Goal: Task Accomplishment & Management: Use online tool/utility

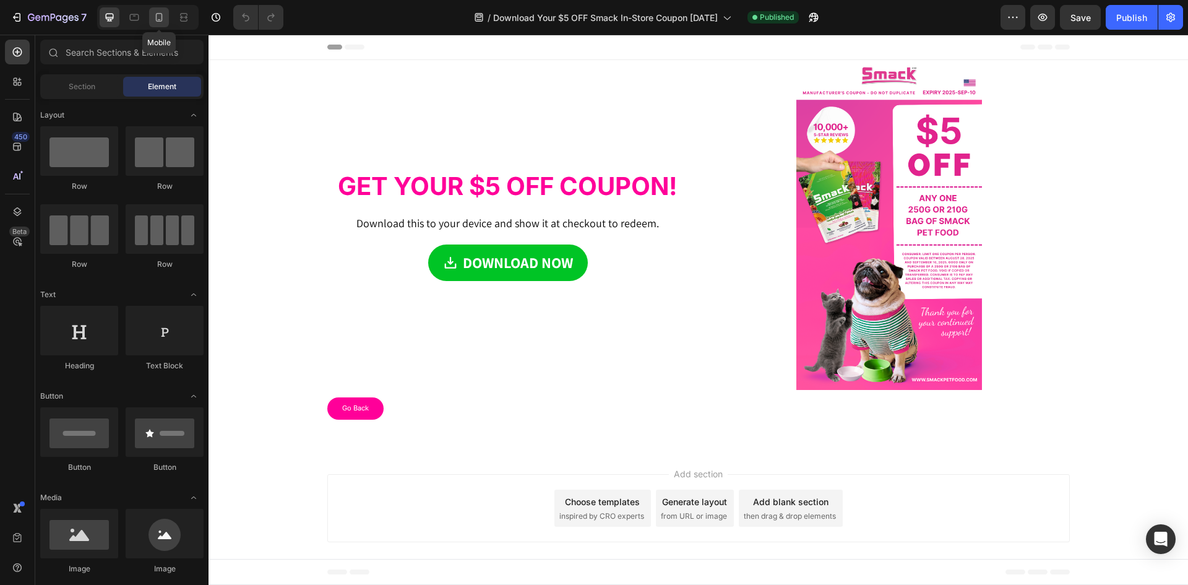
click at [160, 17] on icon at bounding box center [159, 17] width 12 height 12
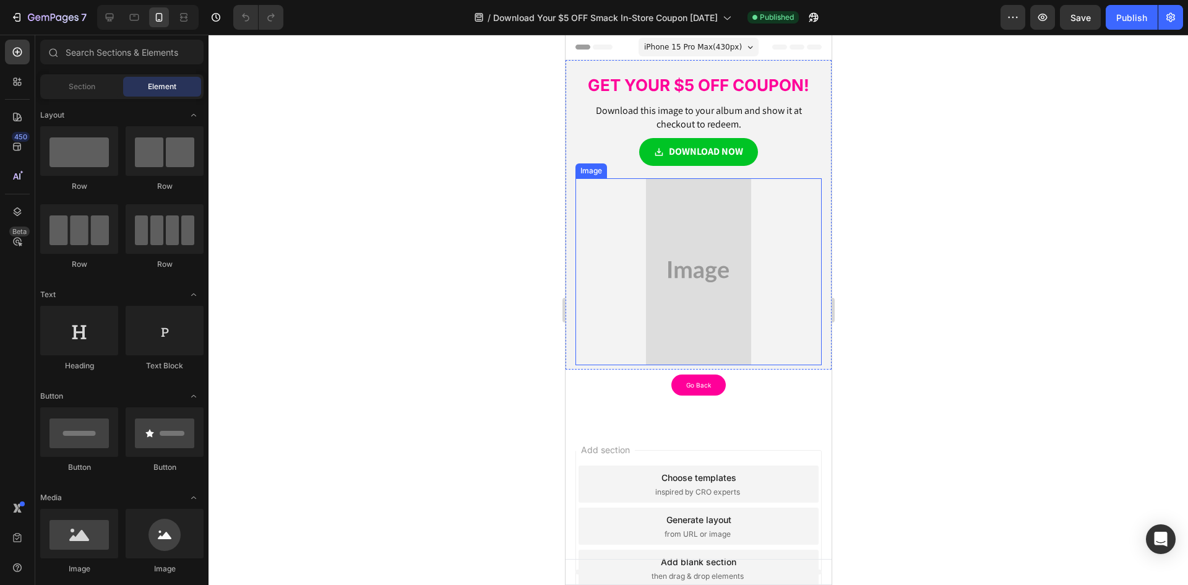
click at [700, 249] on img at bounding box center [697, 271] width 105 height 187
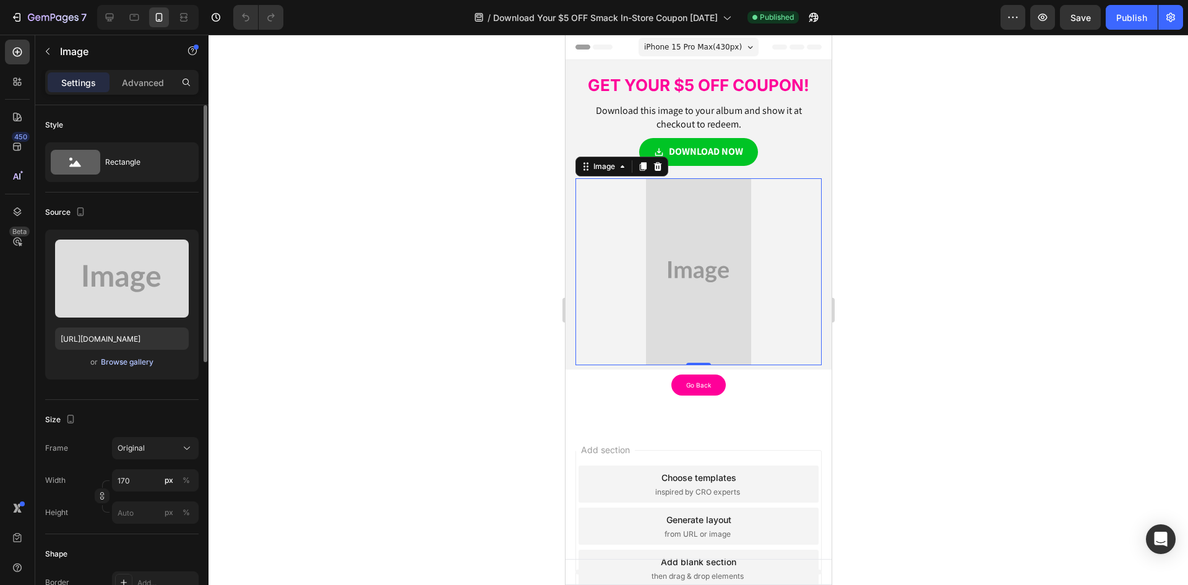
click at [129, 360] on div "Browse gallery" at bounding box center [127, 361] width 53 height 11
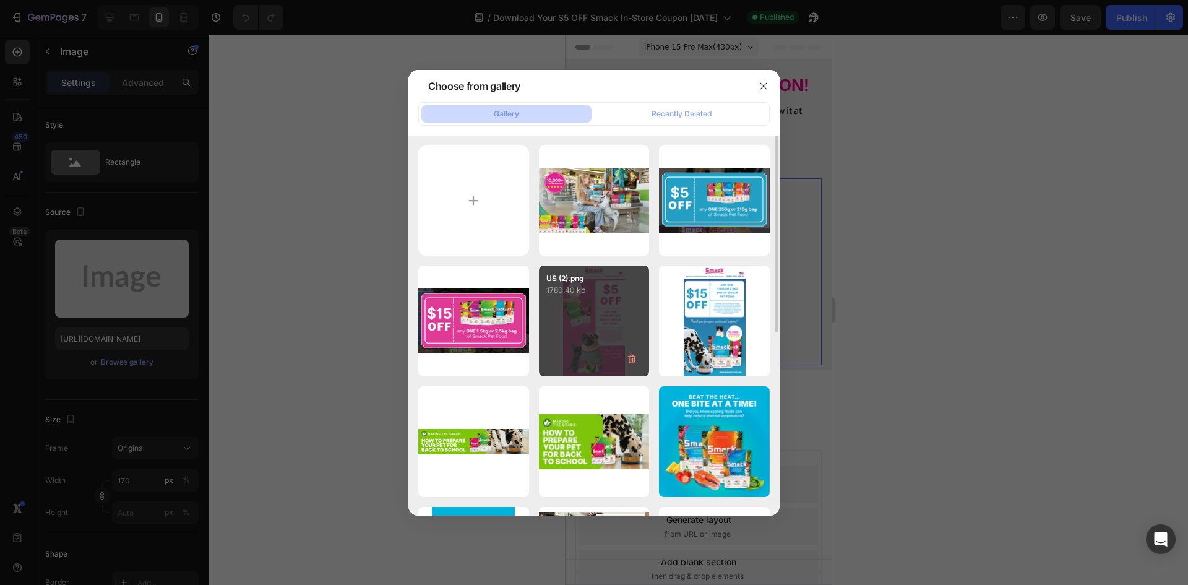
click at [587, 312] on div "US (2).png 1780.40 kb" at bounding box center [594, 320] width 111 height 111
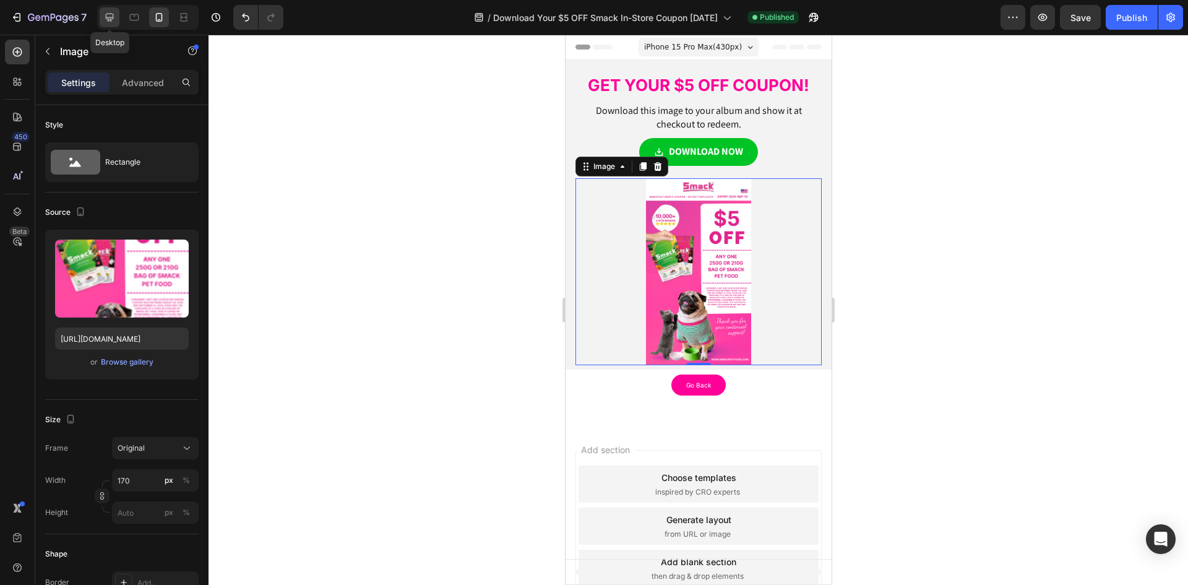
click at [114, 17] on icon at bounding box center [109, 17] width 12 height 12
type input "https://placehold.co/1080x1920?text=Image"
type input "370"
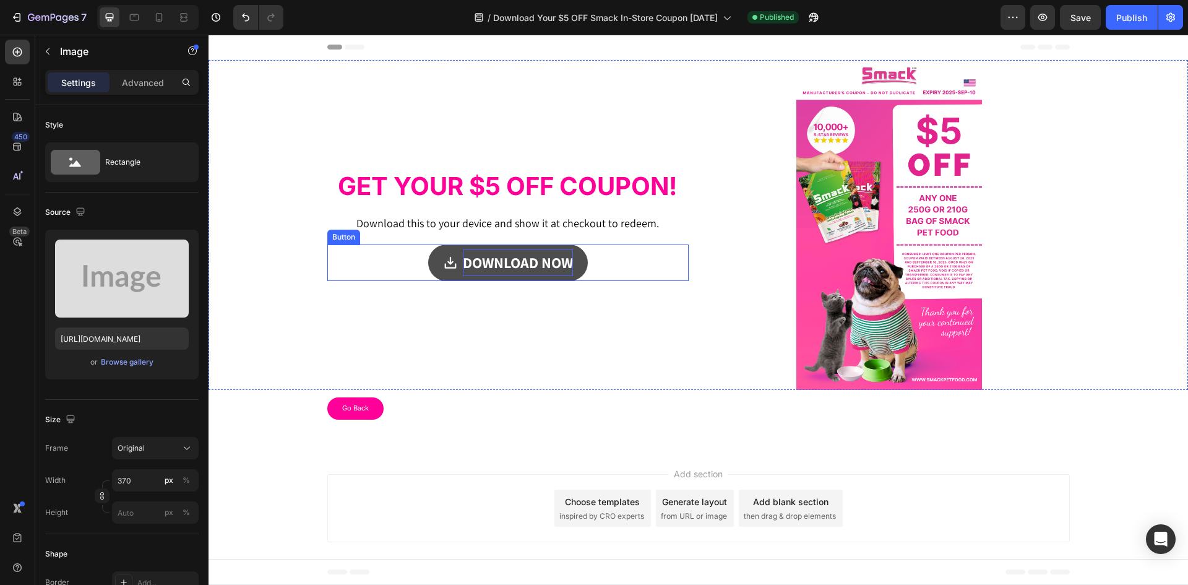
click at [533, 264] on strong "DOWNLOAD NOW" at bounding box center [518, 262] width 110 height 20
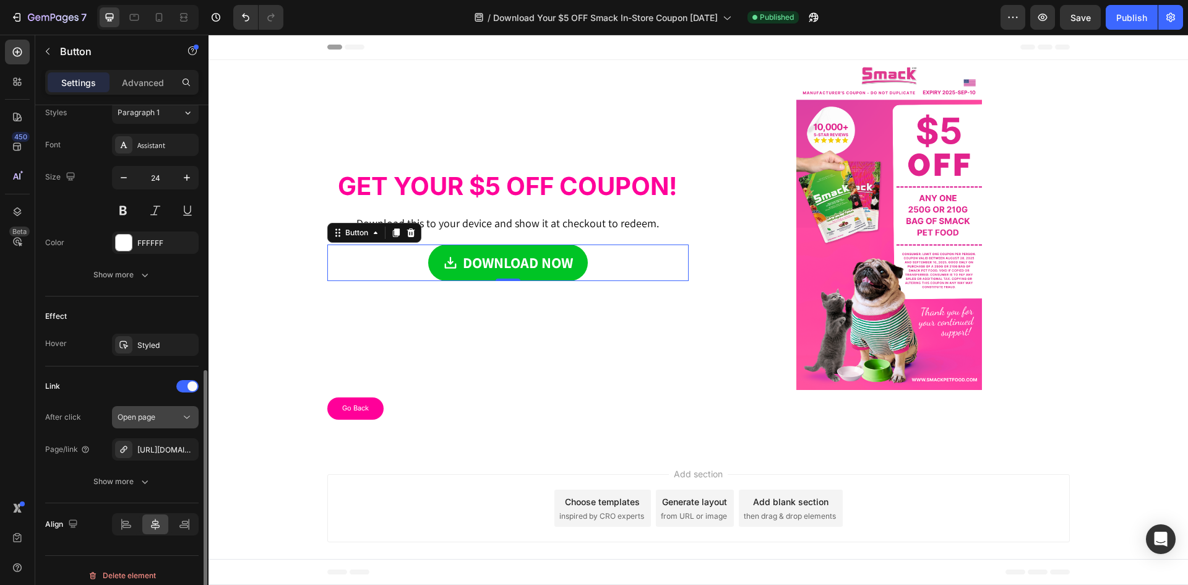
scroll to position [567, 0]
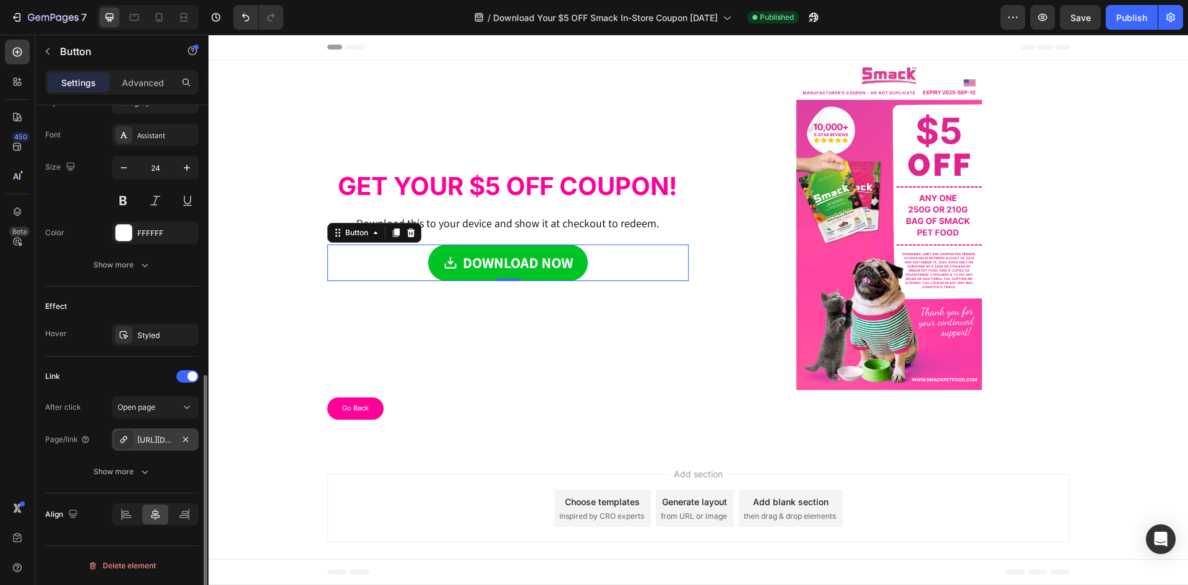
click at [150, 438] on div "https://drive.google.com/uc?export=download&id=1LCb2PtPIO_eviW1ha82E_3CX8-10a1R1" at bounding box center [155, 439] width 36 height 11
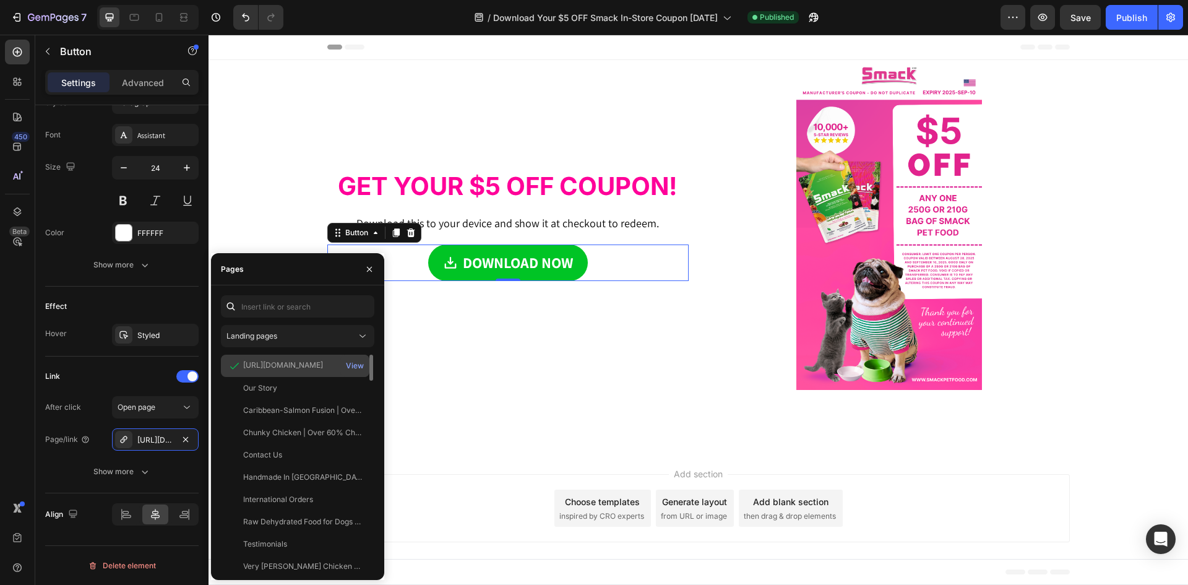
click at [289, 369] on div "https://drive.google.com/uc?export=download&id=1LCb2PtPIO_eviW1ha82E_3CX8-10a1R1" at bounding box center [283, 365] width 80 height 11
click at [355, 365] on div "View" at bounding box center [355, 365] width 18 height 11
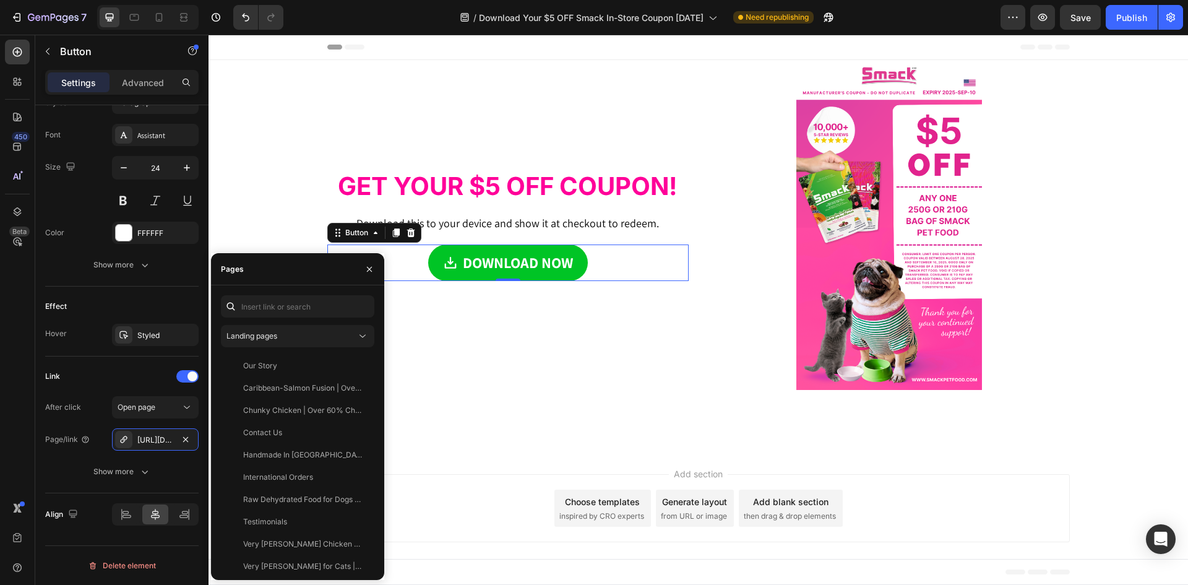
click at [585, 383] on div "GET YOUR $5 OFF COUPON! Heading Download this to your device and show it at che…" at bounding box center [507, 225] width 361 height 330
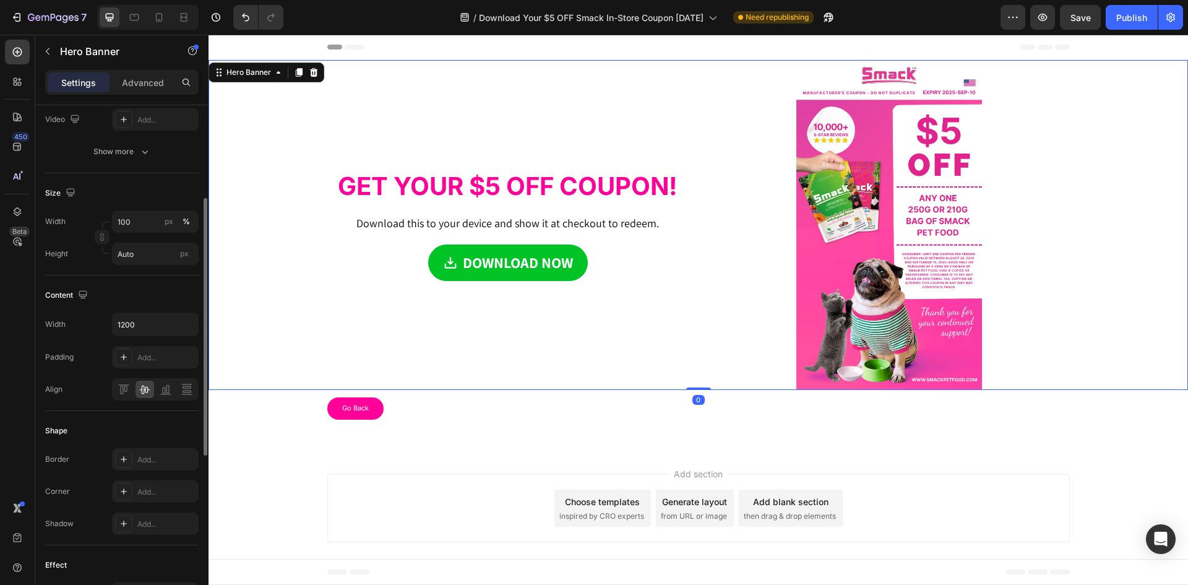
scroll to position [248, 0]
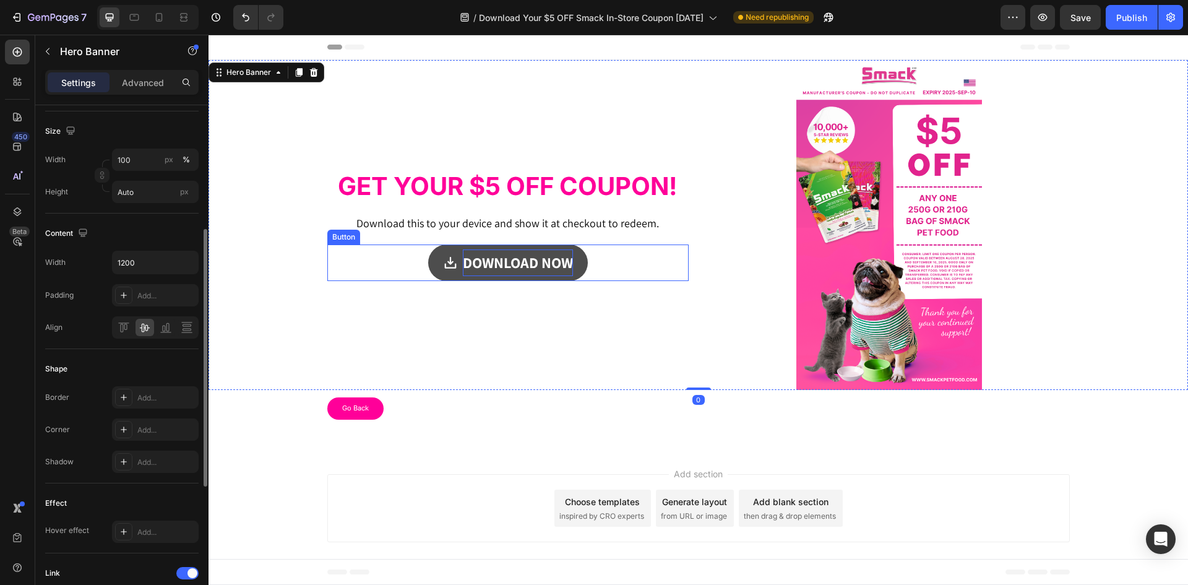
click at [522, 254] on strong "DOWNLOAD NOW" at bounding box center [518, 262] width 110 height 20
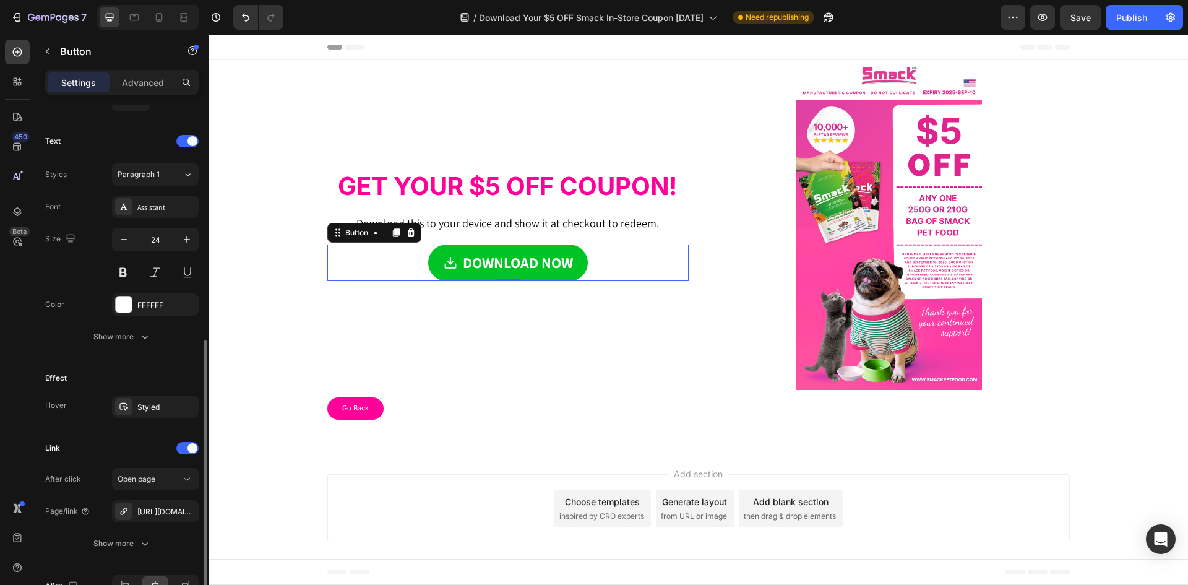
scroll to position [567, 0]
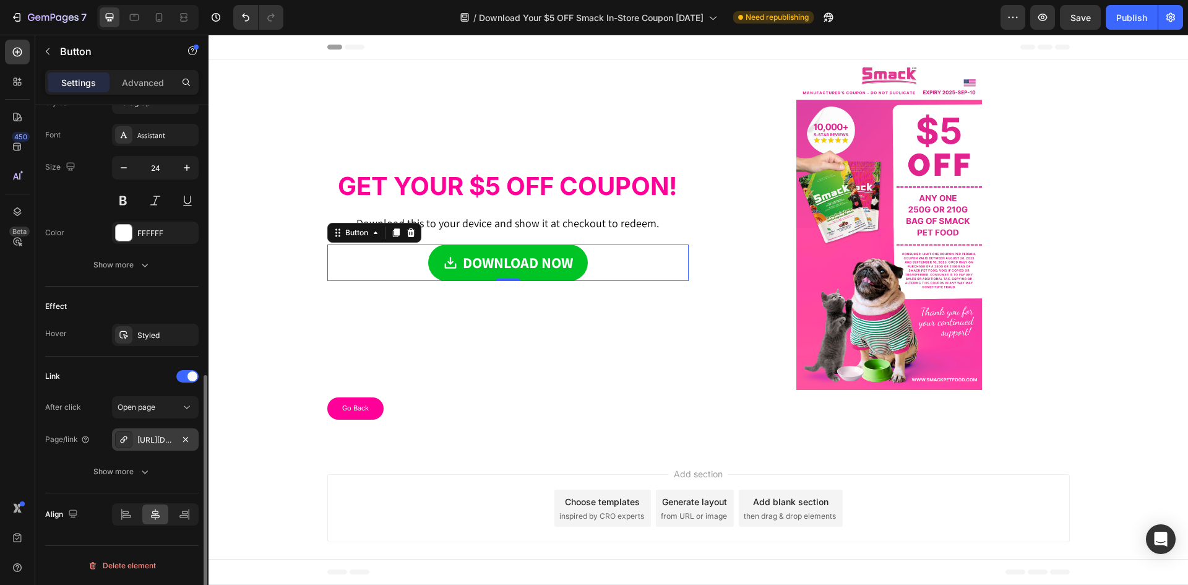
click at [155, 438] on div "https://drive.google.com/uc?export=download&id=1LCb2PtPIO_eviW1ha82E_3CX8-10a1R1" at bounding box center [155, 439] width 36 height 11
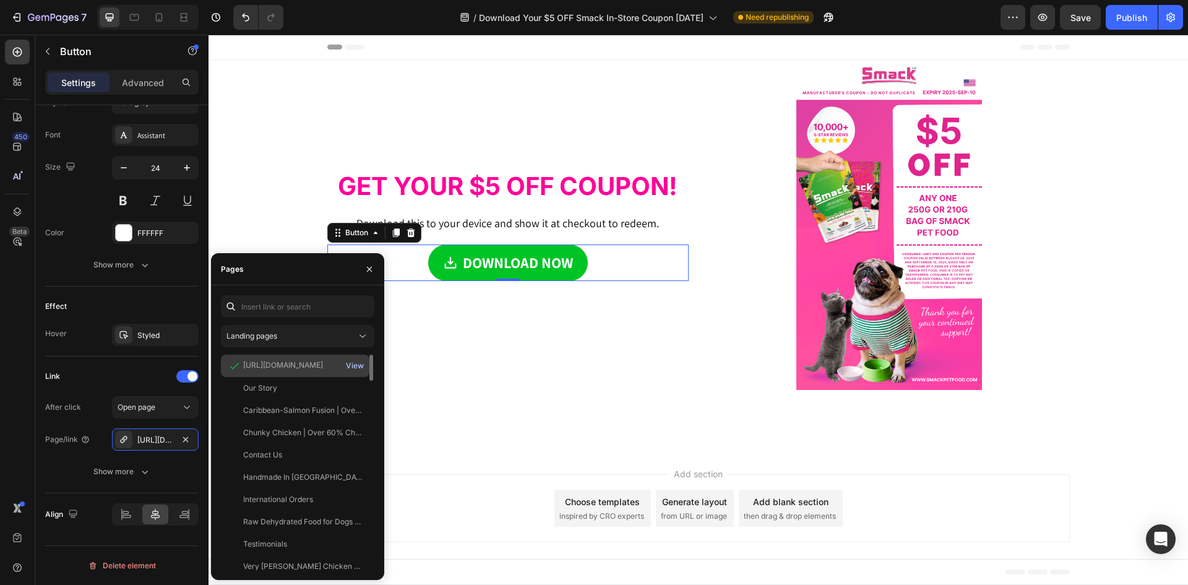
click at [358, 363] on div "View" at bounding box center [355, 365] width 18 height 11
click at [170, 17] on div "Fullscreen" at bounding box center [147, 17] width 101 height 25
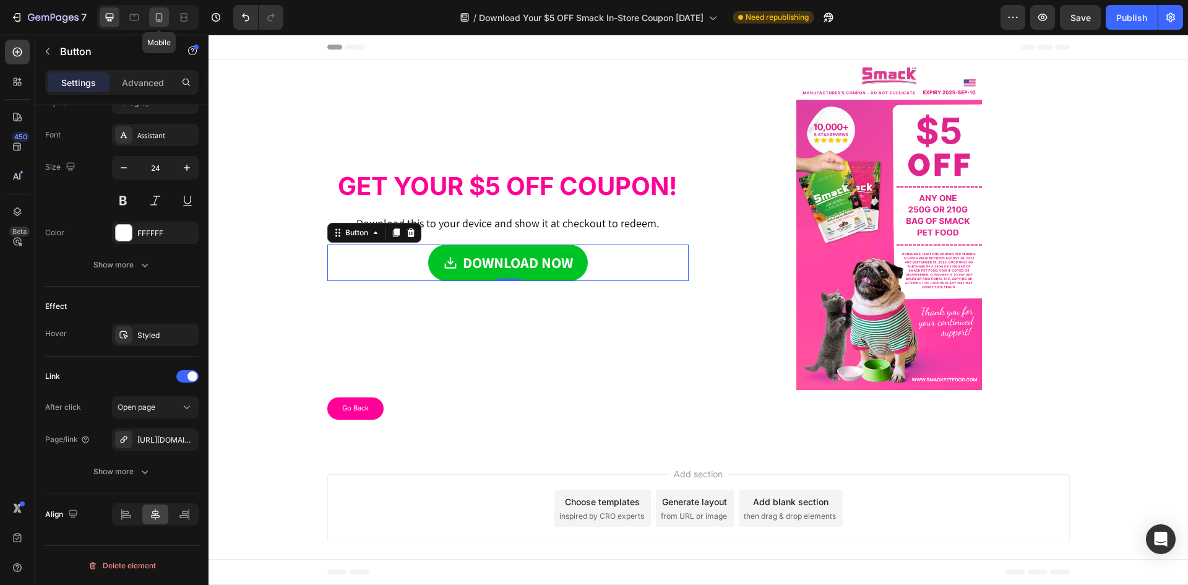
click at [163, 16] on icon at bounding box center [159, 17] width 12 height 12
type input "14"
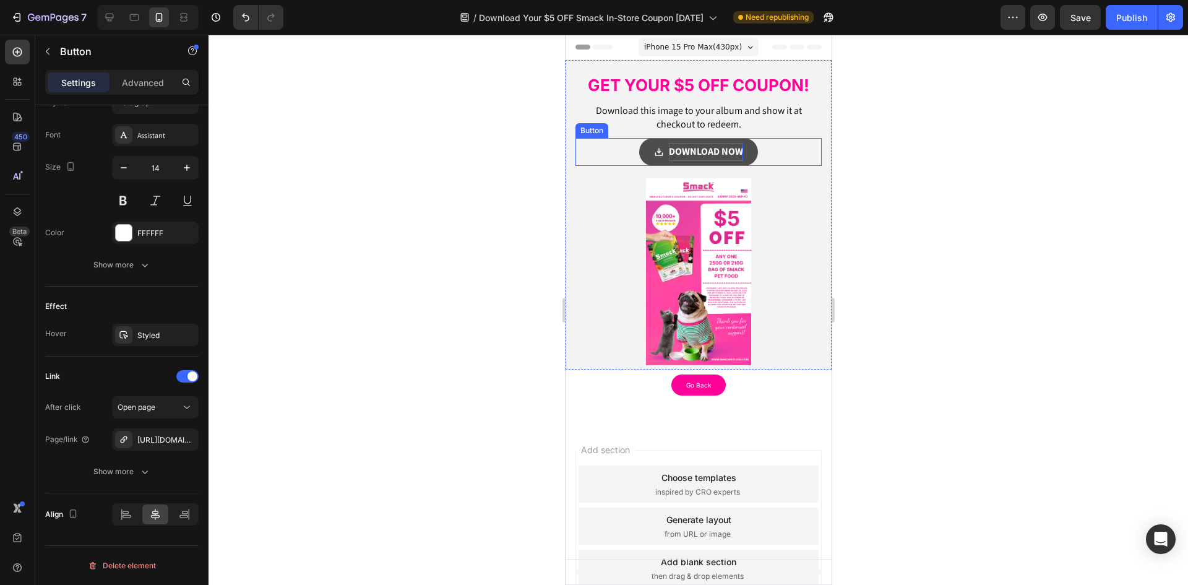
click at [681, 146] on strong "DOWNLOAD NOW" at bounding box center [705, 151] width 74 height 13
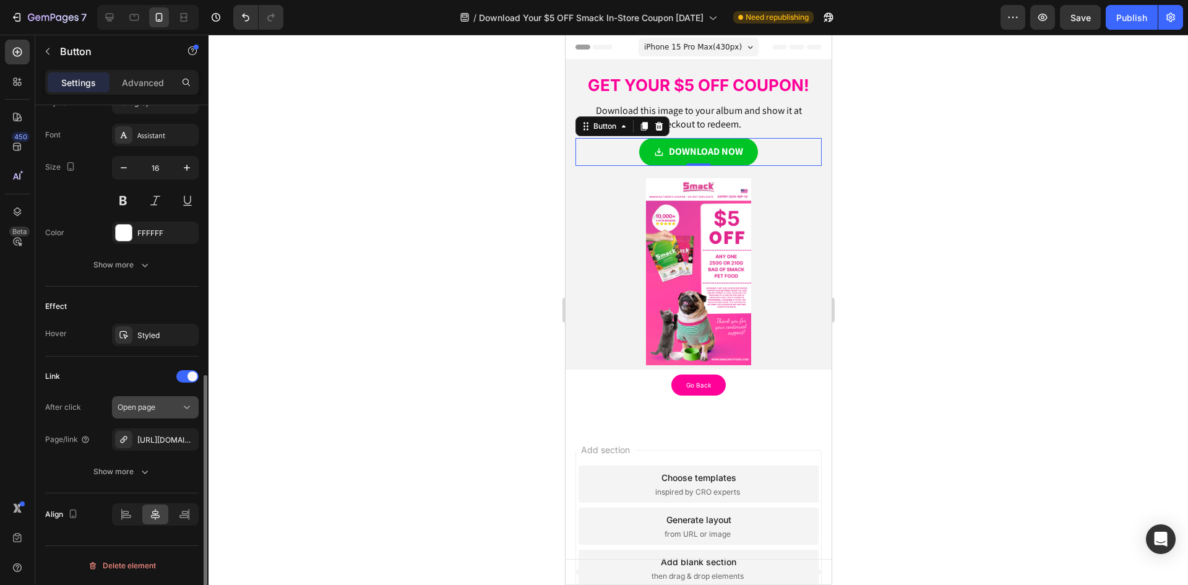
click at [0, 0] on icon "button" at bounding box center [0, 0] width 0 height 0
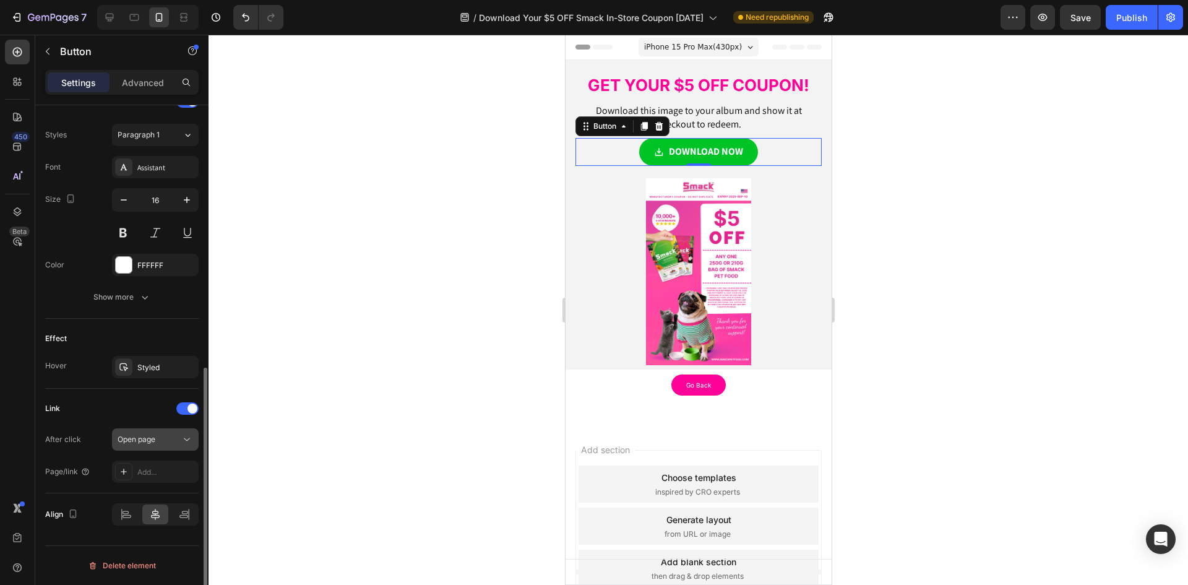
scroll to position [535, 0]
click at [150, 480] on div "Add..." at bounding box center [155, 471] width 87 height 22
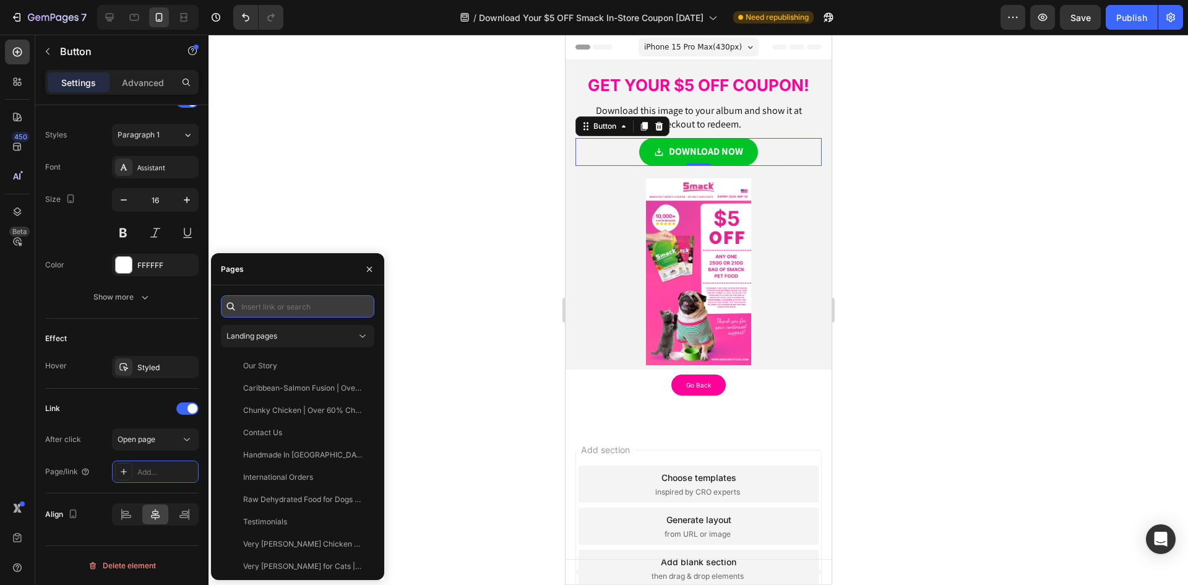
click at [269, 305] on input "text" at bounding box center [297, 306] width 153 height 22
paste input "https://drive.google.com/uc?export=download&id=1LCb2PtPIO_eviW1ha82E_3CX8-10a1R1"
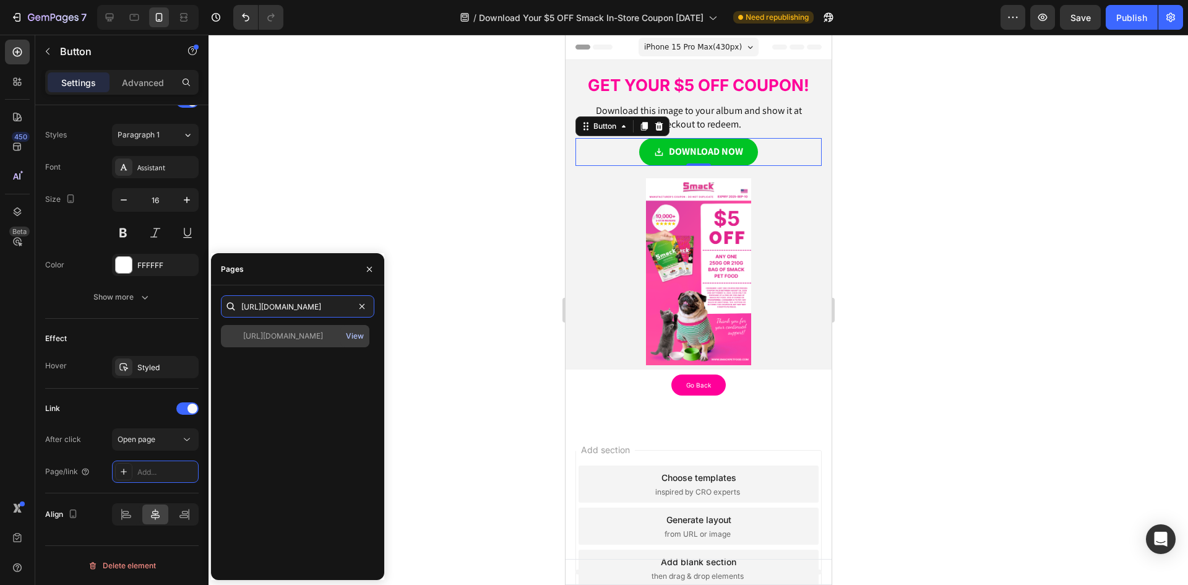
type input "https://drive.google.com/uc?export=download&id=1LCb2PtPIO_eviW1ha82E_3CX8-10a1R1"
click at [350, 337] on div "View" at bounding box center [355, 335] width 18 height 11
click at [272, 337] on div "https://drive.google.com/uc?export=download&id=1LCb2PtPIO_eviW1ha82E_3CX8-10a1R1" at bounding box center [283, 335] width 80 height 11
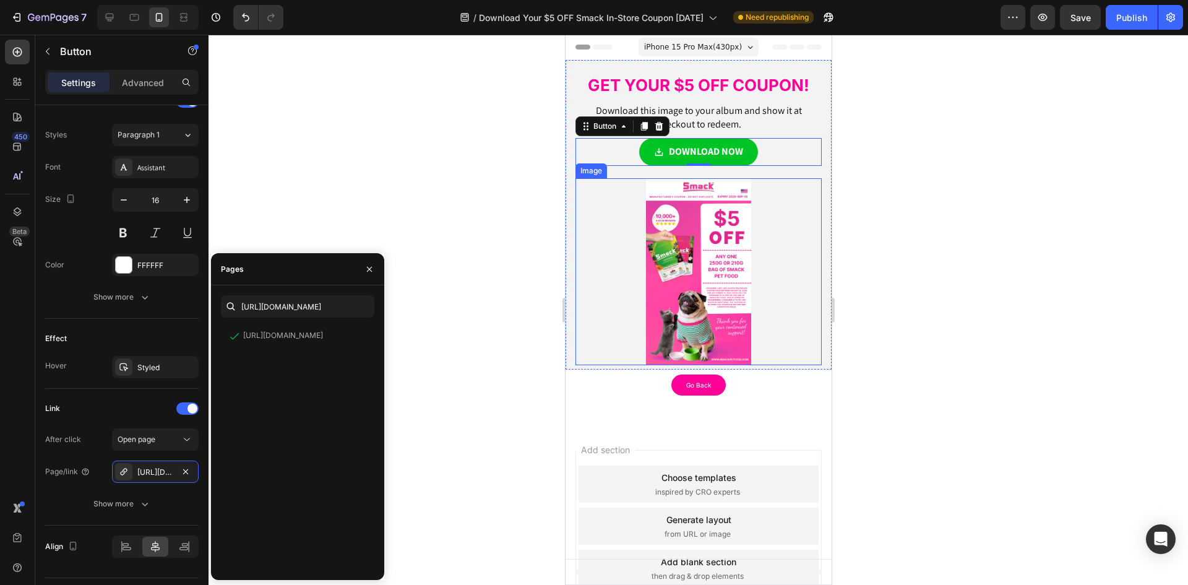
click at [700, 225] on img at bounding box center [697, 271] width 105 height 187
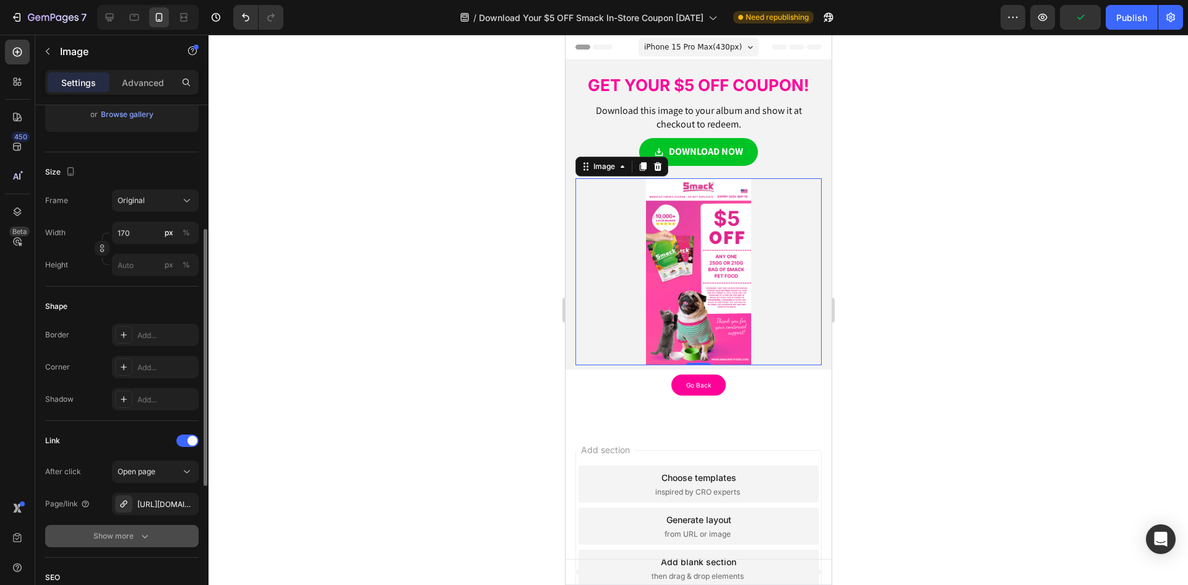
scroll to position [371, 0]
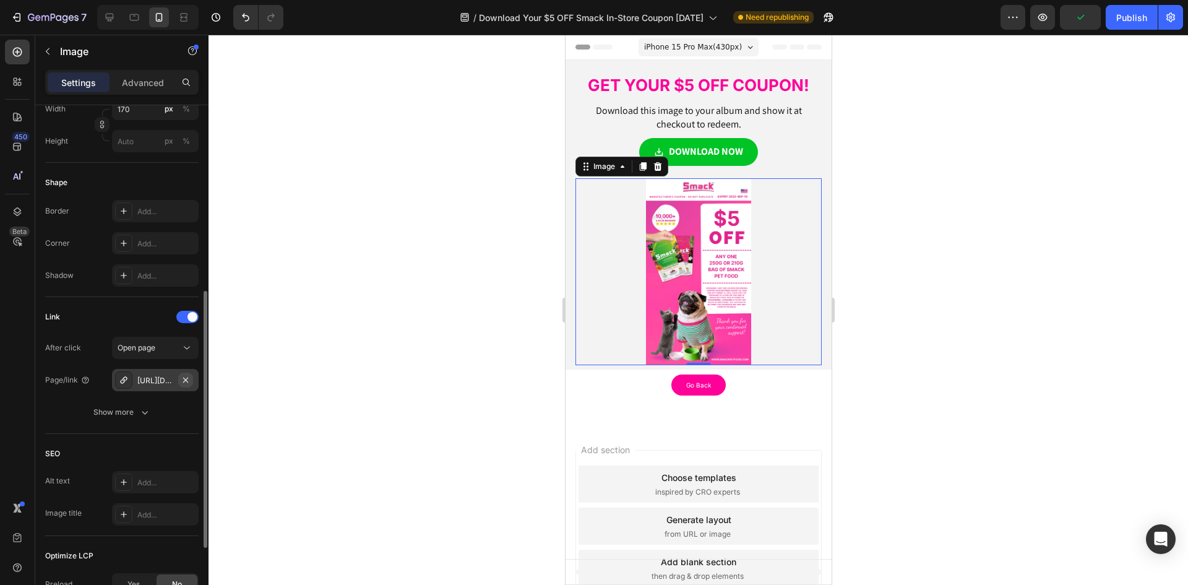
click at [188, 381] on icon "button" at bounding box center [186, 380] width 10 height 10
click at [144, 381] on div "Add..." at bounding box center [166, 380] width 58 height 11
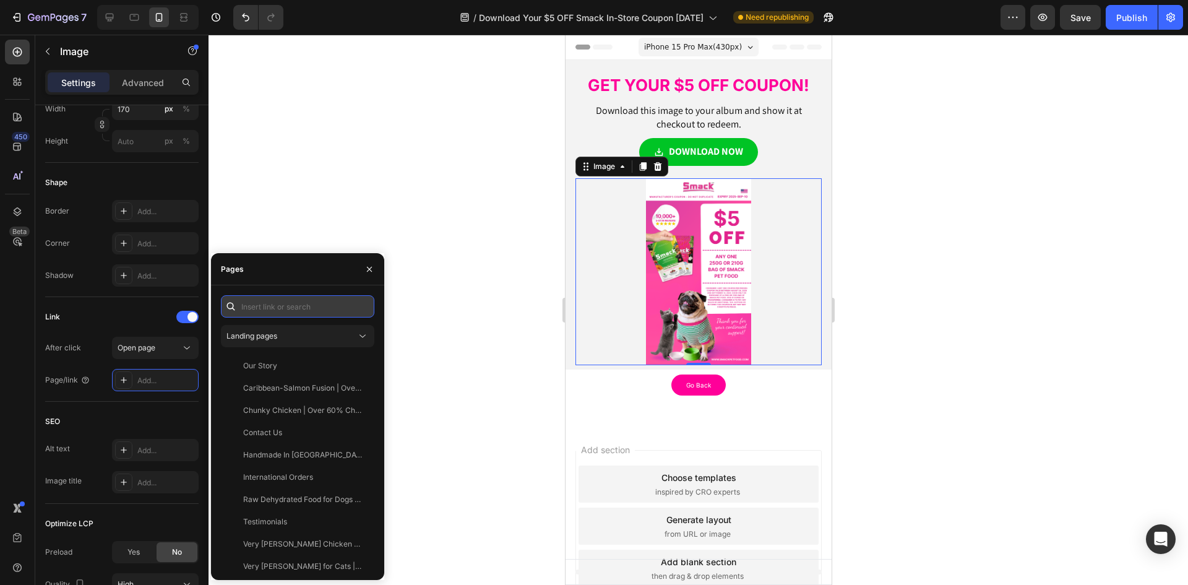
click at [256, 303] on input "text" at bounding box center [297, 306] width 153 height 22
paste input "https://drive.google.com/uc?export=download&id=1LCb2PtPIO_eviW1ha82E_3CX8-10a1R1"
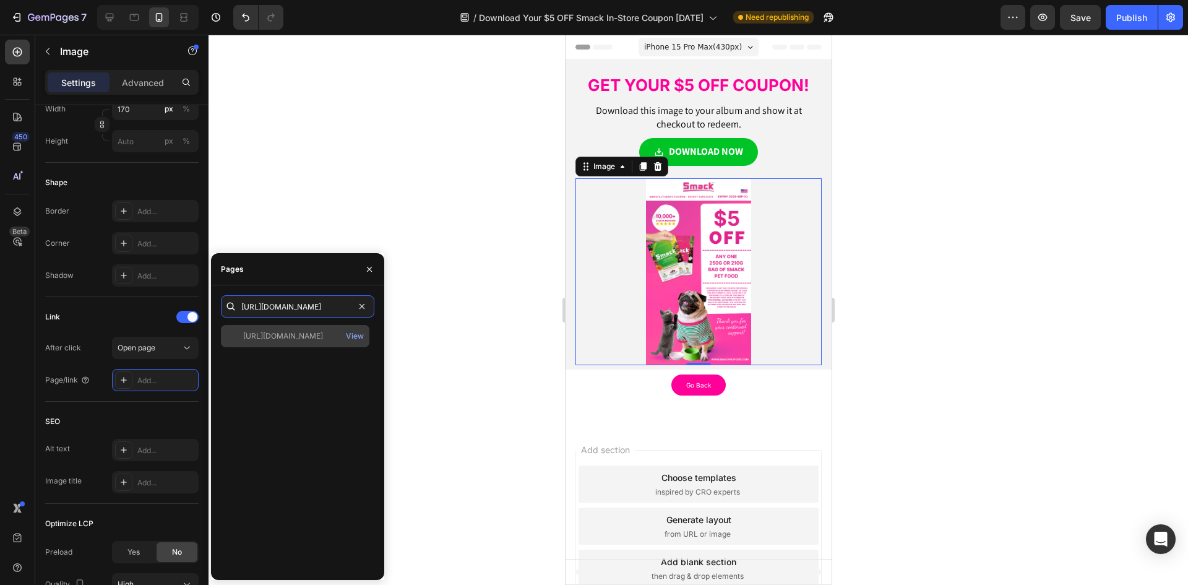
type input "https://drive.google.com/uc?export=download&id=1LCb2PtPIO_eviW1ha82E_3CX8-10a1R1"
click at [272, 329] on div "https://drive.google.com/uc?export=download&id=1LCb2PtPIO_eviW1ha82E_3CX8-10a1R…" at bounding box center [295, 336] width 149 height 22
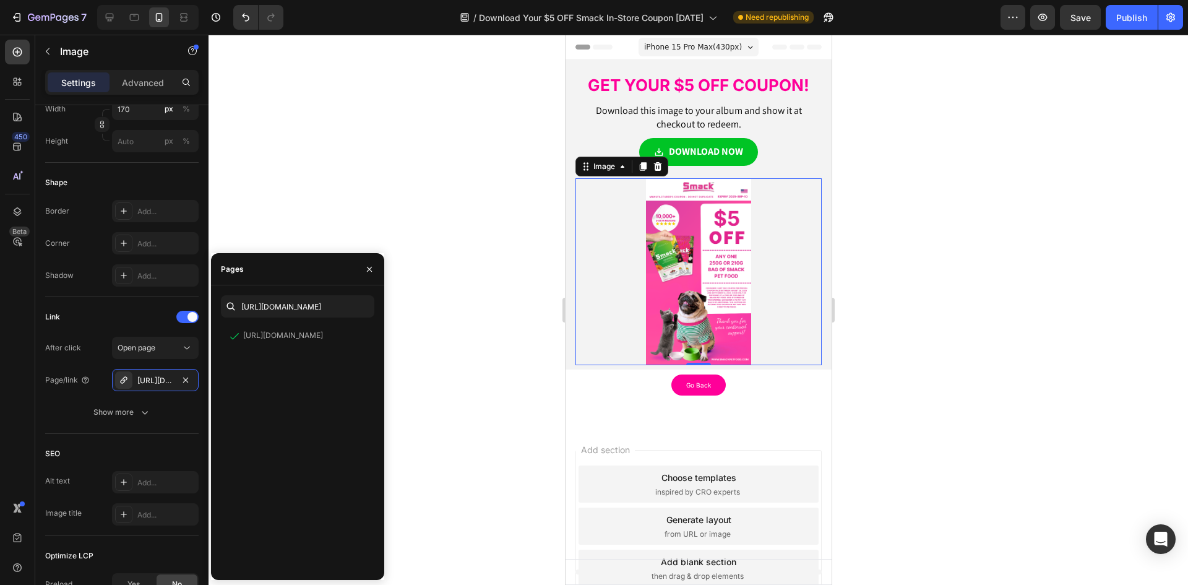
click at [444, 369] on div at bounding box center [699, 310] width 980 height 550
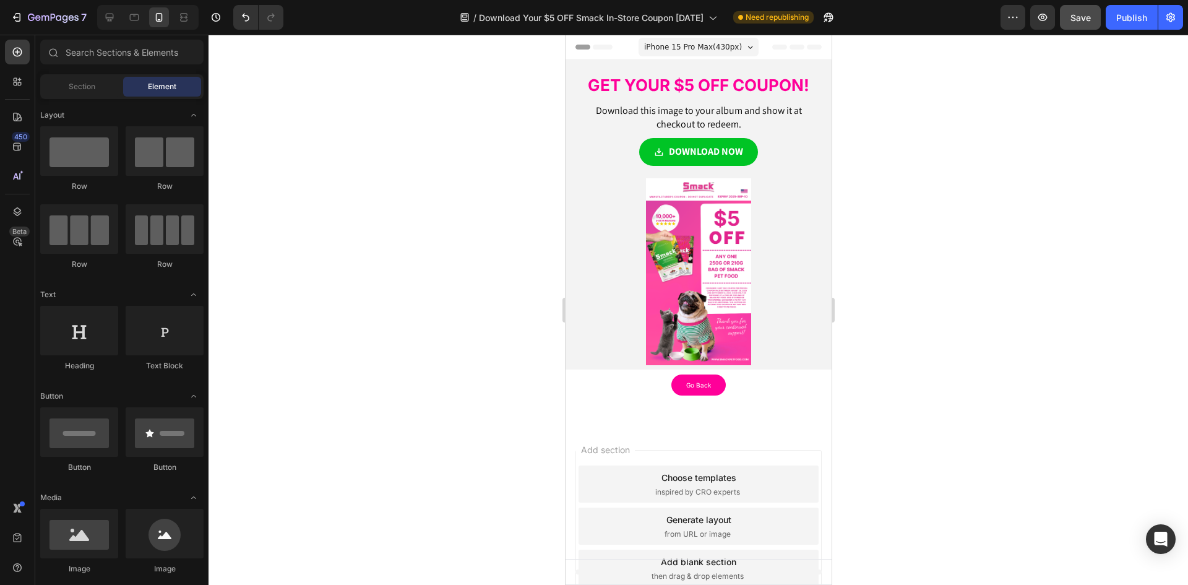
click at [1074, 18] on span "Save" at bounding box center [1081, 17] width 20 height 11
click at [1141, 19] on div "Publish" at bounding box center [1131, 17] width 31 height 13
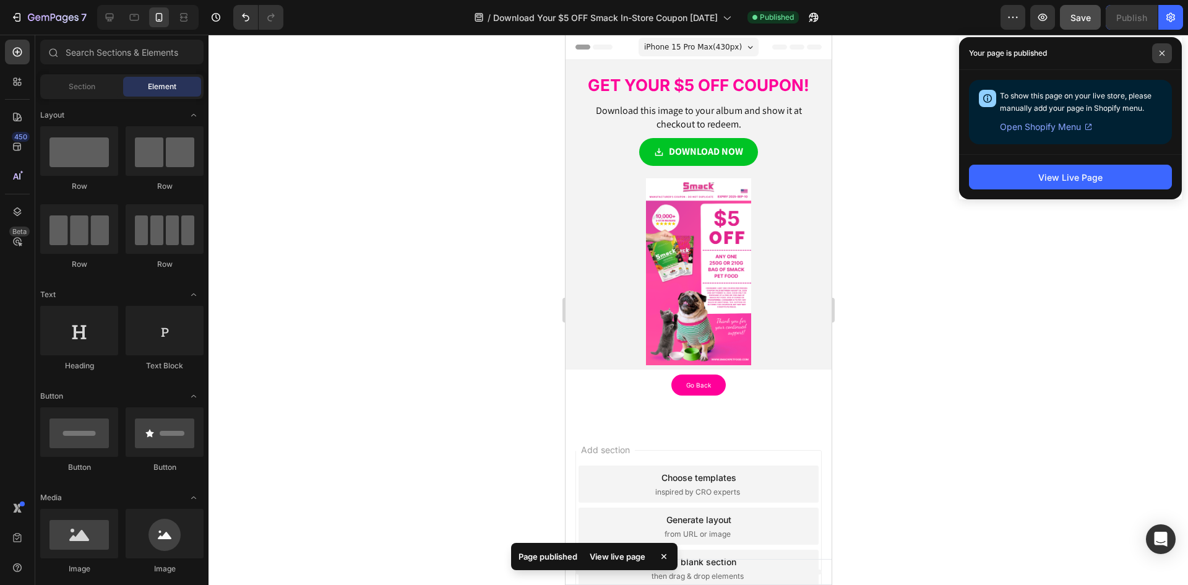
click at [1161, 49] on span at bounding box center [1162, 53] width 20 height 20
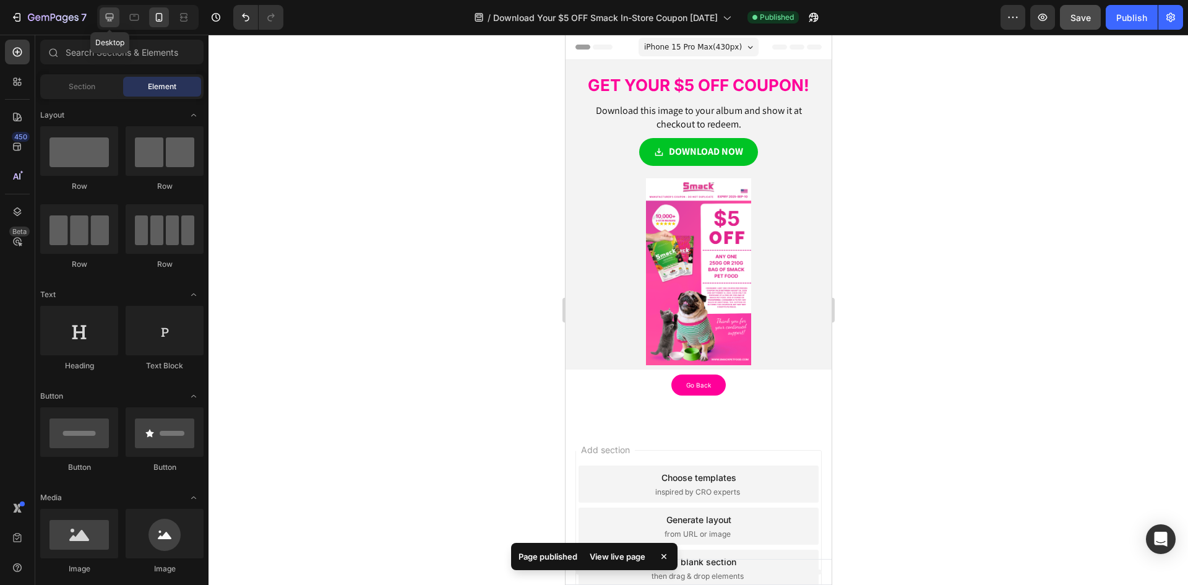
click at [111, 12] on icon at bounding box center [109, 17] width 12 height 12
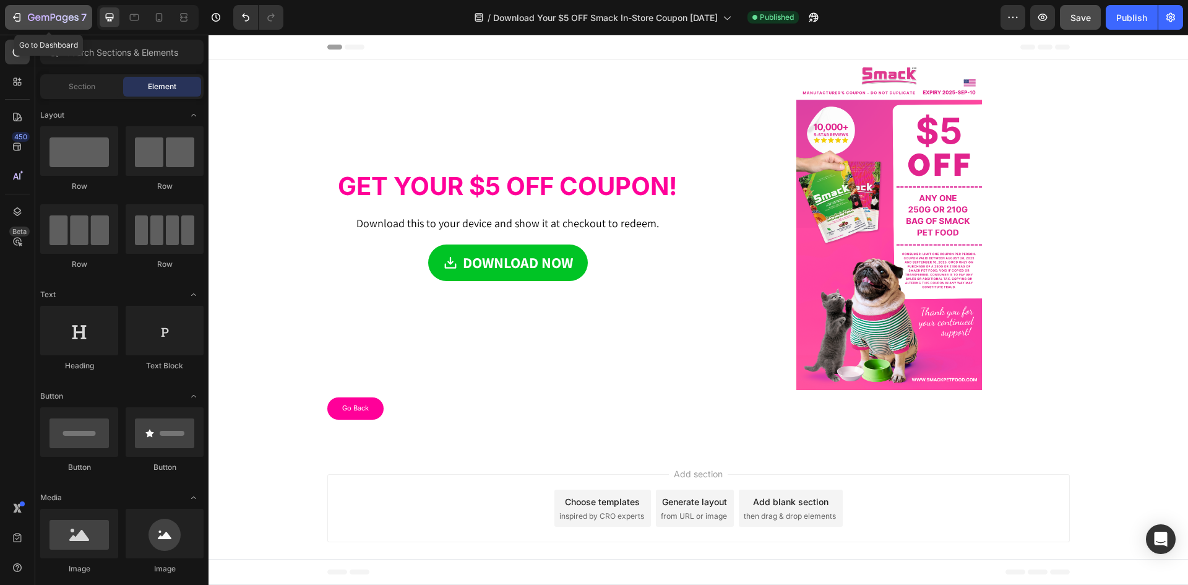
click at [35, 22] on icon "button" at bounding box center [53, 18] width 51 height 11
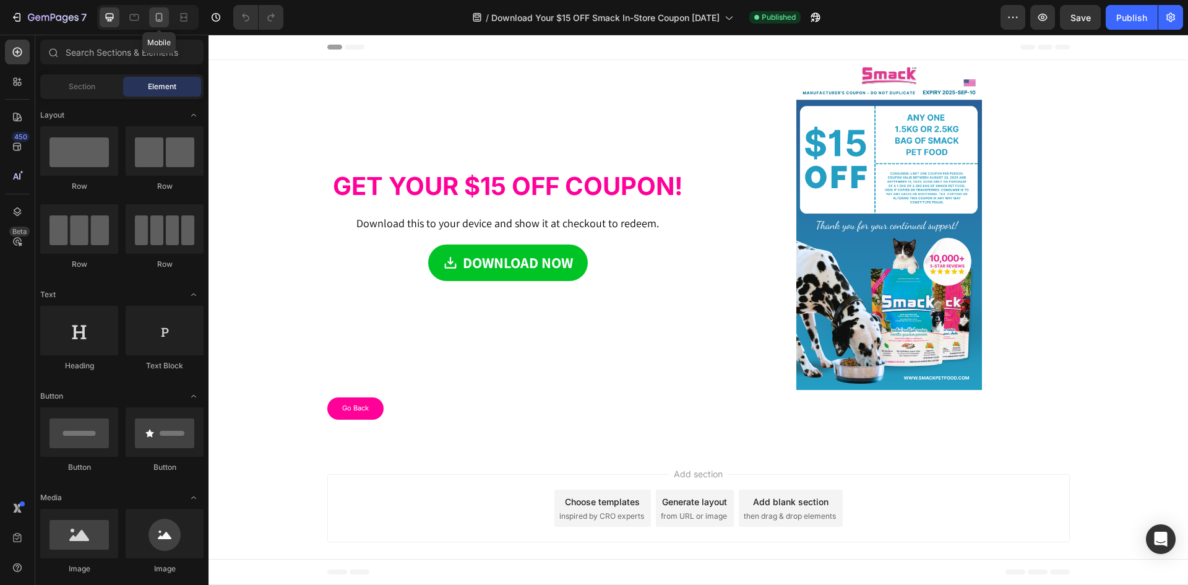
click at [154, 14] on icon at bounding box center [159, 17] width 12 height 12
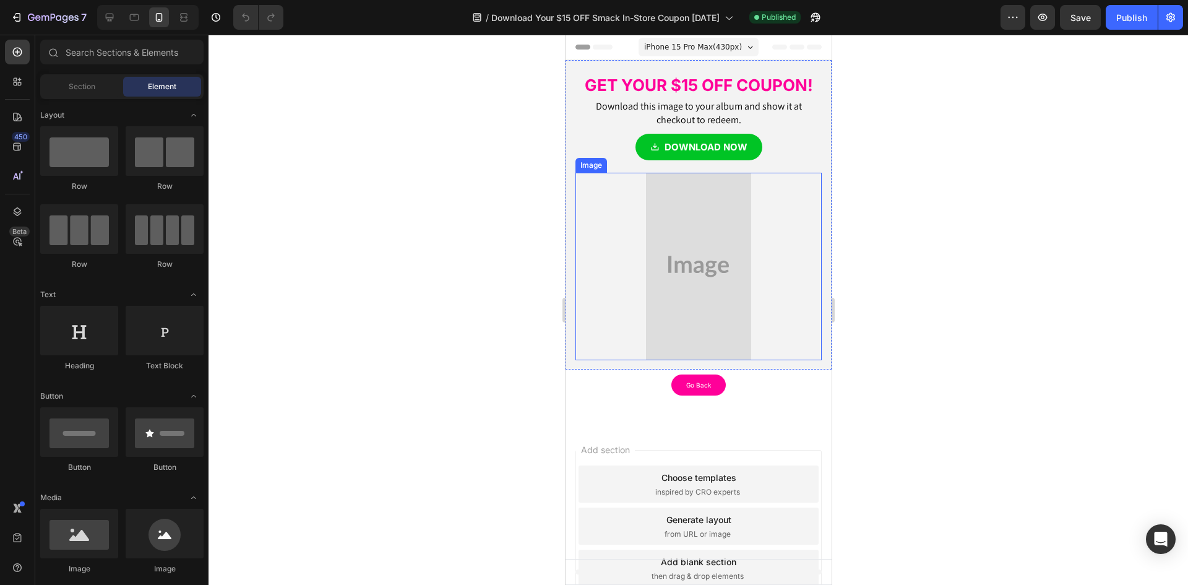
click at [686, 235] on img at bounding box center [697, 266] width 105 height 187
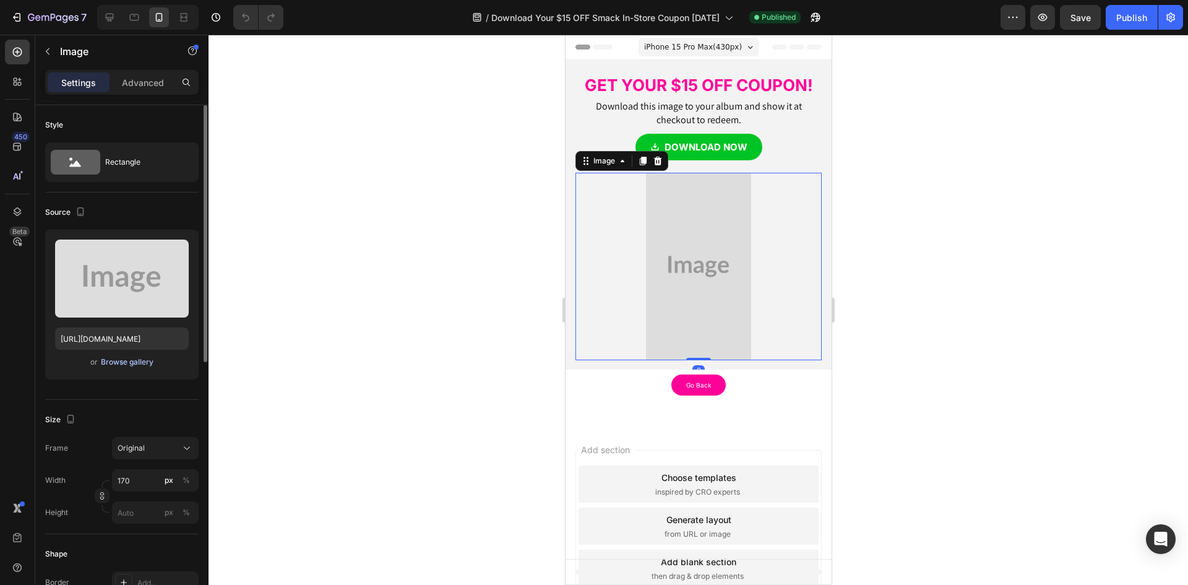
click at [119, 361] on div "Browse gallery" at bounding box center [127, 361] width 53 height 11
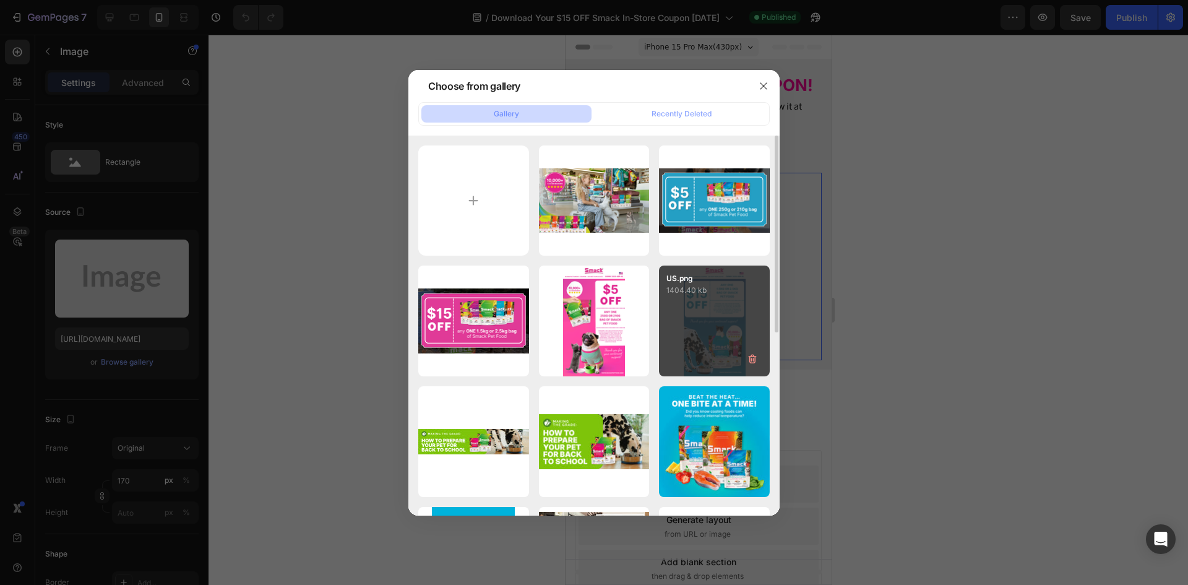
click at [719, 308] on div "US.png 1404.40 kb" at bounding box center [714, 320] width 111 height 111
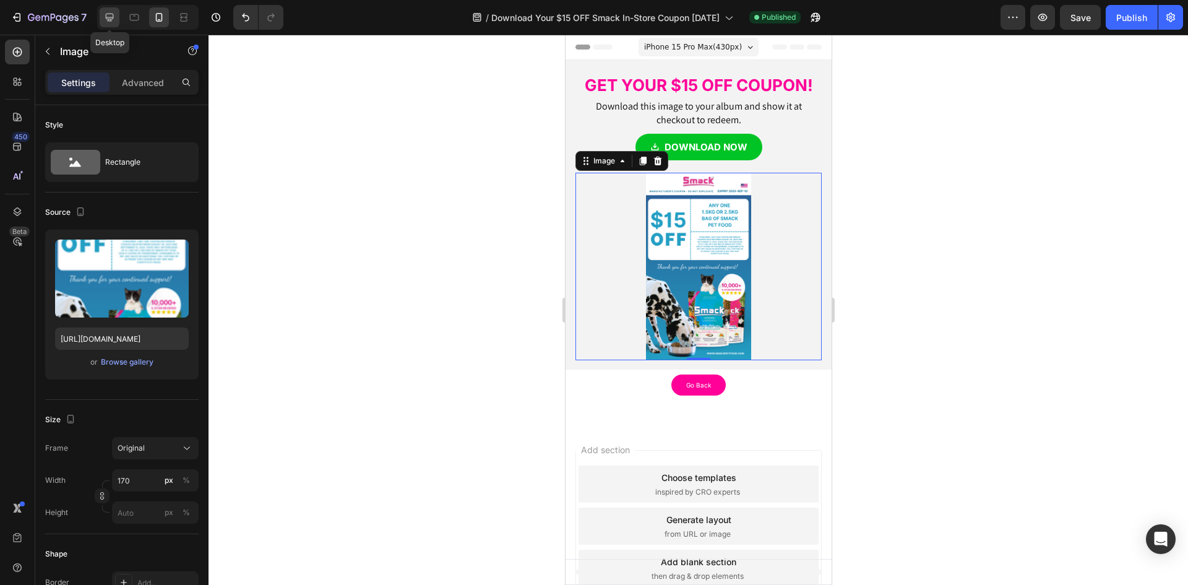
click at [105, 15] on icon at bounding box center [109, 17] width 12 height 12
type input "https://placehold.co/1080x1920?text=Image"
type input "370"
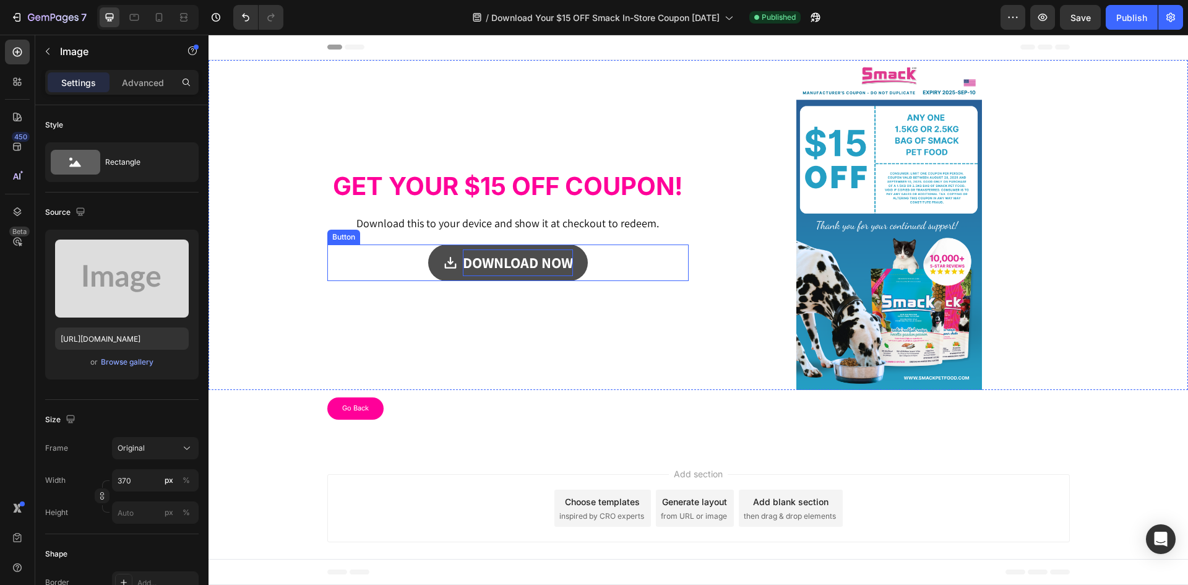
click at [548, 270] on strong "DOWNLOAD NOW" at bounding box center [518, 262] width 110 height 20
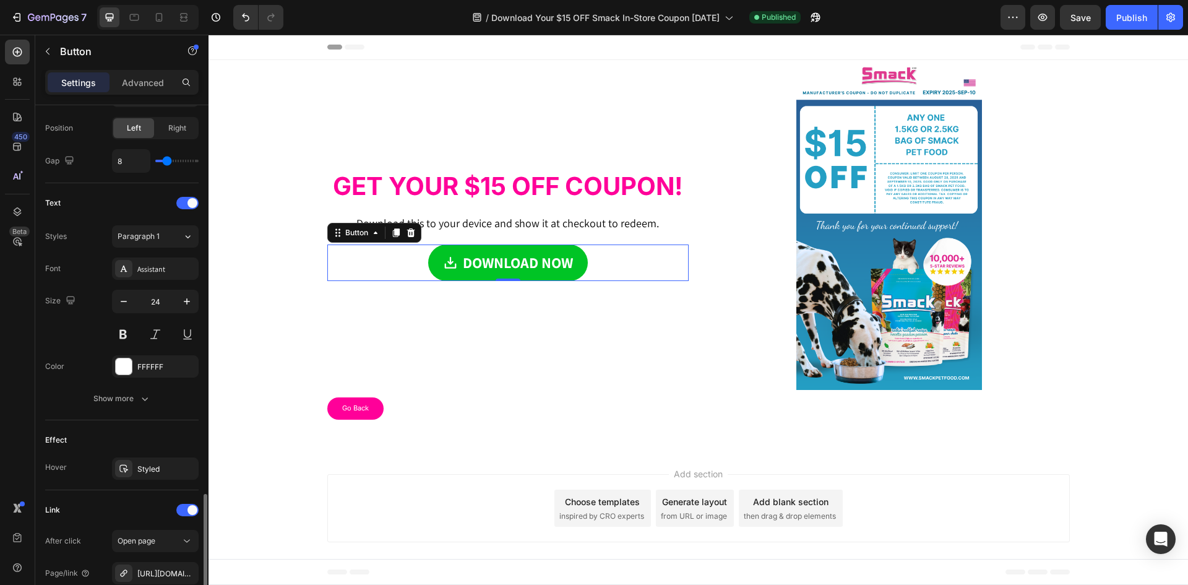
scroll to position [557, 0]
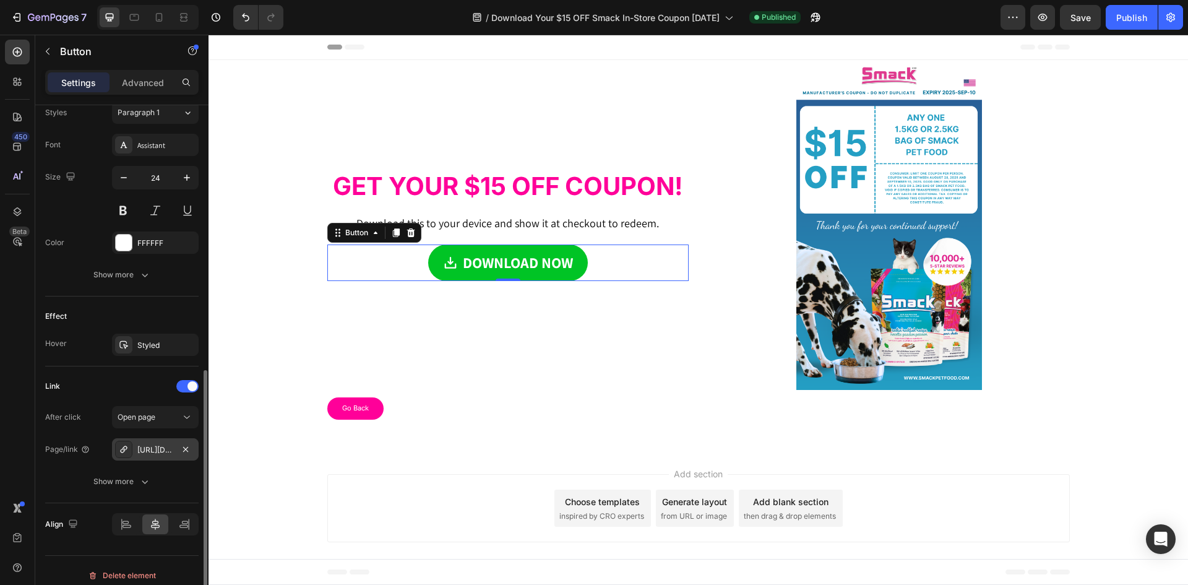
click at [165, 449] on div "https://drive.google.com/uc?export=download&id=1-zkB2SW6ExoncsQg2vsG9D1iNupBltd_" at bounding box center [155, 449] width 36 height 11
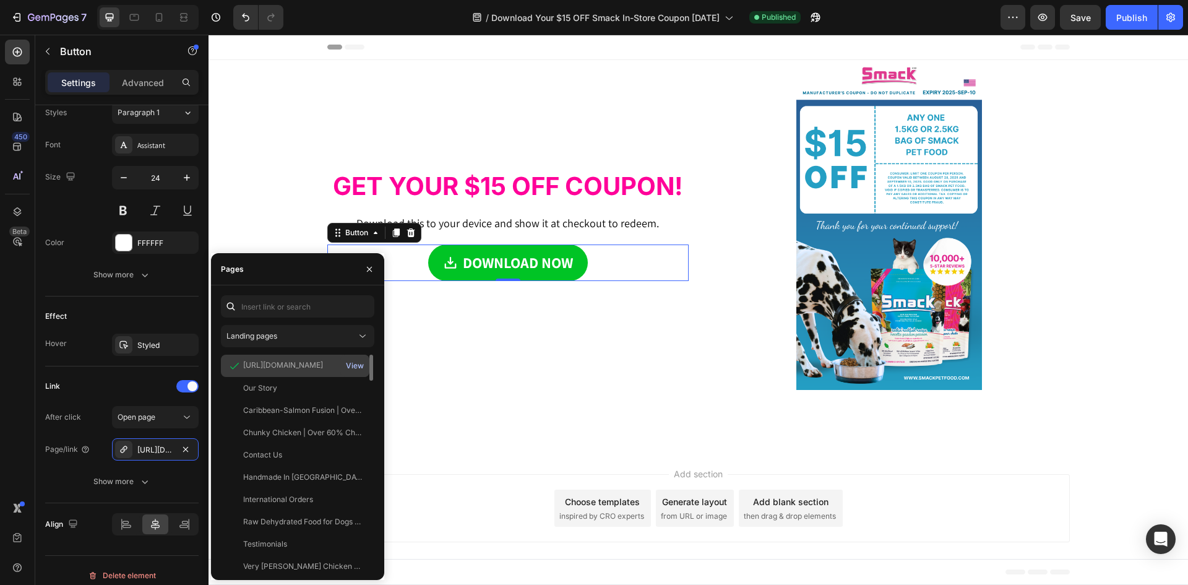
click at [356, 365] on div "View" at bounding box center [355, 365] width 18 height 11
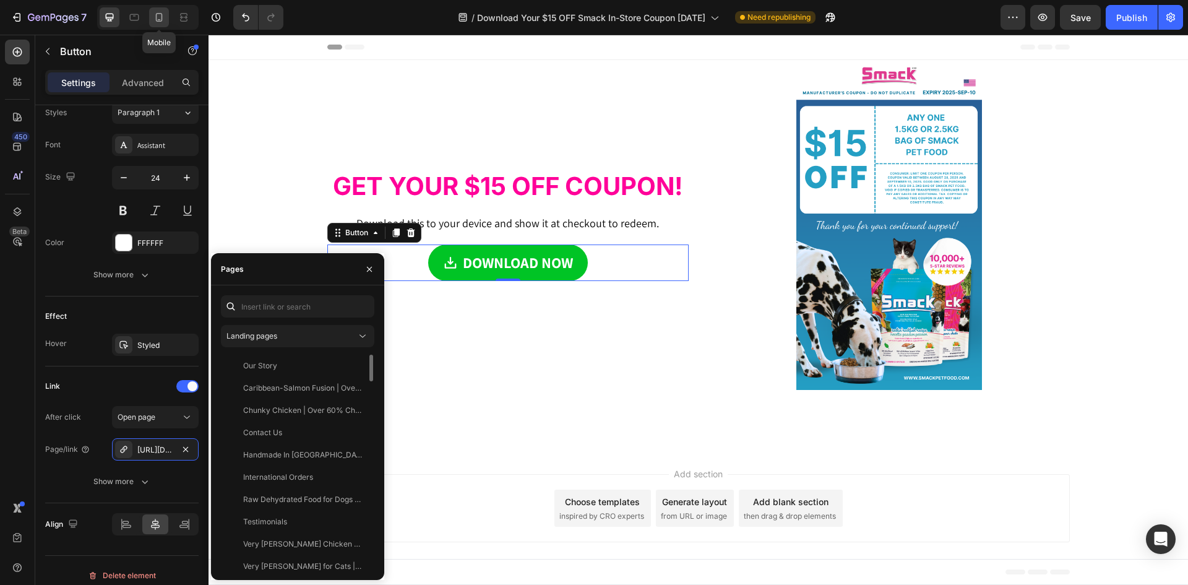
click at [162, 12] on icon at bounding box center [159, 17] width 12 height 12
type input "14"
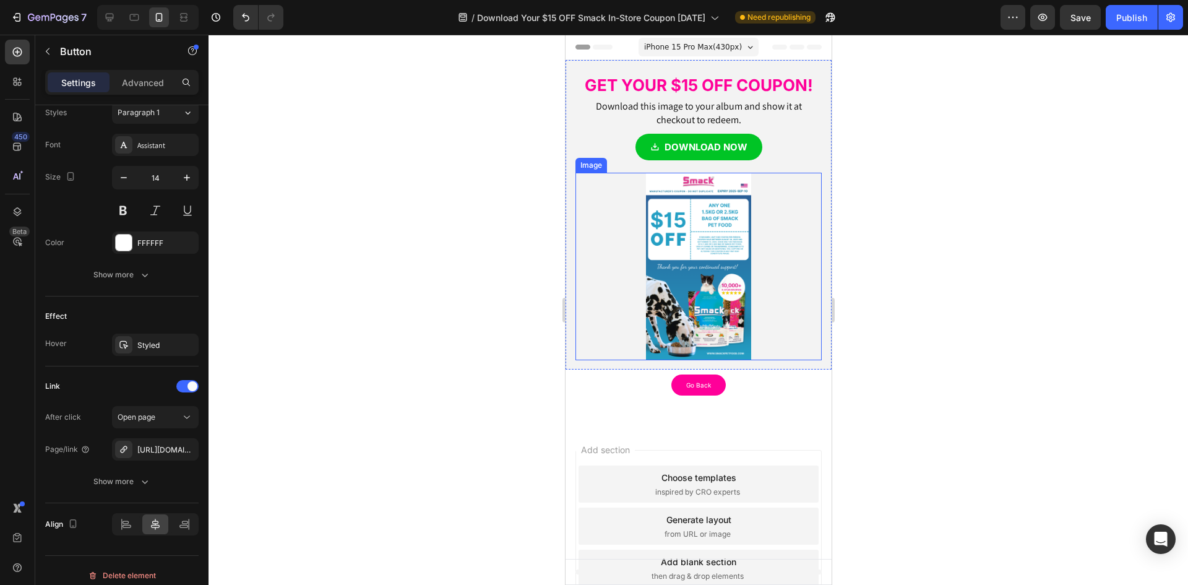
click at [672, 249] on img at bounding box center [697, 266] width 105 height 187
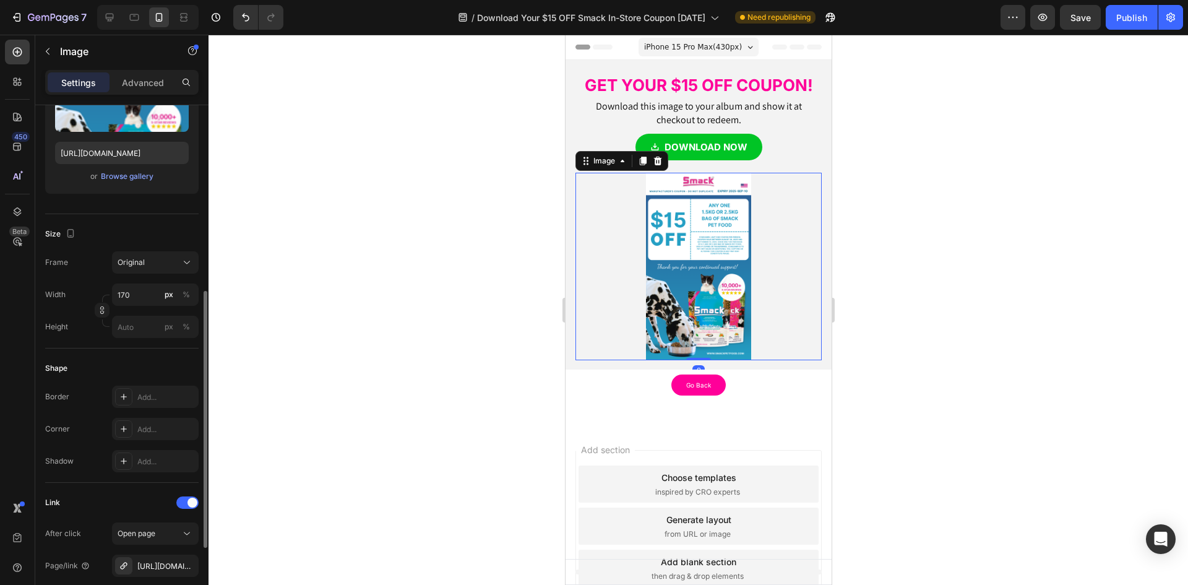
scroll to position [371, 0]
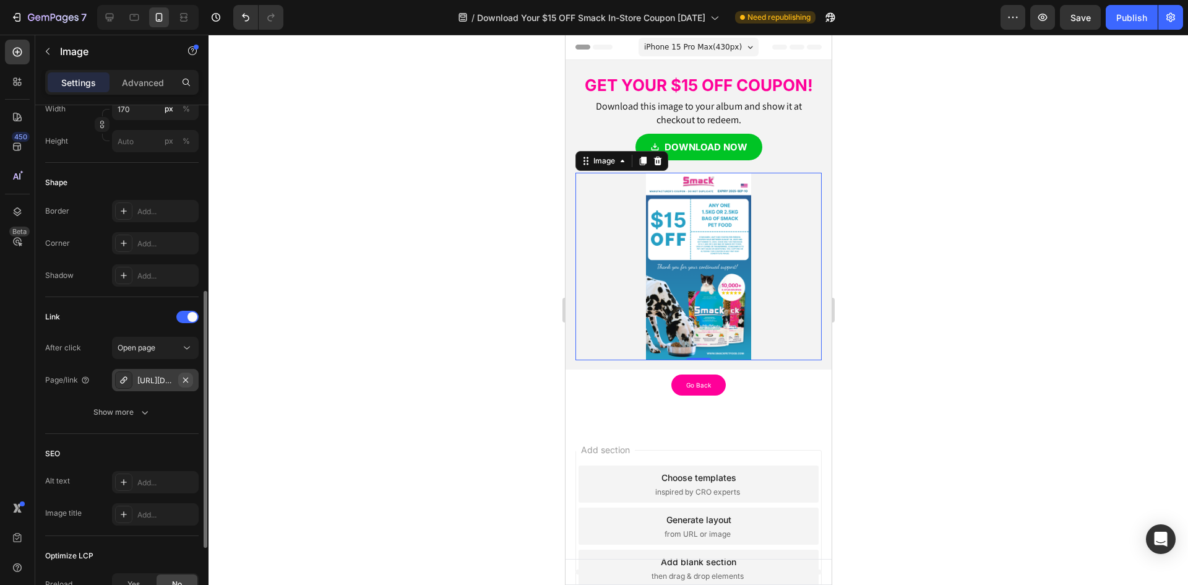
click at [188, 384] on icon "button" at bounding box center [186, 380] width 10 height 10
click at [150, 383] on div "Add..." at bounding box center [166, 380] width 58 height 11
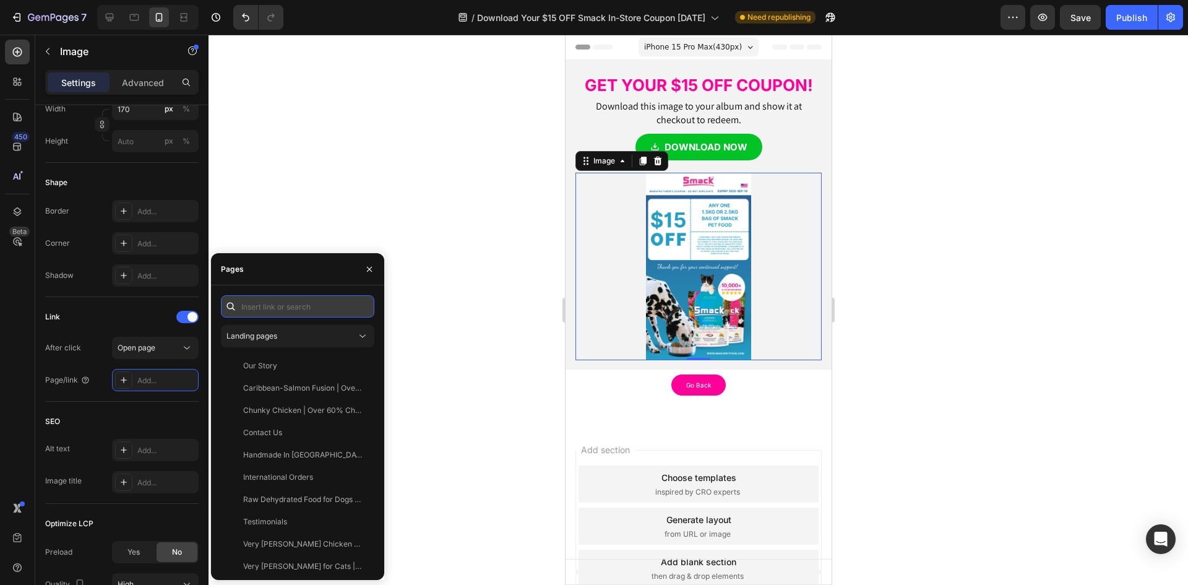
click at [270, 298] on input "text" at bounding box center [297, 306] width 153 height 22
paste input "https://drive.google.com/uc?export=download&id=1-zkB2SW6ExoncsQg2vsG9D1iNupBltd_"
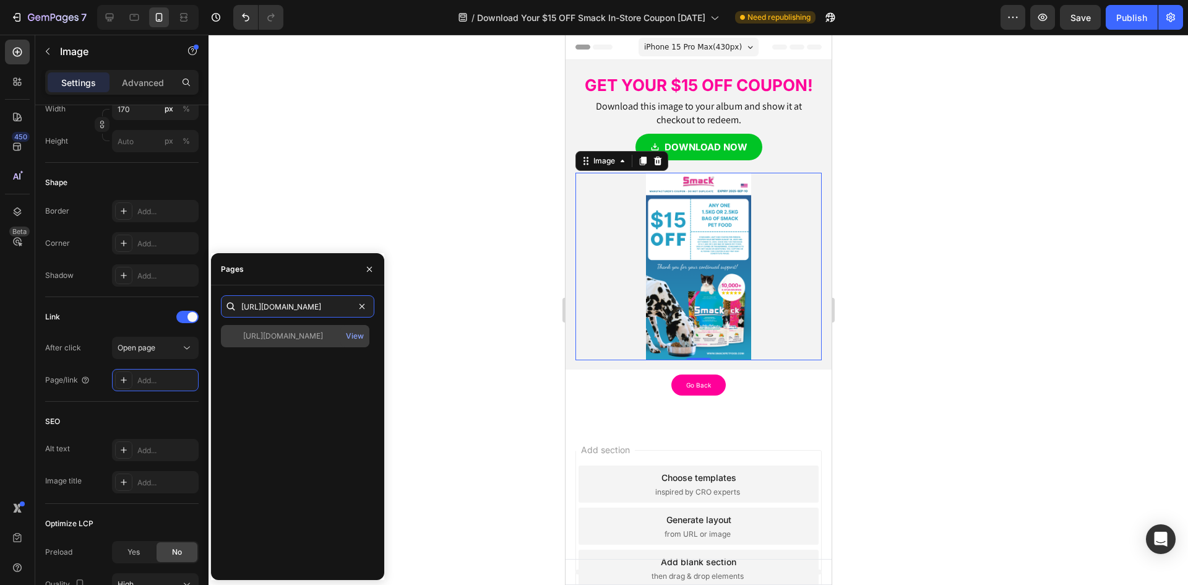
type input "https://drive.google.com/uc?export=download&id=1-zkB2SW6ExoncsQg2vsG9D1iNupBltd_"
click at [240, 337] on div at bounding box center [234, 335] width 17 height 11
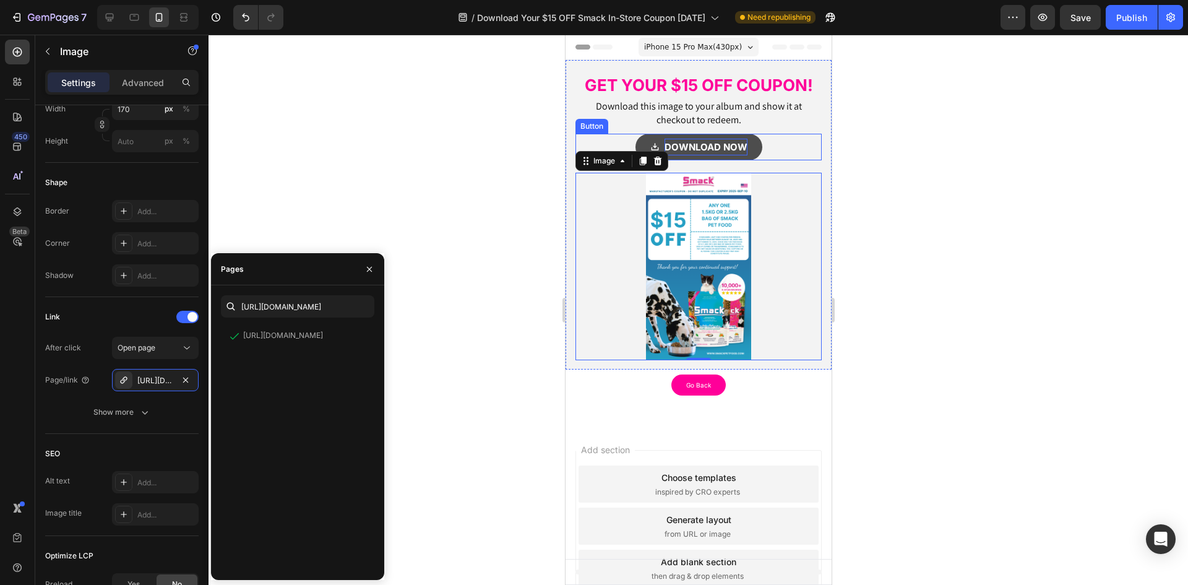
click at [691, 147] on strong "DOWNLOAD NOW" at bounding box center [705, 147] width 83 height 12
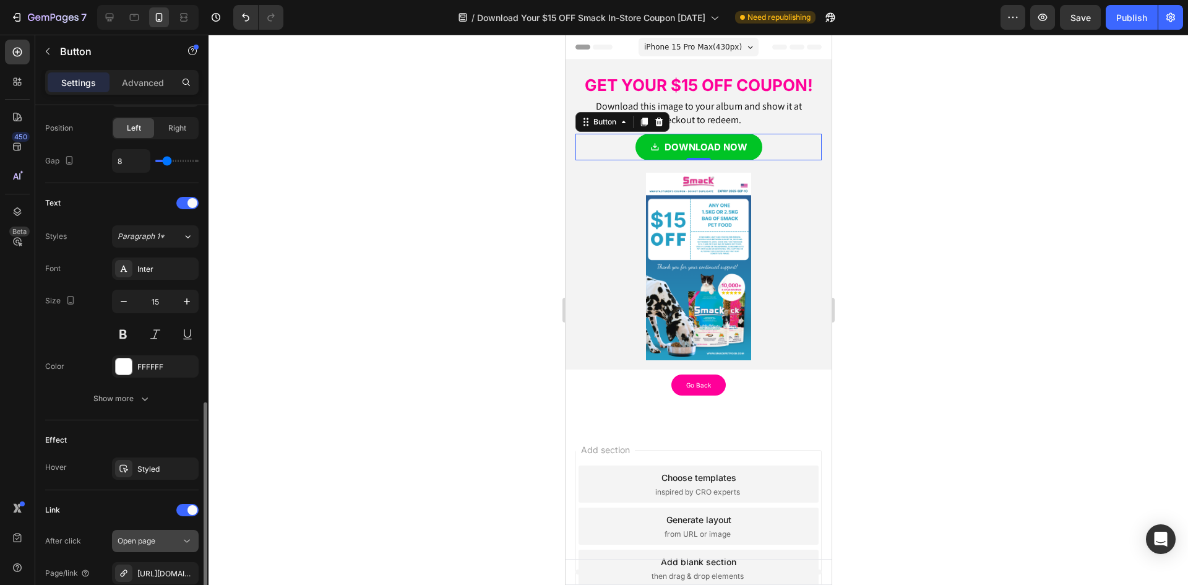
scroll to position [557, 0]
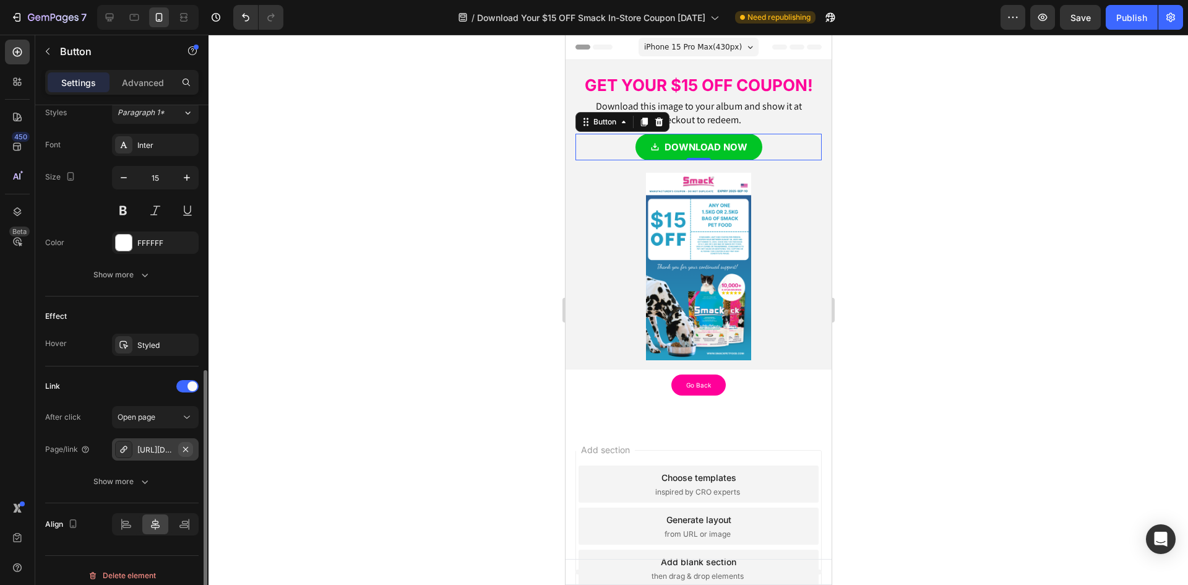
click at [188, 448] on icon "button" at bounding box center [186, 449] width 10 height 10
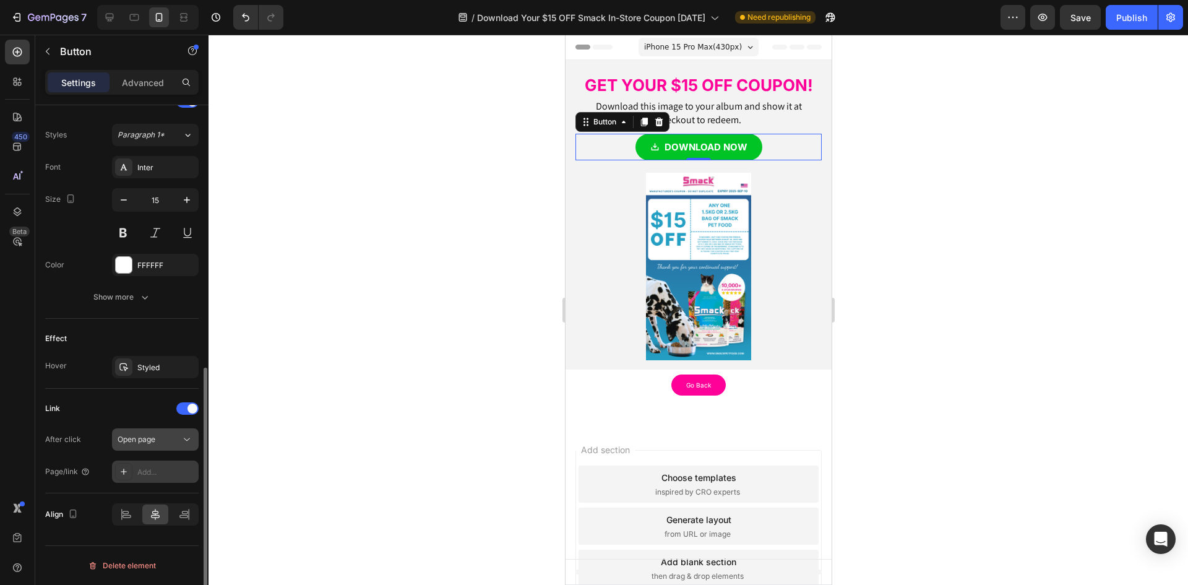
scroll to position [535, 0]
click at [150, 472] on div "Add..." at bounding box center [166, 472] width 58 height 11
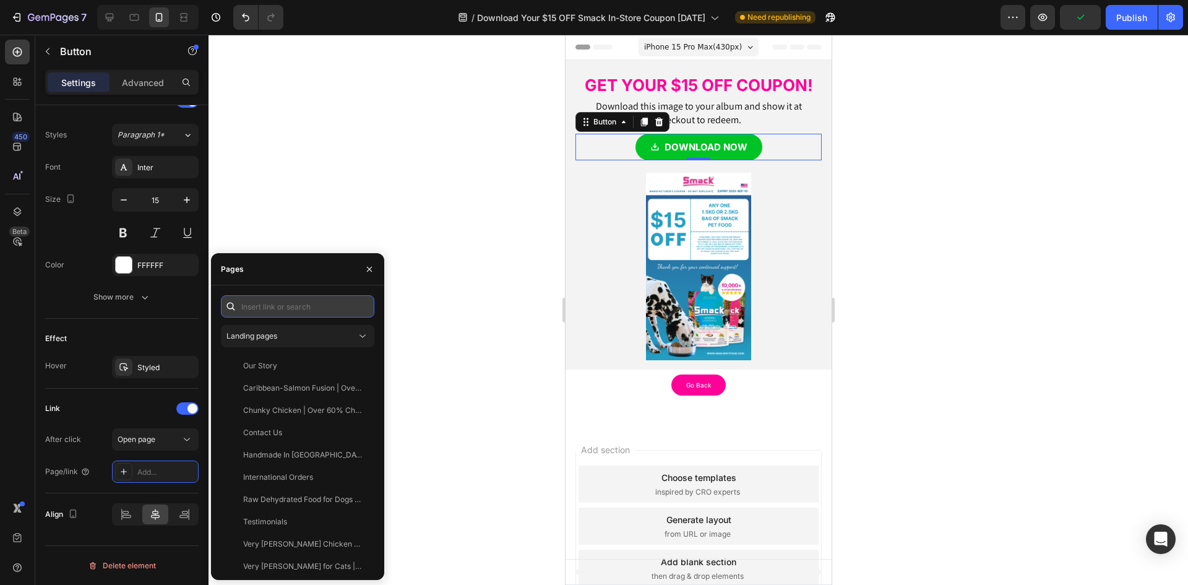
click at [265, 300] on input "text" at bounding box center [297, 306] width 153 height 22
paste input "https://drive.google.com/uc?export=download&id=1-zkB2SW6ExoncsQg2vsG9D1iNupBltd_"
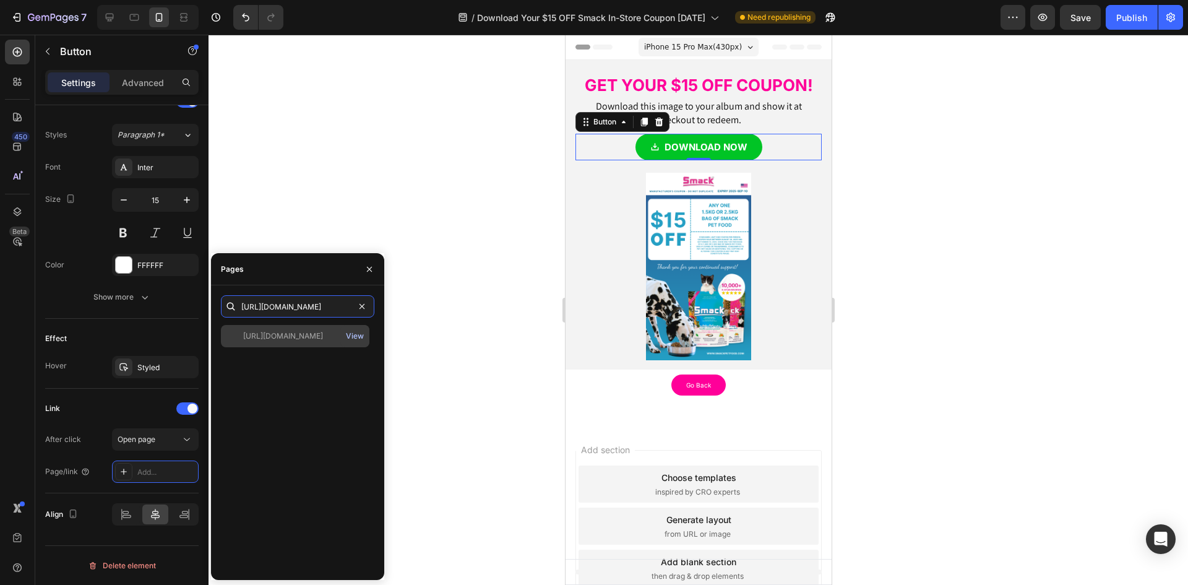
type input "https://drive.google.com/uc?export=download&id=1-zkB2SW6ExoncsQg2vsG9D1iNupBltd_"
click at [357, 337] on div "View" at bounding box center [355, 335] width 18 height 11
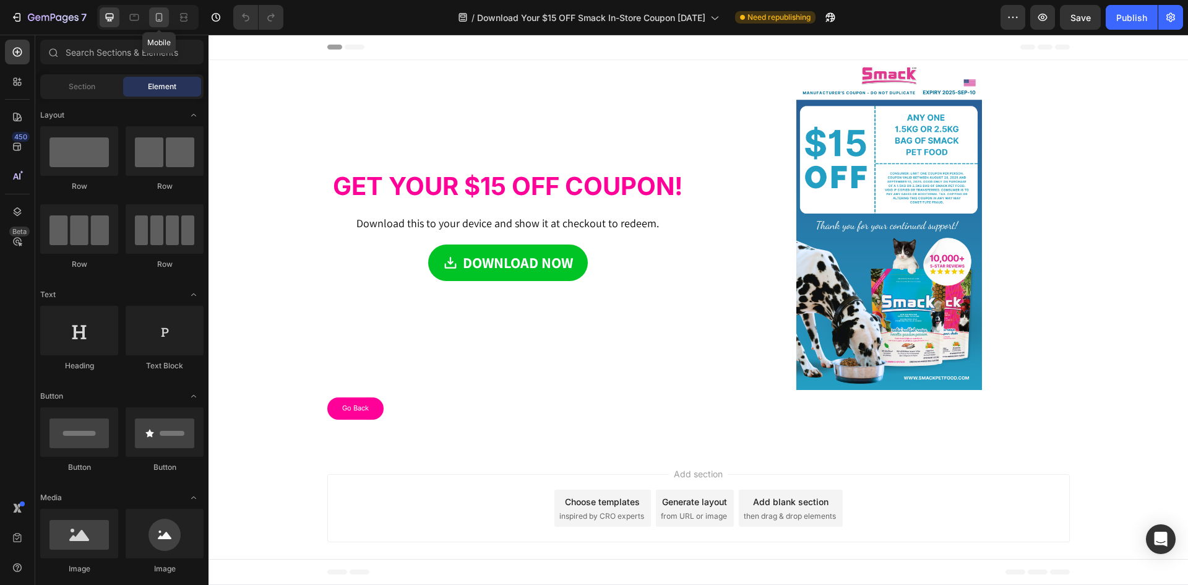
click at [163, 22] on icon at bounding box center [159, 17] width 12 height 12
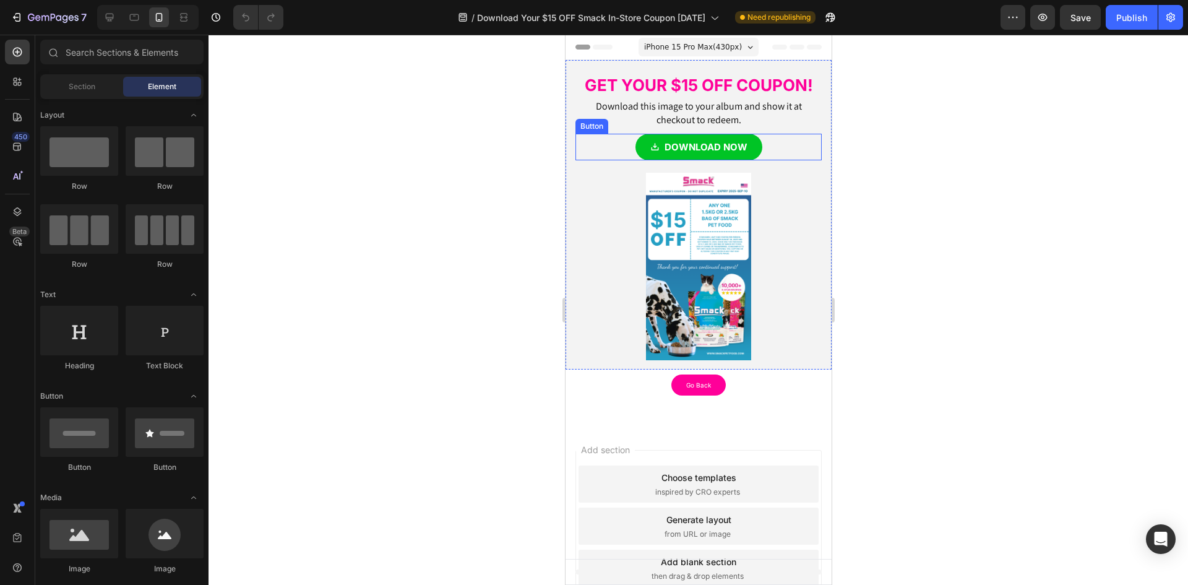
click at [665, 133] on div "GET YOUR $15 OFF COUPON! Heading Download this image to your album and show it …" at bounding box center [698, 114] width 246 height 91
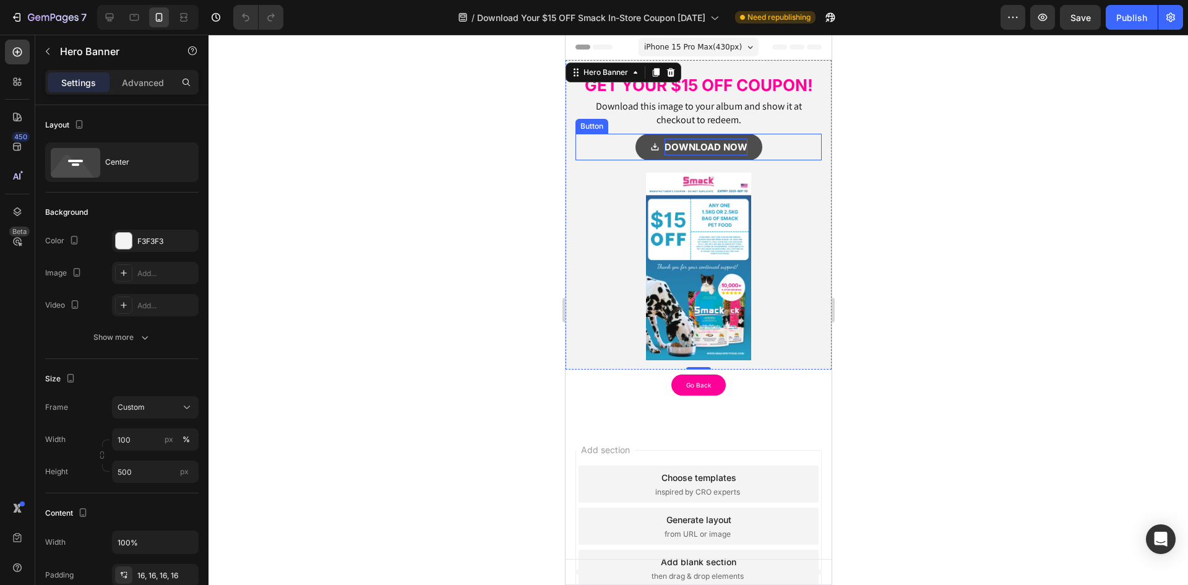
click at [669, 142] on strong "DOWNLOAD NOW" at bounding box center [705, 147] width 83 height 12
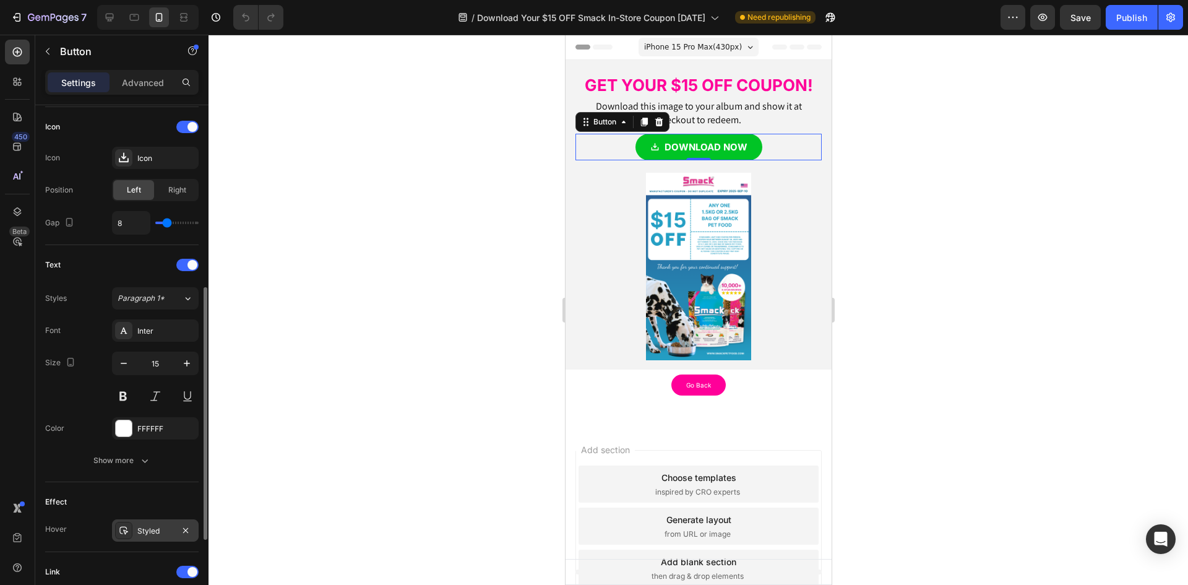
scroll to position [535, 0]
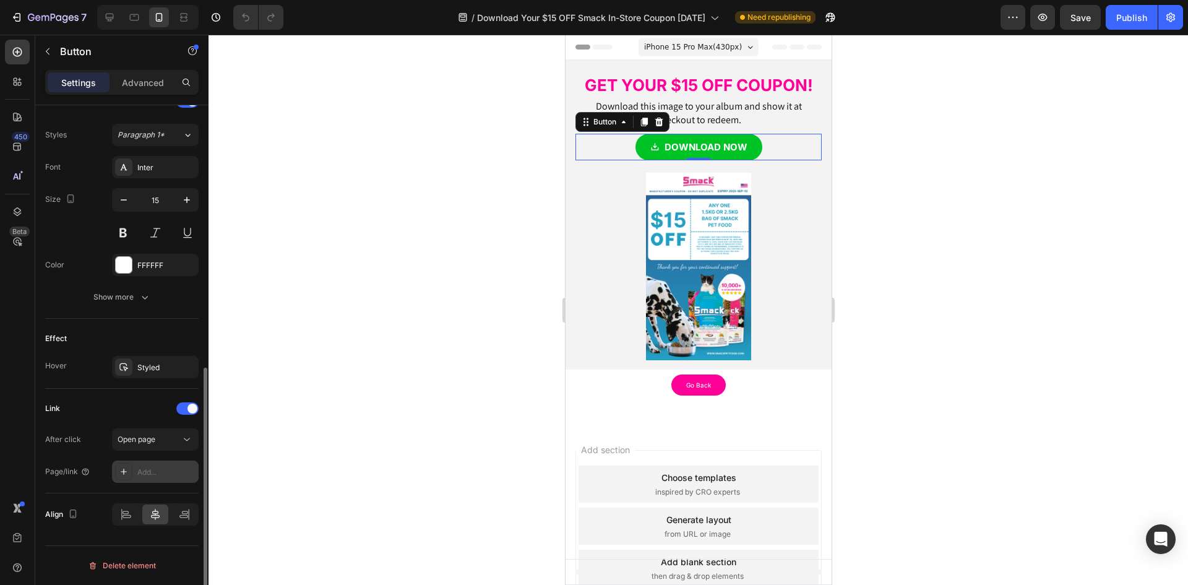
click at [168, 467] on div "Add..." at bounding box center [166, 472] width 58 height 11
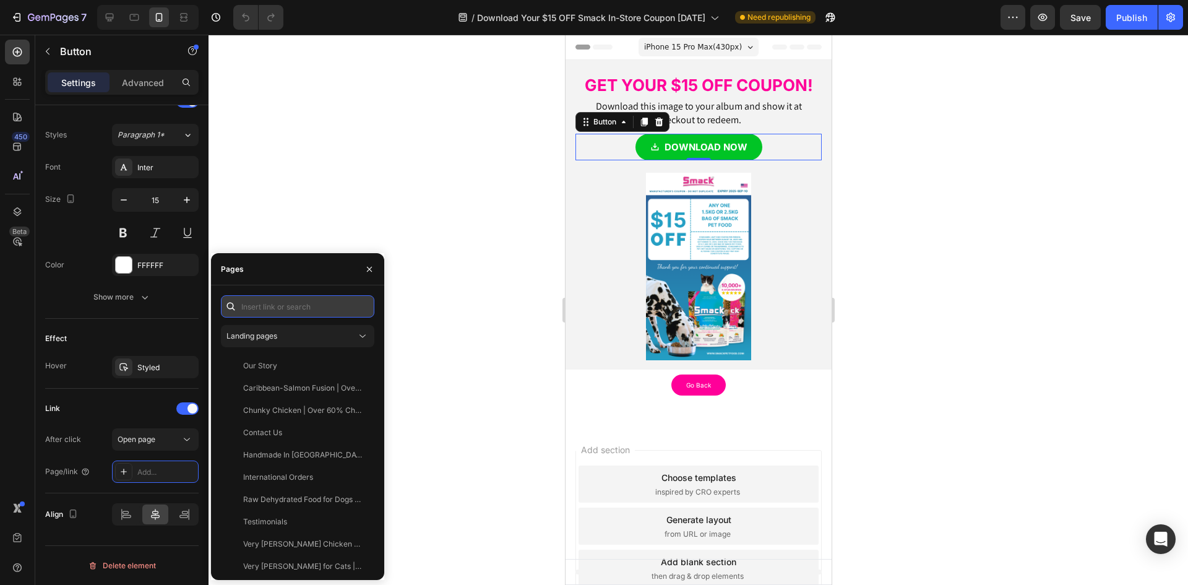
click at [265, 309] on input "text" at bounding box center [297, 306] width 153 height 22
paste input "[URL][DOMAIN_NAME]"
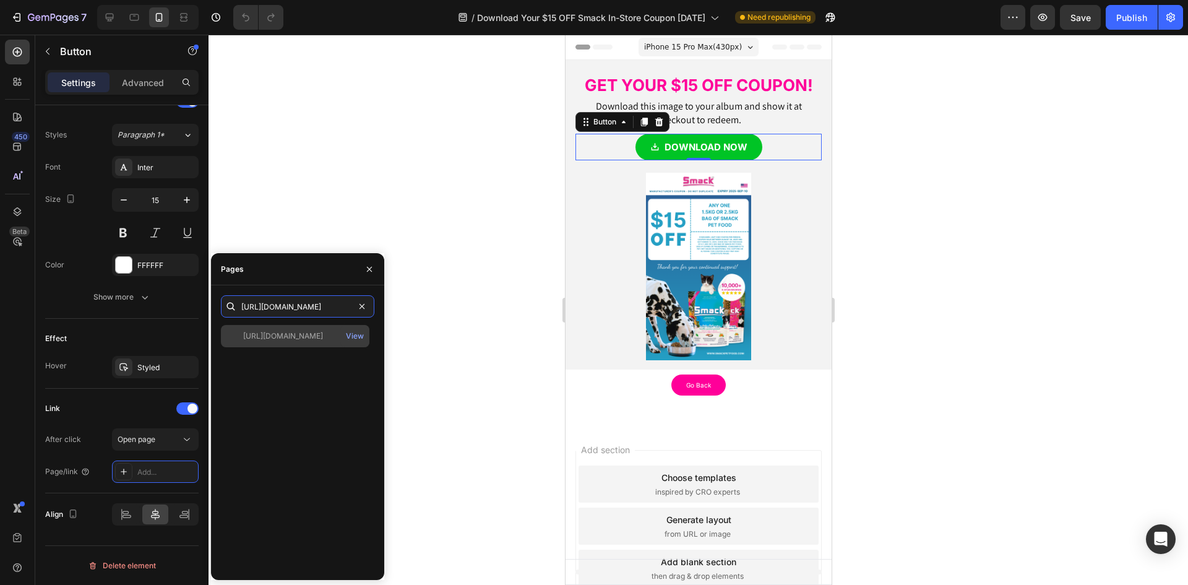
type input "[URL][DOMAIN_NAME]"
click at [224, 339] on div "https://drive.google.com/uc?export=download&id=1-zkB2SW6ExoncsQg2vsG9D1iNupBltd…" at bounding box center [295, 336] width 149 height 22
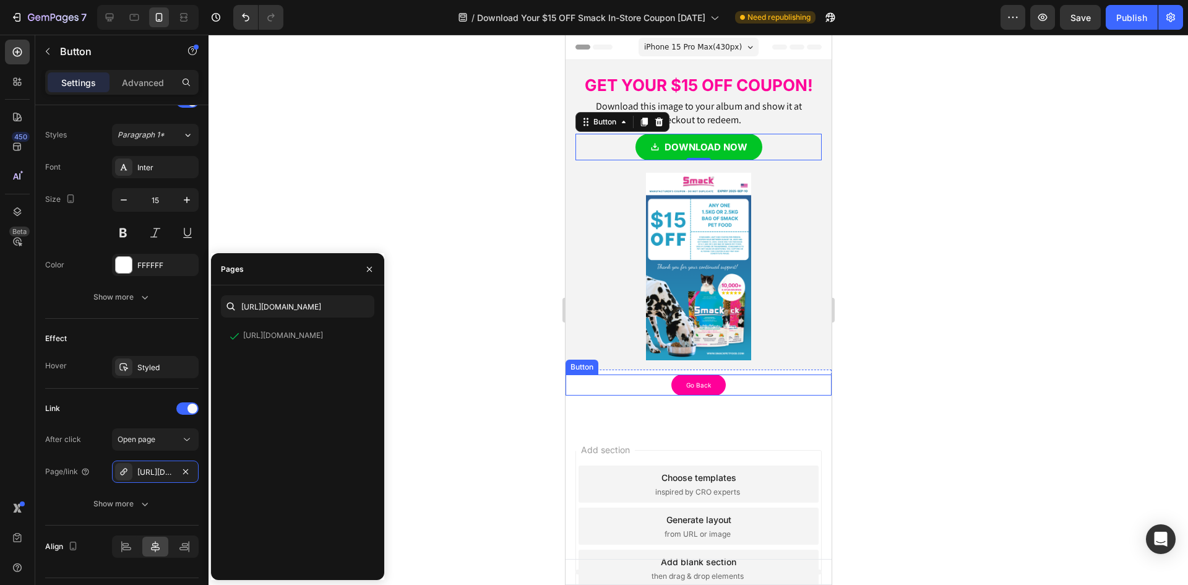
click at [711, 282] on img at bounding box center [697, 266] width 105 height 187
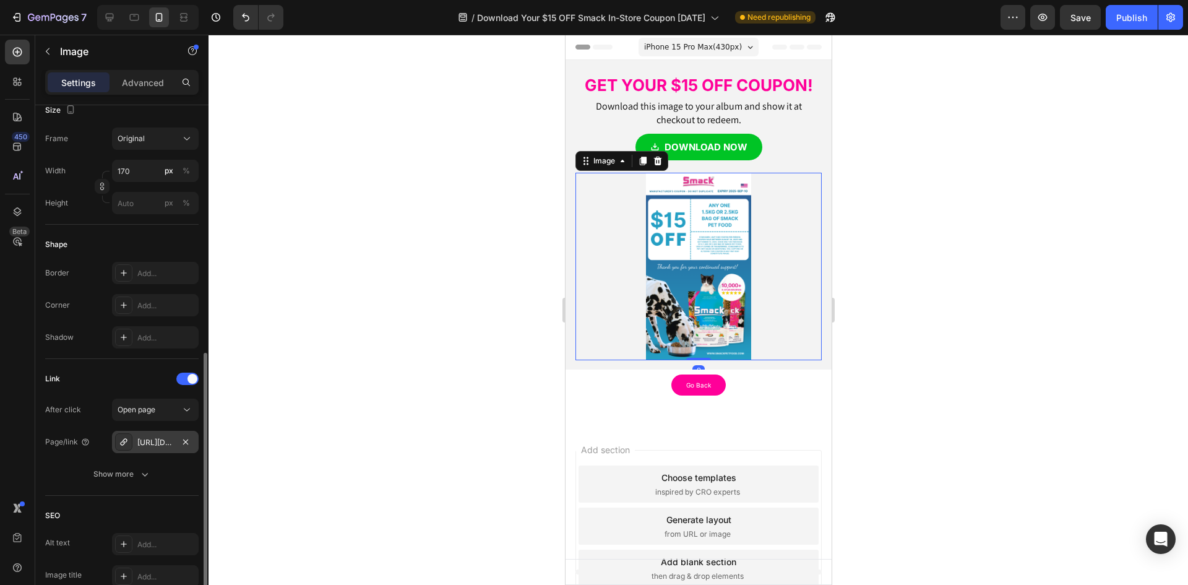
scroll to position [371, 0]
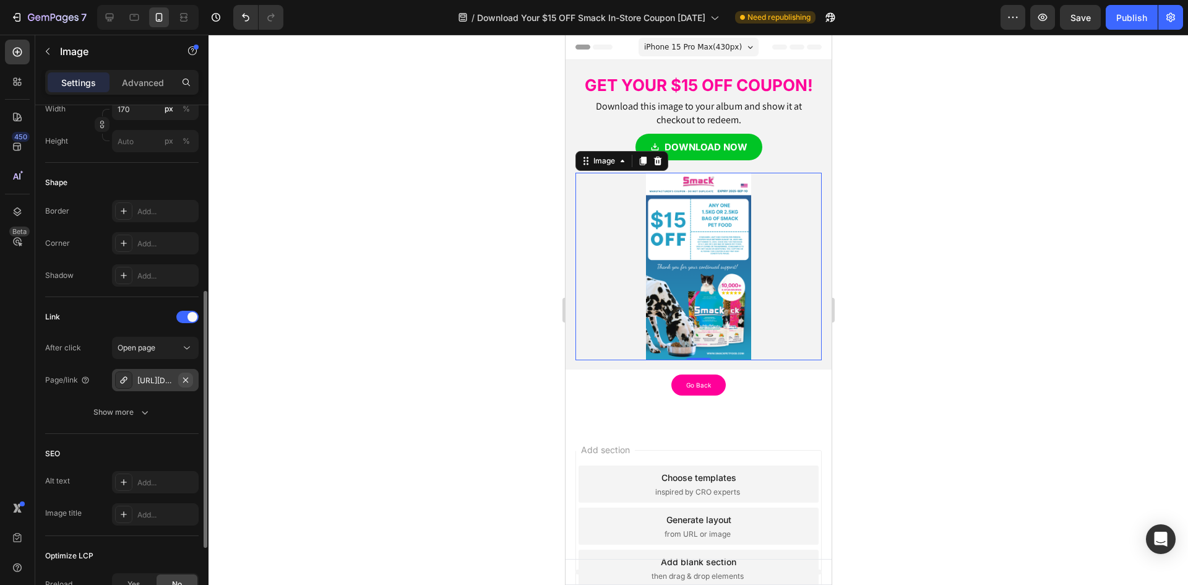
click at [187, 381] on icon "button" at bounding box center [186, 380] width 10 height 10
click at [149, 379] on div "Add..." at bounding box center [166, 380] width 58 height 11
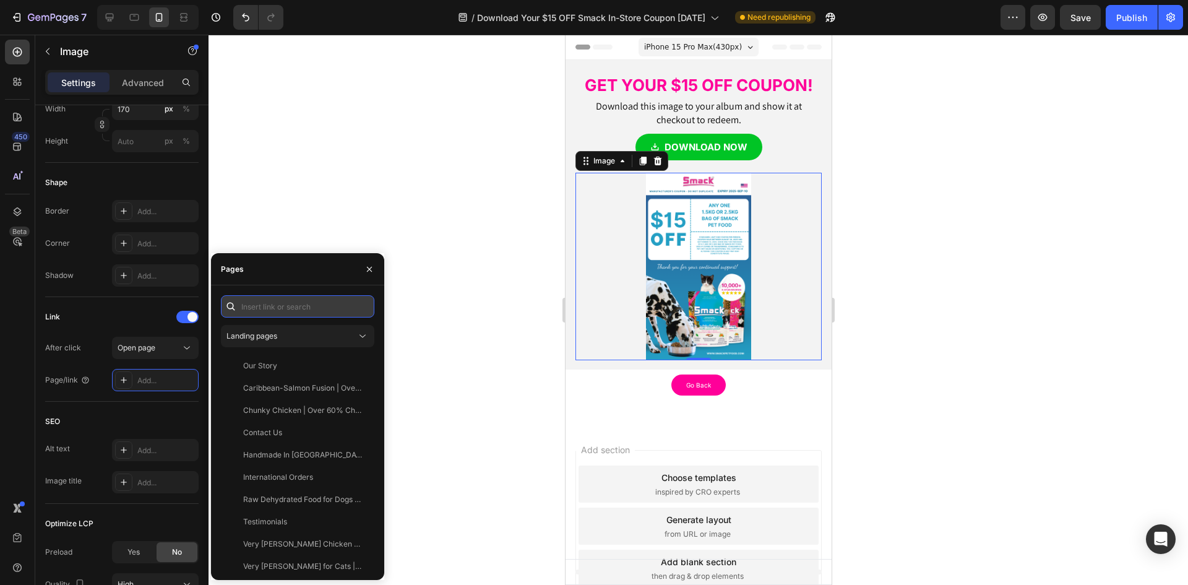
click at [252, 313] on input "text" at bounding box center [297, 306] width 153 height 22
paste input "[URL][DOMAIN_NAME]"
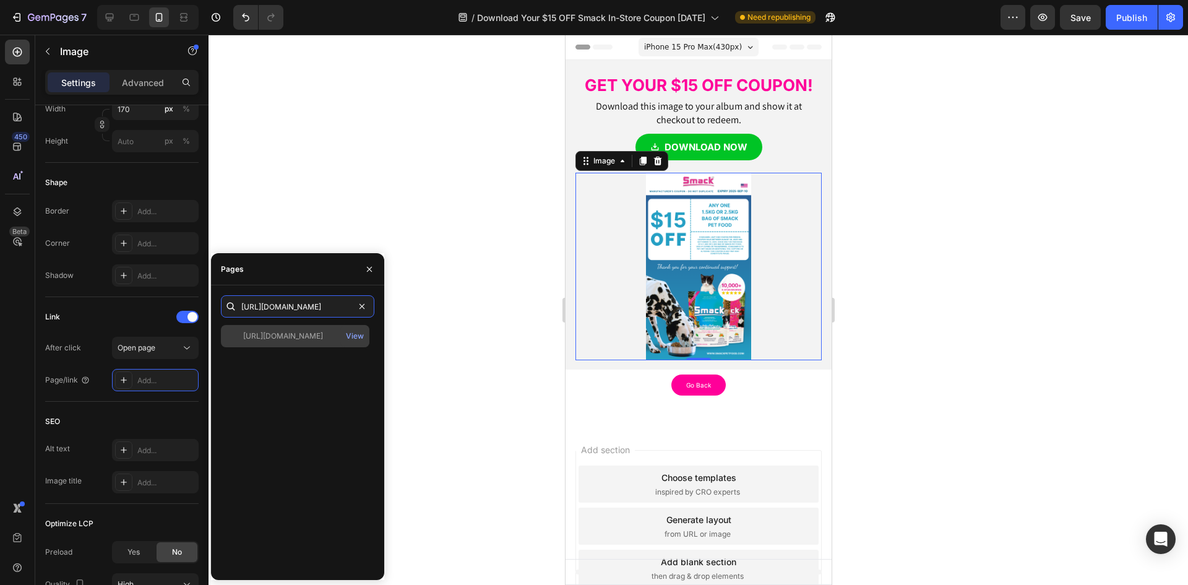
type input "[URL][DOMAIN_NAME]"
click at [241, 339] on div at bounding box center [234, 335] width 17 height 11
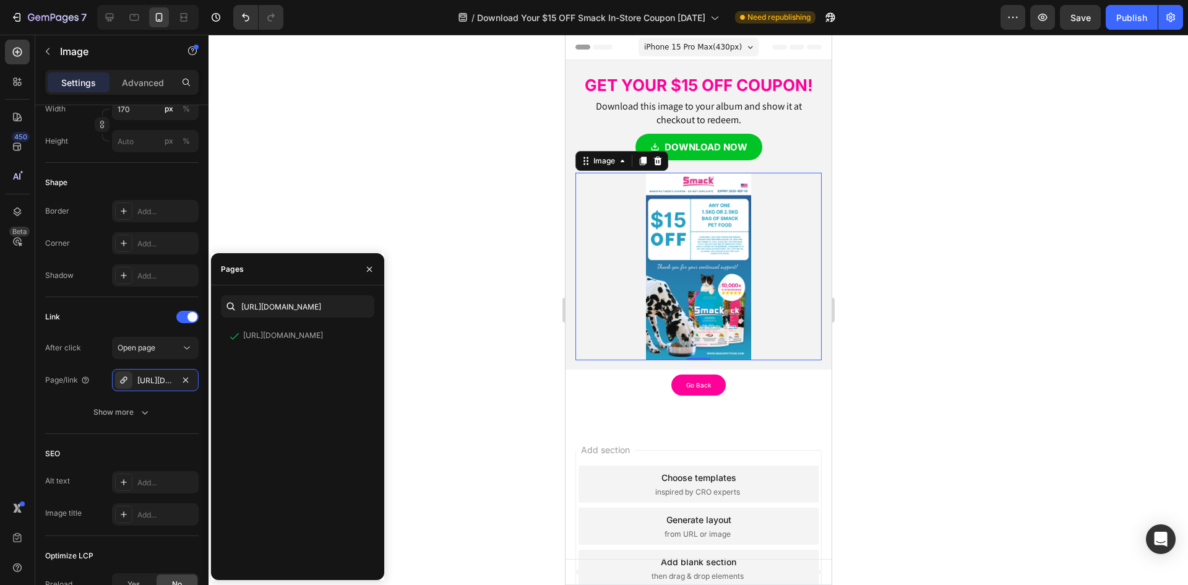
click at [506, 405] on div at bounding box center [699, 310] width 980 height 550
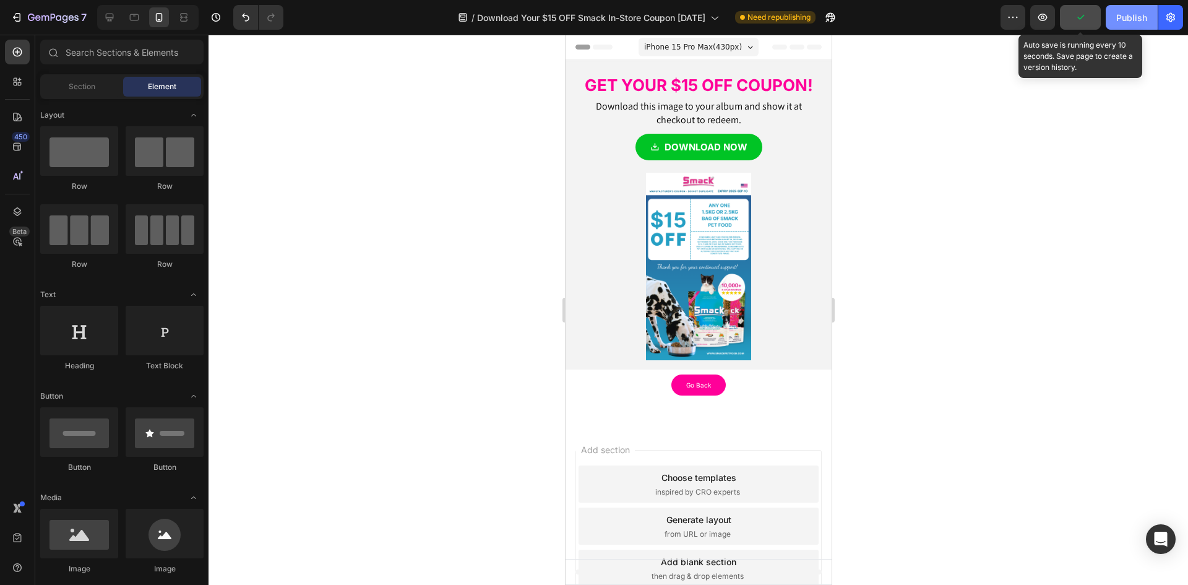
click at [1139, 17] on div "Publish" at bounding box center [1131, 17] width 31 height 13
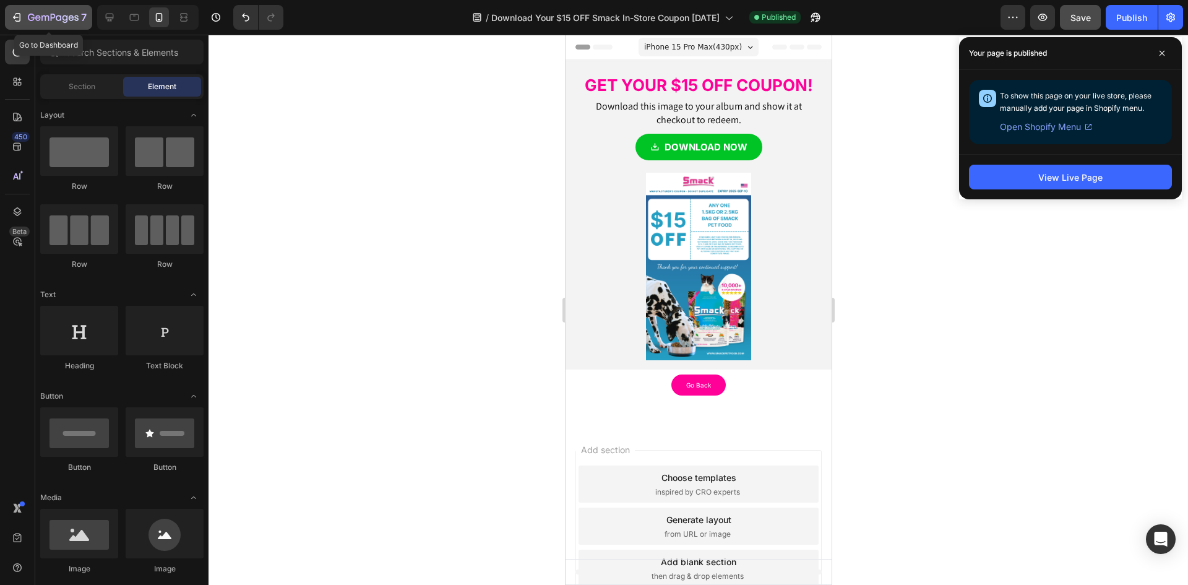
click at [32, 15] on icon "button" at bounding box center [53, 18] width 51 height 11
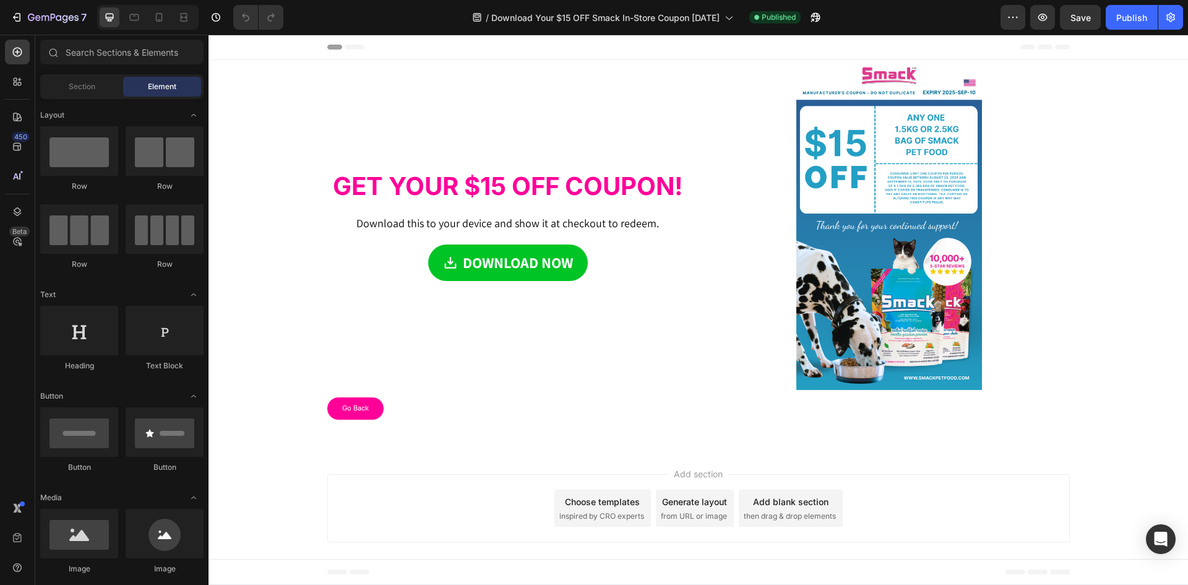
click at [146, 16] on div at bounding box center [147, 17] width 101 height 25
click at [151, 19] on div at bounding box center [159, 17] width 20 height 20
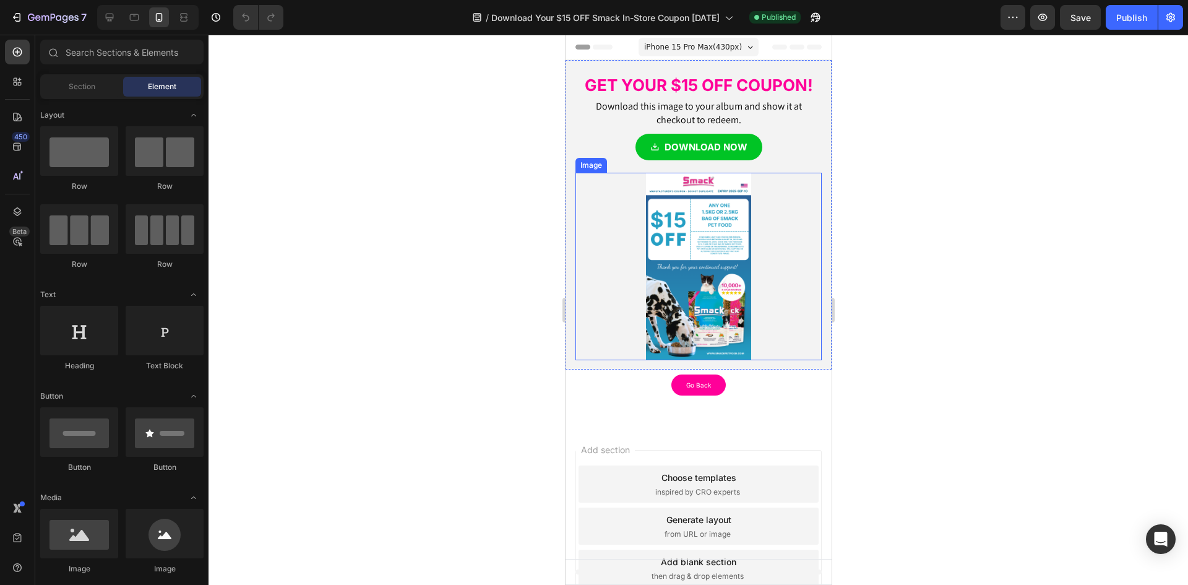
click at [684, 252] on img at bounding box center [697, 266] width 105 height 187
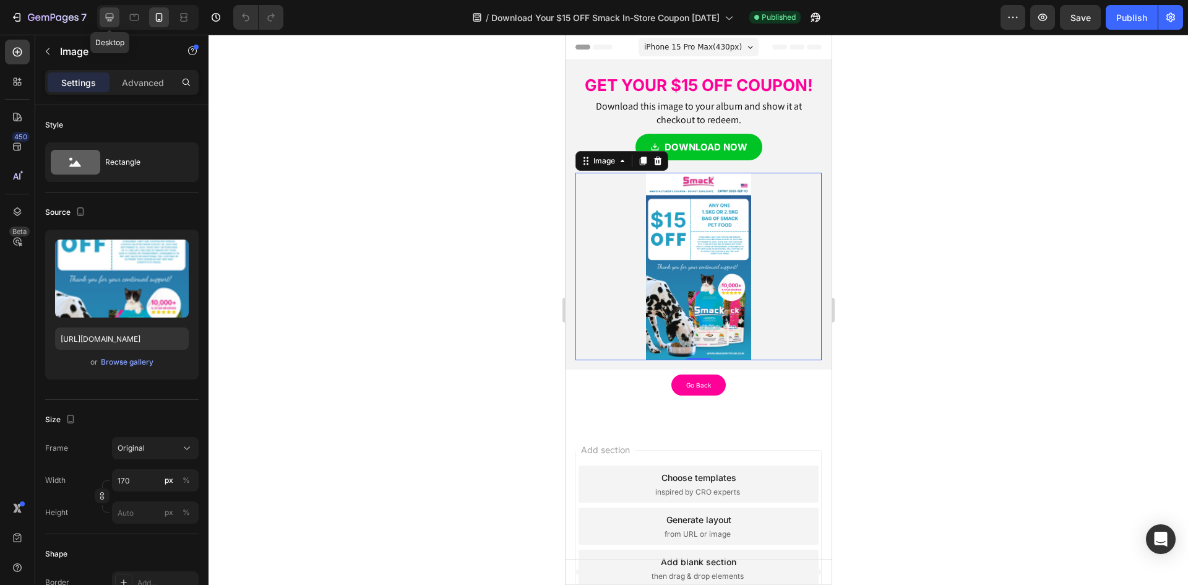
click at [107, 17] on icon at bounding box center [110, 18] width 8 height 8
type input "[URL][DOMAIN_NAME]"
type input "370"
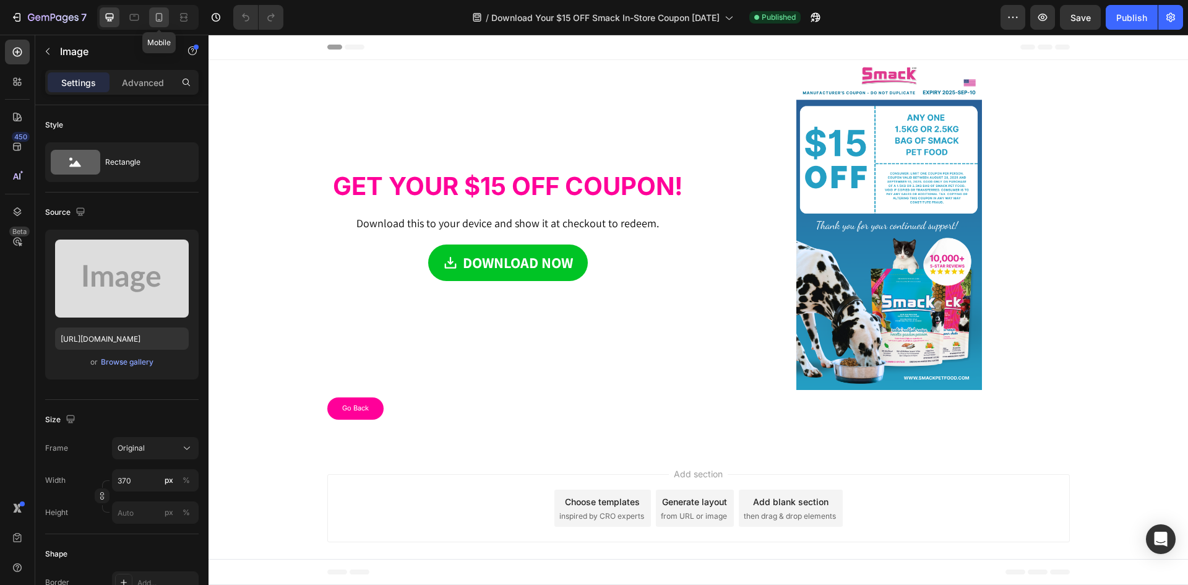
click at [150, 16] on div at bounding box center [159, 17] width 20 height 20
type input "[URL][DOMAIN_NAME]"
type input "170"
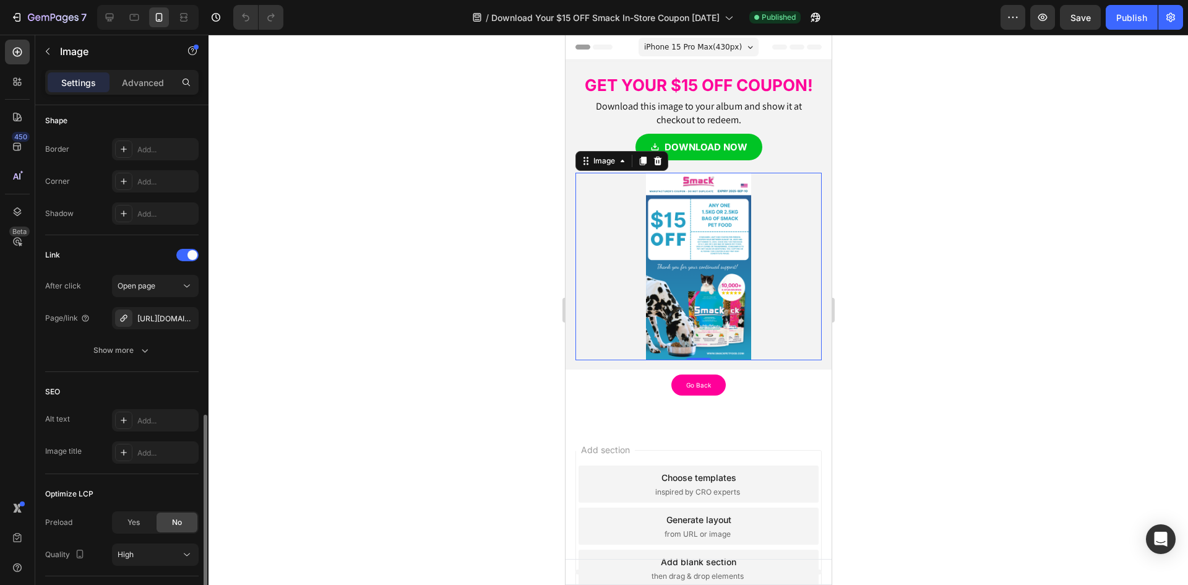
scroll to position [495, 0]
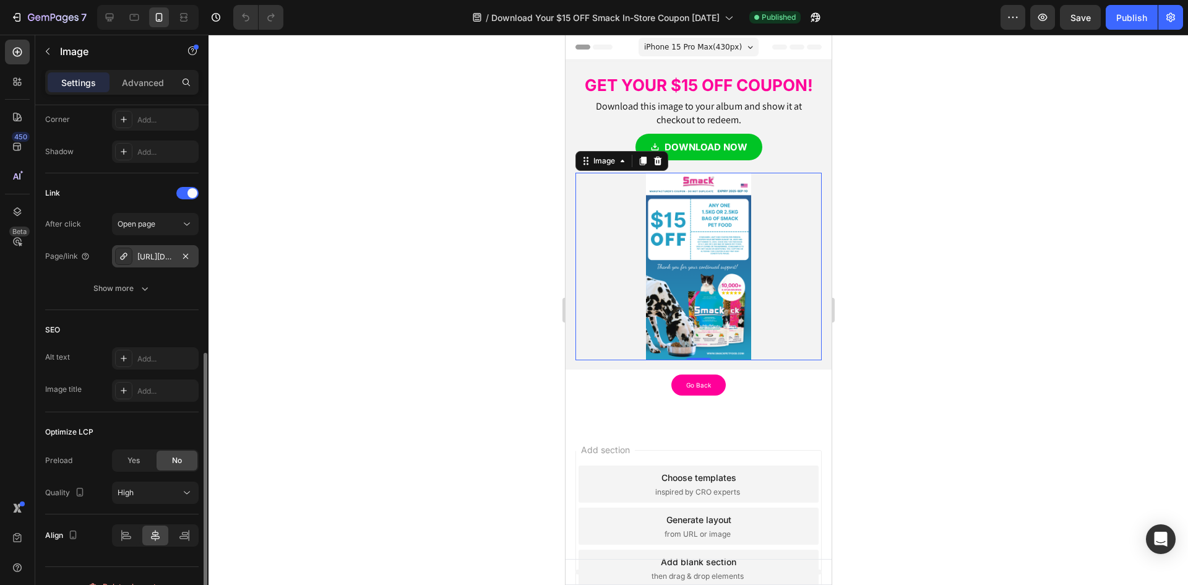
click at [162, 257] on div "[URL][DOMAIN_NAME]" at bounding box center [155, 256] width 36 height 11
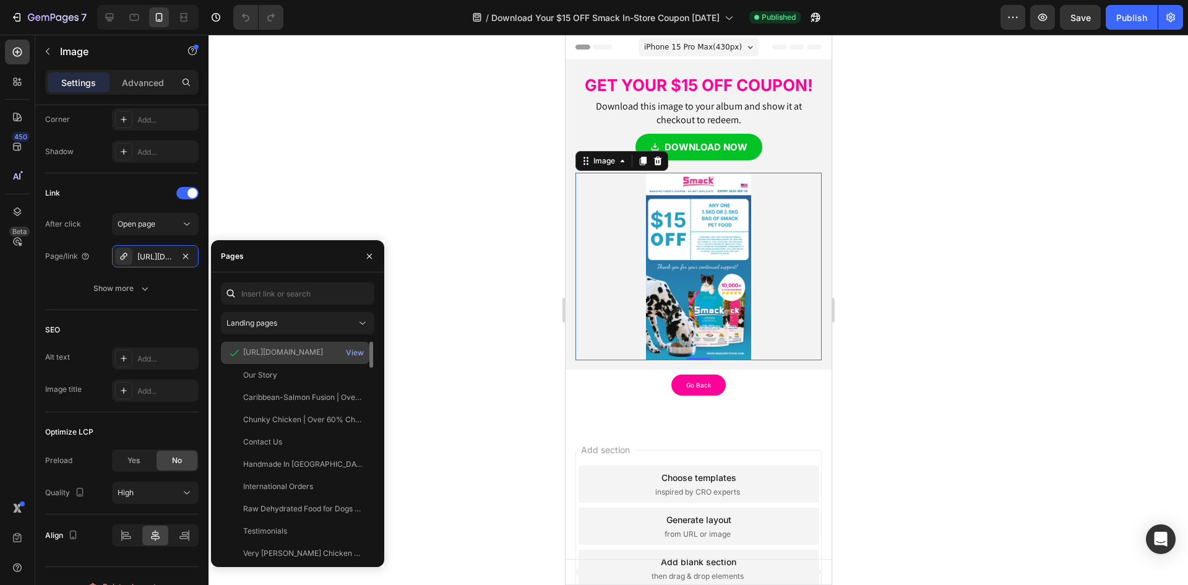
click at [305, 354] on div "[URL][DOMAIN_NAME]" at bounding box center [283, 352] width 80 height 11
click at [273, 351] on div "[URL][DOMAIN_NAME]" at bounding box center [283, 352] width 80 height 11
click at [356, 354] on div "View" at bounding box center [355, 352] width 18 height 11
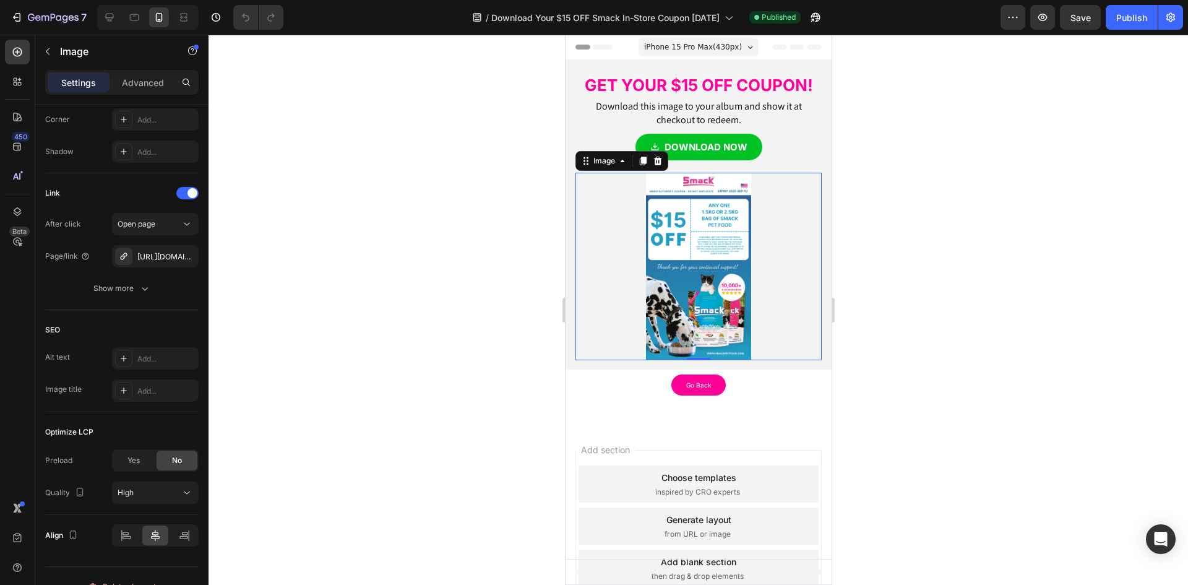
click at [405, 185] on div at bounding box center [699, 310] width 980 height 550
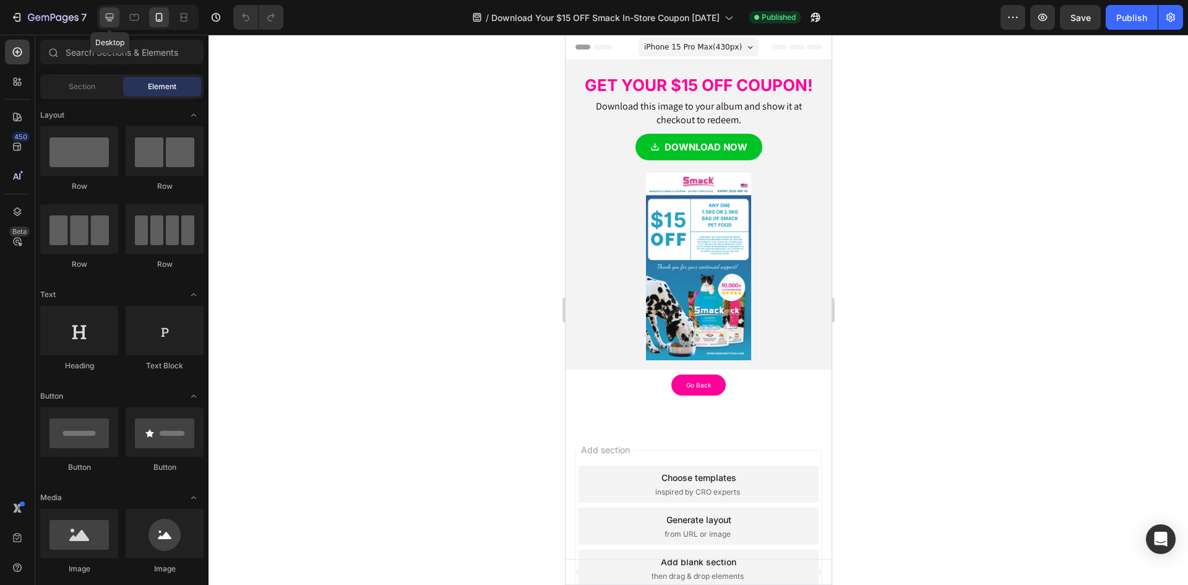
click at [114, 13] on icon at bounding box center [109, 17] width 12 height 12
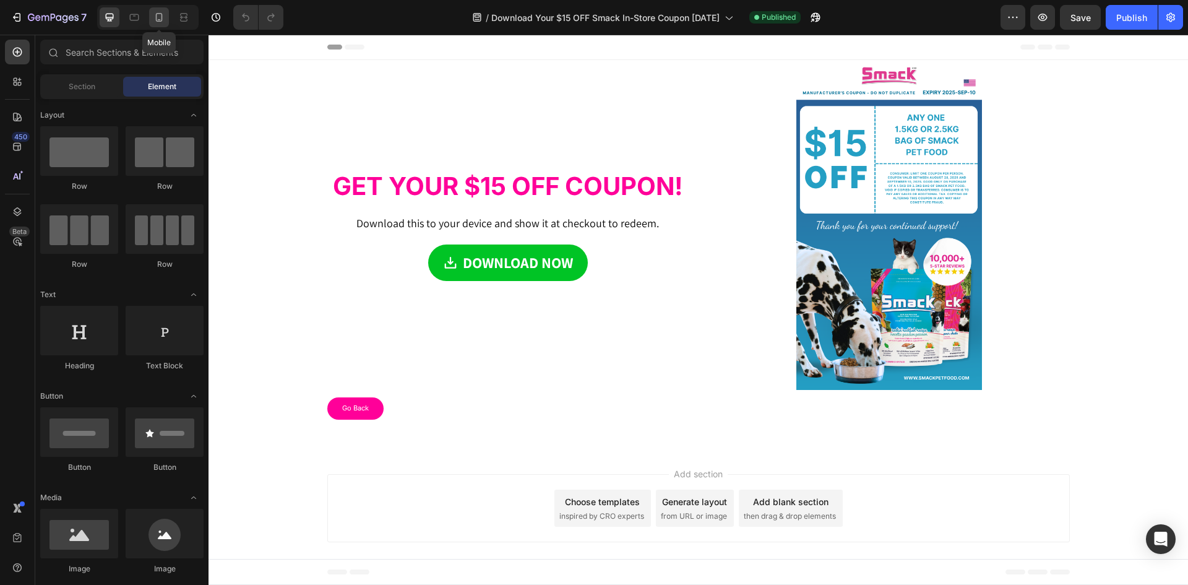
click at [160, 18] on icon at bounding box center [159, 17] width 12 height 12
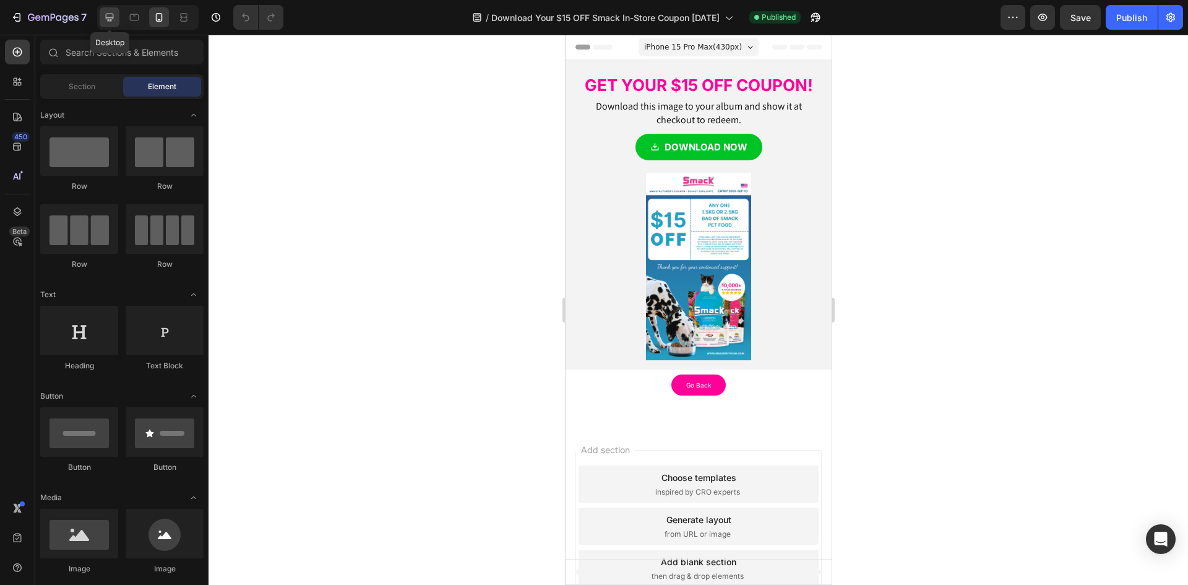
click at [109, 19] on icon at bounding box center [110, 18] width 8 height 8
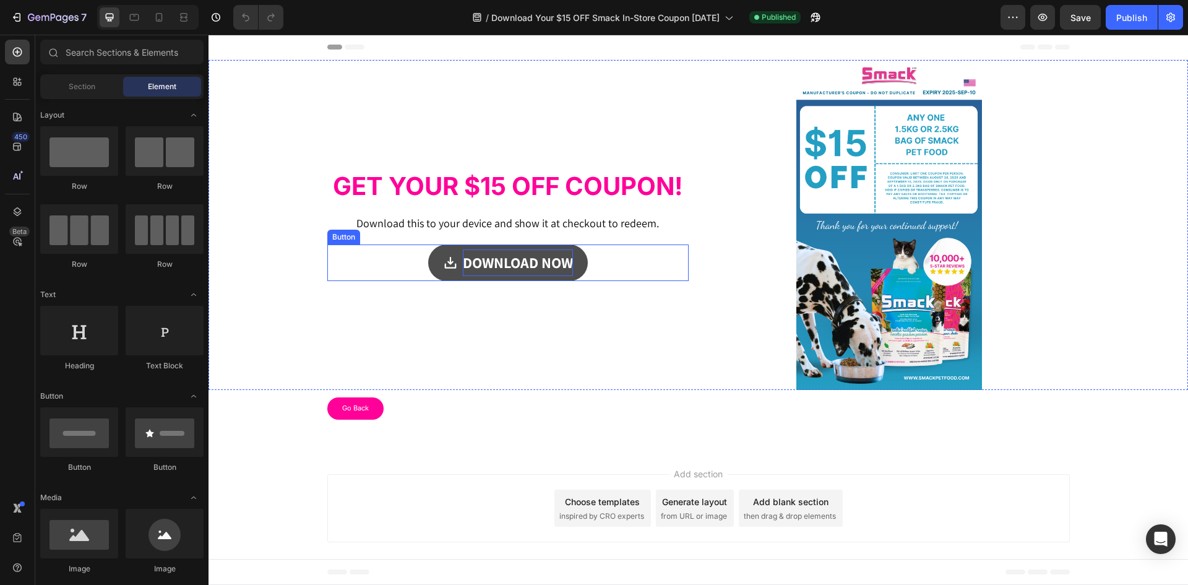
click at [558, 259] on strong "DOWNLOAD NOW" at bounding box center [518, 262] width 110 height 20
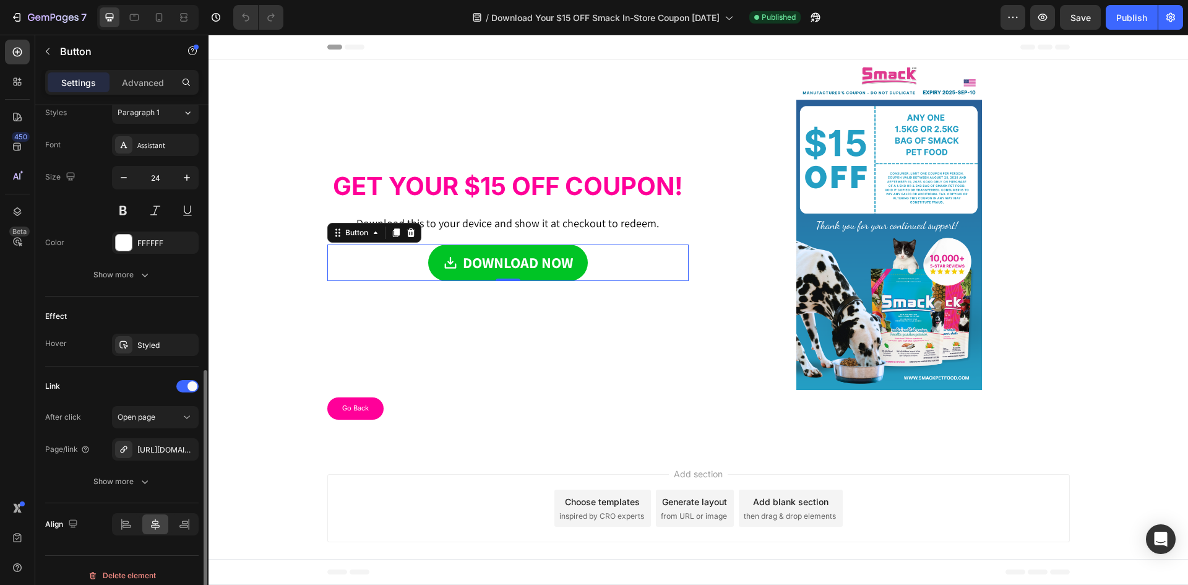
scroll to position [567, 0]
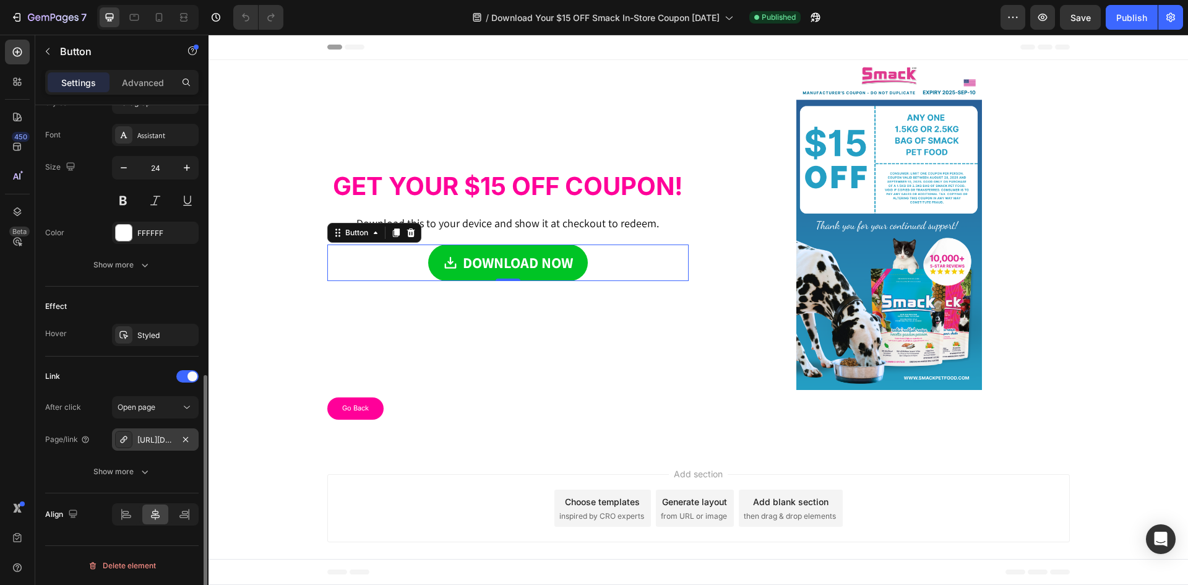
click at [160, 435] on div "[URL][DOMAIN_NAME]" at bounding box center [155, 439] width 36 height 11
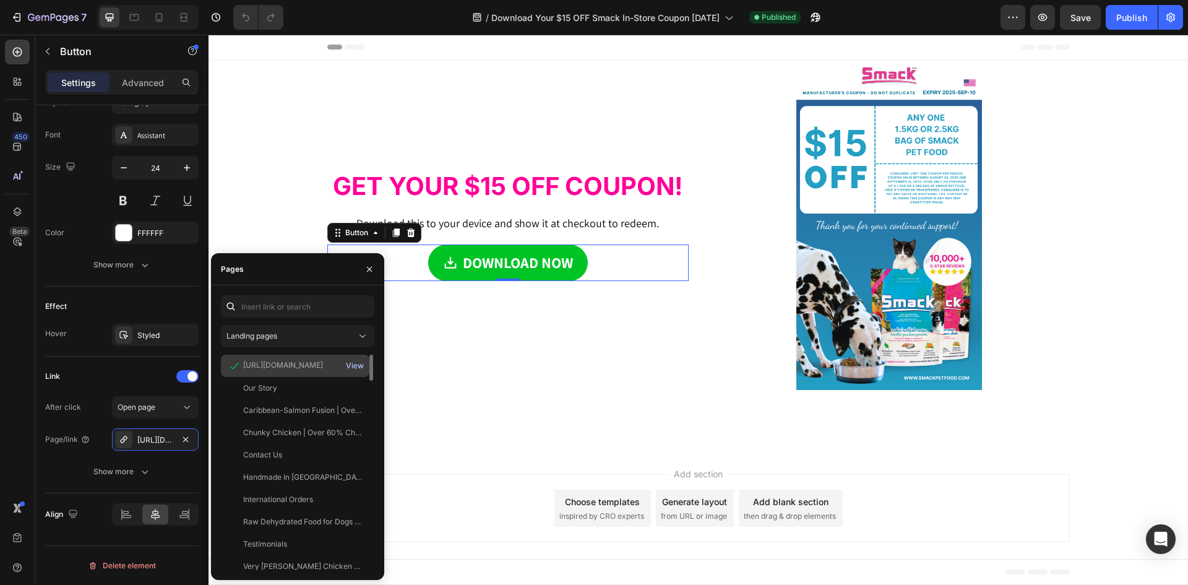
click at [358, 365] on div "View" at bounding box center [355, 365] width 18 height 11
click at [293, 365] on div "https://drive.google.com/uc?export=download&id=1-zkB2SW6ExoncsQg2vsG9D1iNupBltd_" at bounding box center [283, 365] width 80 height 11
click at [363, 368] on div "View" at bounding box center [355, 365] width 18 height 11
click at [161, 17] on icon at bounding box center [159, 17] width 12 height 12
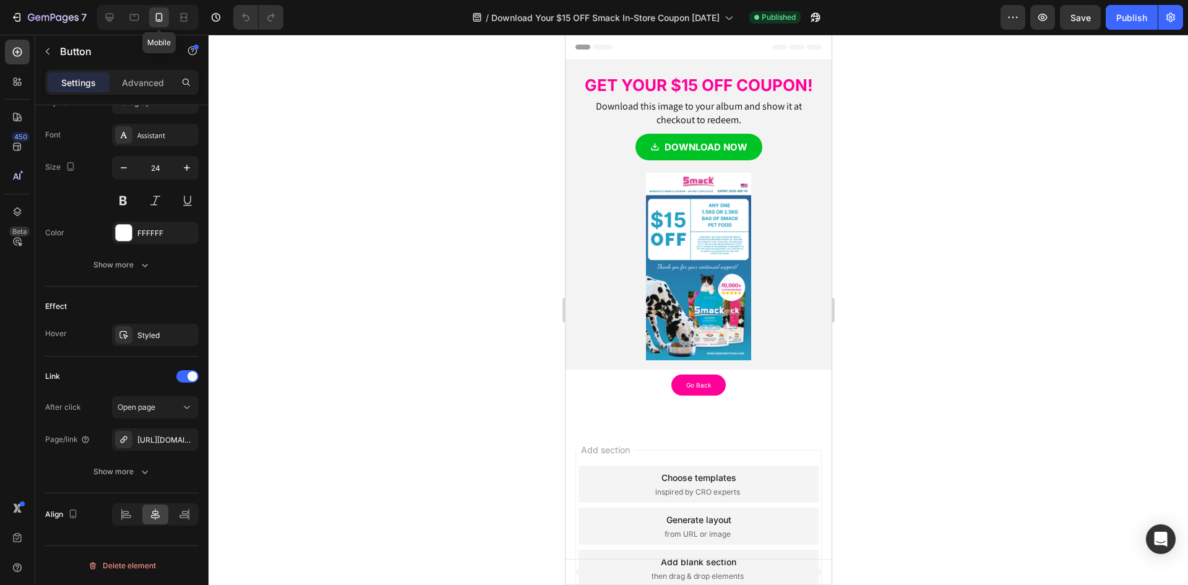
type input "14"
click at [153, 445] on div "https://drive.google.com/uc?export=download&id=1-zkB2SW6ExoncsQg2vsG9D1iNupBltd_" at bounding box center [155, 439] width 36 height 11
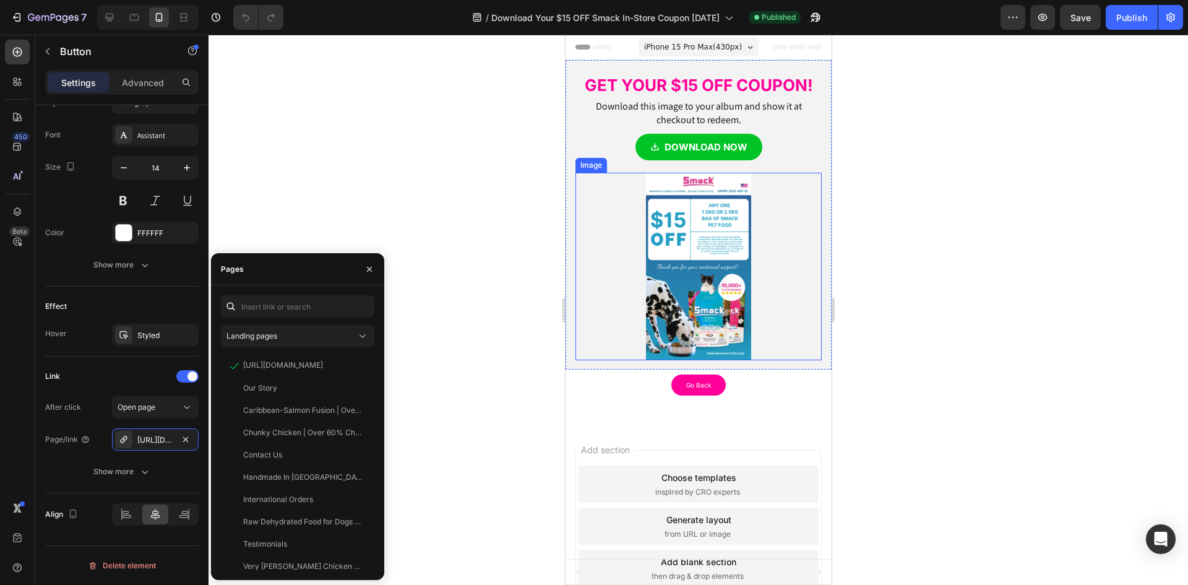
click at [713, 230] on img at bounding box center [697, 266] width 105 height 187
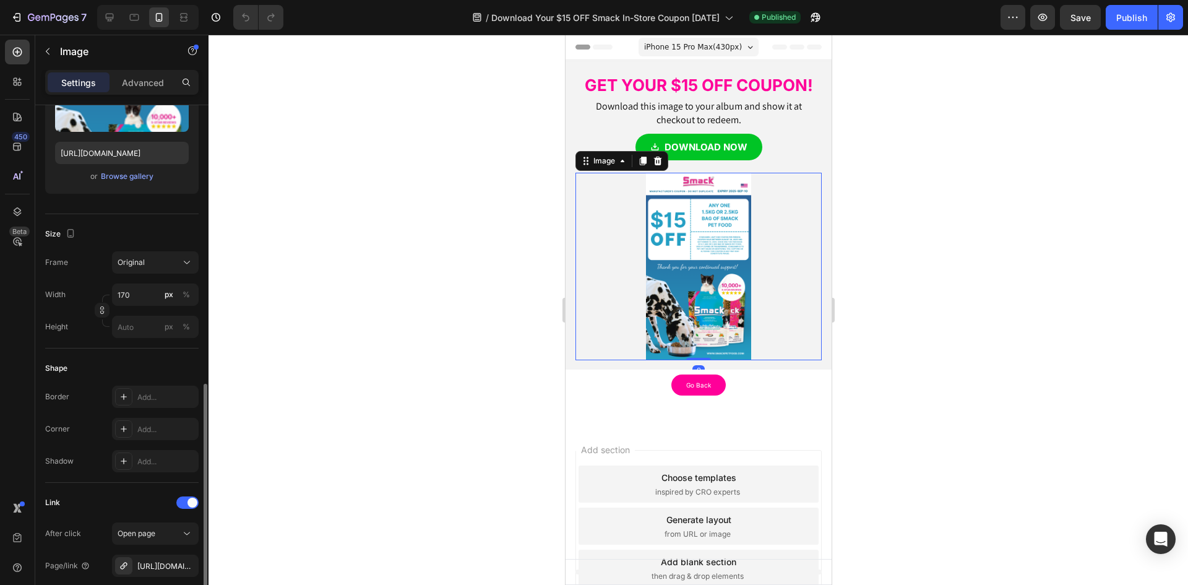
scroll to position [371, 0]
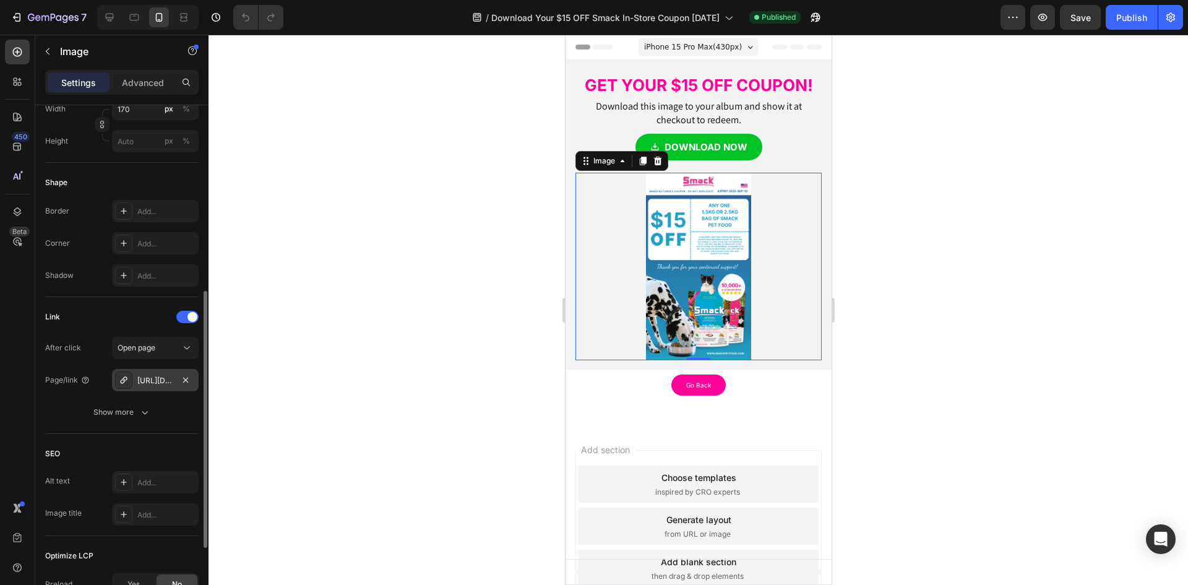
click at [152, 382] on div "https://drive.google.com/uc?export=download&id=1-zkB2SW6ExoncsQg2vsG9D1iNupBltd_" at bounding box center [155, 380] width 36 height 11
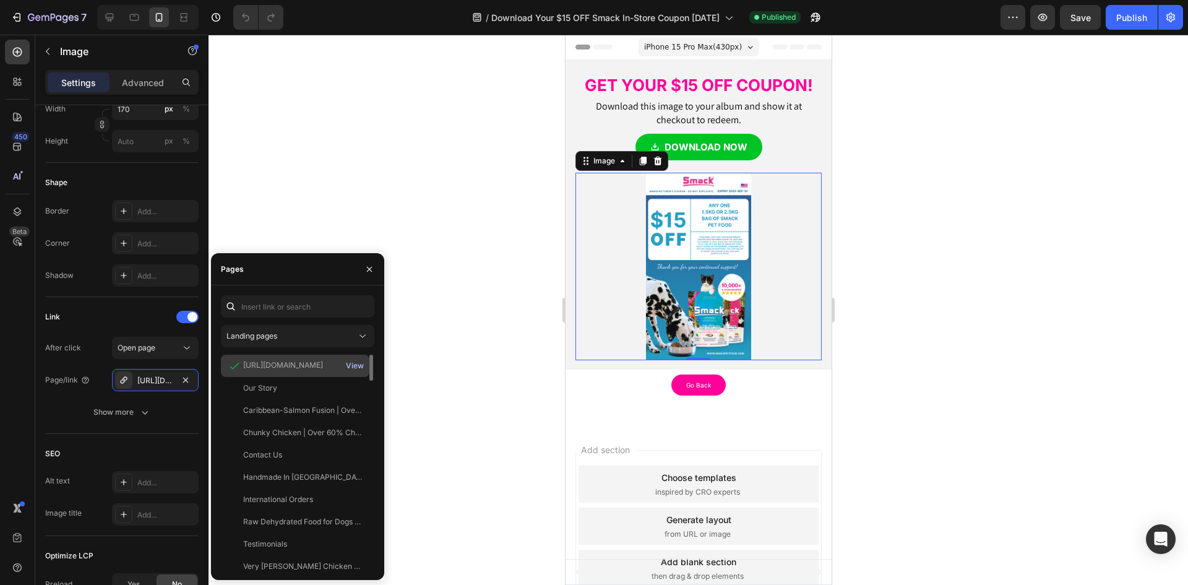
click at [358, 361] on div "View" at bounding box center [355, 365] width 18 height 11
click at [356, 367] on div "View" at bounding box center [355, 365] width 18 height 11
click at [493, 304] on div at bounding box center [699, 310] width 980 height 550
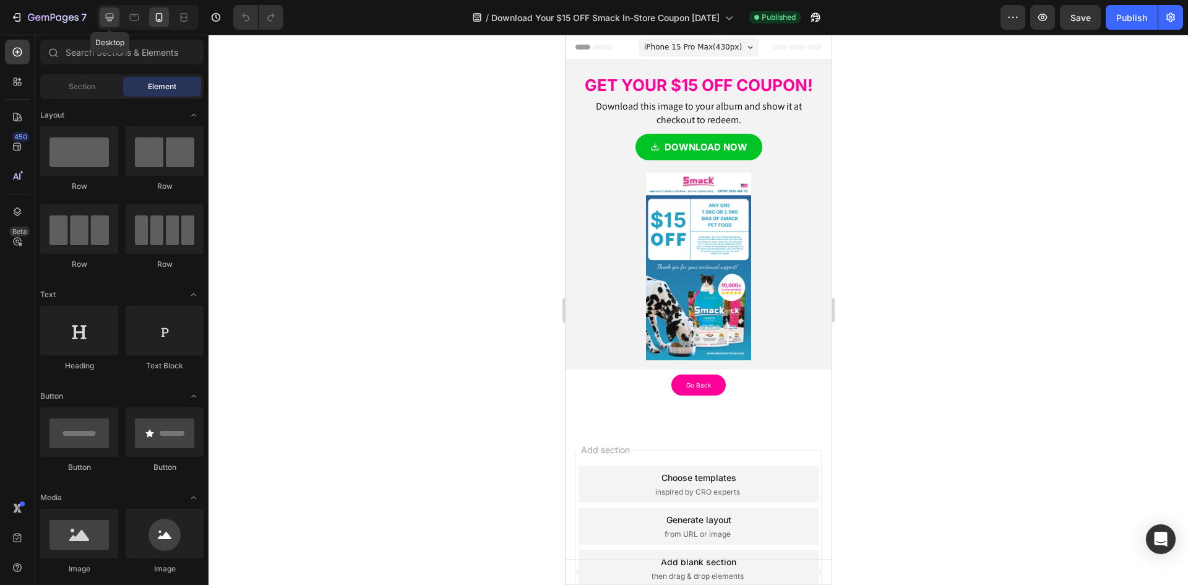
click at [106, 14] on icon at bounding box center [109, 17] width 12 height 12
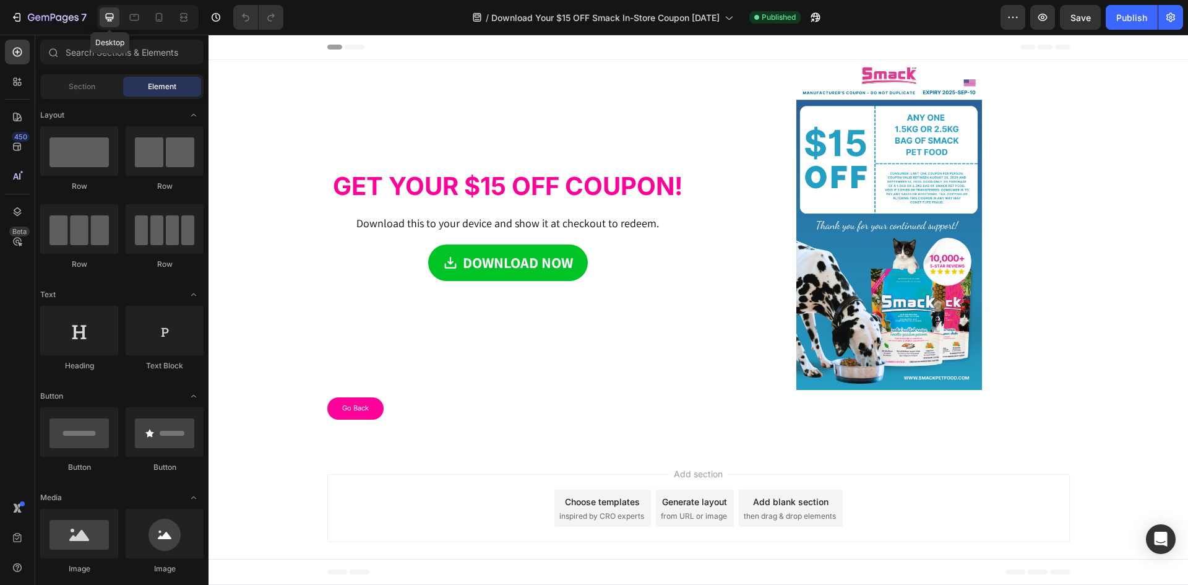
click at [109, 12] on icon at bounding box center [109, 17] width 12 height 12
click at [1045, 22] on icon "button" at bounding box center [1043, 17] width 12 height 12
click at [39, 12] on div "7" at bounding box center [57, 17] width 59 height 15
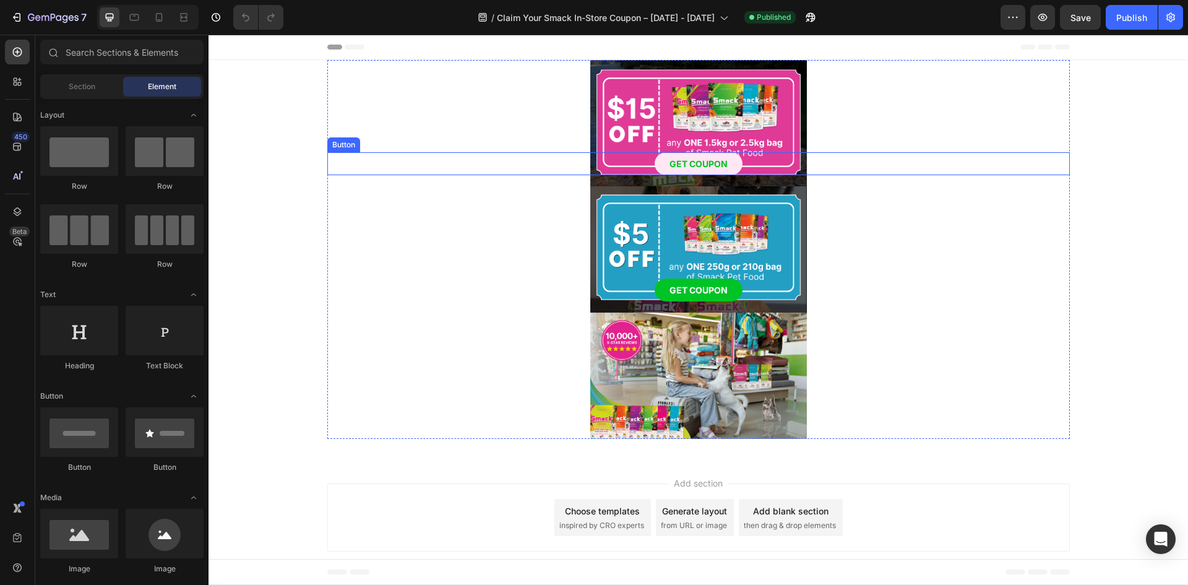
click at [719, 155] on link "GET COUPON" at bounding box center [699, 163] width 88 height 23
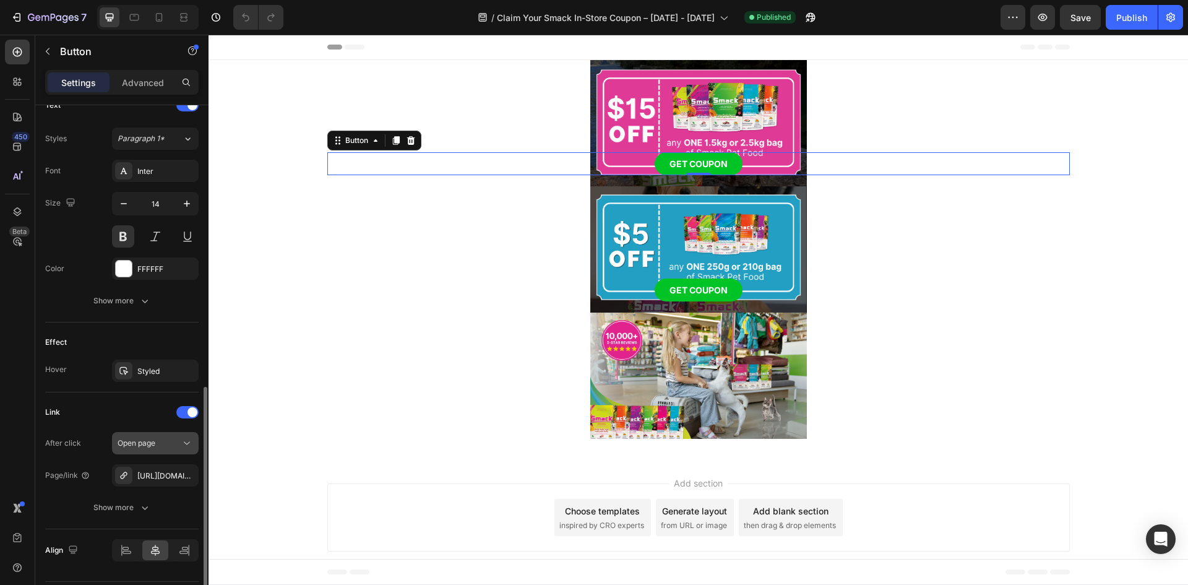
scroll to position [469, 0]
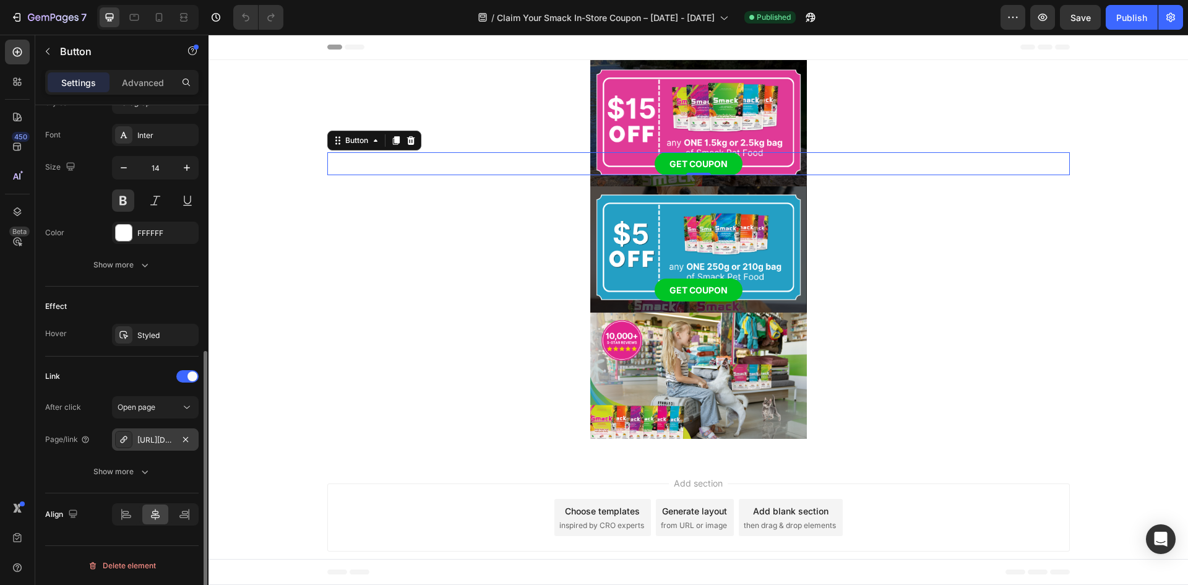
click at [171, 438] on div "[URL][DOMAIN_NAME][DATE]" at bounding box center [155, 439] width 36 height 11
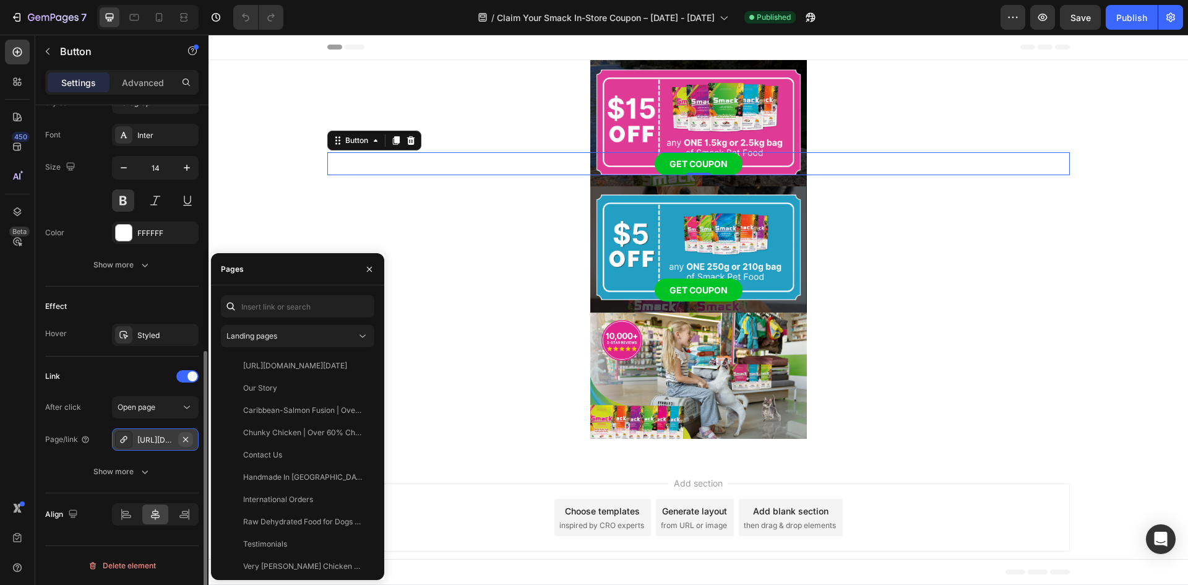
click at [186, 438] on icon "button" at bounding box center [185, 438] width 5 height 5
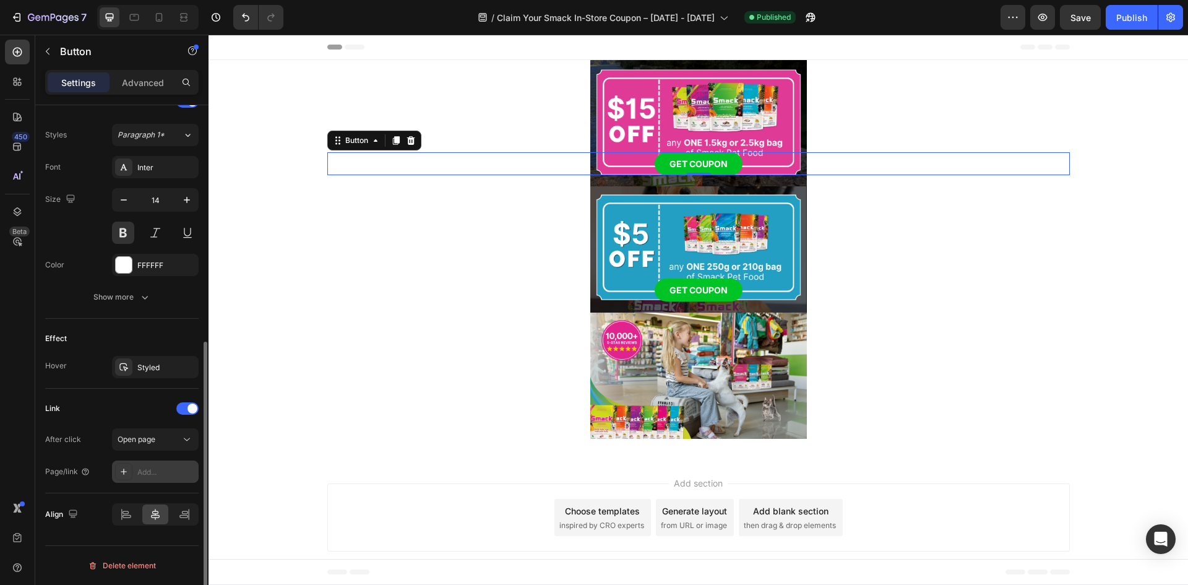
click at [151, 473] on div "Add..." at bounding box center [166, 472] width 58 height 11
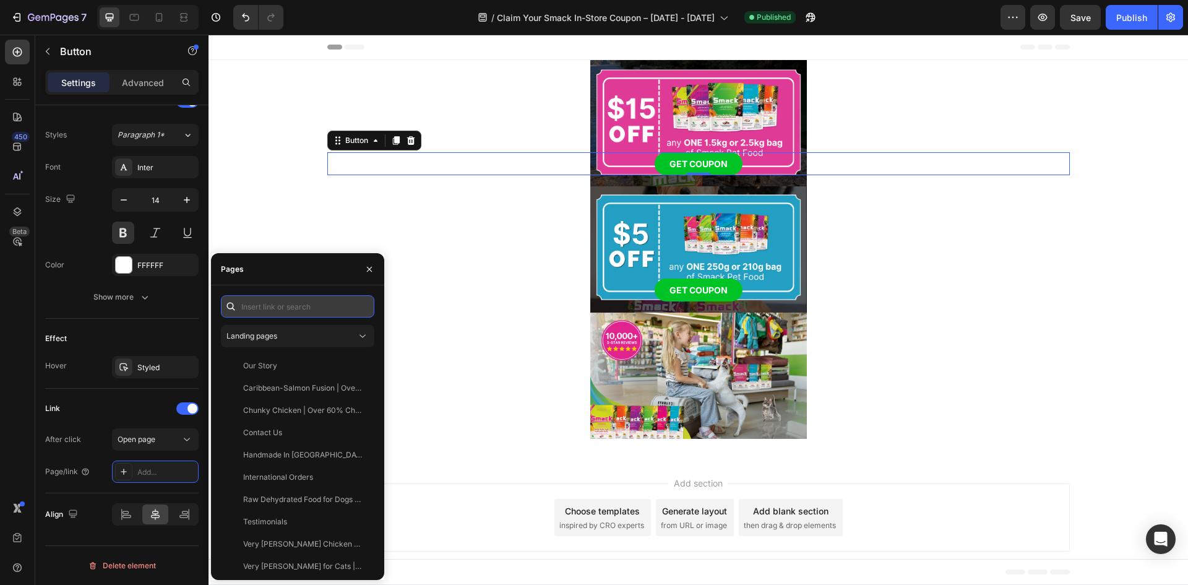
paste input "https://www.smackpetfood.com/pages/download-your-15-off-smack-in-store-coupon-t…"
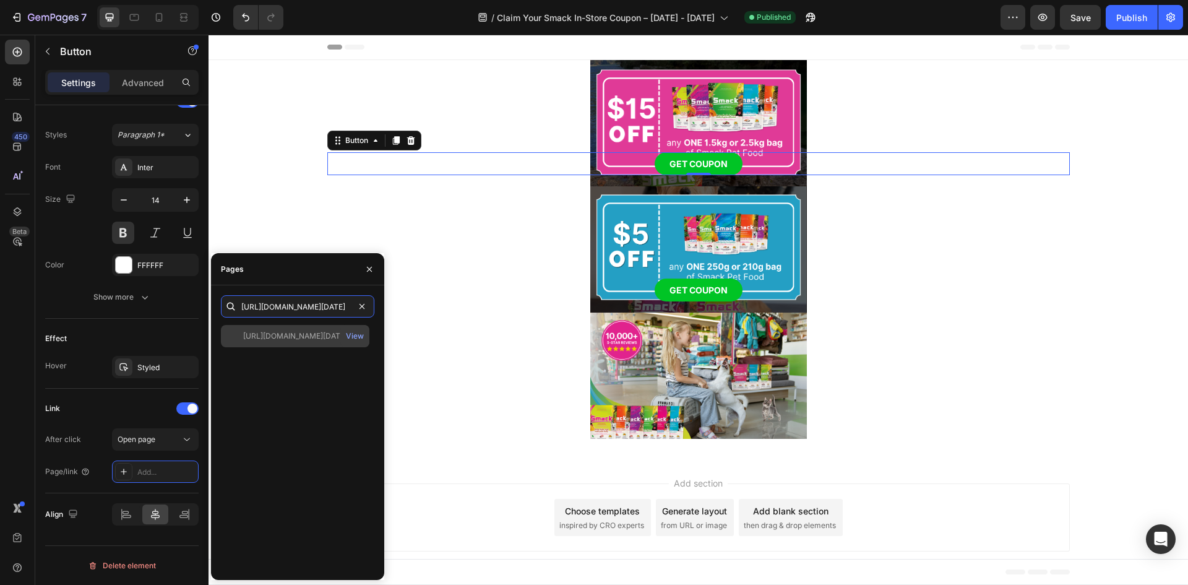
type input "https://www.smackpetfood.com/pages/download-your-15-off-smack-in-store-coupon-t…"
click at [232, 338] on div at bounding box center [234, 335] width 17 height 11
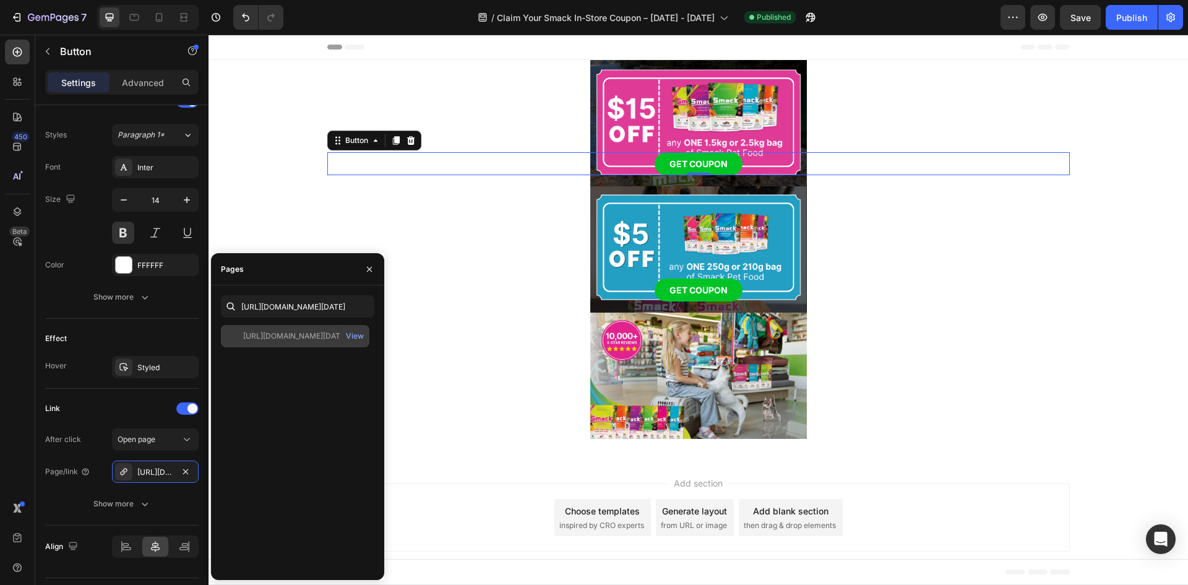
click at [239, 335] on div at bounding box center [234, 335] width 17 height 11
click at [235, 337] on div at bounding box center [234, 335] width 17 height 11
click at [254, 337] on div "https://www.smackpetfood.com/pages/download-your-15-off-smack-in-store-coupon-t…" at bounding box center [295, 335] width 104 height 11
click at [286, 334] on div "https://www.smackpetfood.com/pages/download-your-15-off-smack-in-store-coupon-t…" at bounding box center [295, 335] width 104 height 11
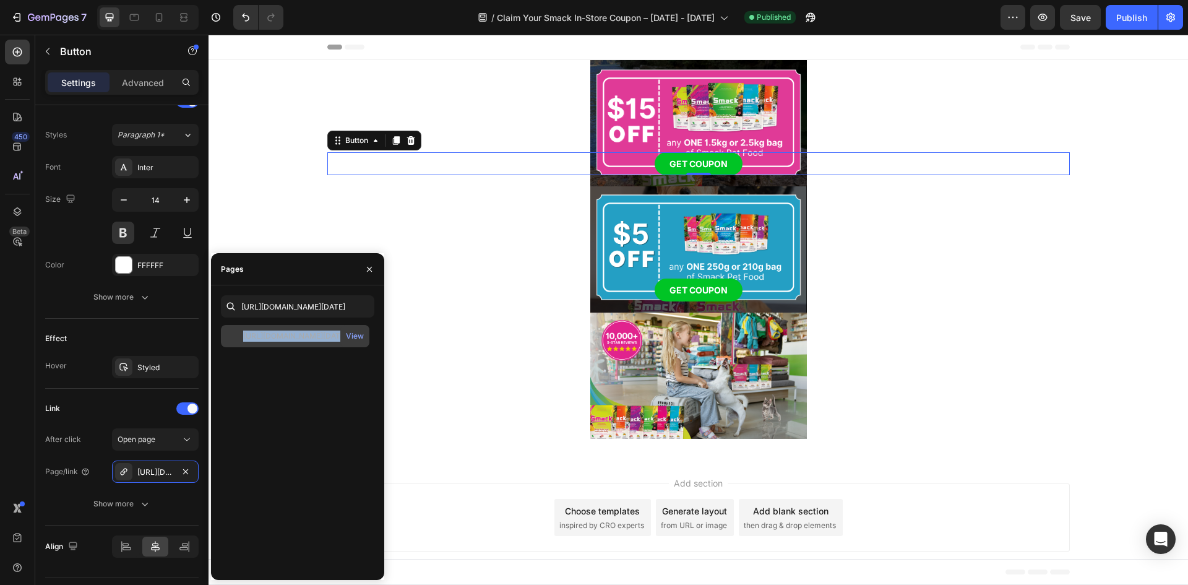
click at [286, 334] on div "https://www.smackpetfood.com/pages/download-your-15-off-smack-in-store-coupon-t…" at bounding box center [295, 335] width 104 height 11
click at [232, 335] on div at bounding box center [234, 335] width 17 height 11
click at [233, 335] on div at bounding box center [234, 335] width 17 height 11
click at [236, 337] on div at bounding box center [234, 335] width 17 height 11
click at [370, 274] on icon "button" at bounding box center [370, 269] width 10 height 10
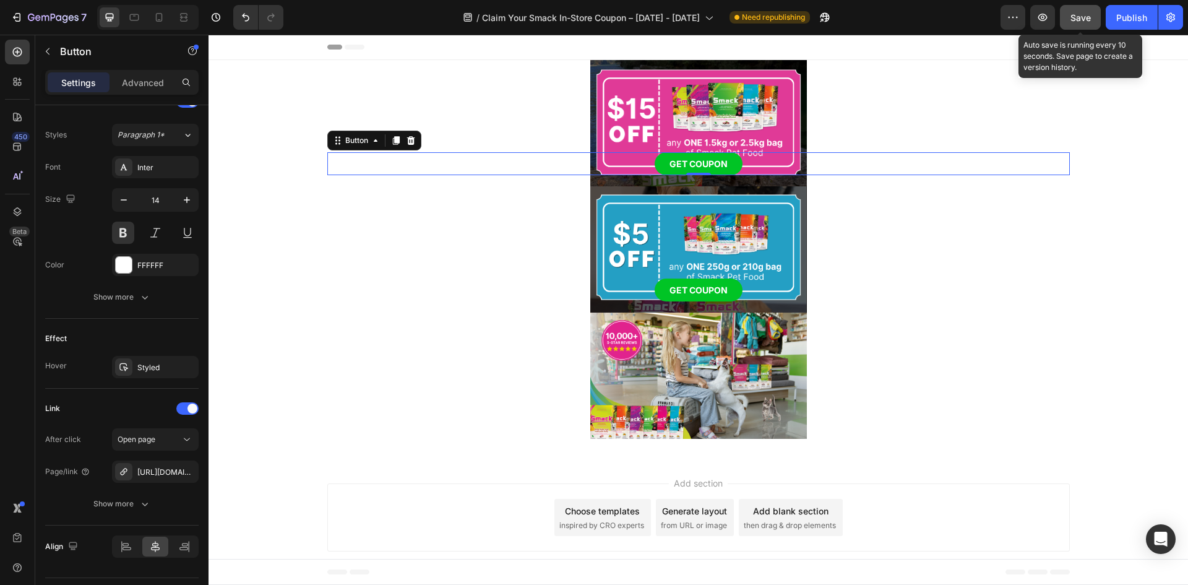
click at [1081, 22] on span "Save" at bounding box center [1081, 17] width 20 height 11
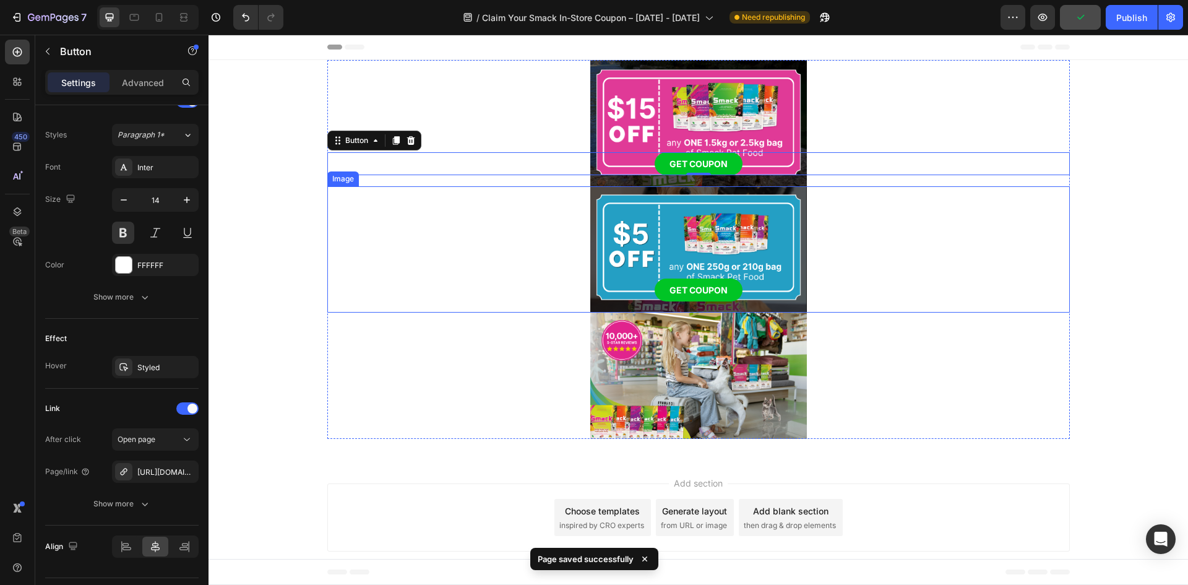
click at [700, 238] on img at bounding box center [698, 249] width 217 height 126
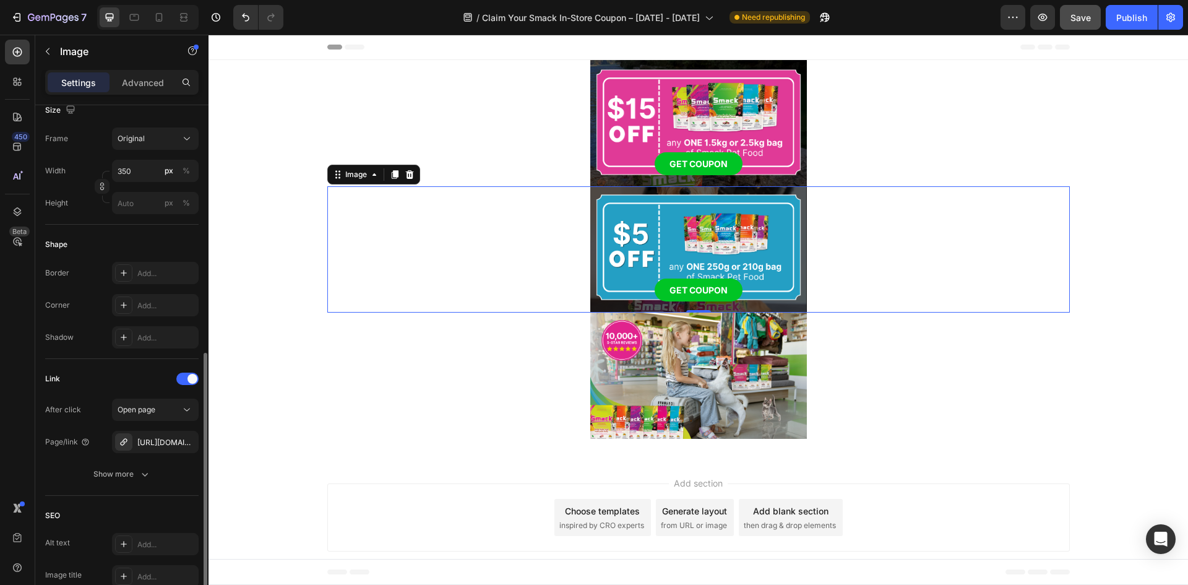
scroll to position [371, 0]
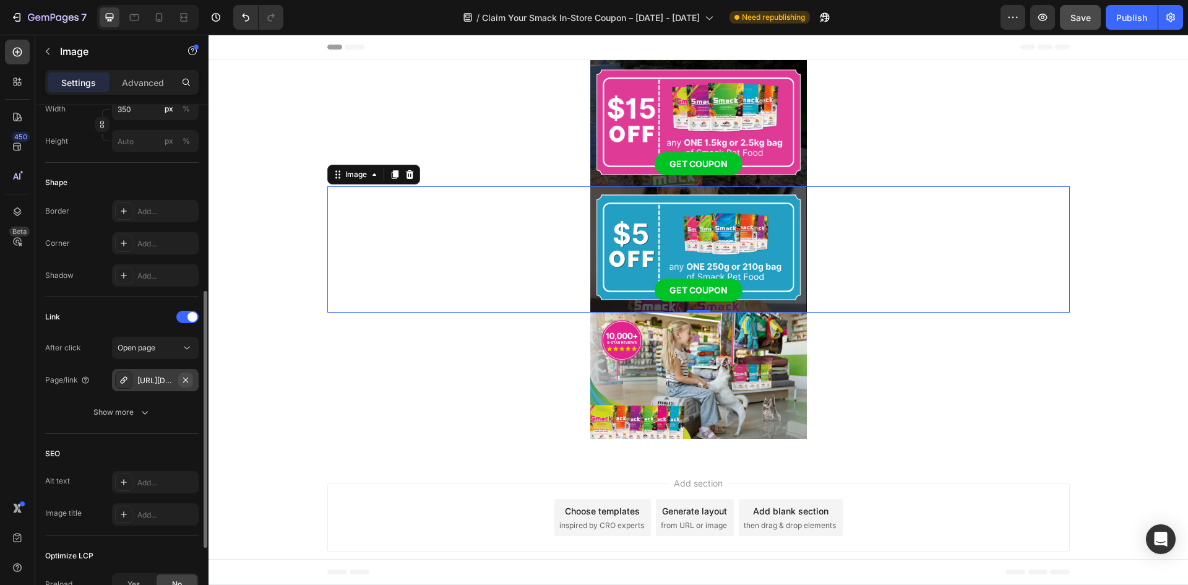
click at [189, 381] on icon "button" at bounding box center [186, 380] width 10 height 10
click at [160, 381] on div "Add..." at bounding box center [166, 380] width 58 height 11
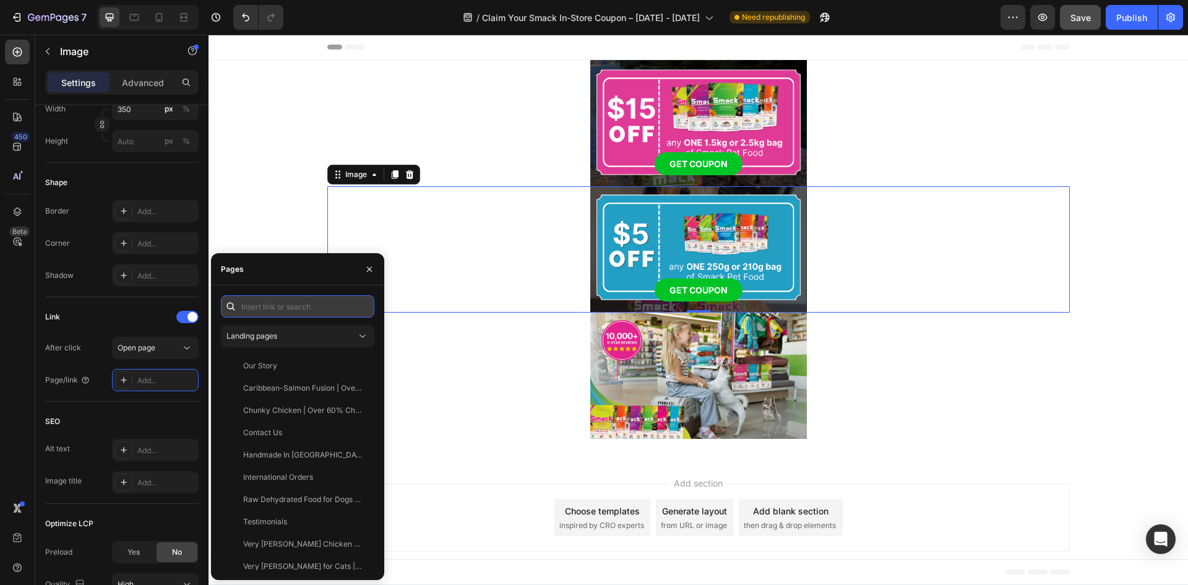
click at [295, 311] on input "text" at bounding box center [297, 306] width 153 height 22
paste input "[URL][DOMAIN_NAME][DATE]"
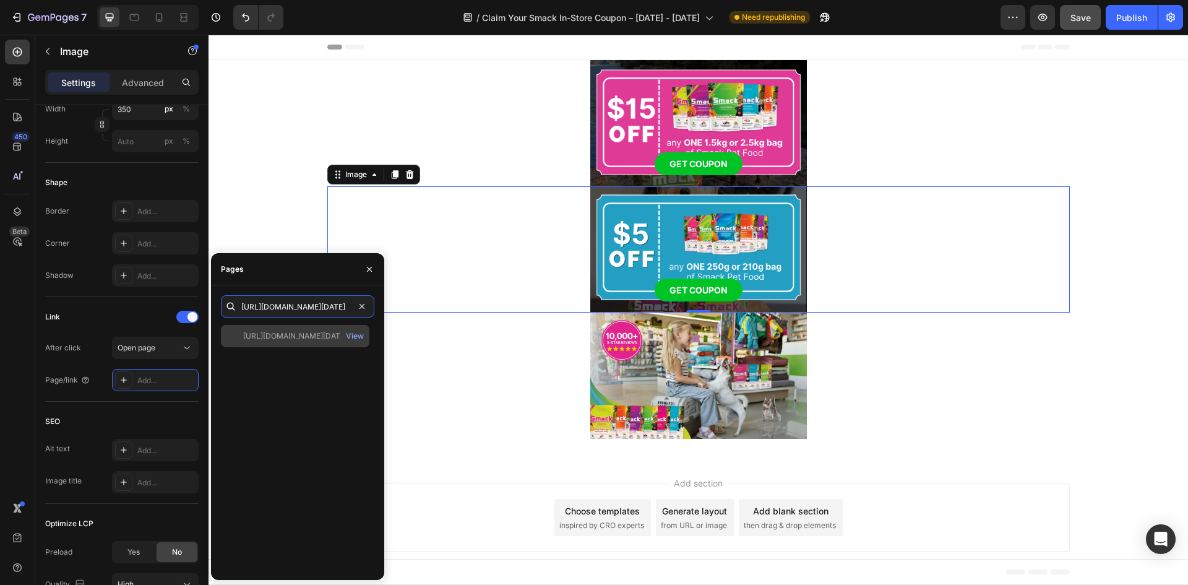
type input "[URL][DOMAIN_NAME][DATE]"
click at [233, 346] on div "https://www.smackpetfood.com/pages/download-your-5-off-smack-in-store-coupon-to…" at bounding box center [295, 336] width 149 height 22
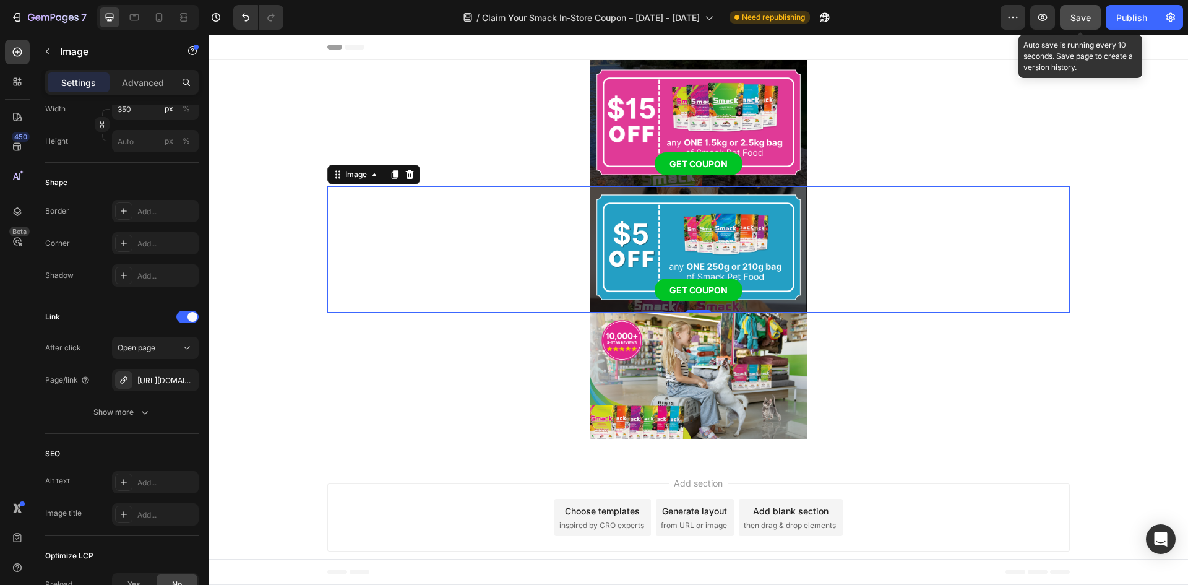
click at [1079, 23] on div "Save" at bounding box center [1081, 17] width 20 height 13
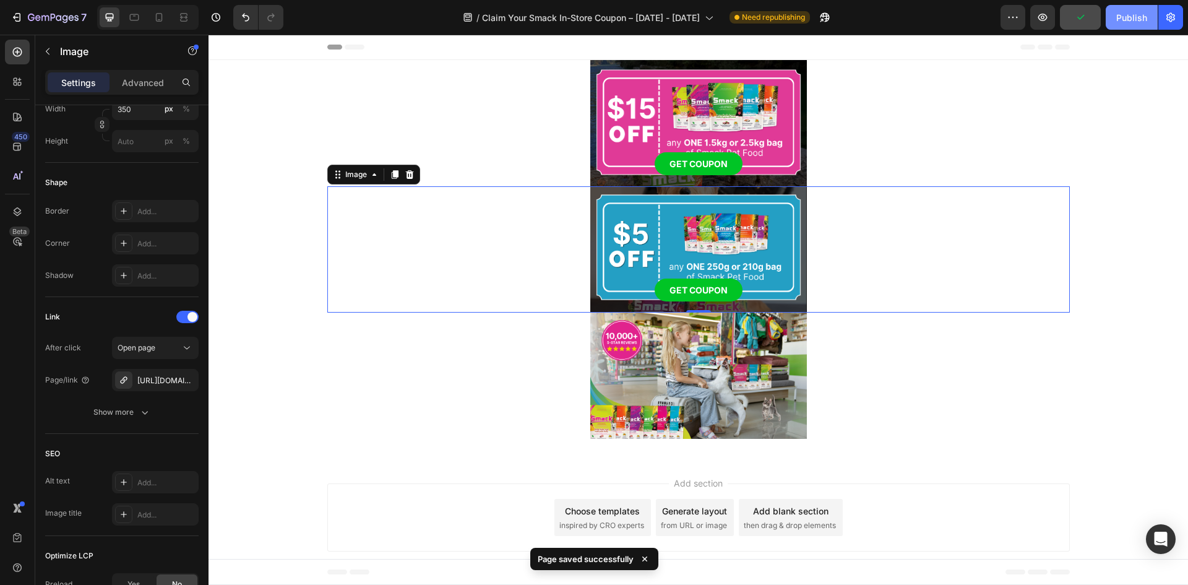
click at [1143, 18] on div "Publish" at bounding box center [1131, 17] width 31 height 13
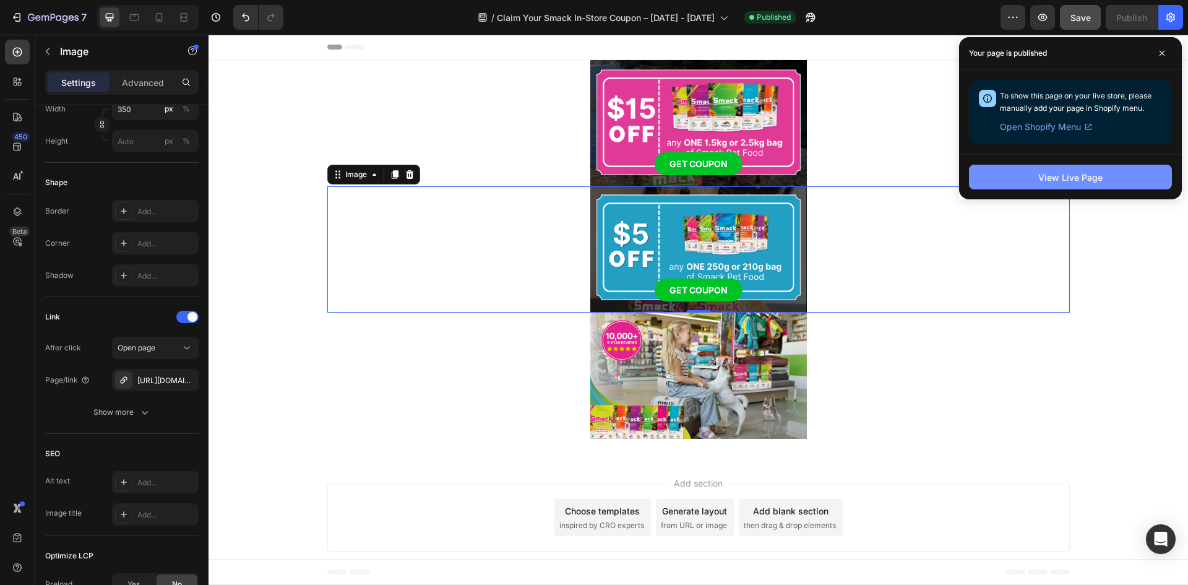
click at [1095, 168] on button "View Live Page" at bounding box center [1070, 177] width 203 height 25
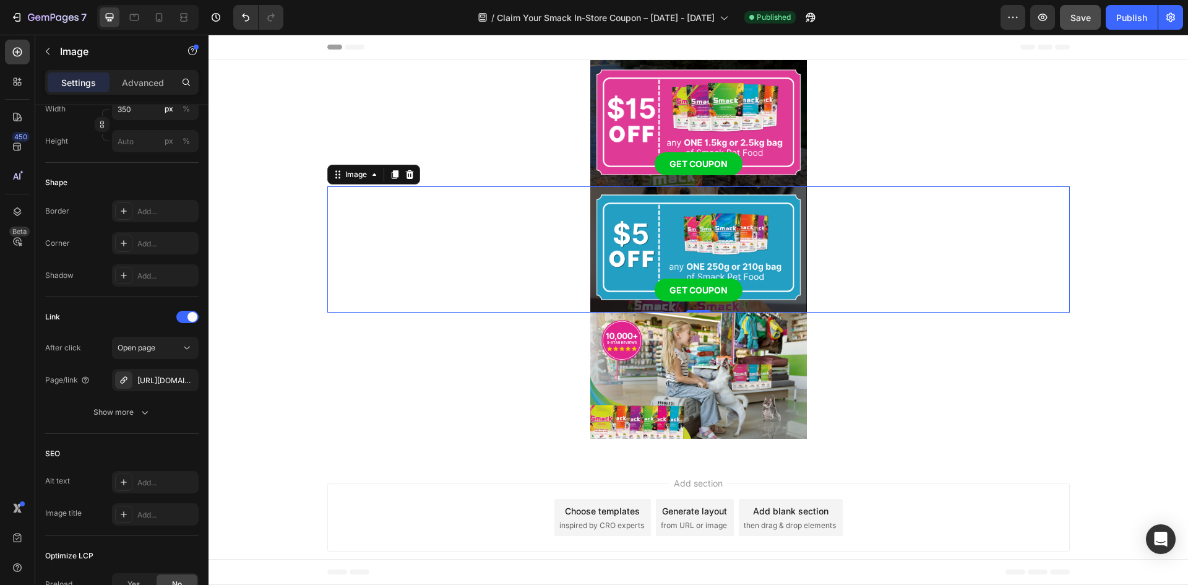
click at [693, 104] on img at bounding box center [698, 123] width 217 height 126
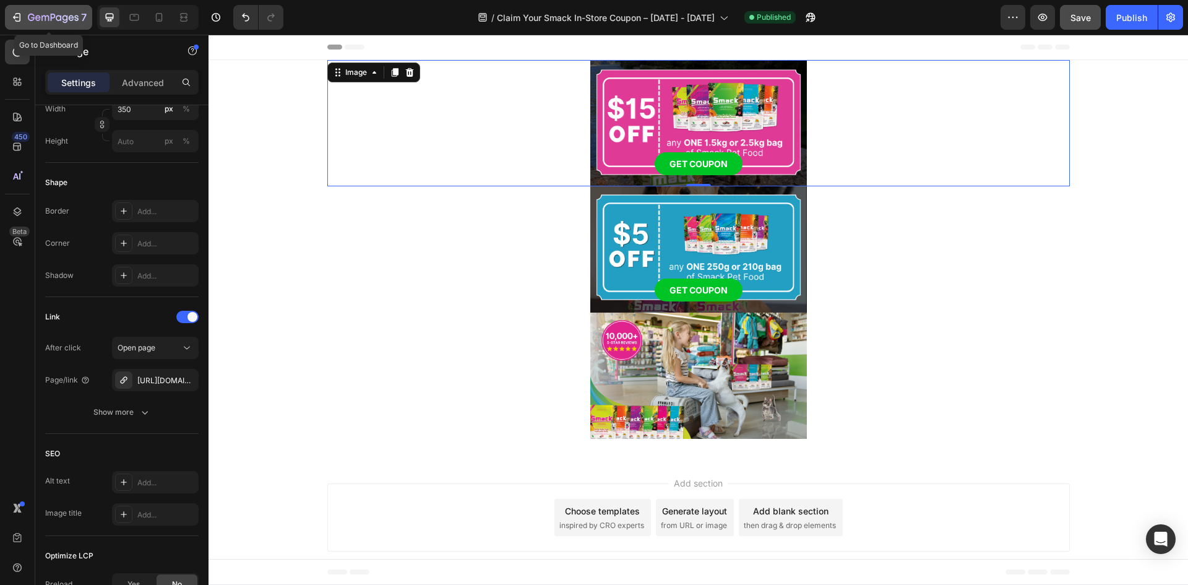
click at [46, 17] on icon "button" at bounding box center [53, 18] width 51 height 11
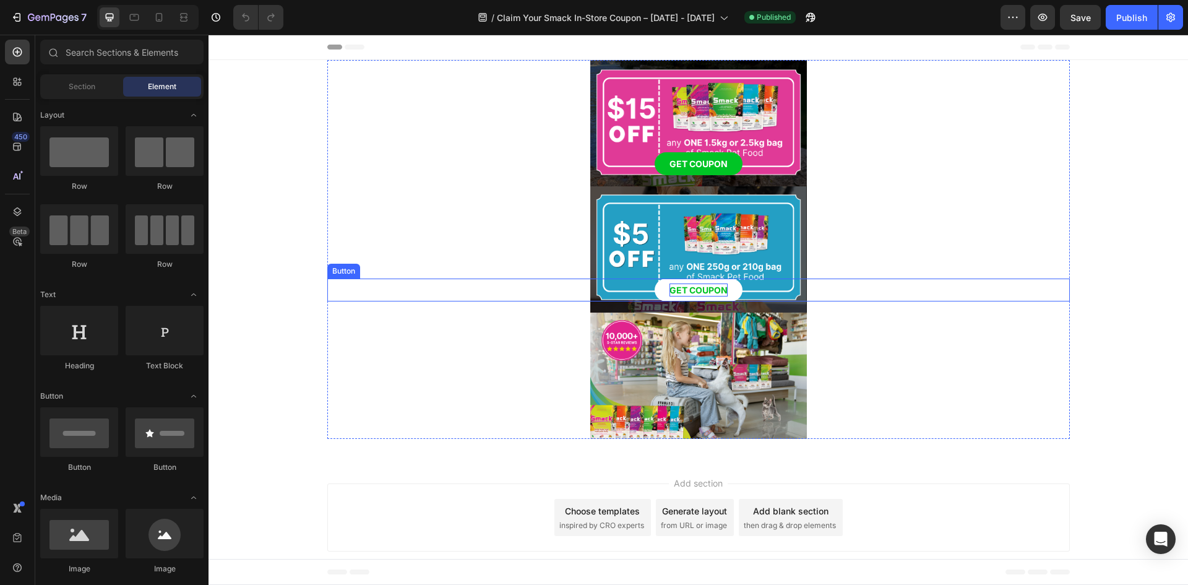
click at [710, 289] on p "GET COUPON" at bounding box center [699, 289] width 58 height 13
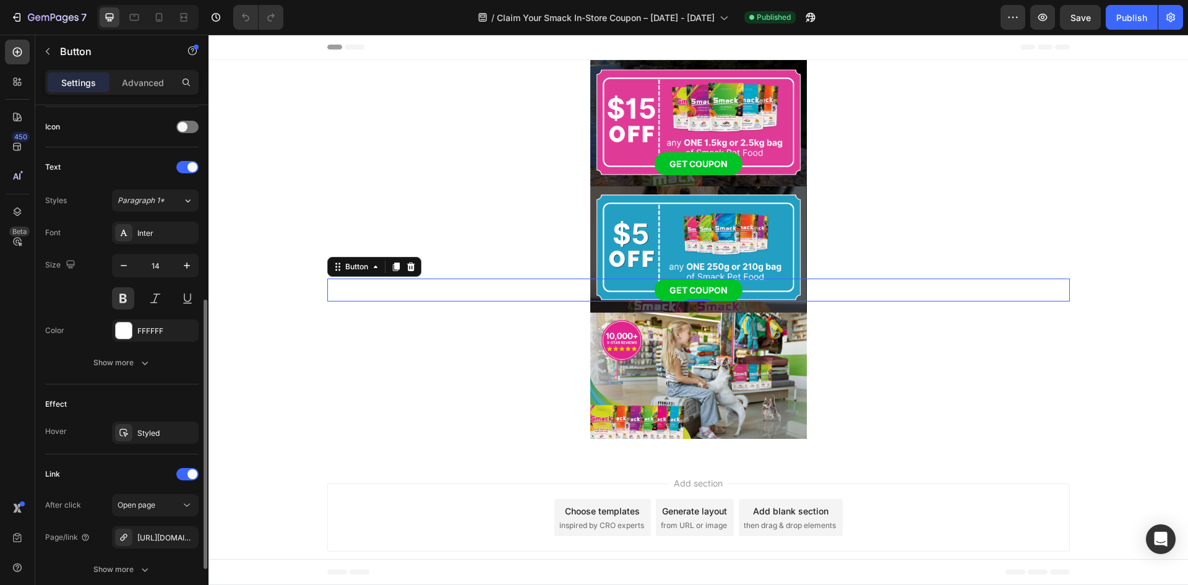
scroll to position [469, 0]
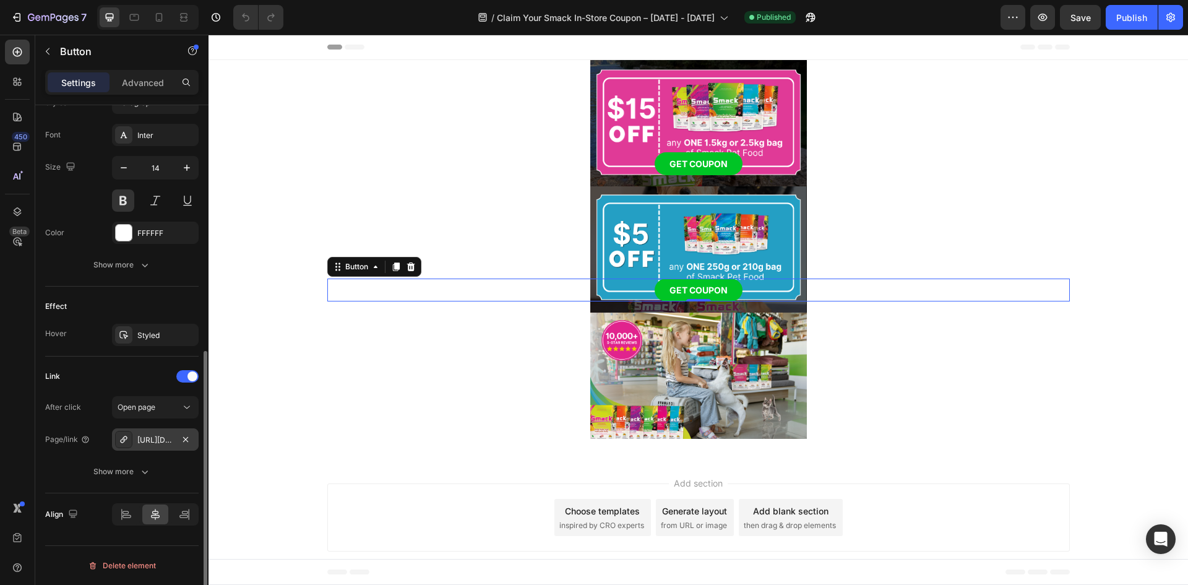
click at [160, 435] on div "[URL][DOMAIN_NAME][DATE]" at bounding box center [155, 439] width 36 height 11
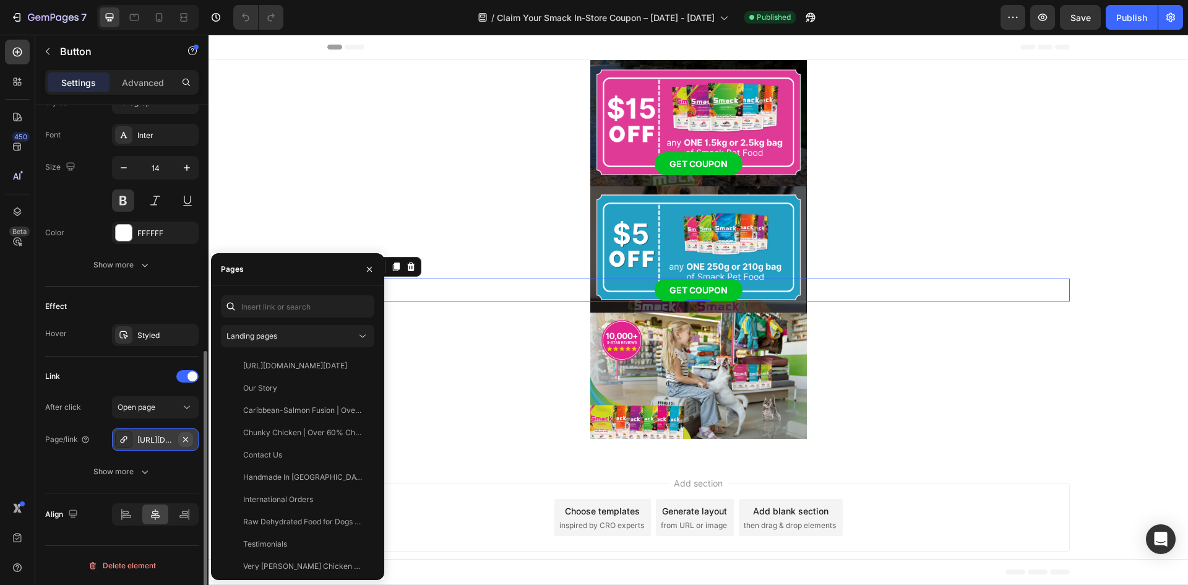
click at [183, 442] on icon "button" at bounding box center [186, 439] width 10 height 10
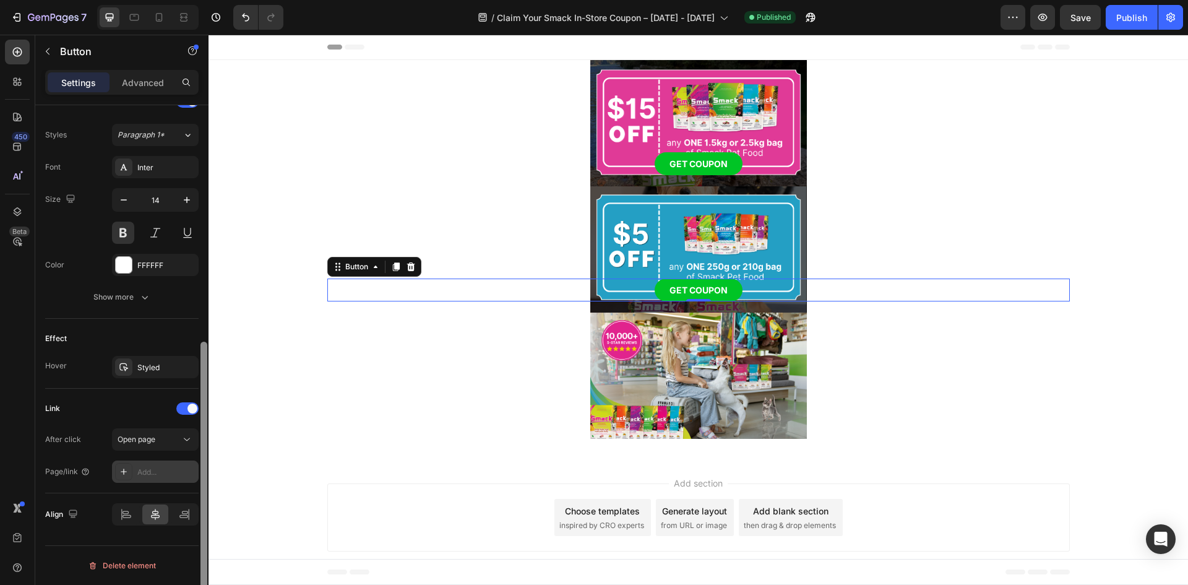
scroll to position [437, 0]
click at [166, 439] on div "Open page" at bounding box center [149, 439] width 63 height 11
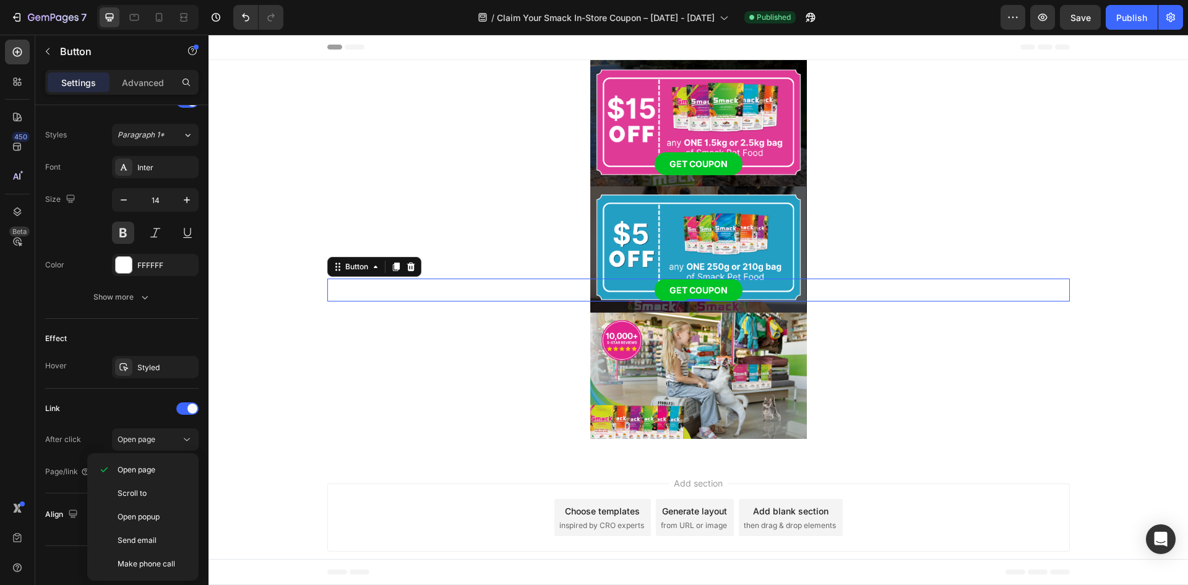
click at [104, 419] on div "Link After click Open page Page/link Add..." at bounding box center [121, 441] width 153 height 84
click at [145, 471] on div "Add..." at bounding box center [166, 472] width 58 height 11
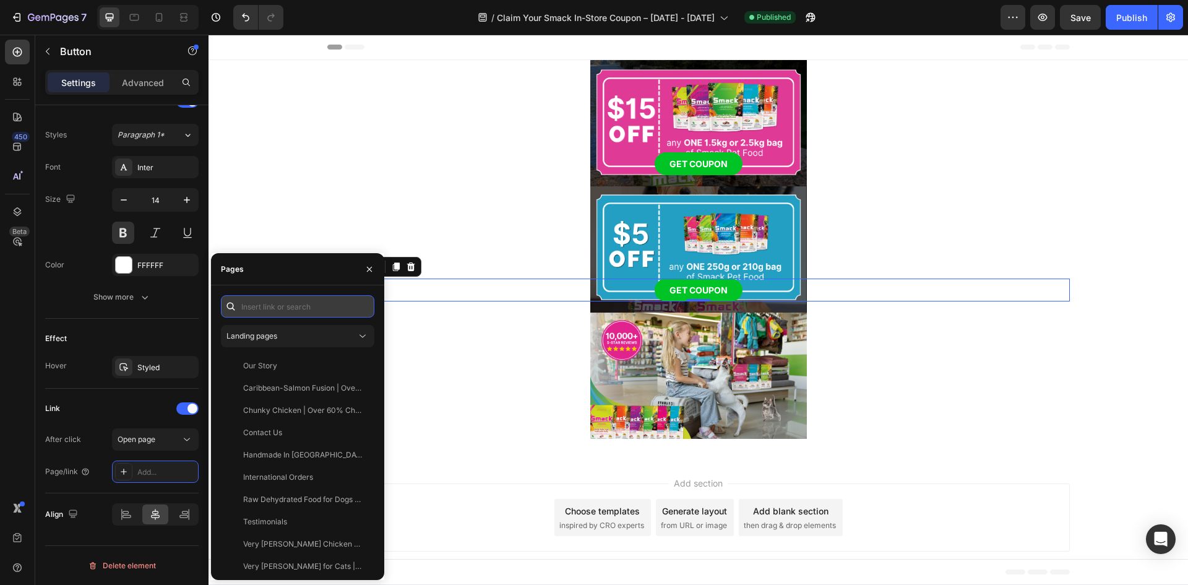
paste input "[URL][DOMAIN_NAME][DATE]"
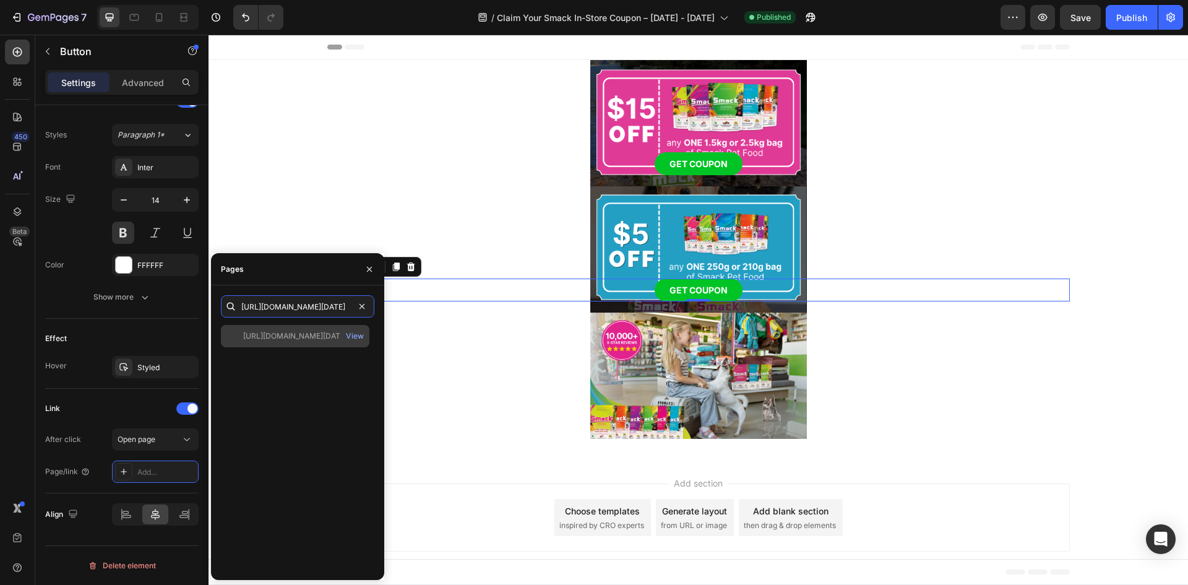
type input "[URL][DOMAIN_NAME][DATE]"
click at [231, 339] on div at bounding box center [234, 335] width 17 height 11
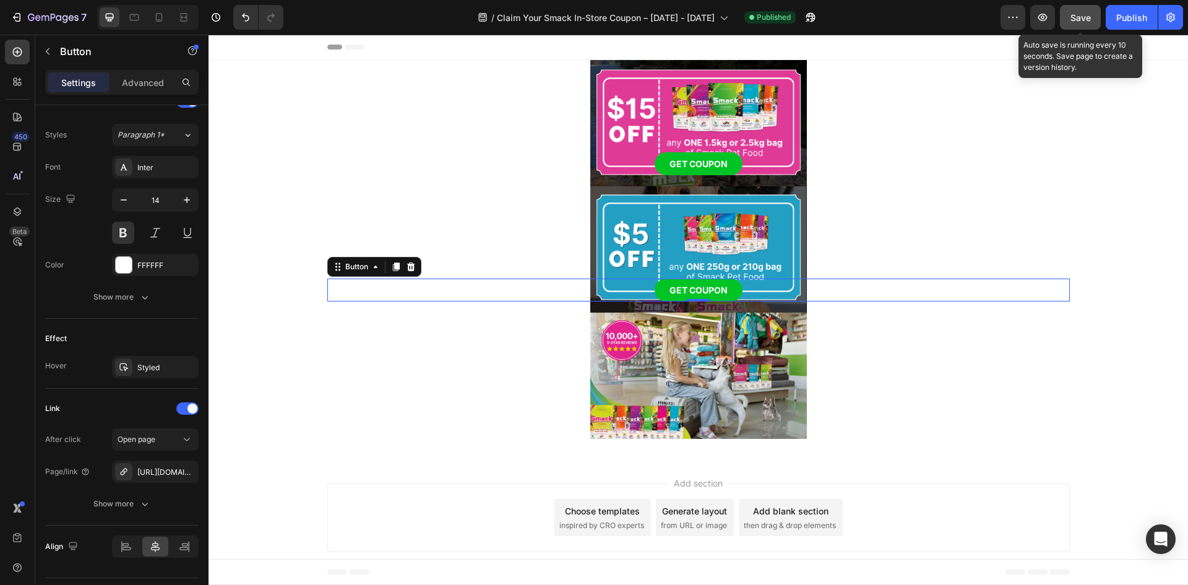
click at [1076, 15] on span "Save" at bounding box center [1081, 17] width 20 height 11
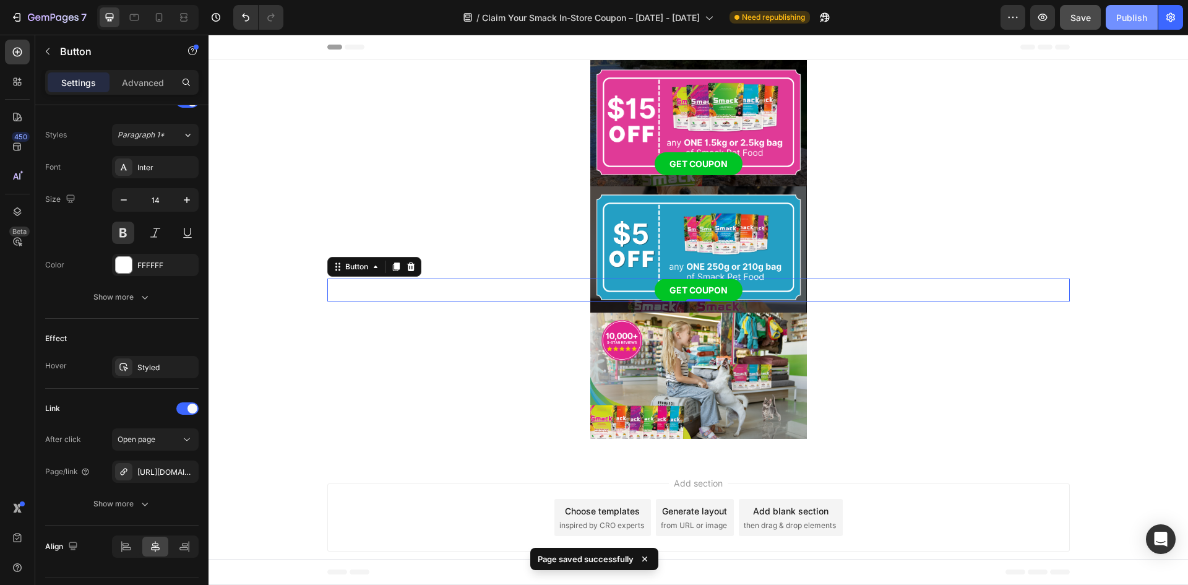
click at [1133, 11] on div "Publish" at bounding box center [1131, 17] width 31 height 13
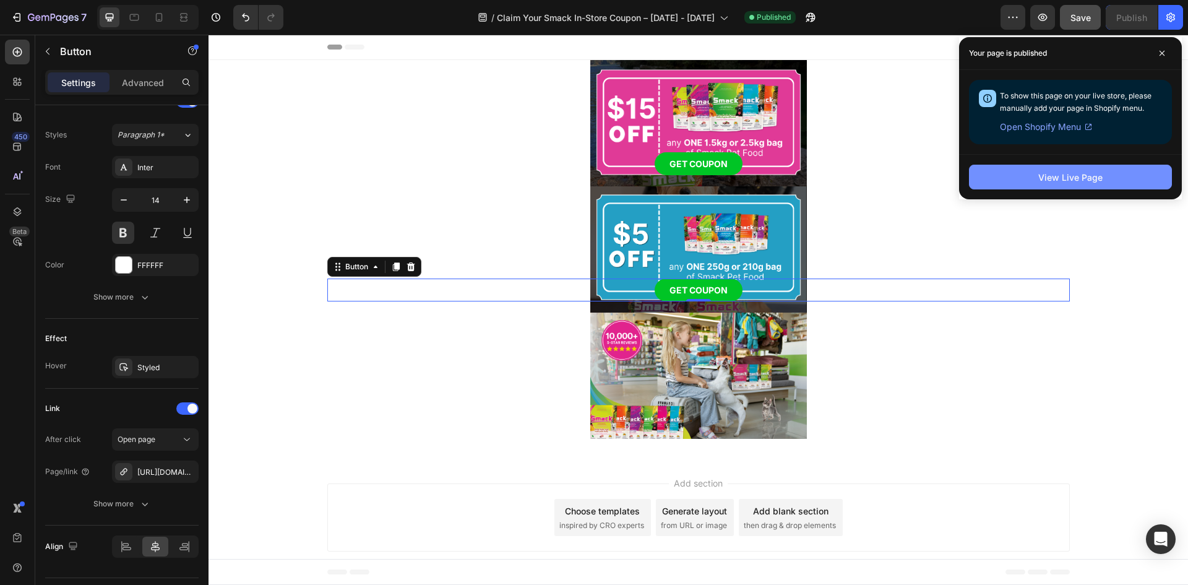
click at [1062, 177] on div "View Live Page" at bounding box center [1070, 177] width 64 height 13
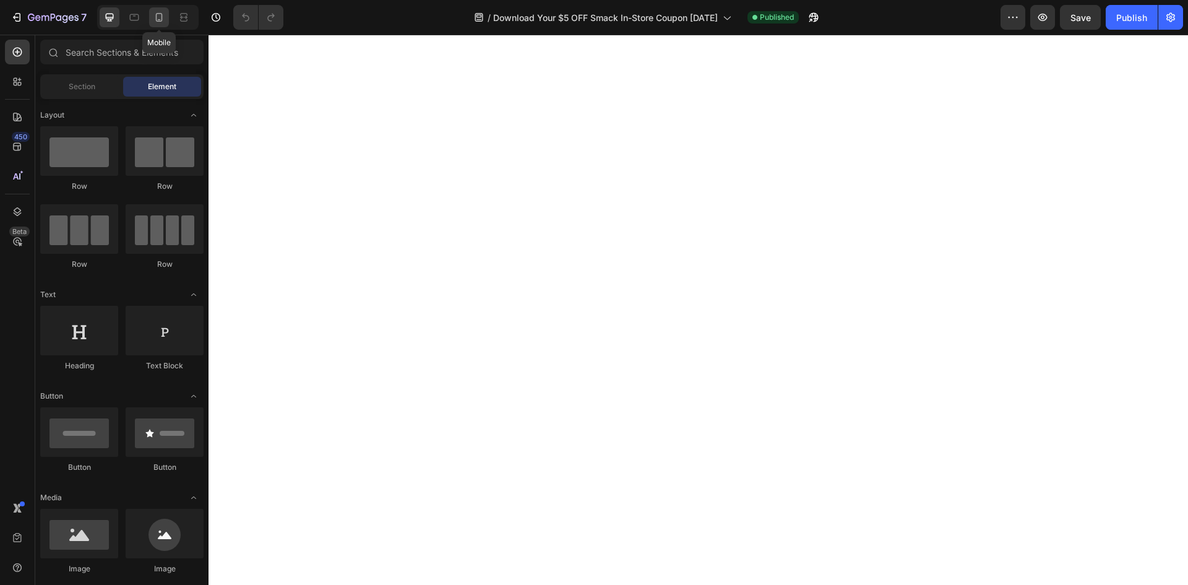
click at [163, 16] on icon at bounding box center [159, 17] width 12 height 12
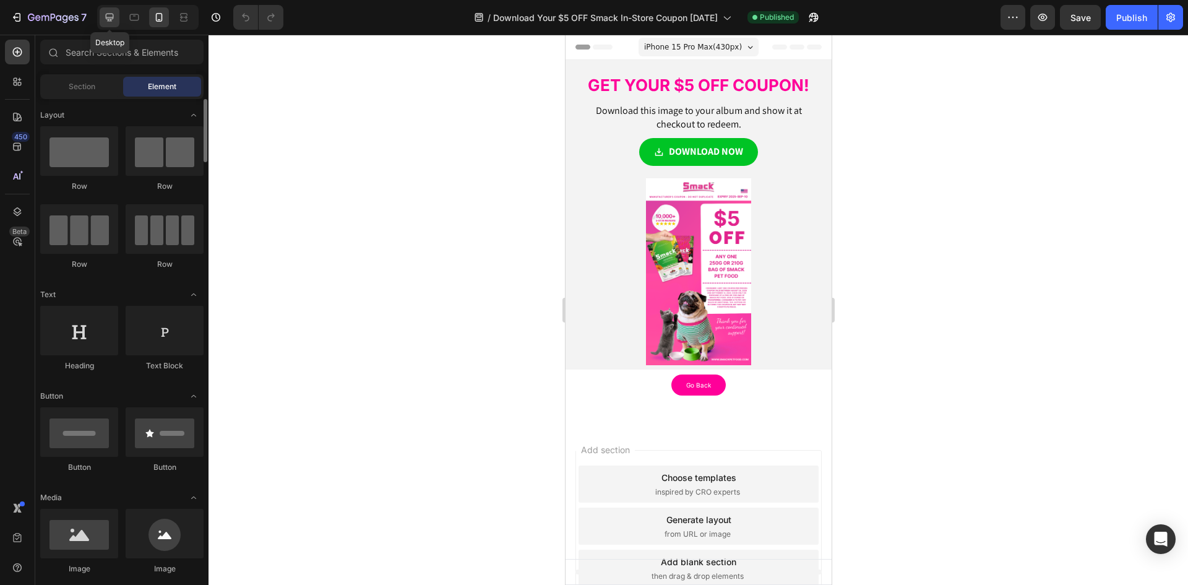
click at [109, 22] on icon at bounding box center [109, 17] width 12 height 12
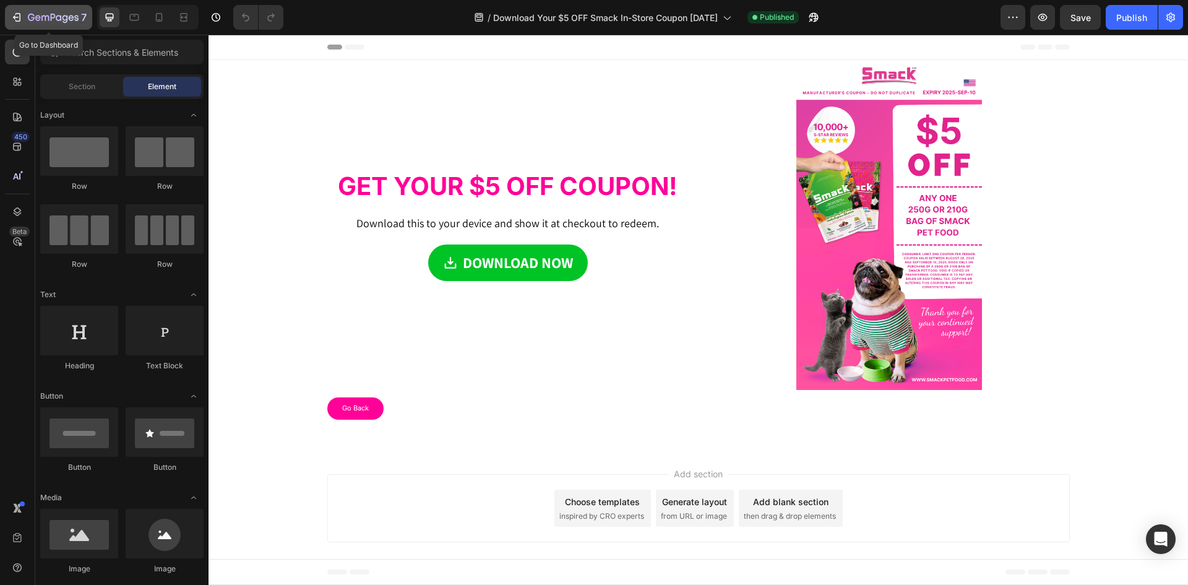
click at [35, 20] on icon "button" at bounding box center [53, 18] width 51 height 11
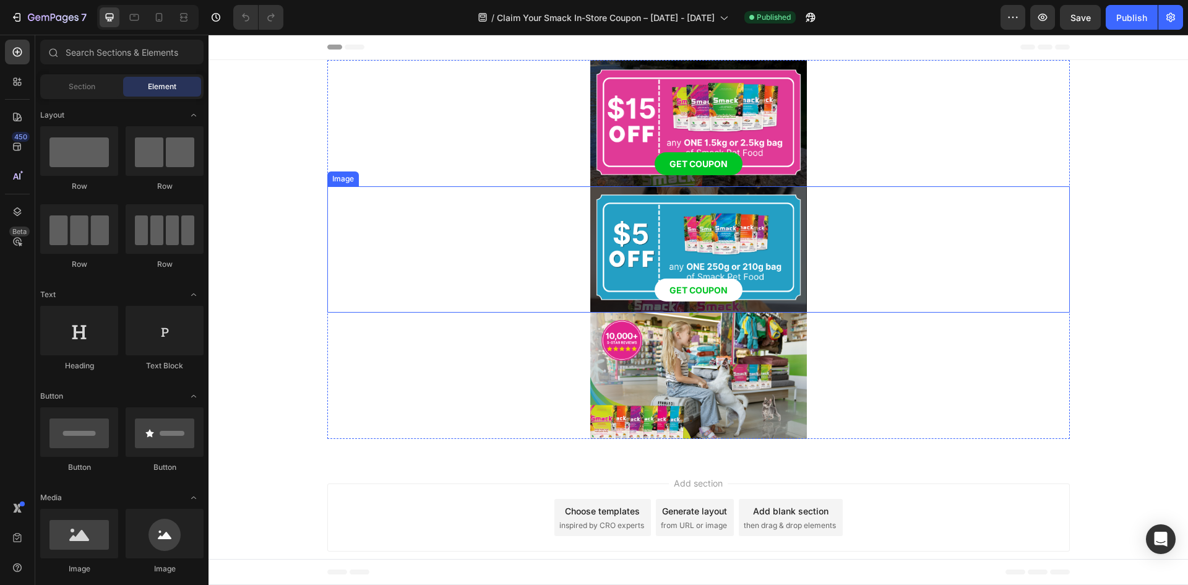
click at [710, 282] on link "GET COUPON" at bounding box center [699, 289] width 88 height 23
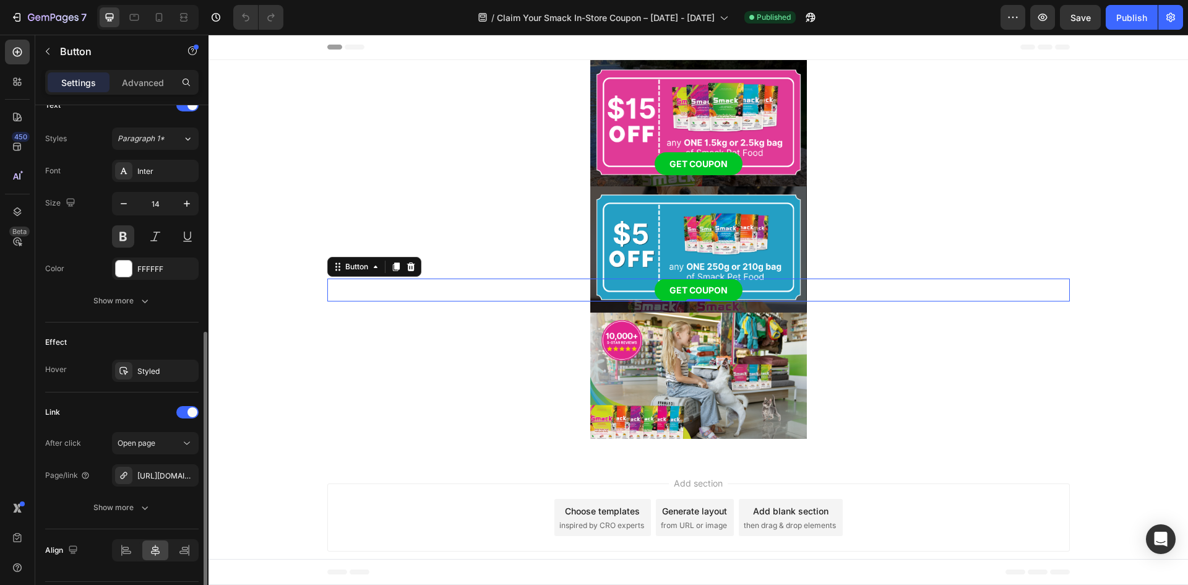
scroll to position [469, 0]
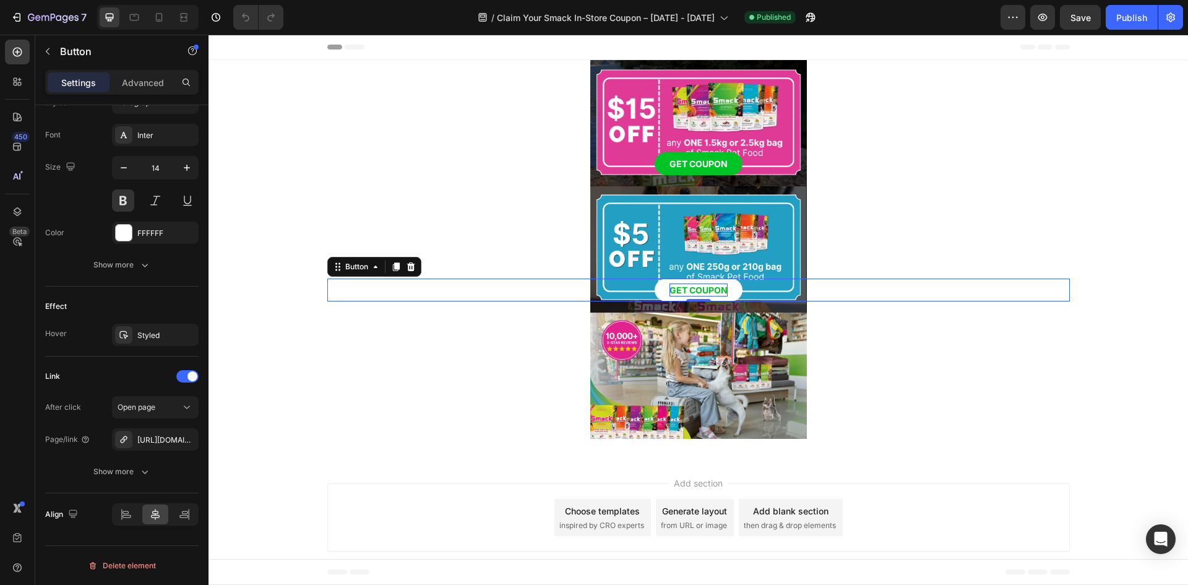
click at [692, 286] on p "GET COUPON" at bounding box center [699, 289] width 58 height 13
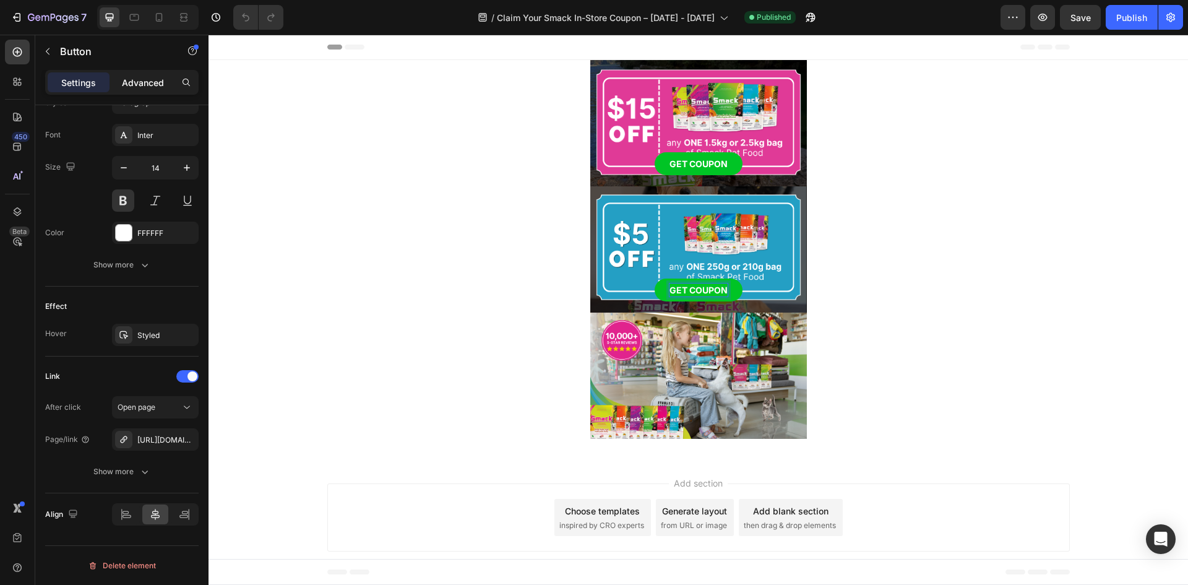
click at [146, 82] on p "Advanced" at bounding box center [143, 82] width 42 height 13
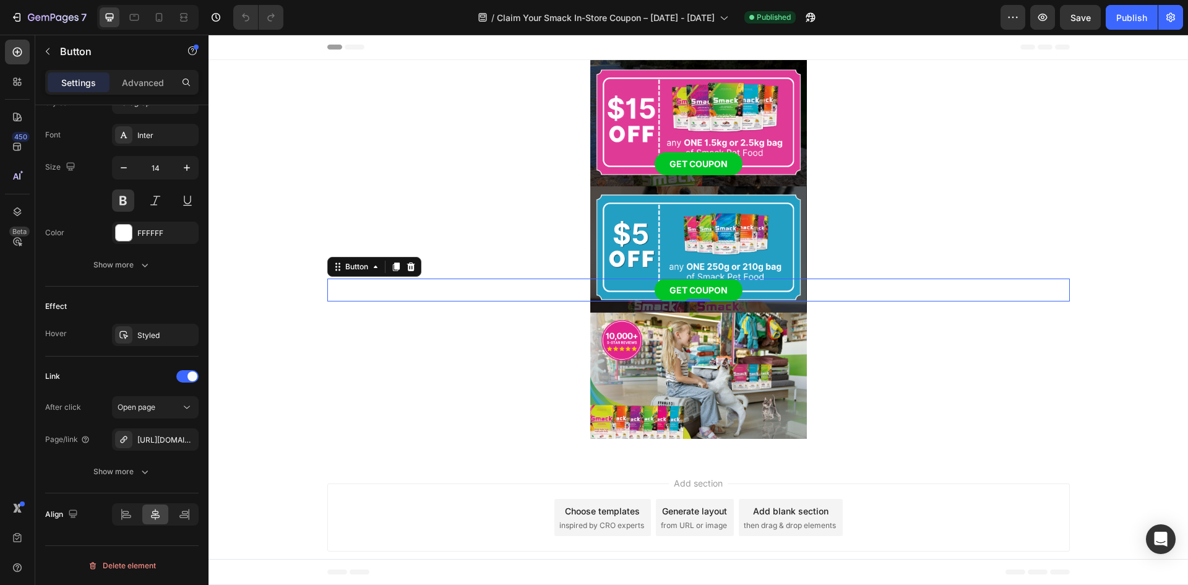
scroll to position [311, 0]
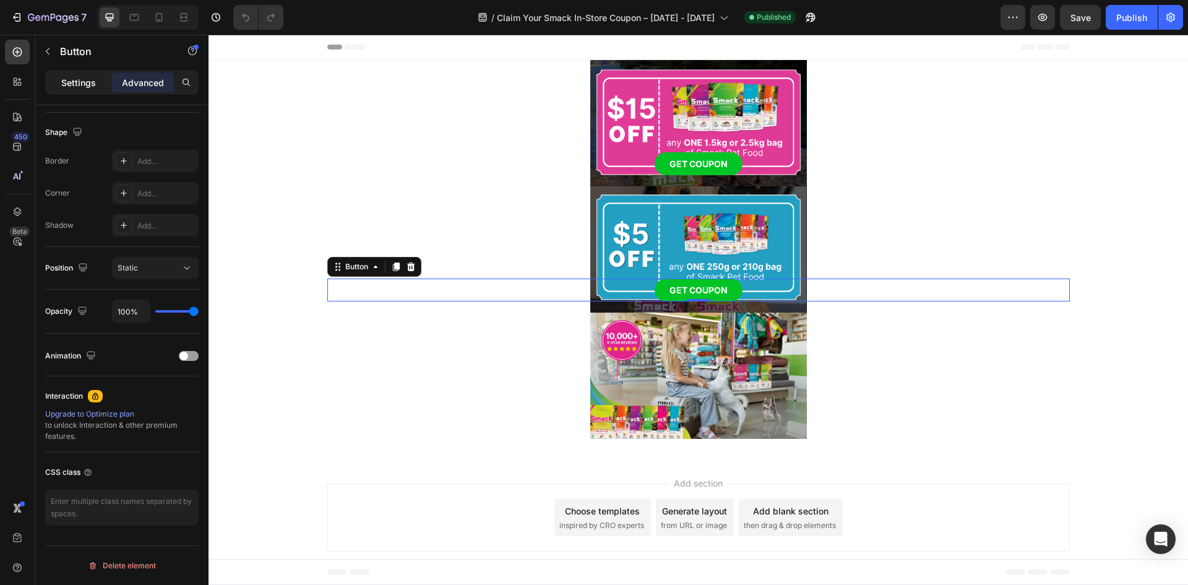
click at [89, 72] on div "Settings" at bounding box center [79, 82] width 62 height 20
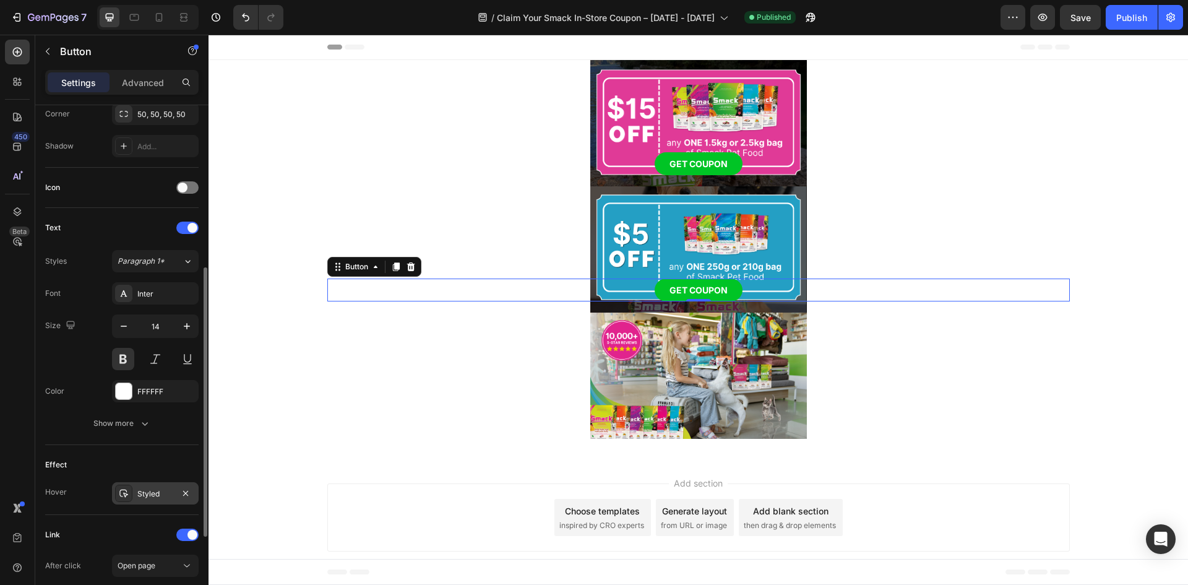
scroll to position [434, 0]
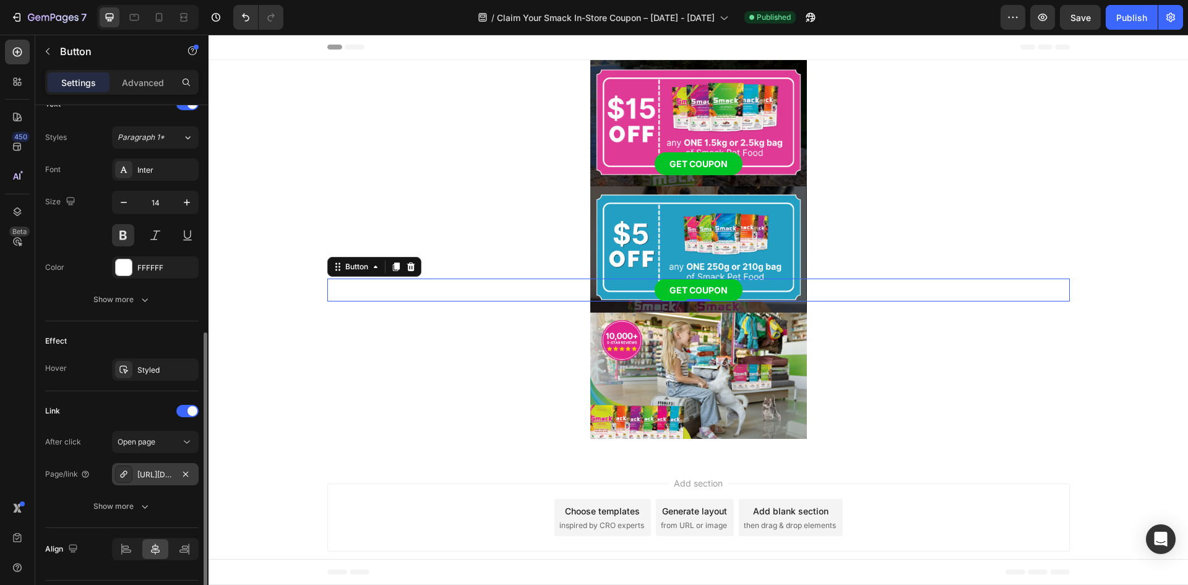
click at [152, 471] on div "https://www.smackpetfood.com/download-your-5-off-smack-in-store-coupon-today" at bounding box center [155, 474] width 36 height 11
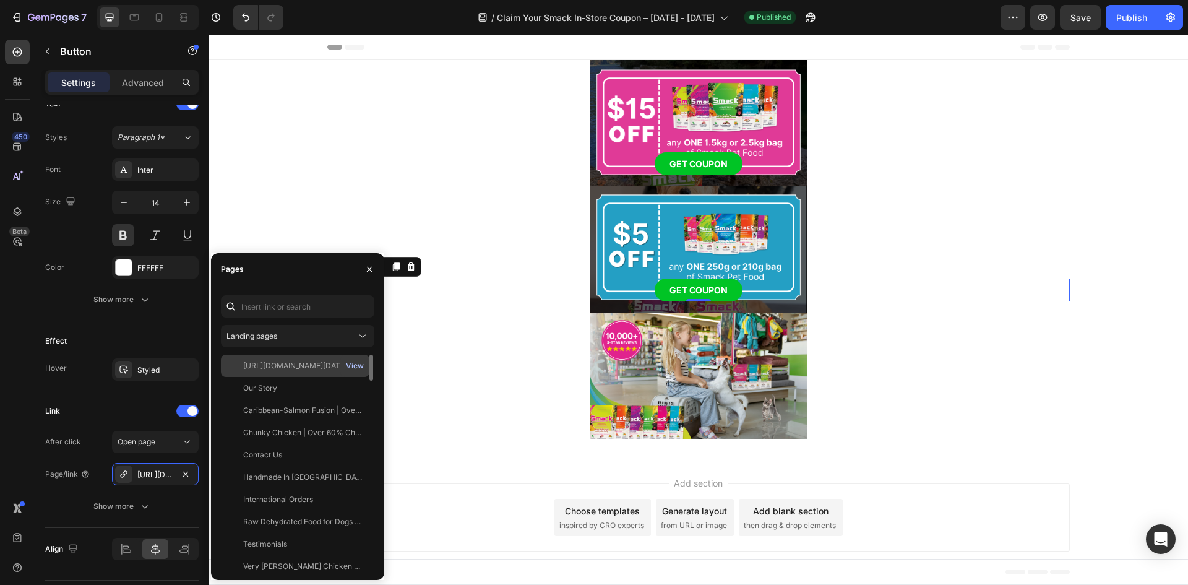
click at [358, 363] on div "View" at bounding box center [355, 365] width 18 height 11
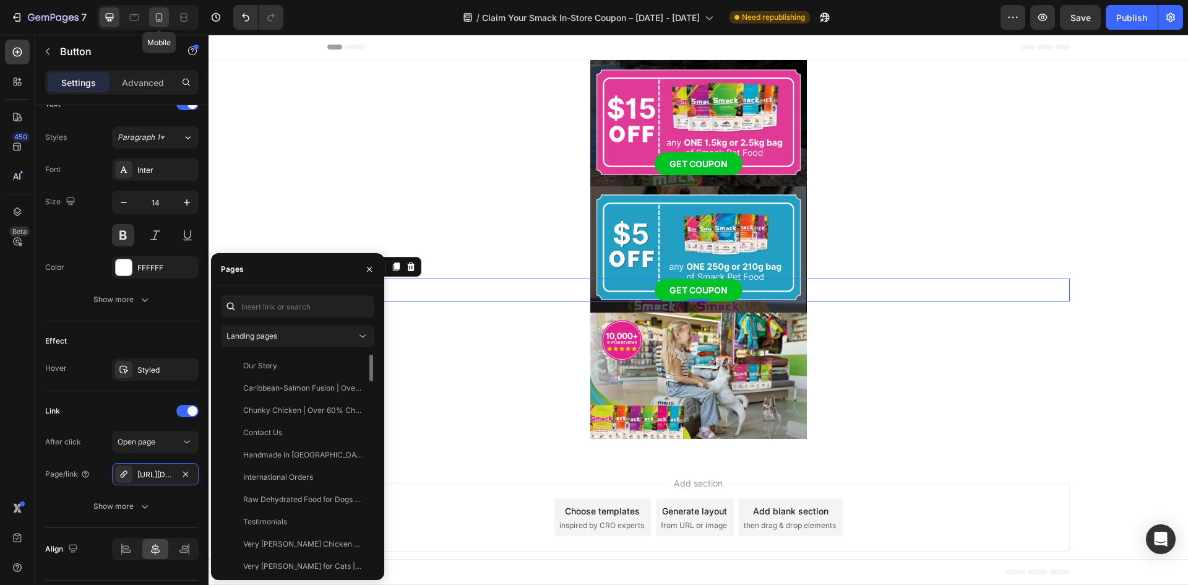
click at [161, 15] on icon at bounding box center [159, 17] width 12 height 12
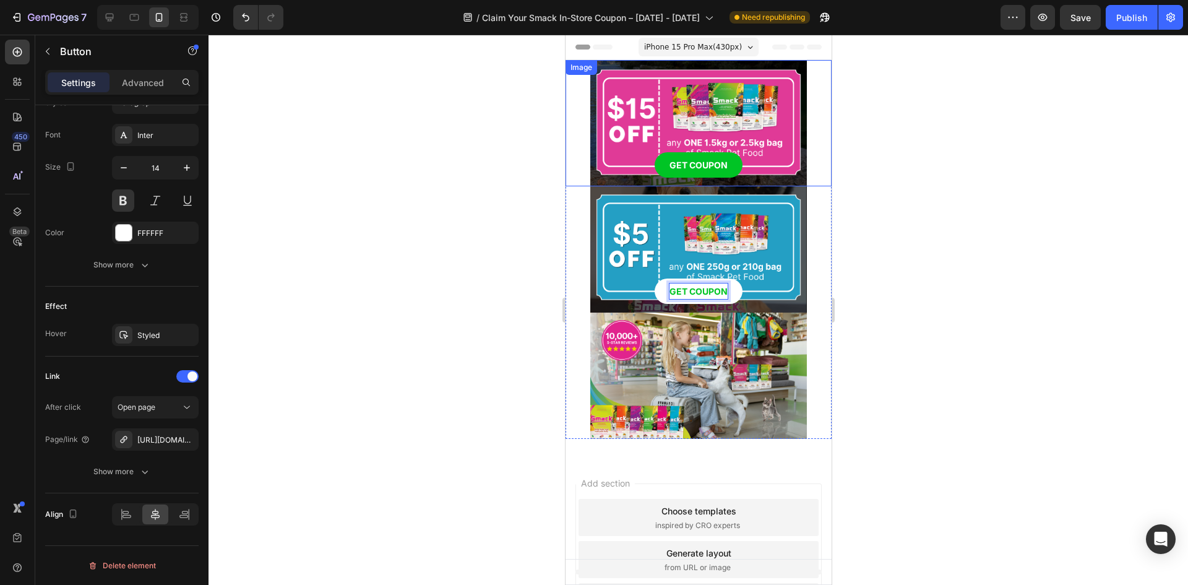
click at [751, 100] on img at bounding box center [698, 123] width 217 height 126
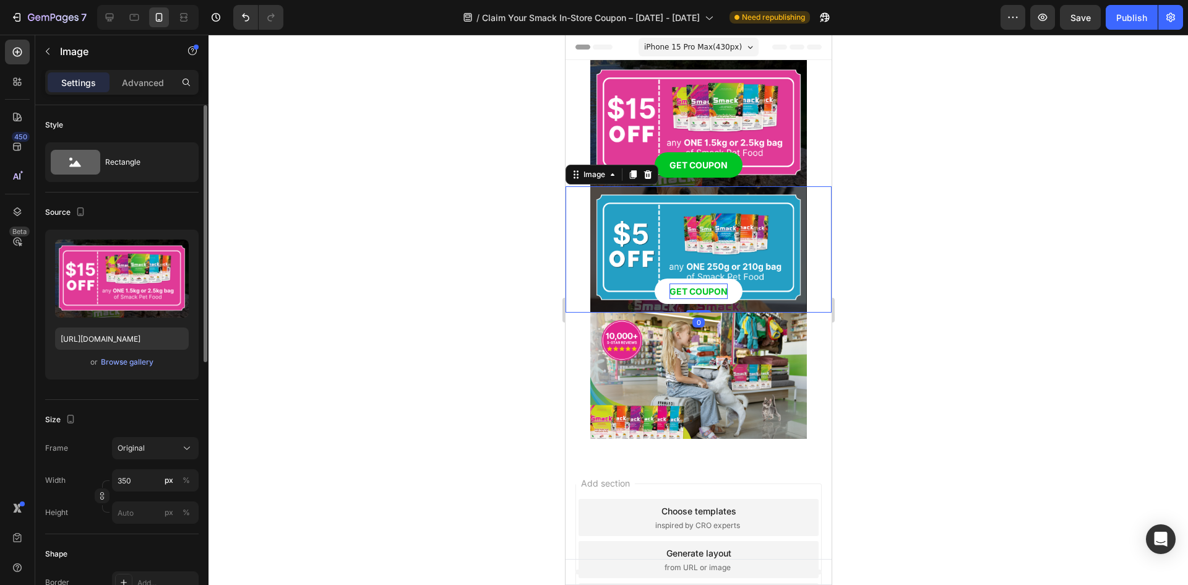
click at [721, 250] on img at bounding box center [698, 249] width 217 height 126
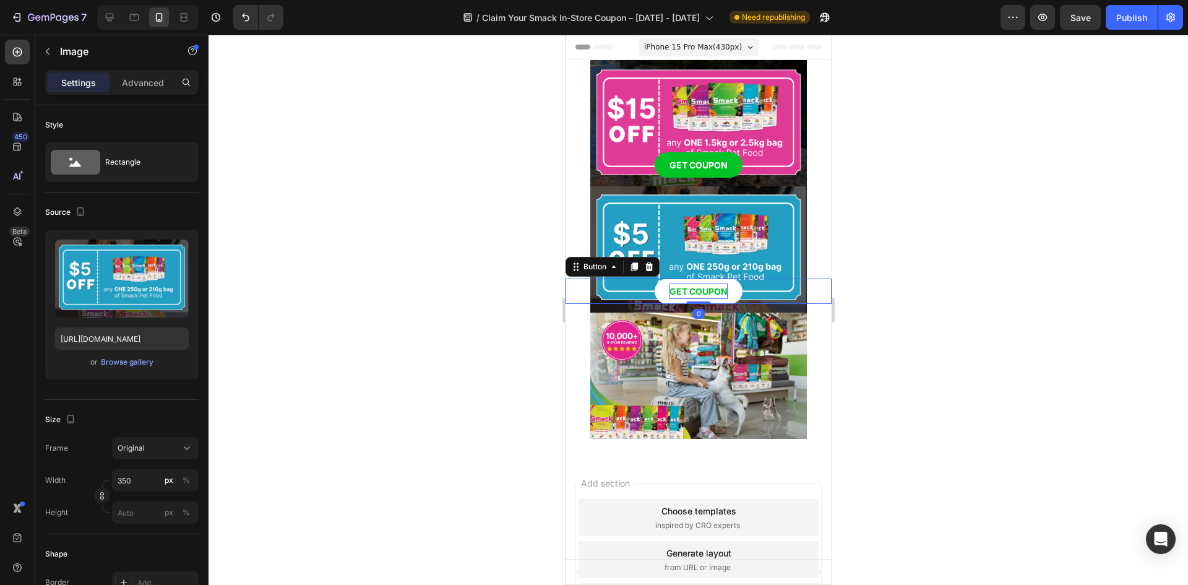
click at [714, 288] on p "GET COUPON" at bounding box center [698, 290] width 58 height 15
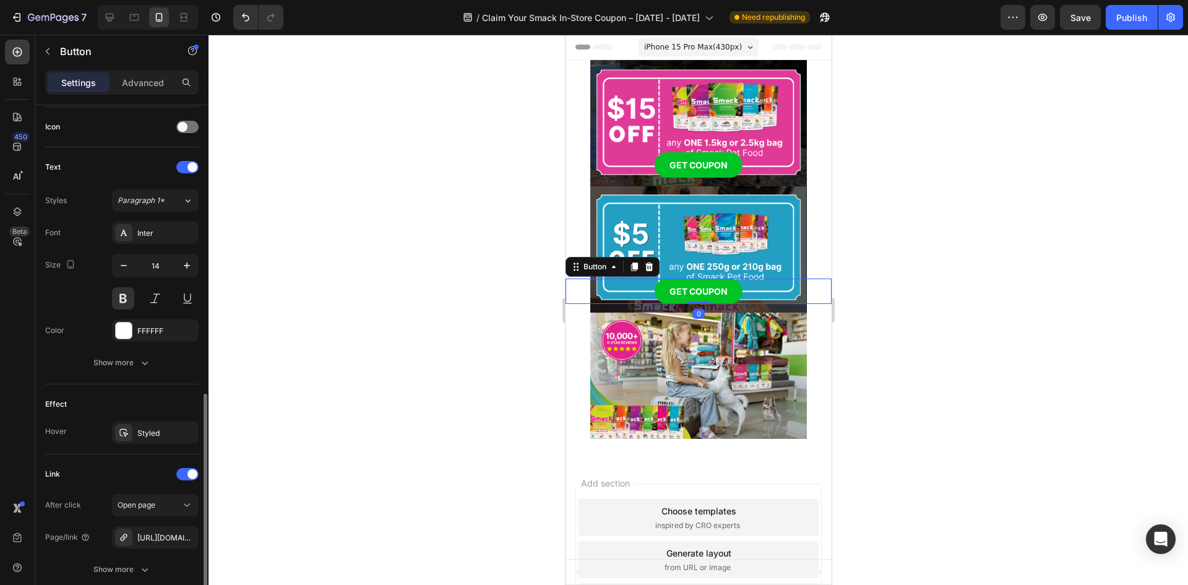
scroll to position [469, 0]
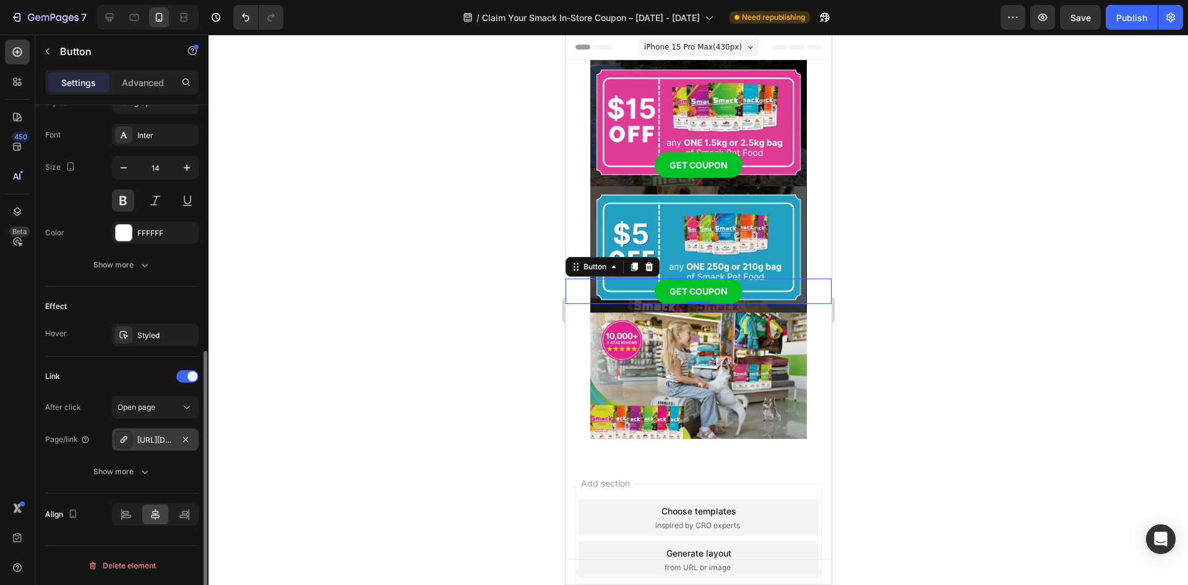
click at [164, 438] on div "https://www.smackpetfood.com/download-your-5-off-smack-in-store-coupon-today" at bounding box center [155, 439] width 36 height 11
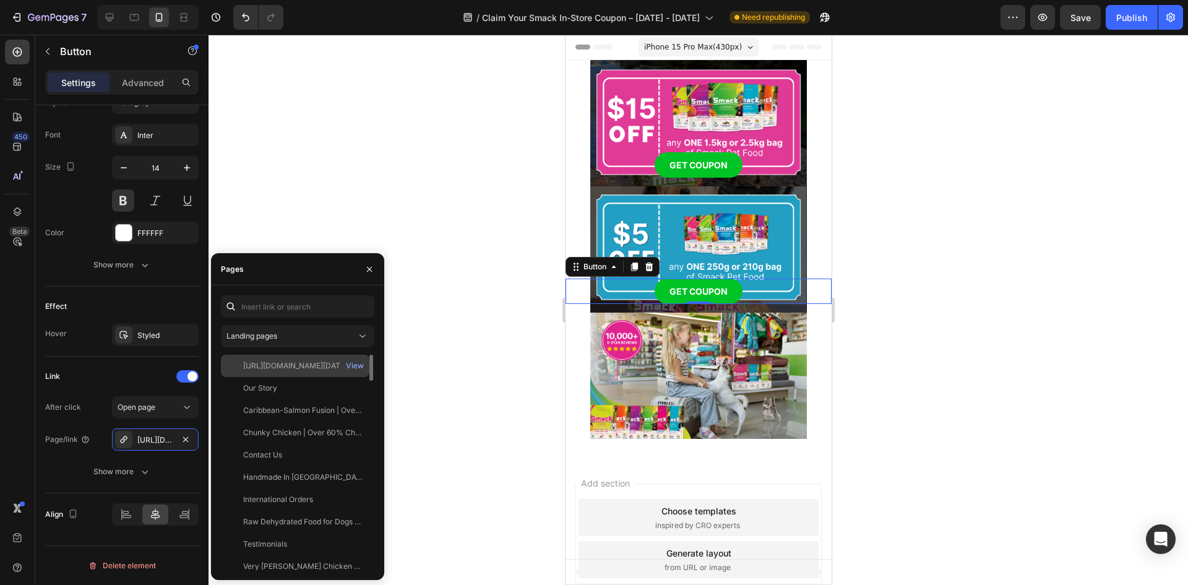
click at [235, 361] on div at bounding box center [234, 365] width 17 height 11
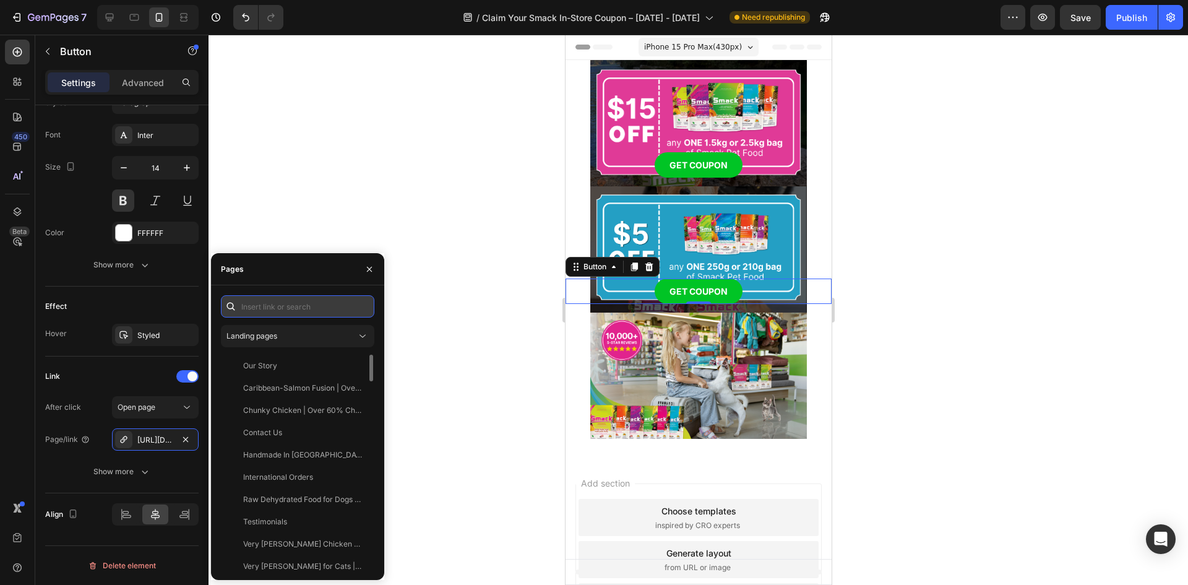
click at [277, 308] on input "text" at bounding box center [297, 306] width 153 height 22
paste input "[URL][DOMAIN_NAME][DATE]"
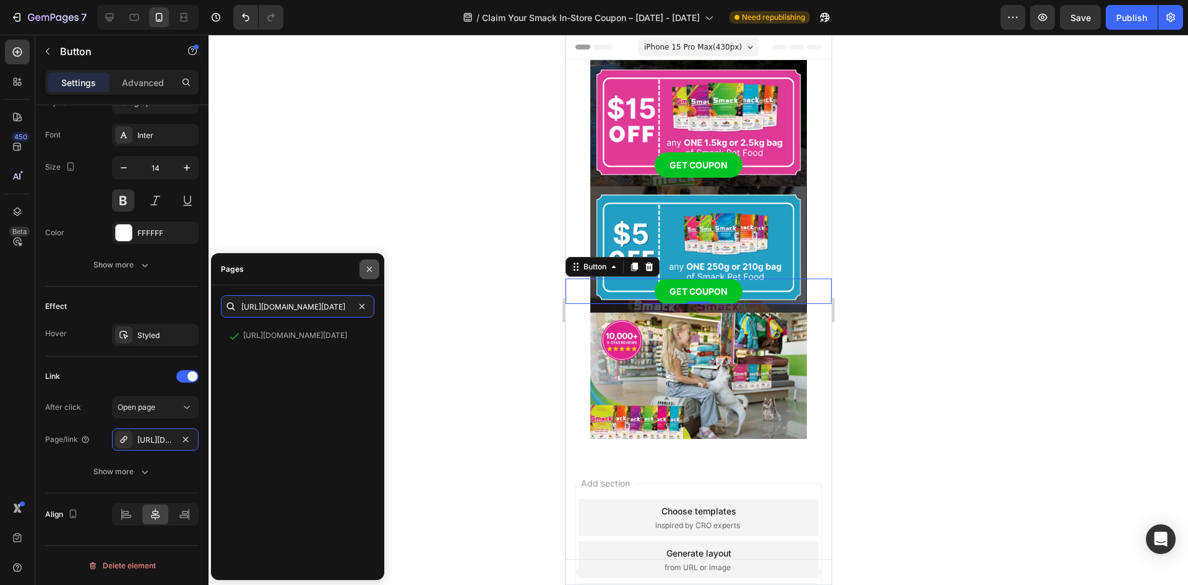
type input "[URL][DOMAIN_NAME][DATE]"
click at [367, 267] on icon "button" at bounding box center [369, 268] width 5 height 5
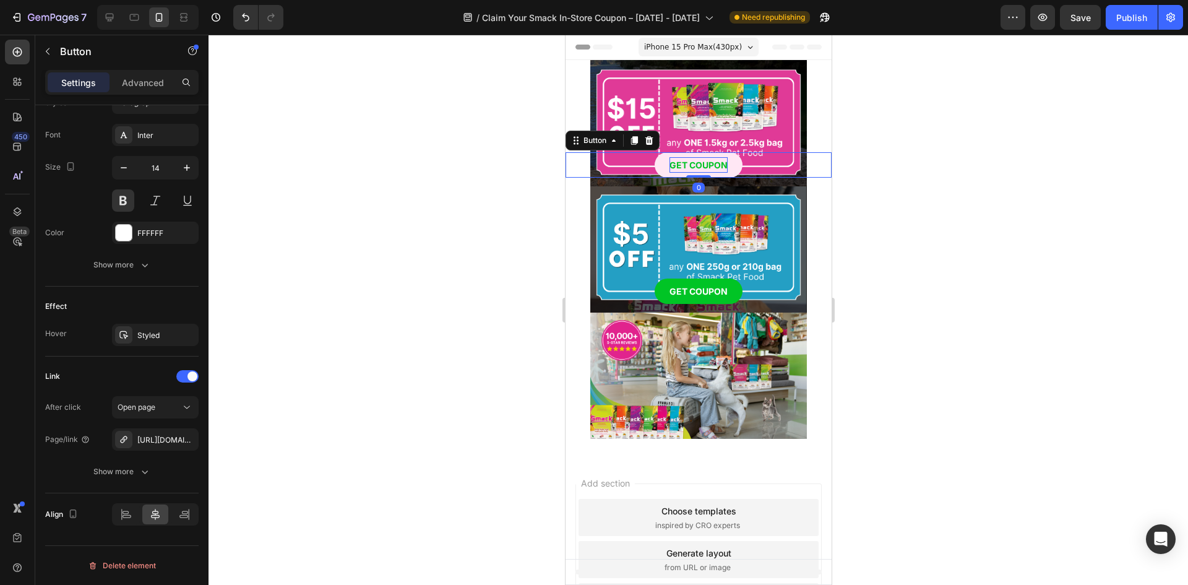
click at [685, 164] on p "GET COUPON" at bounding box center [698, 164] width 58 height 15
click at [154, 439] on div "[URL][DOMAIN_NAME][DATE]" at bounding box center [155, 439] width 36 height 11
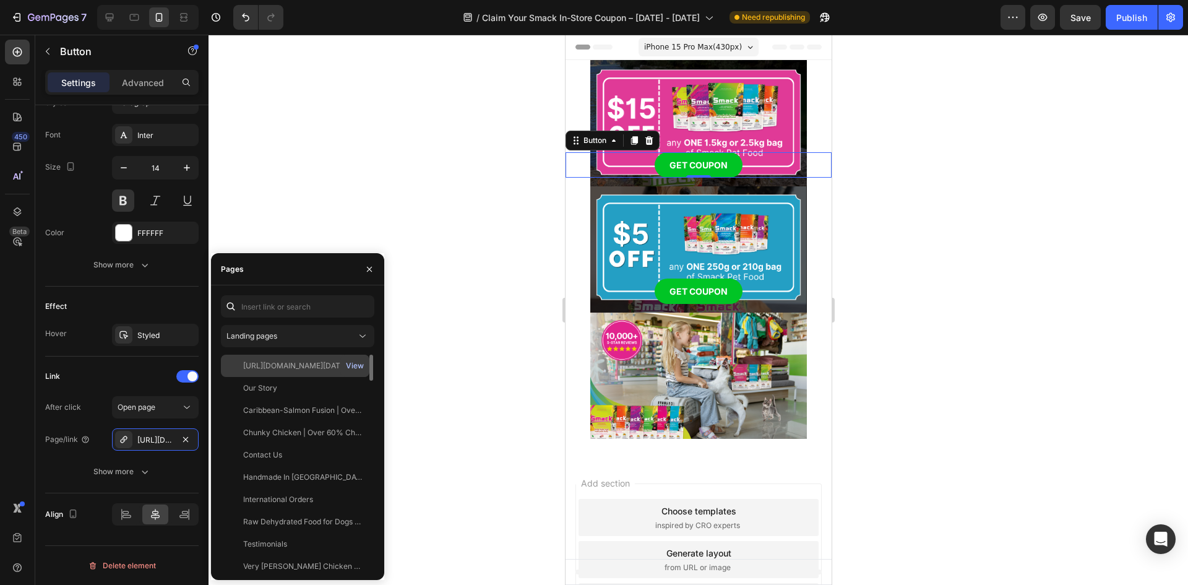
click at [361, 363] on div "View" at bounding box center [355, 365] width 18 height 11
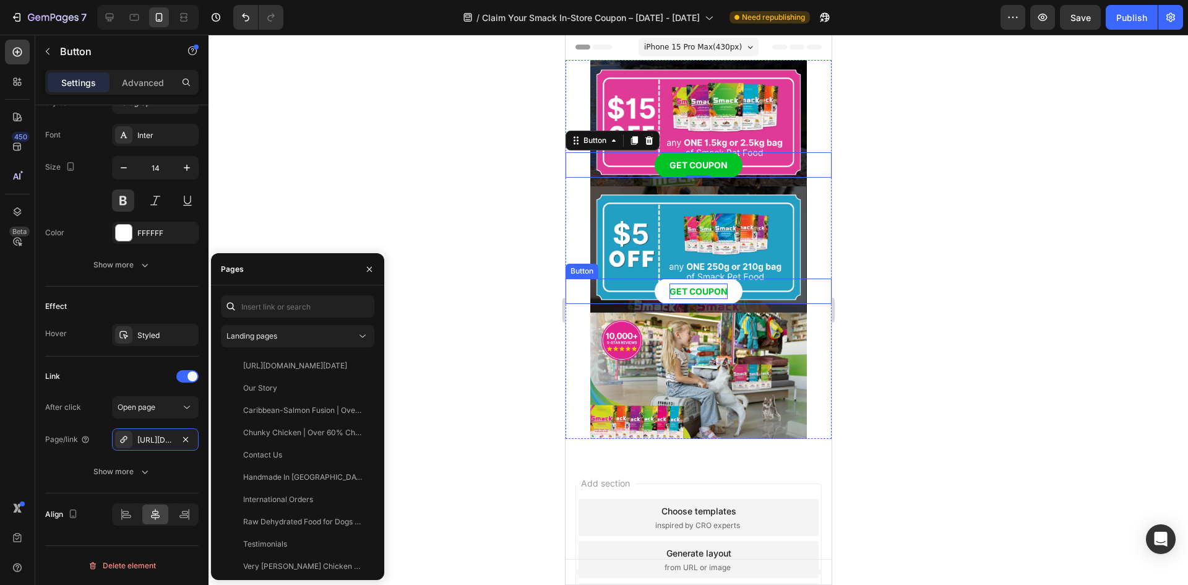
click at [717, 295] on p "GET COUPON" at bounding box center [698, 290] width 58 height 15
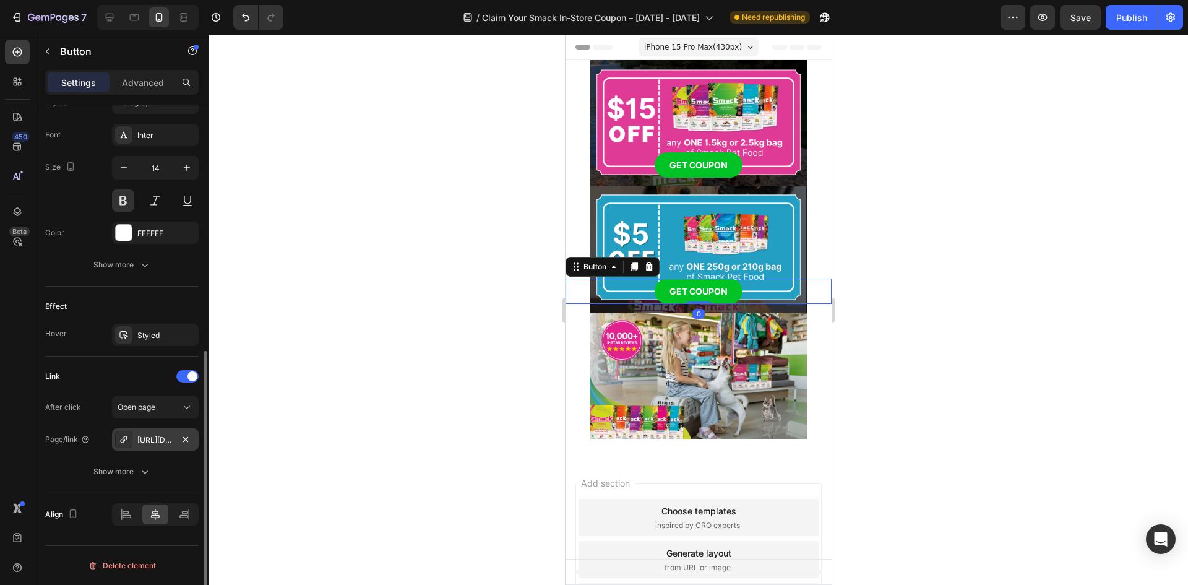
click at [158, 442] on div "[URL][DOMAIN_NAME][DATE]" at bounding box center [155, 439] width 36 height 11
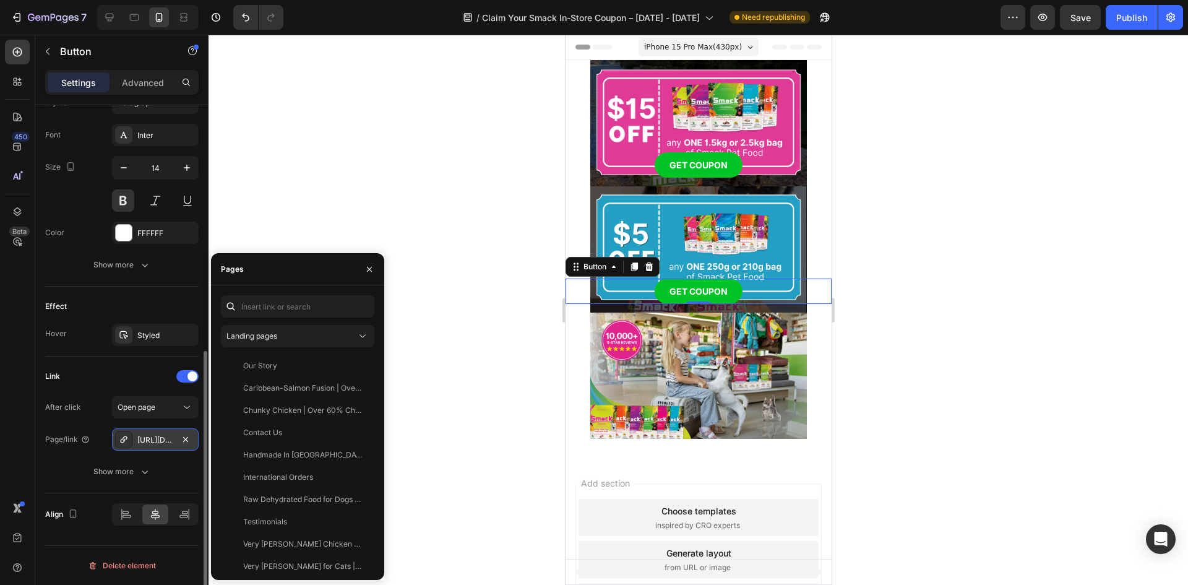
click at [142, 441] on div "[URL][DOMAIN_NAME][DATE]" at bounding box center [155, 439] width 36 height 11
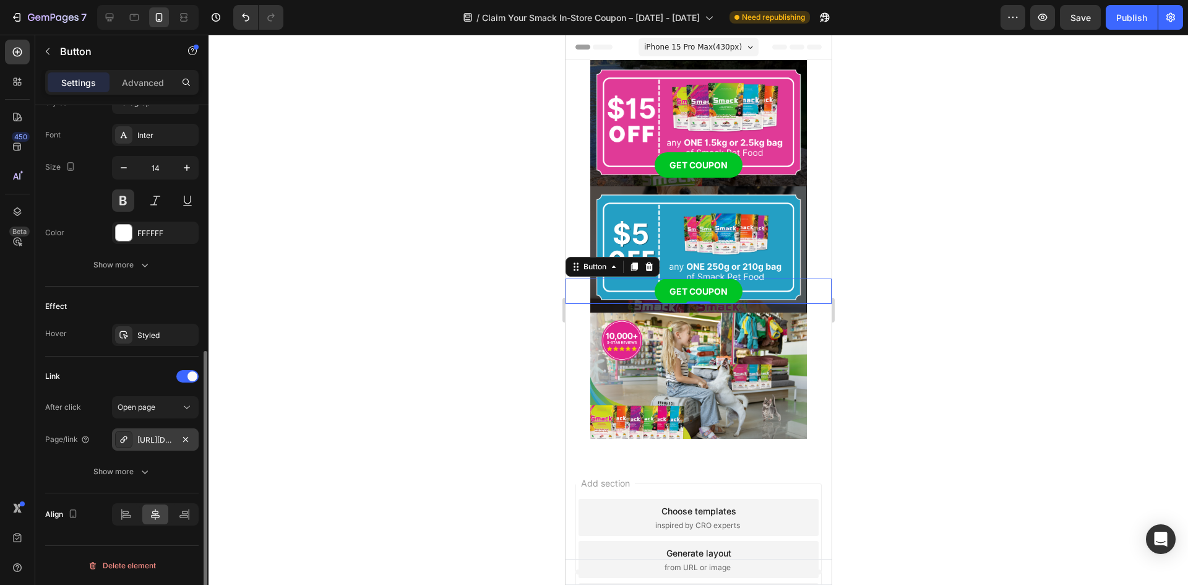
click at [142, 441] on div "[URL][DOMAIN_NAME][DATE]" at bounding box center [155, 439] width 36 height 11
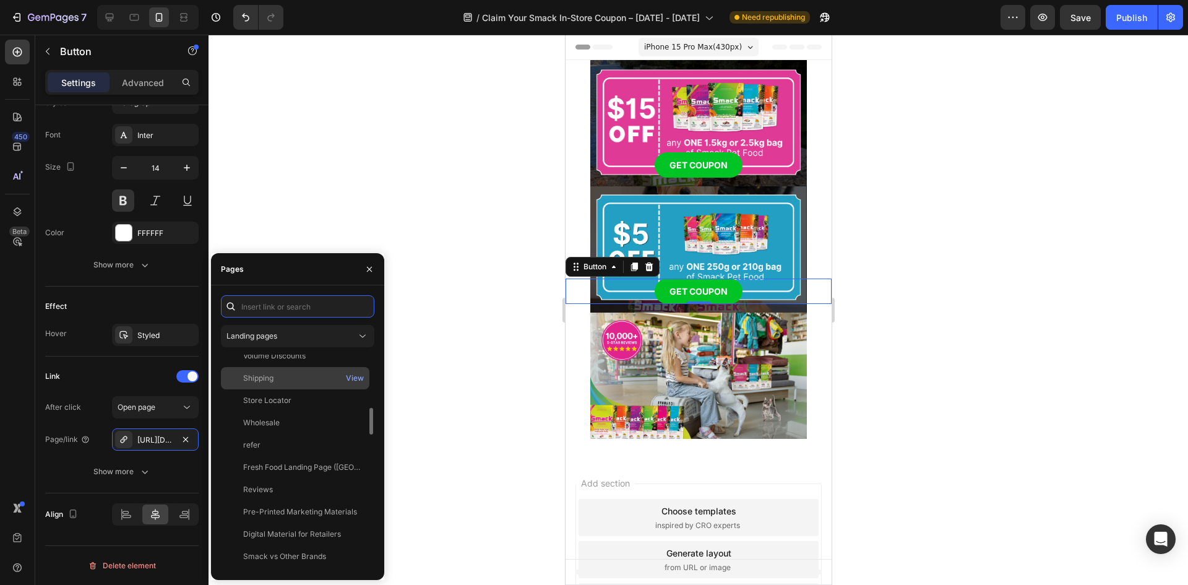
scroll to position [681, 0]
paste input "[URL][DOMAIN_NAME][DATE]"
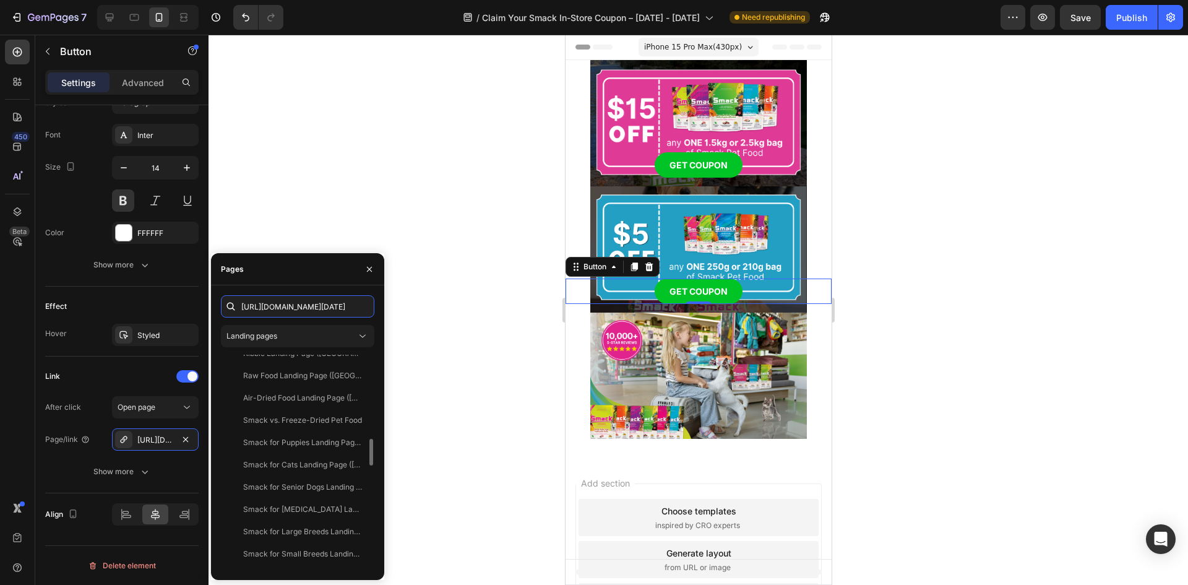
scroll to position [0, 0]
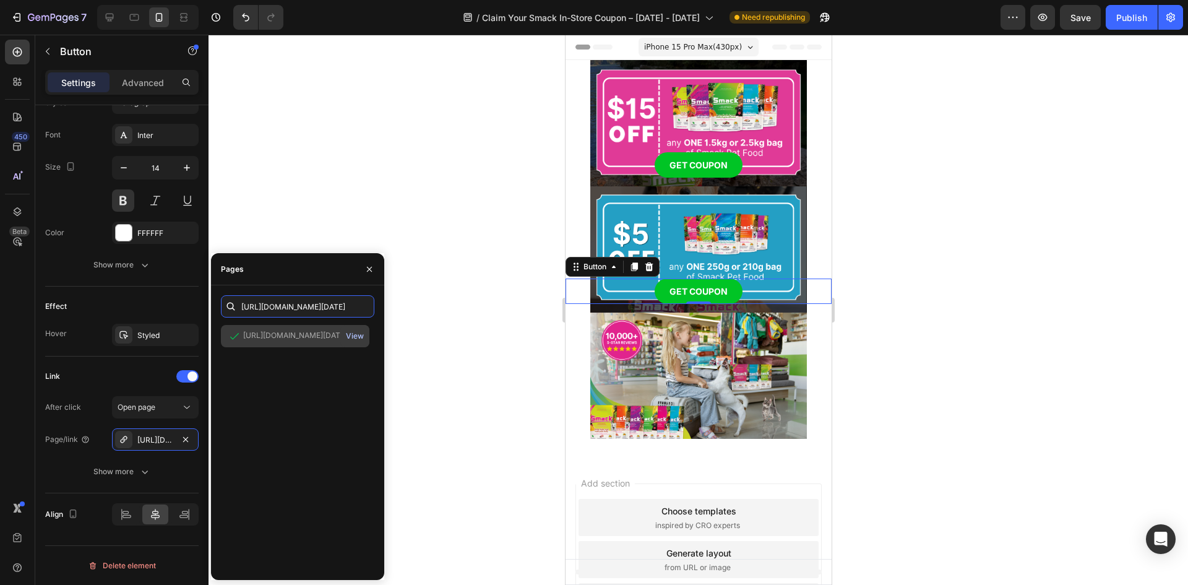
type input "[URL][DOMAIN_NAME][DATE]"
click at [355, 337] on div "View" at bounding box center [355, 335] width 18 height 11
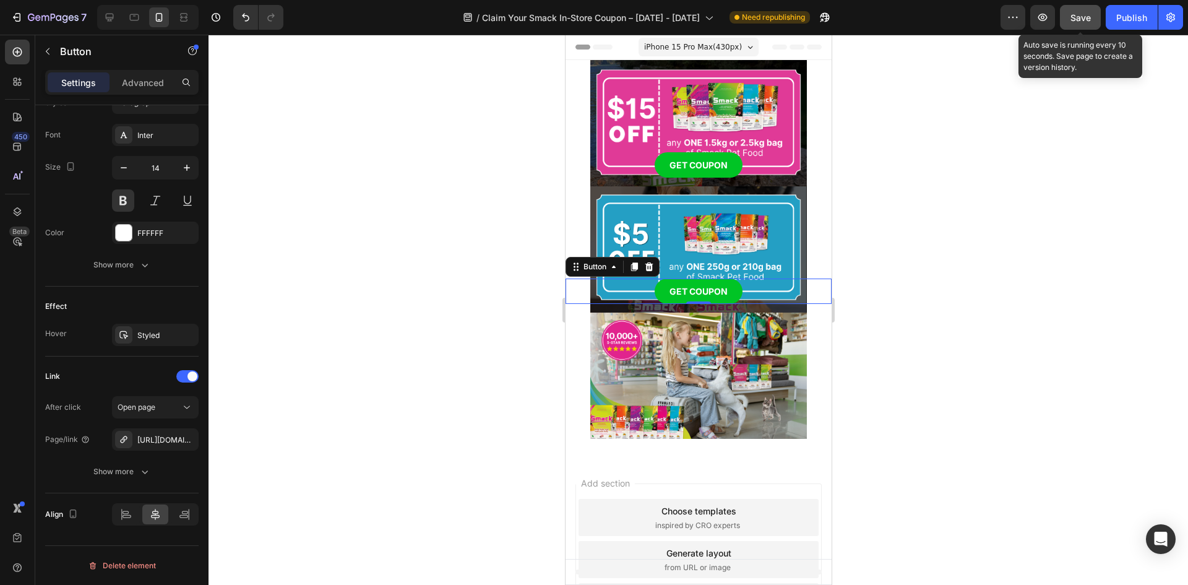
click at [1092, 19] on button "Save" at bounding box center [1080, 17] width 41 height 25
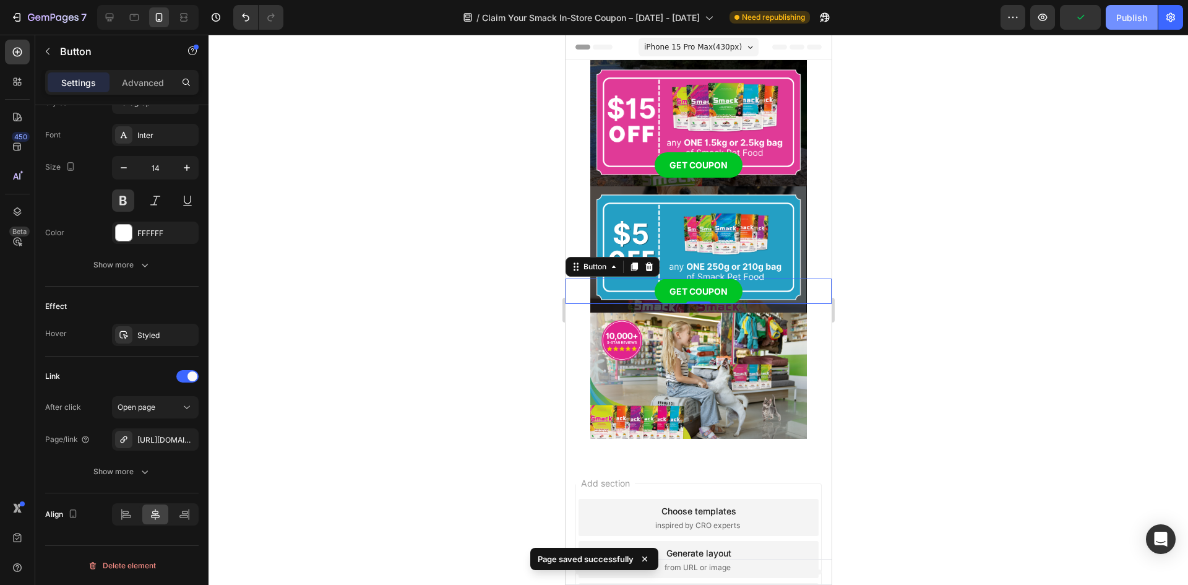
click at [1129, 19] on div "Publish" at bounding box center [1131, 17] width 31 height 13
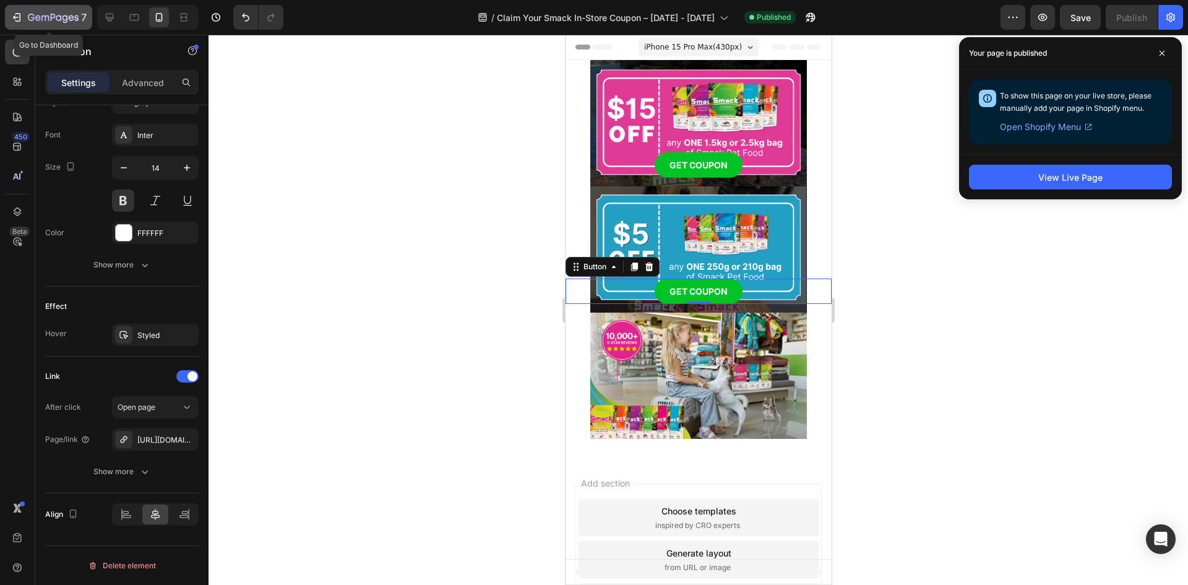
click at [34, 20] on icon "button" at bounding box center [53, 18] width 51 height 11
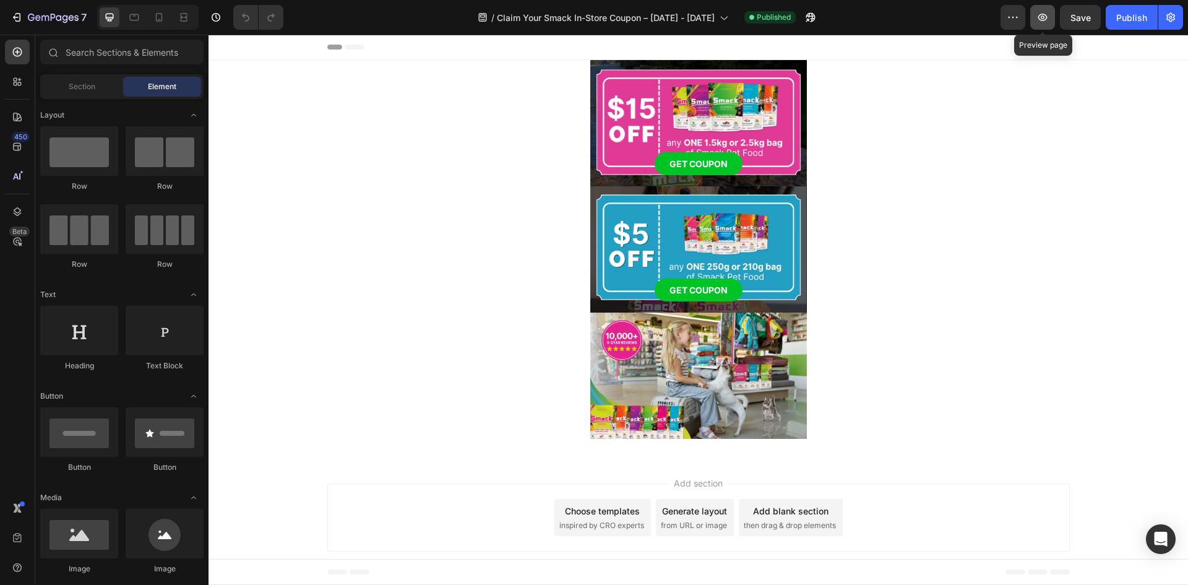
click at [1047, 17] on icon "button" at bounding box center [1042, 17] width 9 height 7
click at [1079, 17] on span "Save" at bounding box center [1081, 17] width 20 height 11
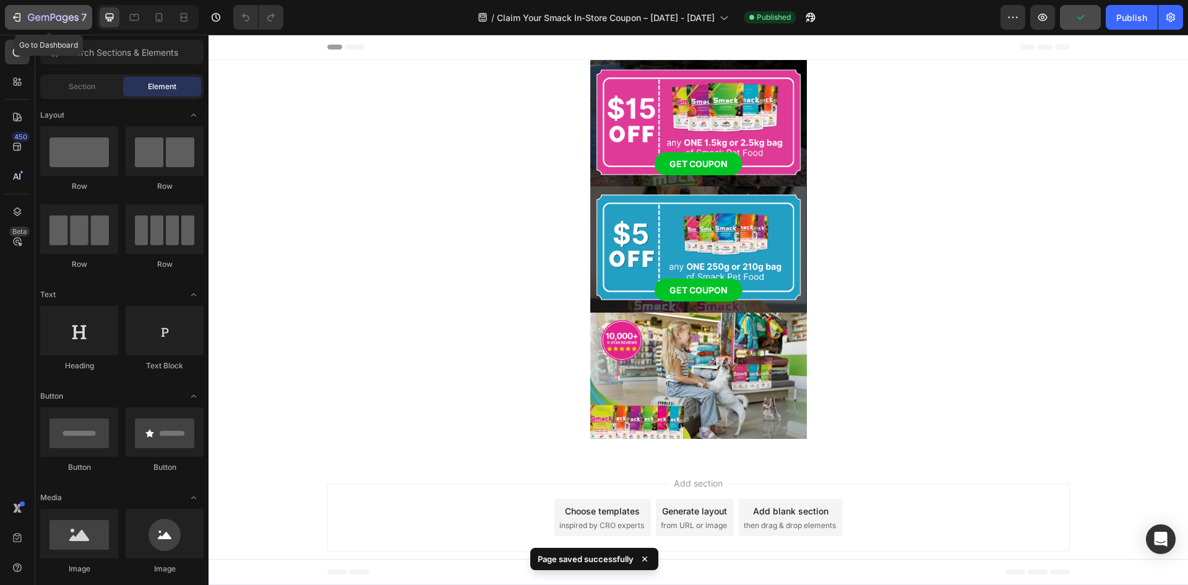
click at [36, 21] on icon "button" at bounding box center [53, 18] width 51 height 11
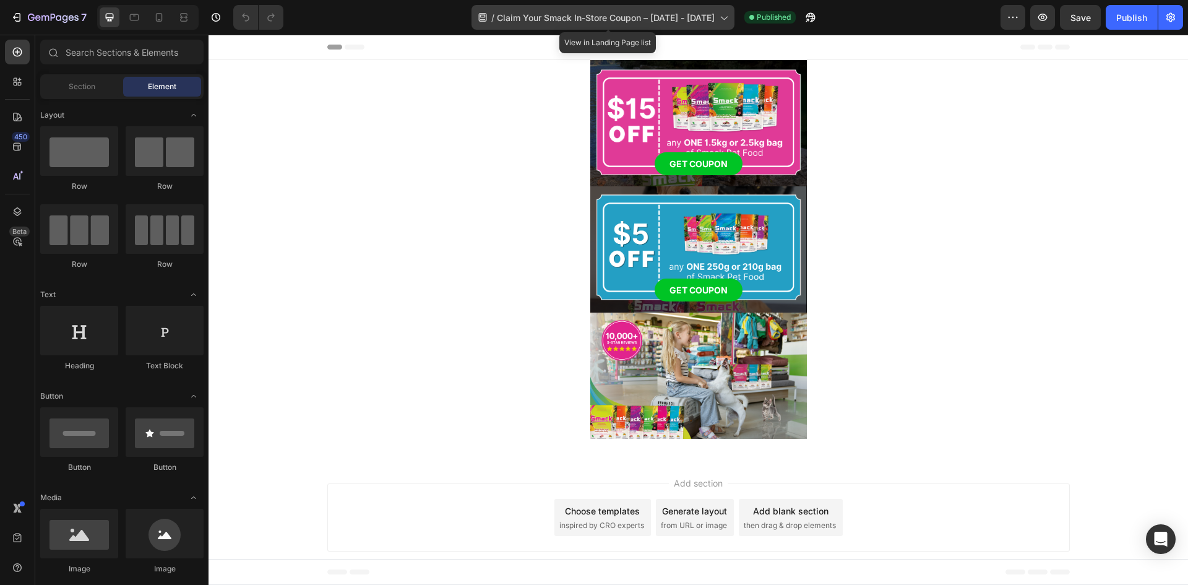
click at [709, 13] on span "Claim Your Smack In-Store Coupon – [DATE] - [DATE]" at bounding box center [606, 17] width 218 height 13
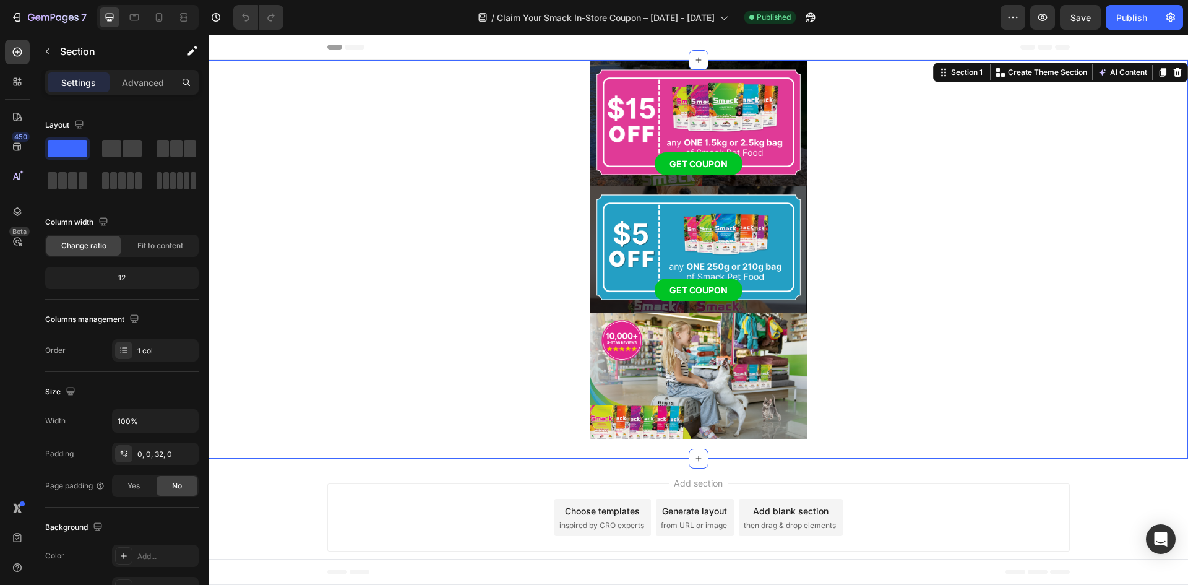
click at [293, 209] on div "Image GET COUPON Button Image GET COUPON Button Image Row Row" at bounding box center [699, 249] width 980 height 379
click at [160, 19] on icon at bounding box center [159, 17] width 12 height 12
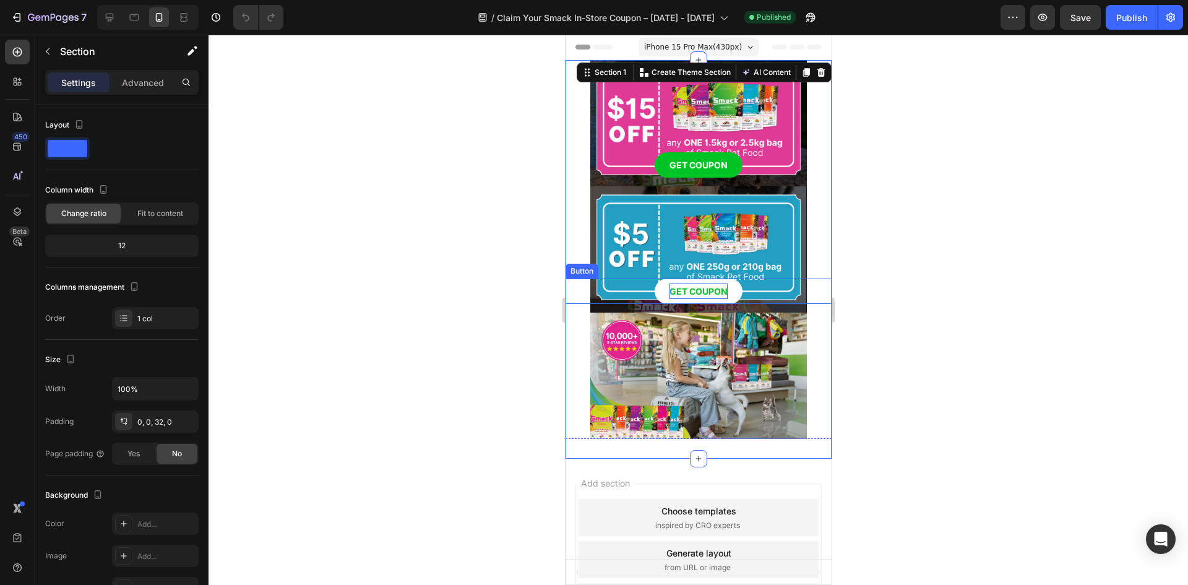
click at [676, 286] on p "GET COUPON" at bounding box center [698, 290] width 58 height 15
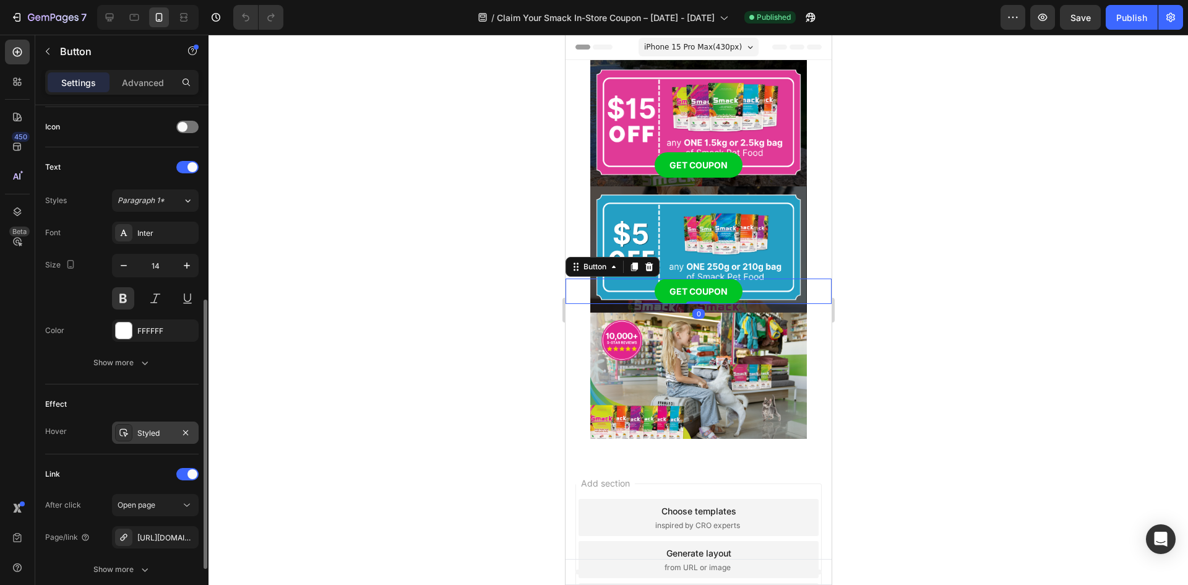
scroll to position [469, 0]
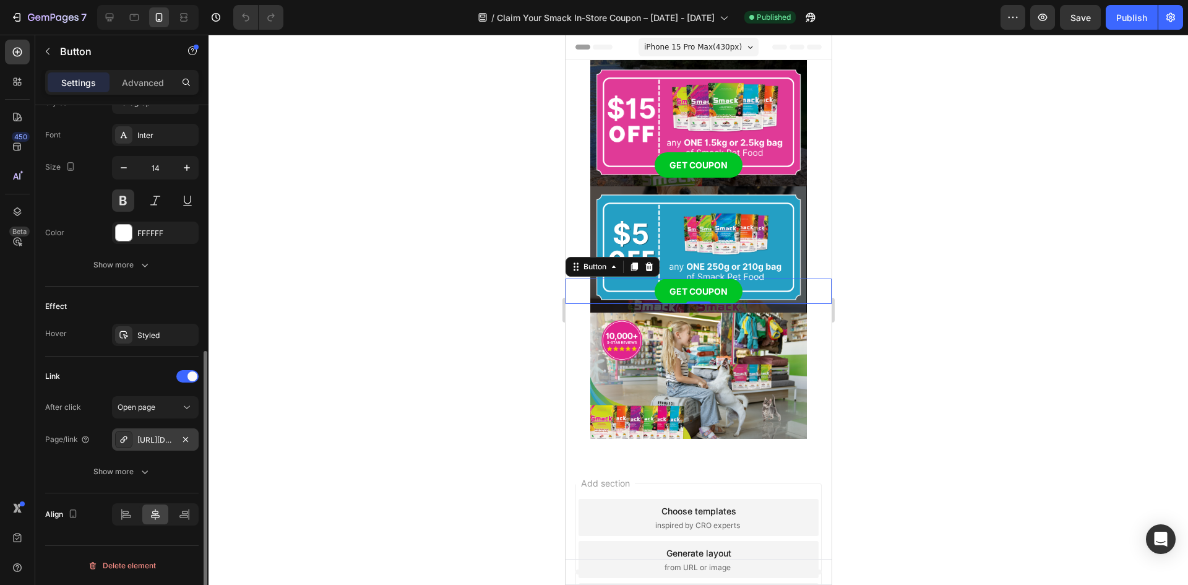
click at [148, 440] on div "[URL][DOMAIN_NAME][DATE]" at bounding box center [155, 439] width 36 height 11
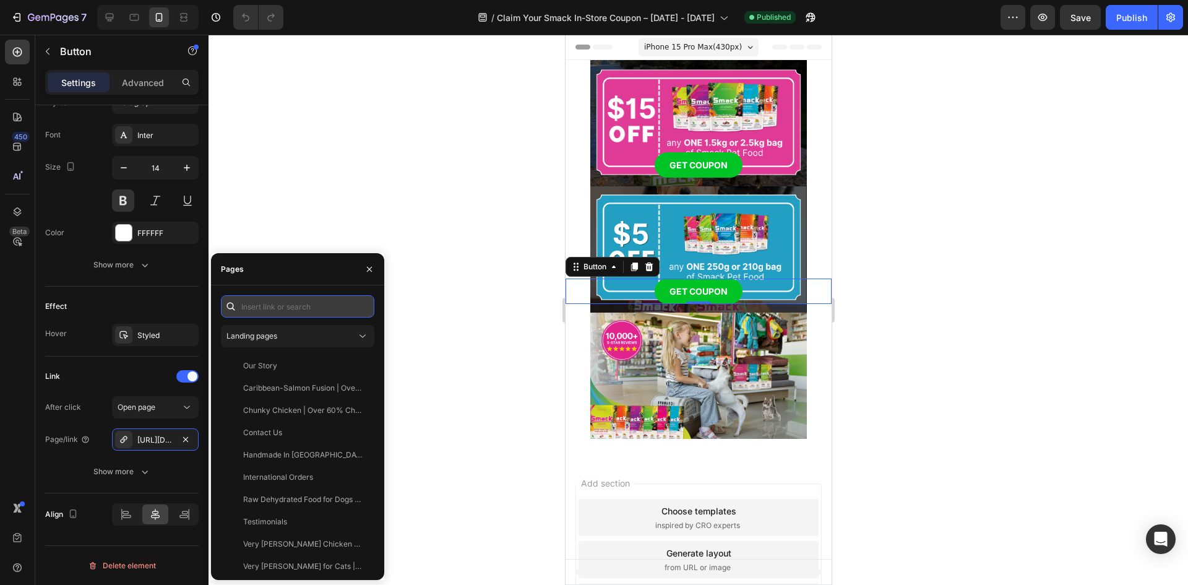
click at [288, 311] on input "text" at bounding box center [297, 306] width 153 height 22
click at [279, 311] on input "text" at bounding box center [297, 306] width 153 height 22
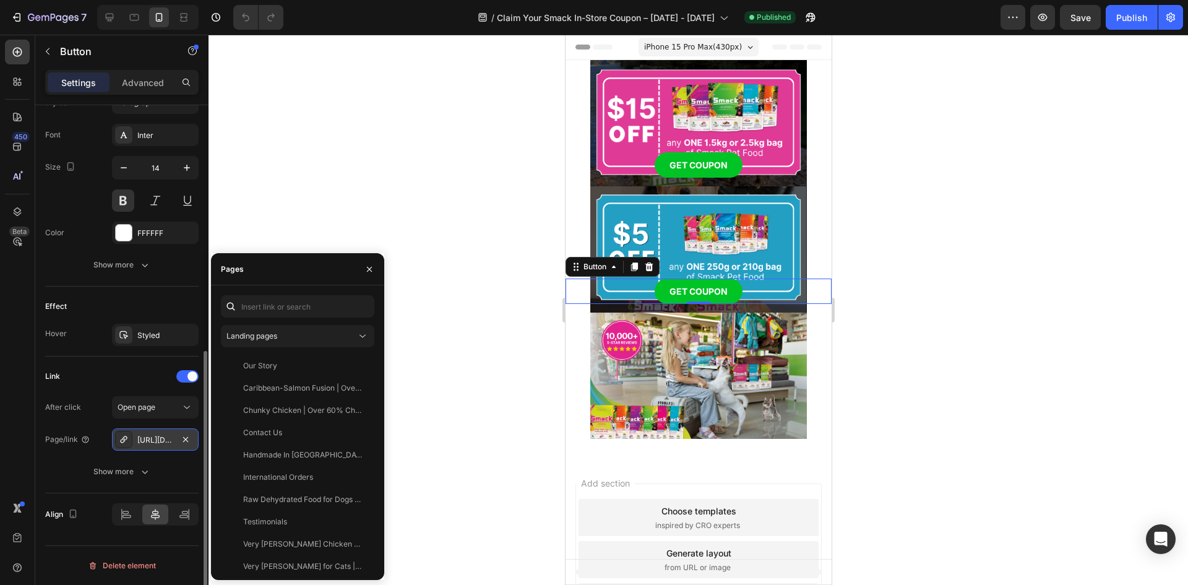
click at [149, 438] on div "[URL][DOMAIN_NAME][DATE]" at bounding box center [155, 439] width 36 height 11
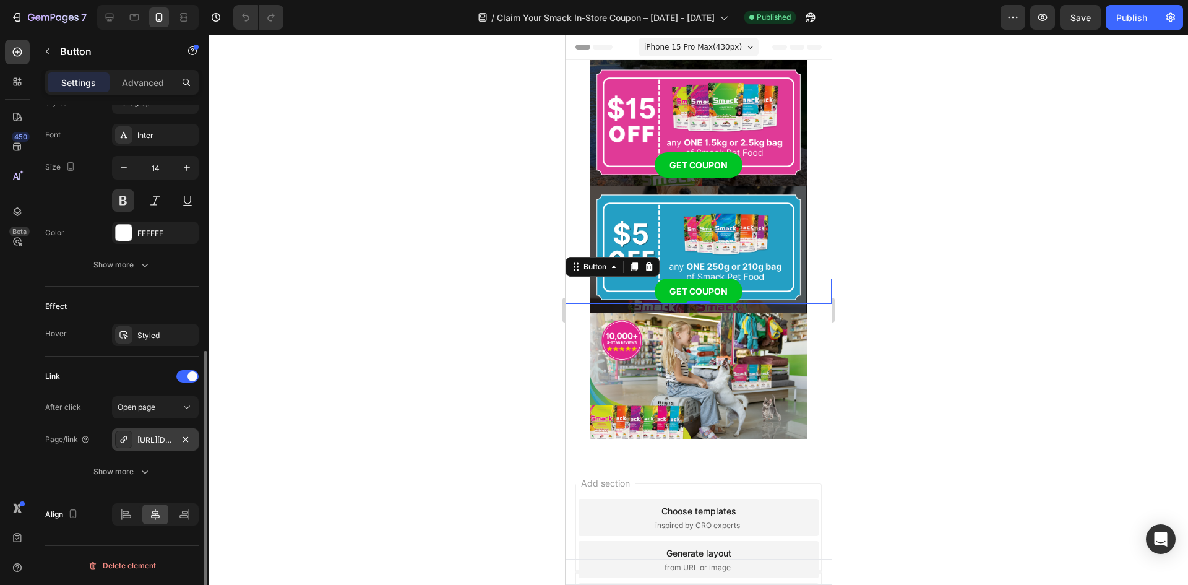
click at [149, 438] on div "[URL][DOMAIN_NAME][DATE]" at bounding box center [155, 439] width 36 height 11
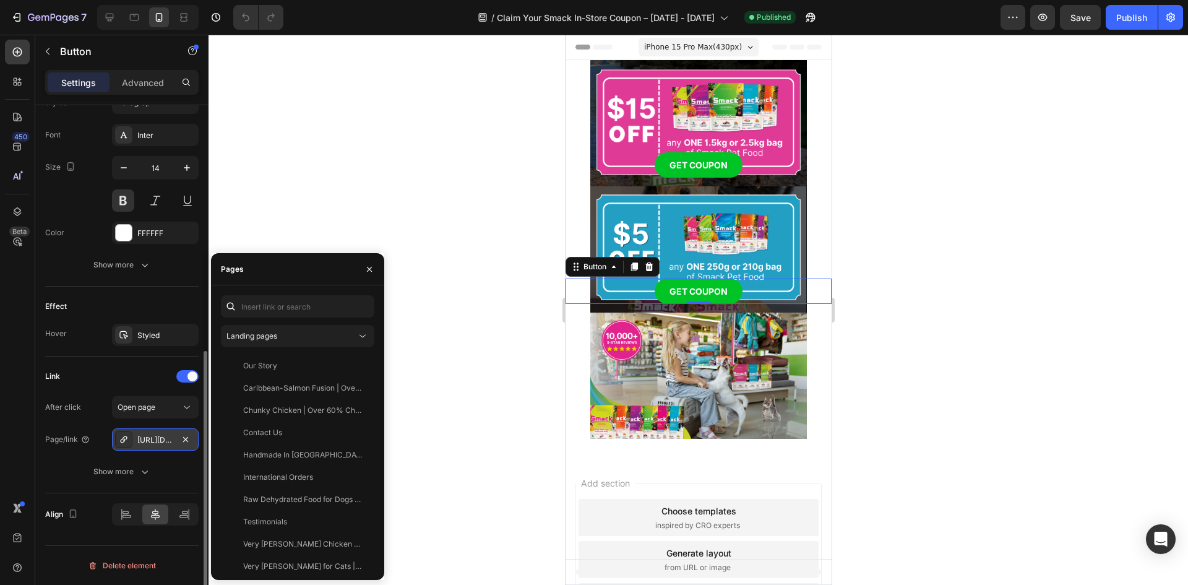
click at [149, 438] on div "[URL][DOMAIN_NAME][DATE]" at bounding box center [155, 439] width 36 height 11
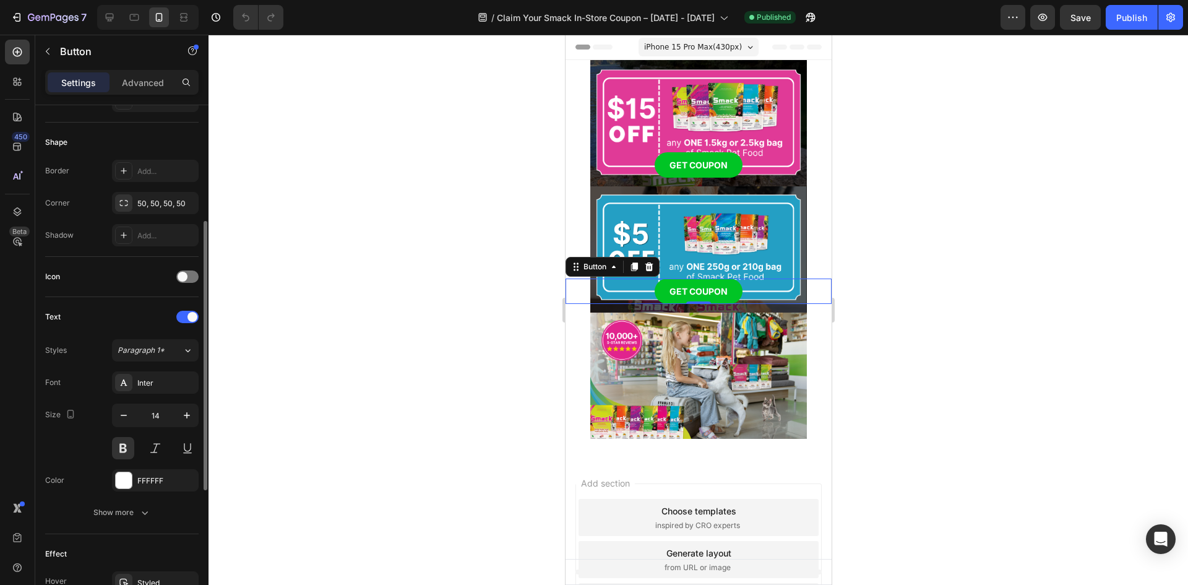
scroll to position [36, 0]
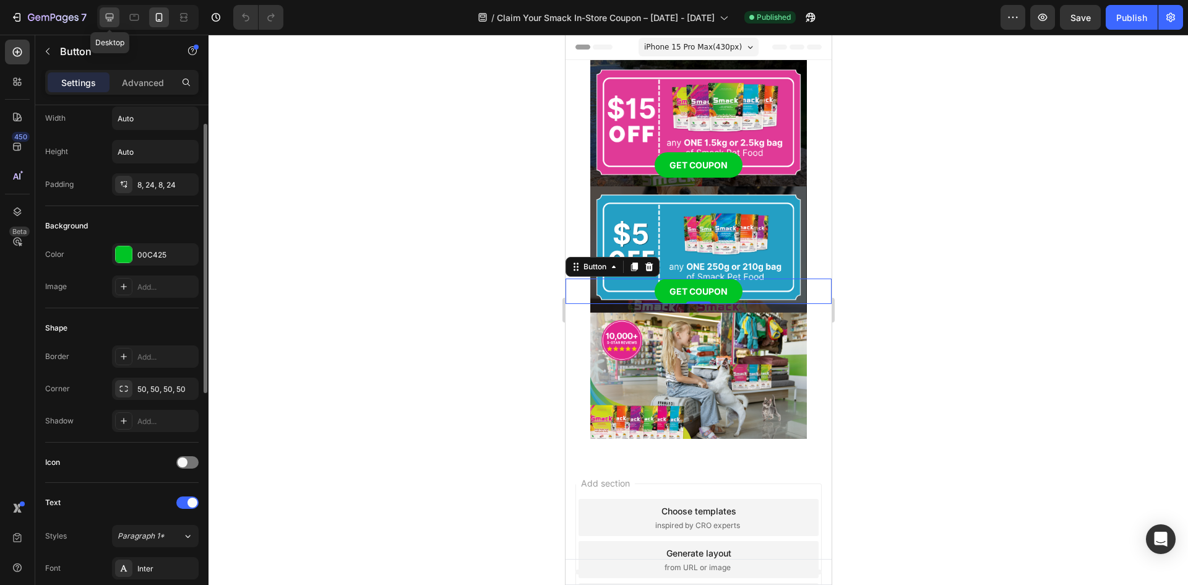
click at [108, 15] on icon at bounding box center [109, 17] width 12 height 12
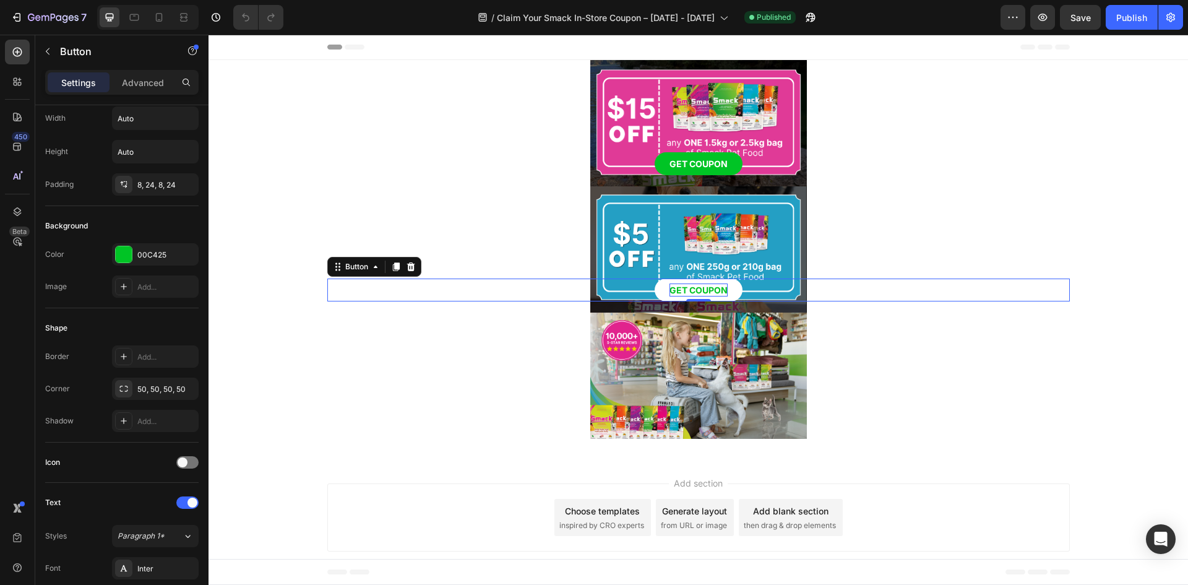
click at [720, 287] on p "GET COUPON" at bounding box center [699, 289] width 58 height 13
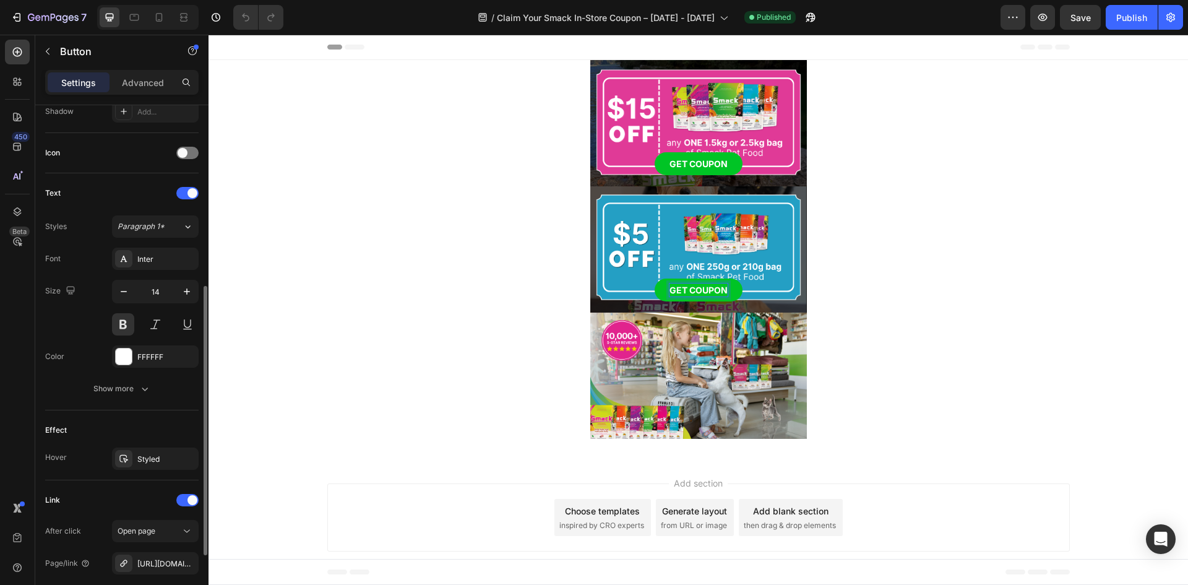
scroll to position [469, 0]
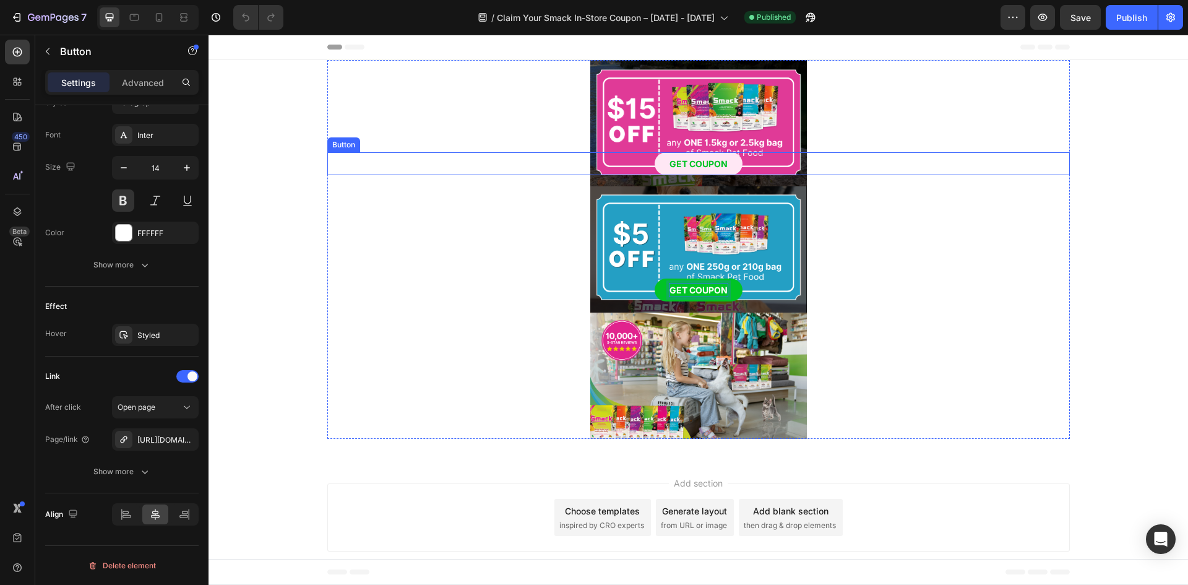
click at [701, 152] on link "GET COUPON" at bounding box center [699, 163] width 88 height 23
click at [701, 158] on p "GET COUPON" at bounding box center [699, 163] width 58 height 13
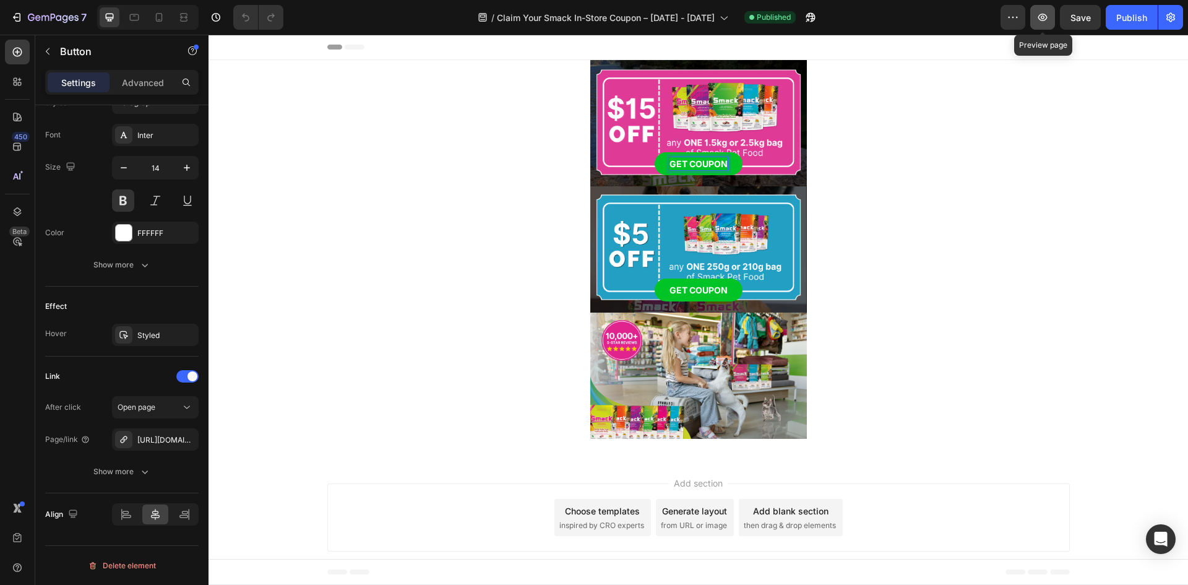
click at [1045, 14] on icon "button" at bounding box center [1042, 17] width 9 height 7
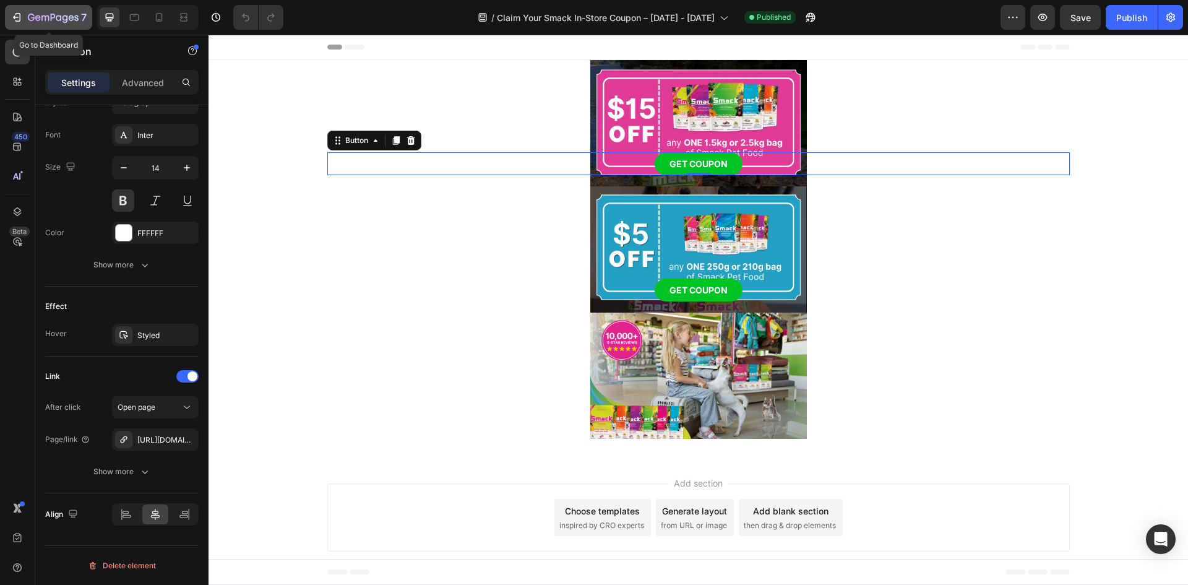
click at [30, 10] on div "7" at bounding box center [57, 17] width 59 height 15
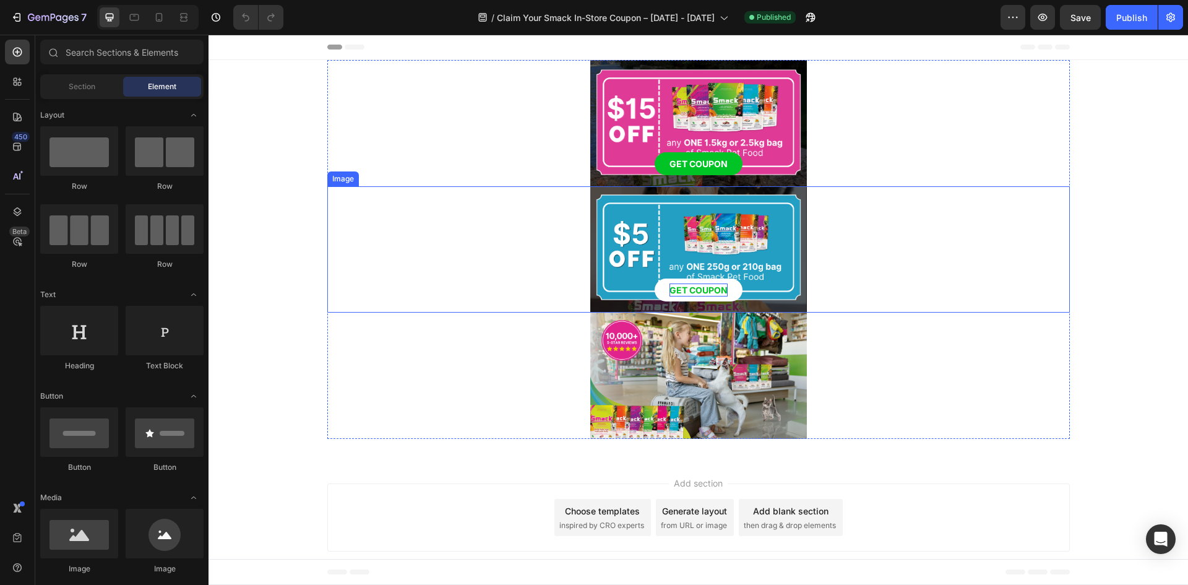
click at [691, 293] on p "GET COUPON" at bounding box center [699, 289] width 58 height 13
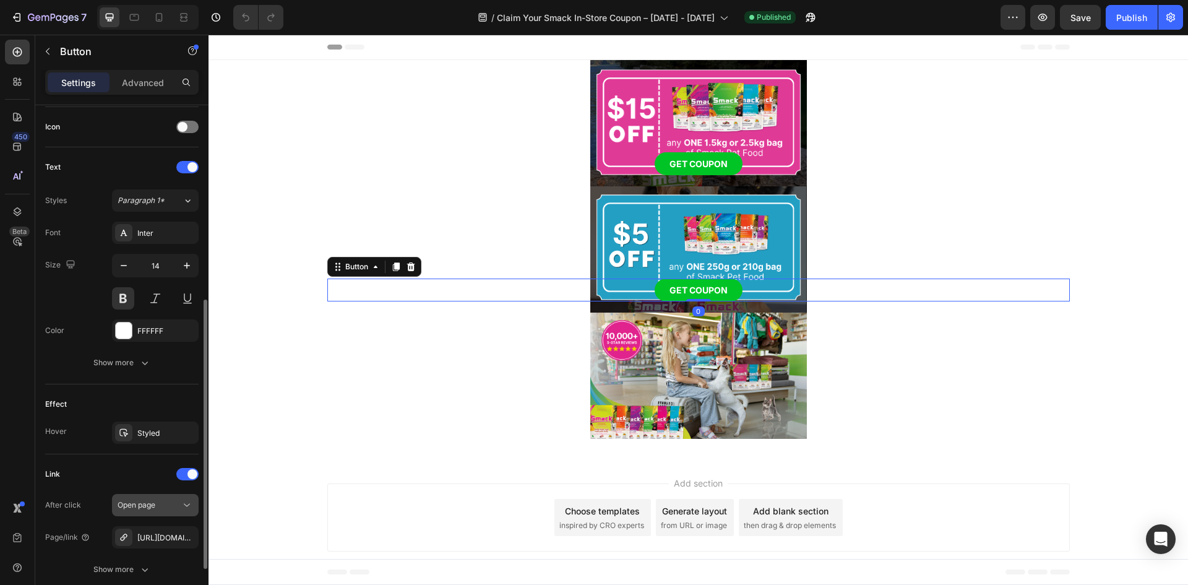
scroll to position [469, 0]
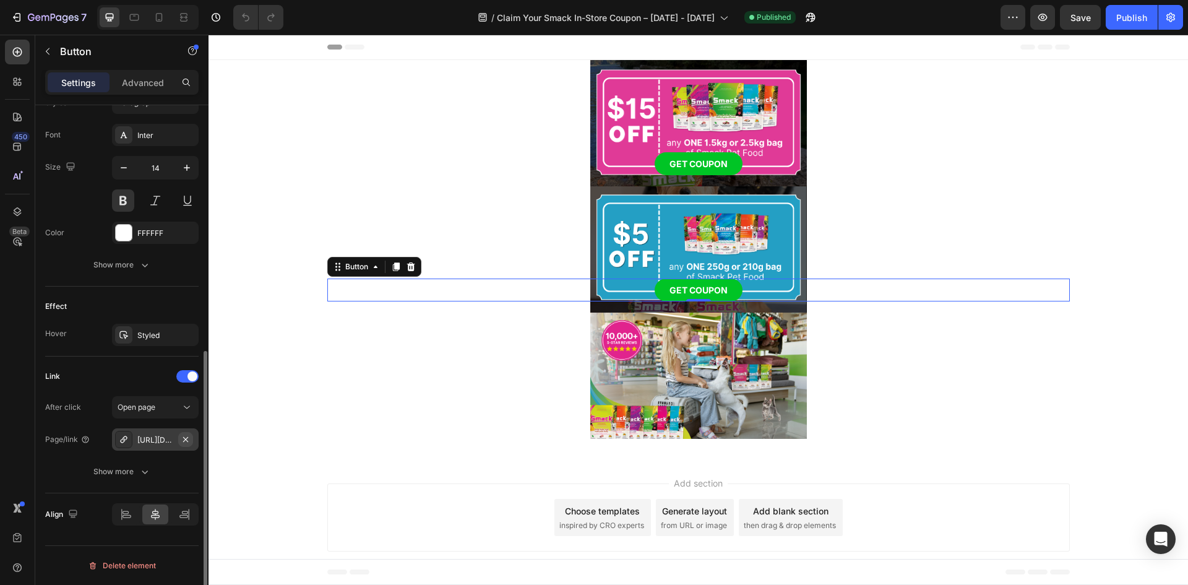
click at [184, 437] on icon "button" at bounding box center [186, 439] width 10 height 10
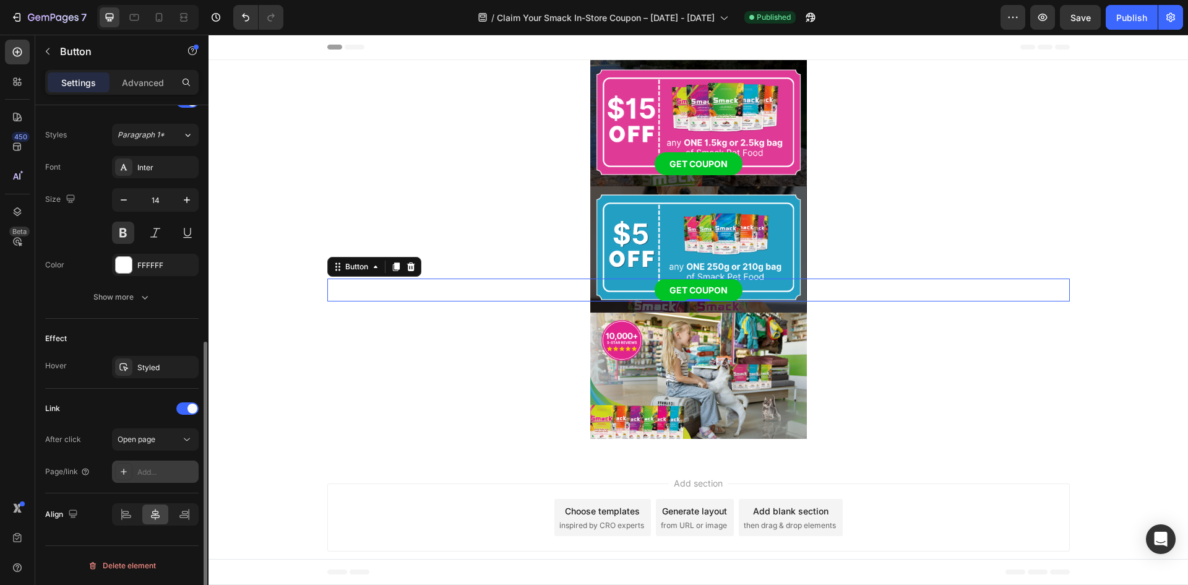
click at [148, 476] on div "Add..." at bounding box center [166, 472] width 58 height 11
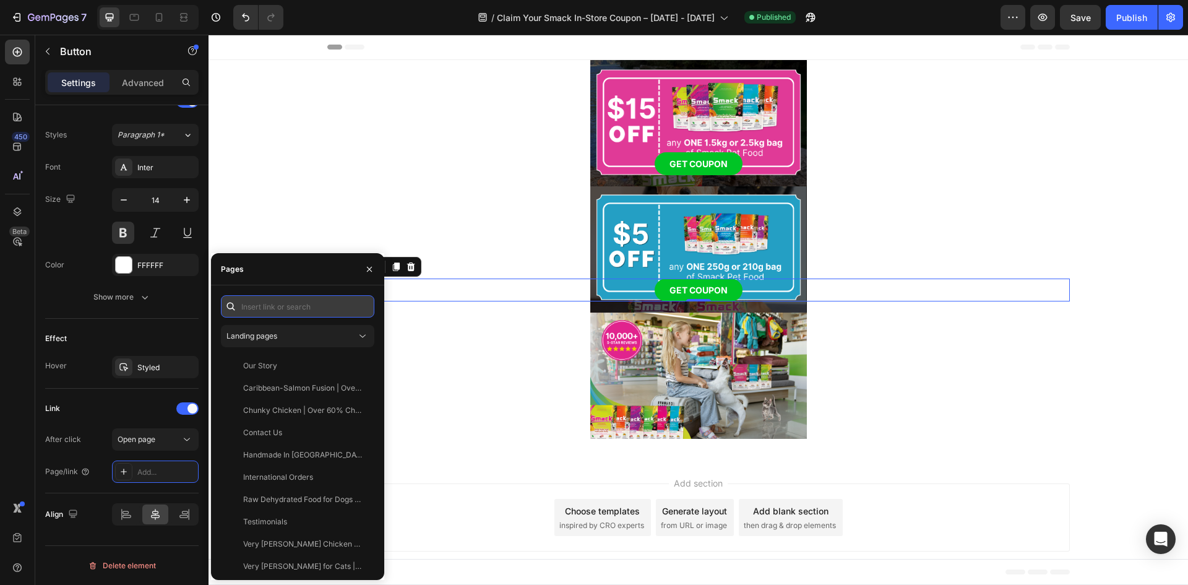
click at [274, 311] on input "text" at bounding box center [297, 306] width 153 height 22
paste input "https://www.smackpetfood.com/pages/download-your-5-off-smack-in-store-coupon-to…"
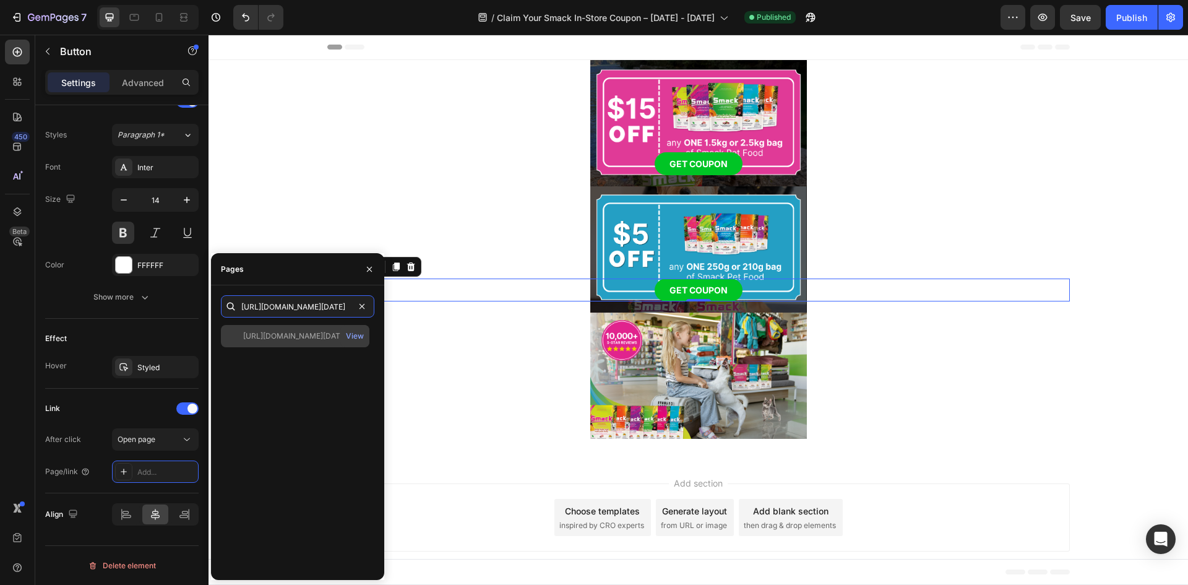
type input "https://www.smackpetfood.com/pages/download-your-5-off-smack-in-store-coupon-to…"
click at [235, 337] on div at bounding box center [234, 335] width 17 height 11
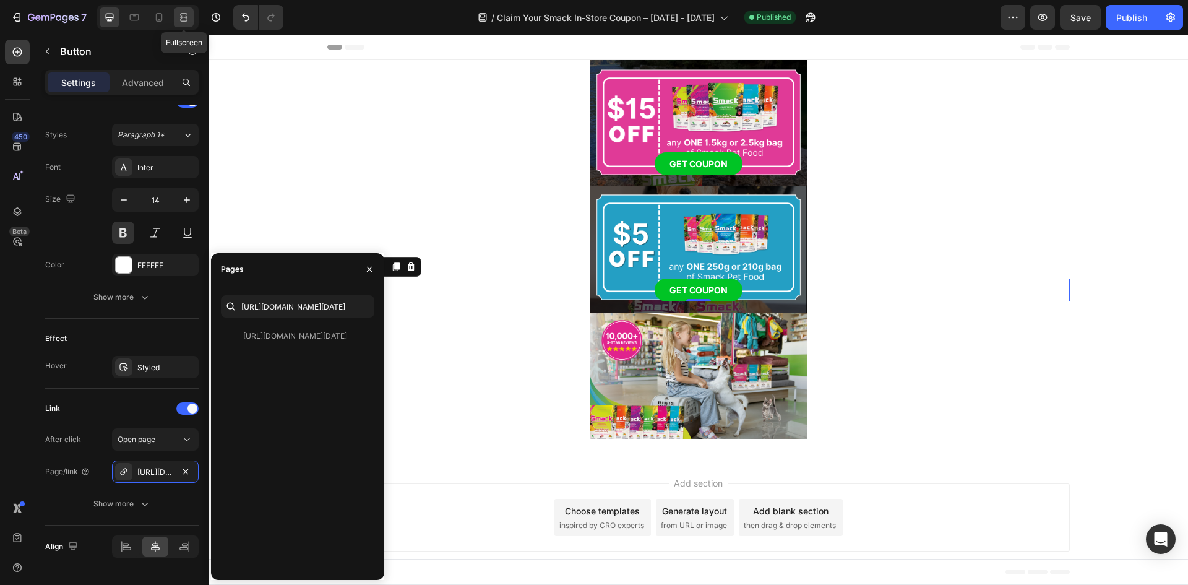
click at [181, 20] on icon at bounding box center [184, 17] width 12 height 12
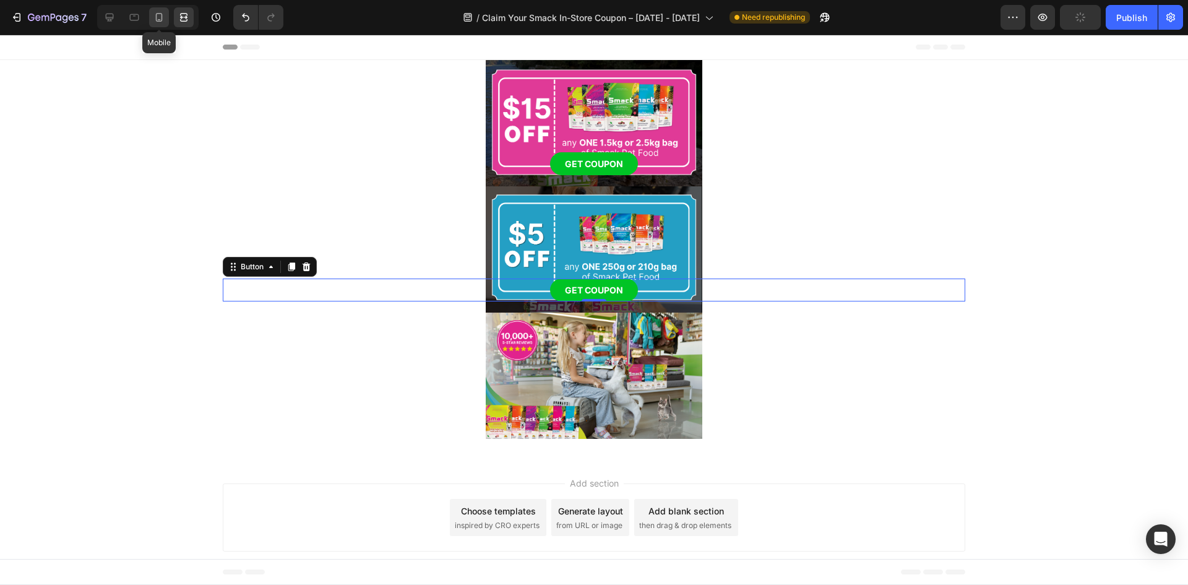
click at [161, 17] on icon at bounding box center [159, 17] width 12 height 12
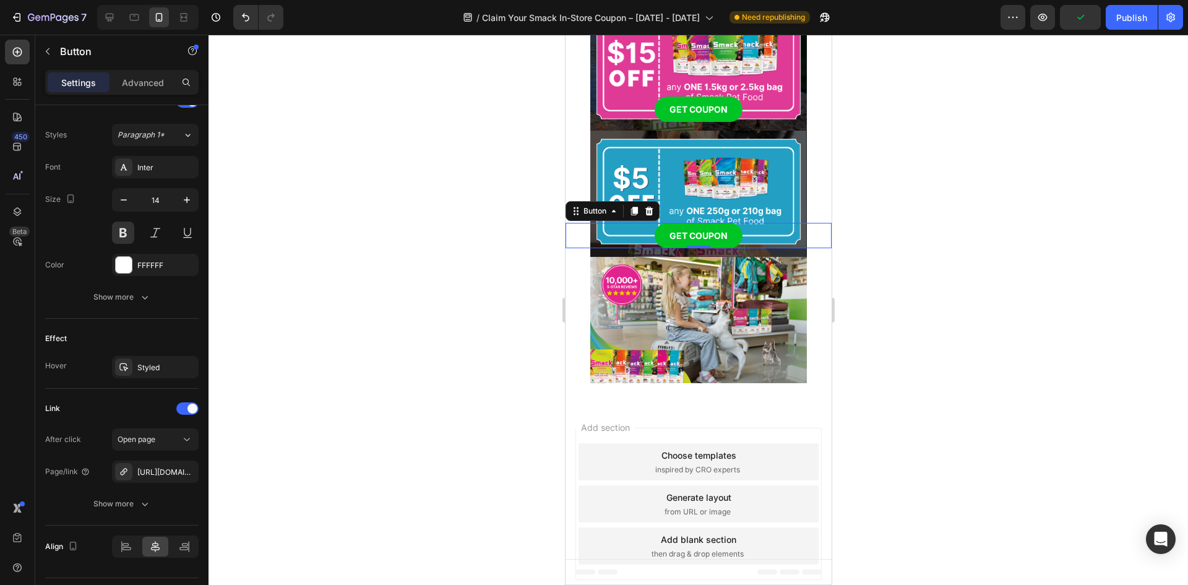
scroll to position [80, 0]
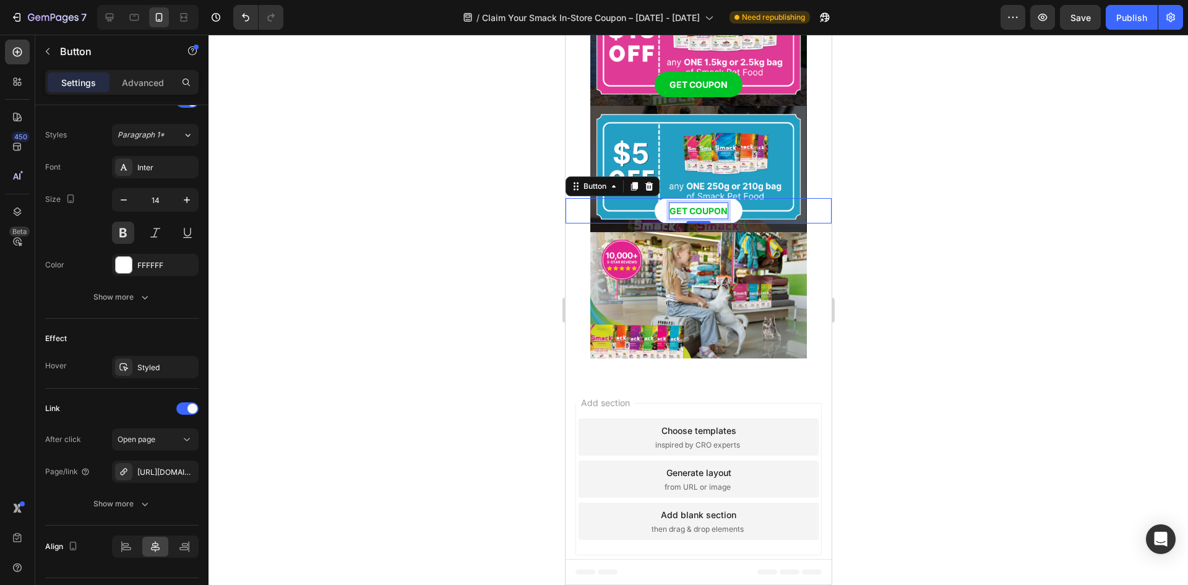
click at [686, 210] on p "GET COUPON" at bounding box center [698, 210] width 58 height 15
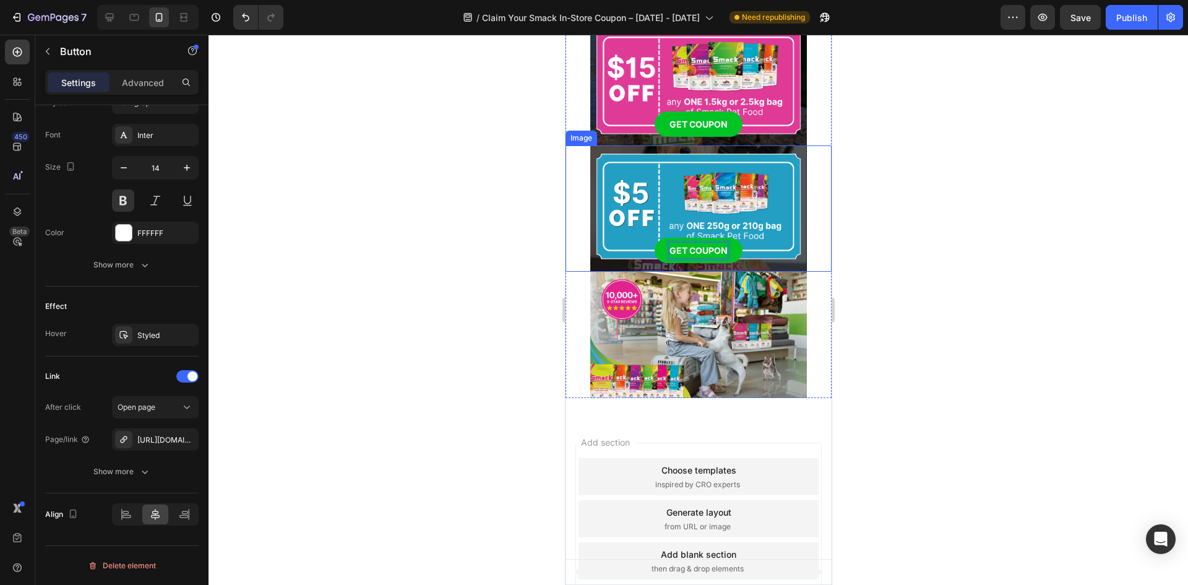
scroll to position [0, 0]
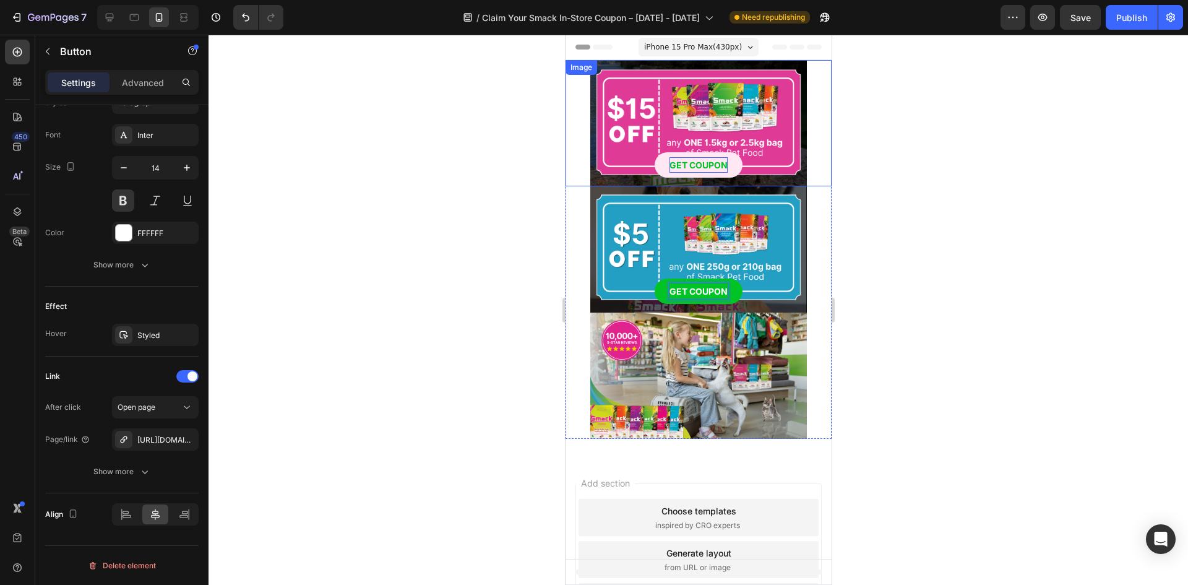
click at [701, 169] on p "GET COUPON" at bounding box center [698, 164] width 58 height 15
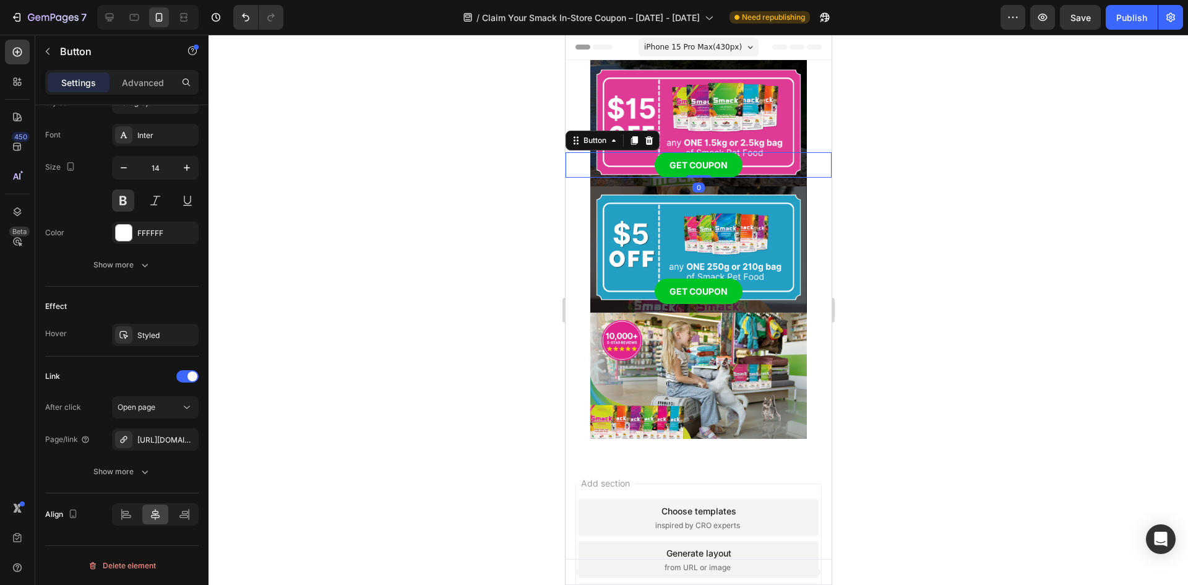
click at [706, 59] on div "iPhone 15 Pro Max ( 430 px) iPhone 13 Mini iPhone 13 Pro iPhone 11 Pro Max iPho…" at bounding box center [698, 48] width 120 height 25
click at [703, 90] on img at bounding box center [698, 123] width 217 height 126
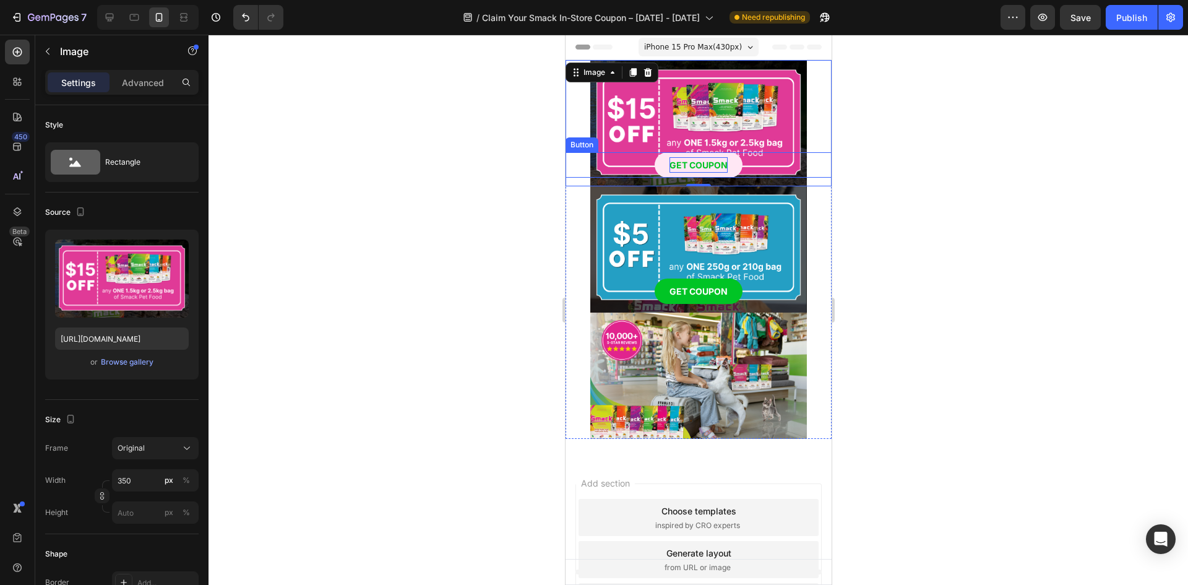
click at [684, 160] on p "GET COUPON" at bounding box center [698, 164] width 58 height 15
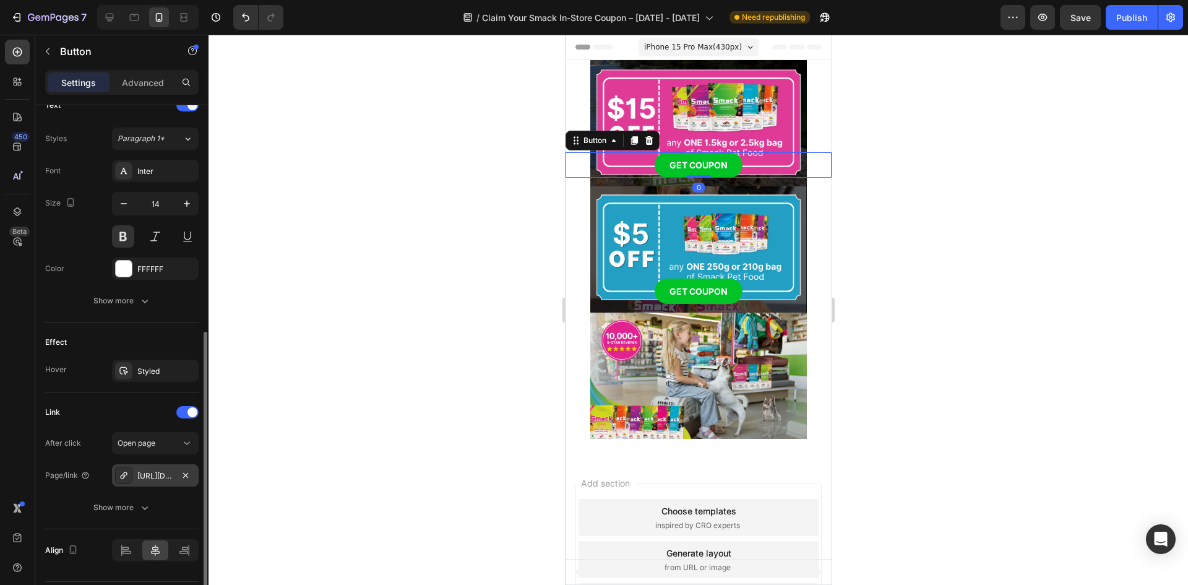
scroll to position [469, 0]
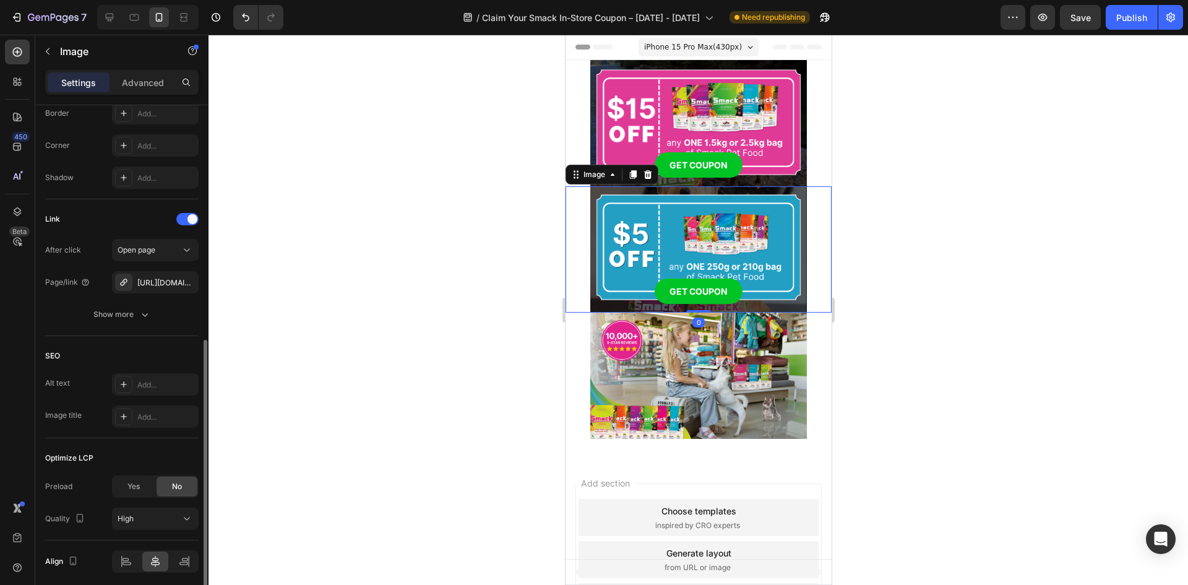
click at [709, 241] on img at bounding box center [698, 249] width 217 height 126
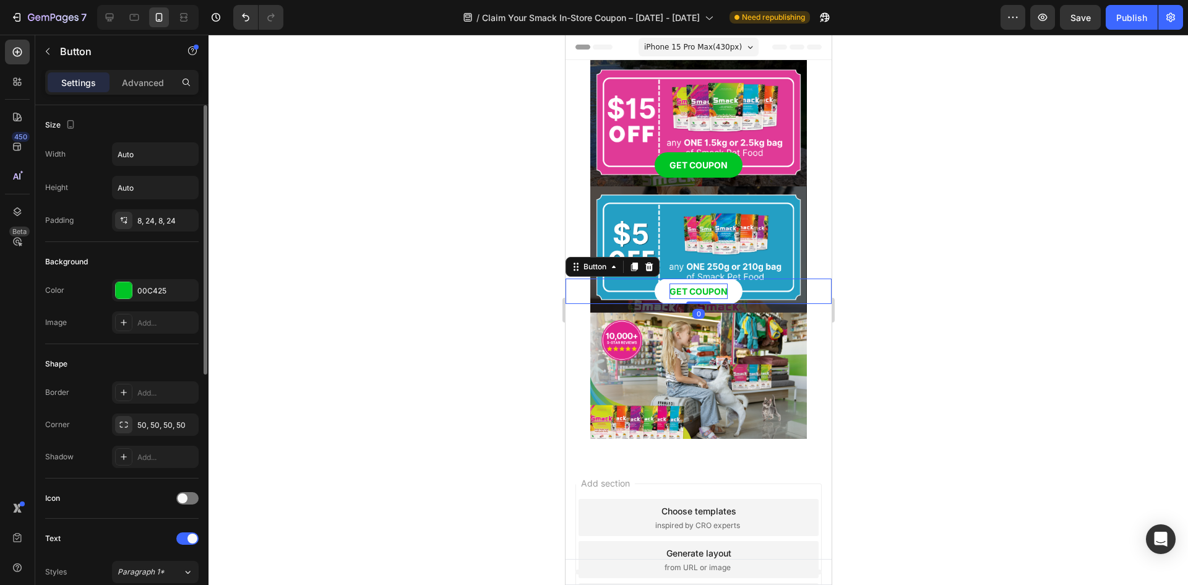
click at [689, 292] on p "GET COUPON" at bounding box center [698, 290] width 58 height 15
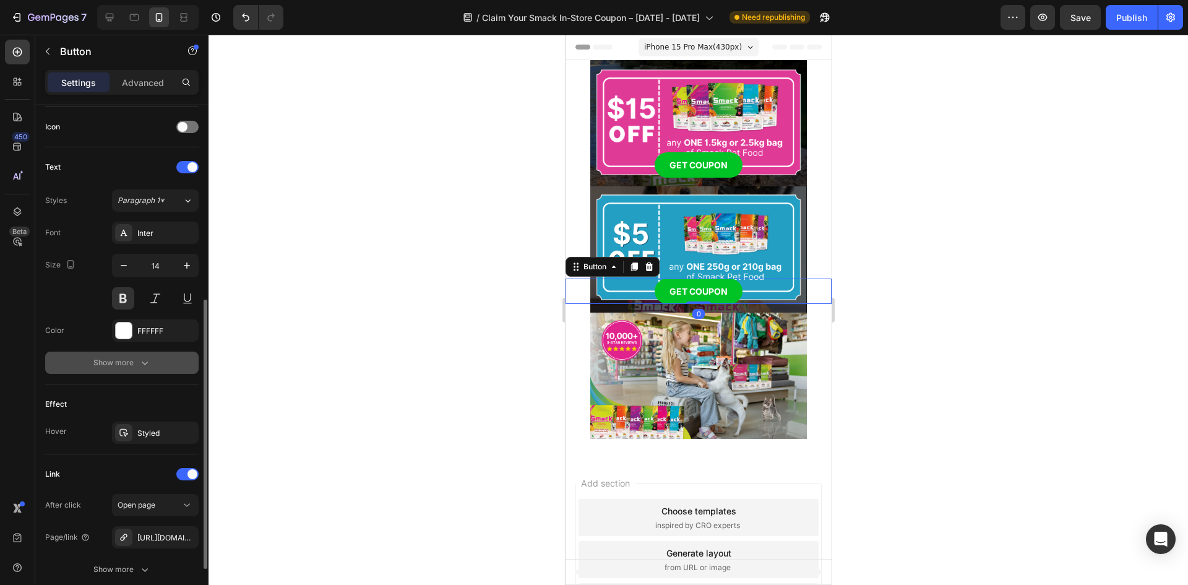
scroll to position [469, 0]
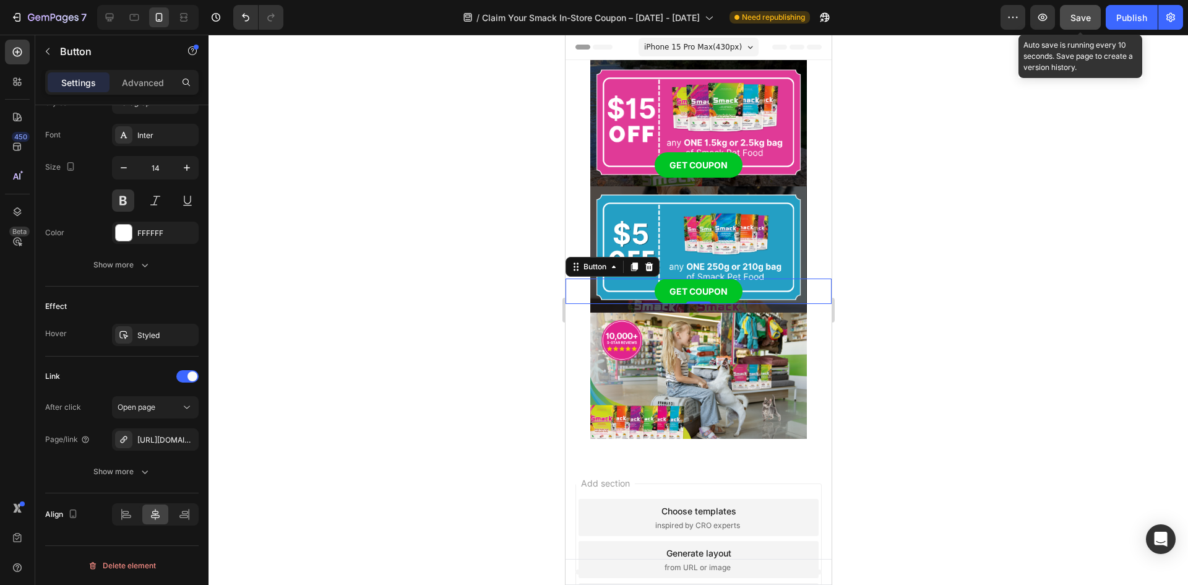
click at [1081, 18] on span "Save" at bounding box center [1081, 17] width 20 height 11
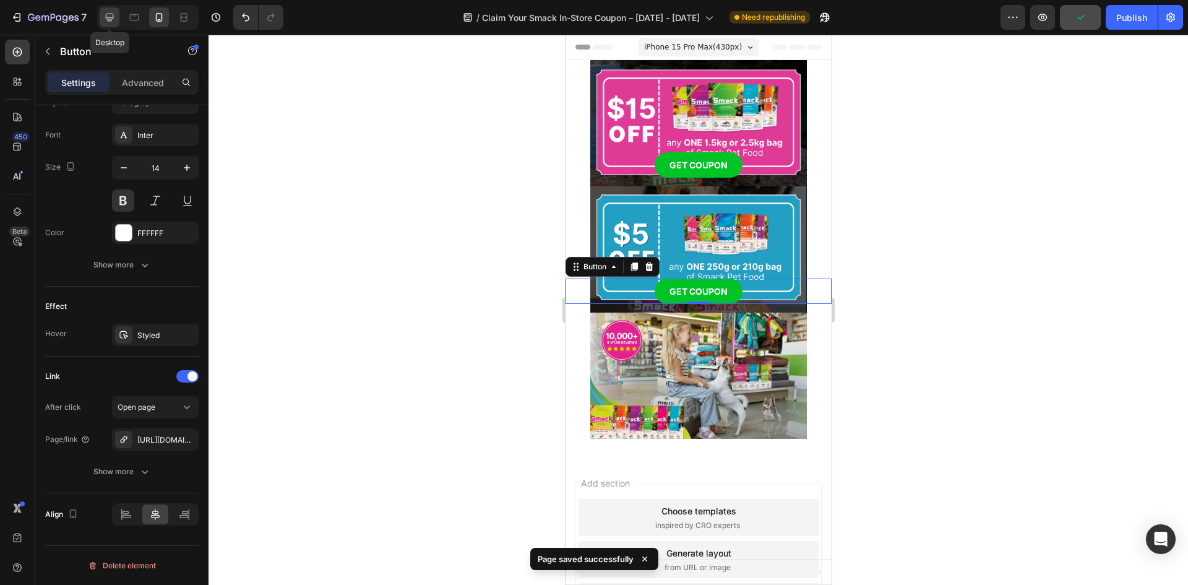
click at [113, 14] on icon at bounding box center [110, 18] width 8 height 8
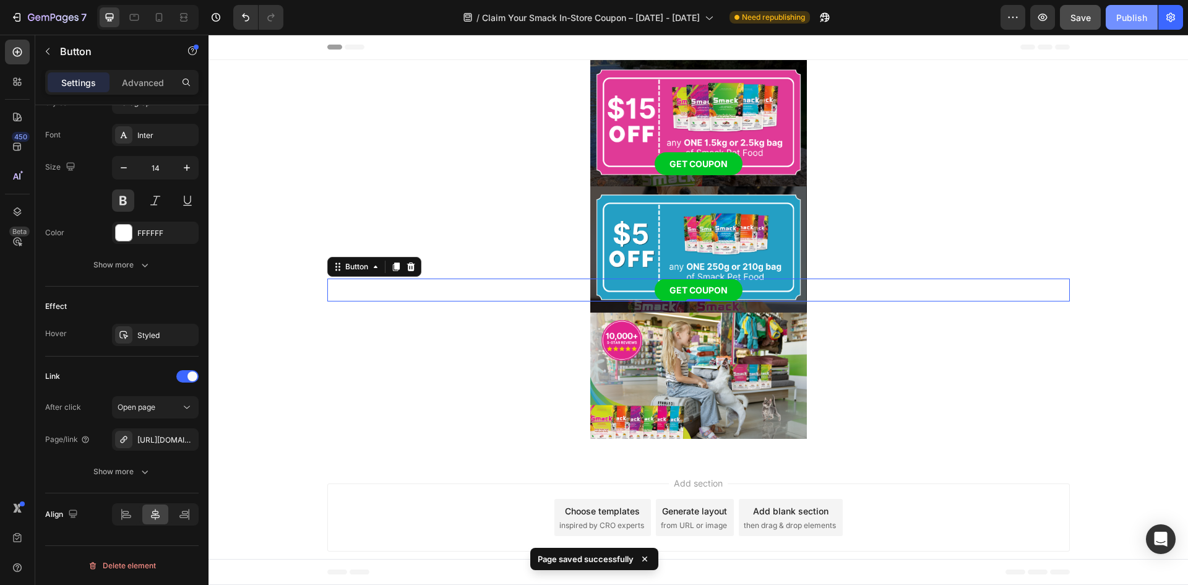
click at [1124, 14] on div "Publish" at bounding box center [1131, 17] width 31 height 13
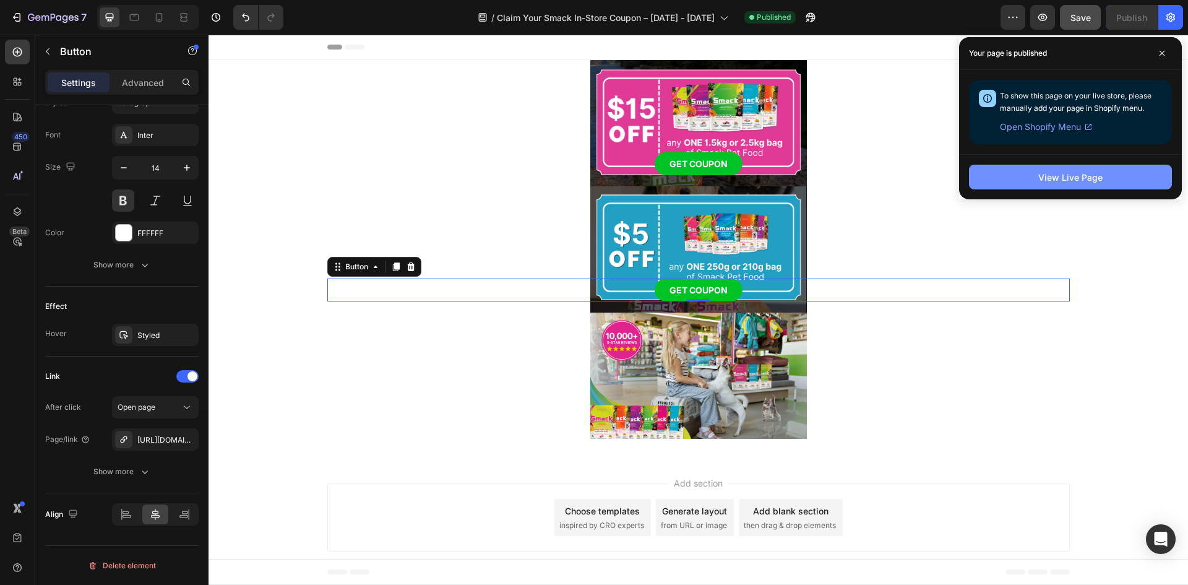
click at [1017, 176] on button "View Live Page" at bounding box center [1070, 177] width 203 height 25
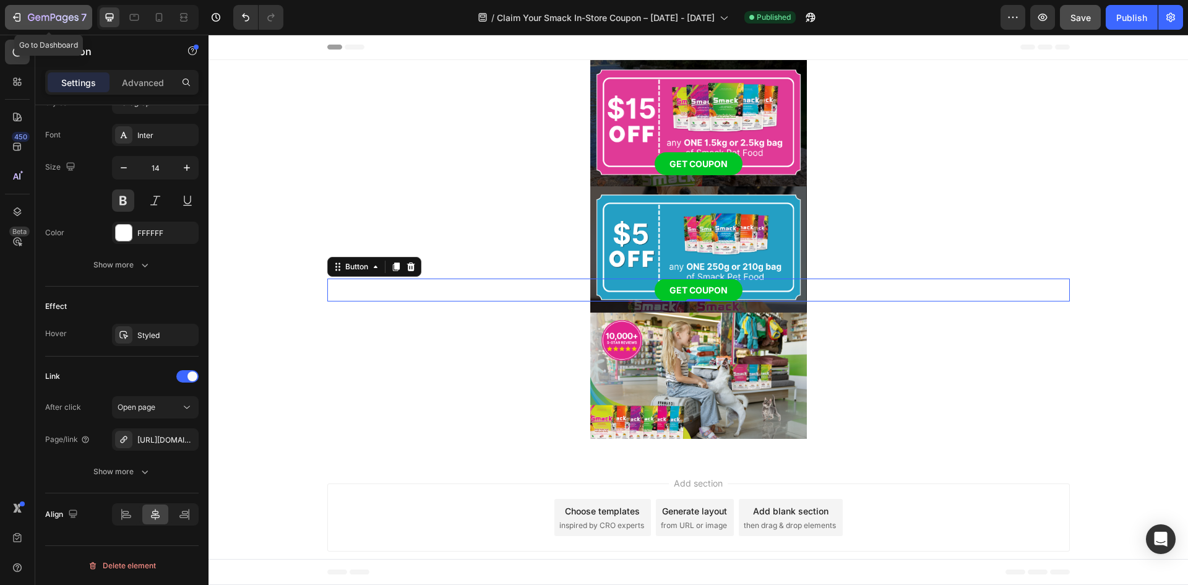
click at [51, 15] on icon "button" at bounding box center [53, 17] width 5 height 7
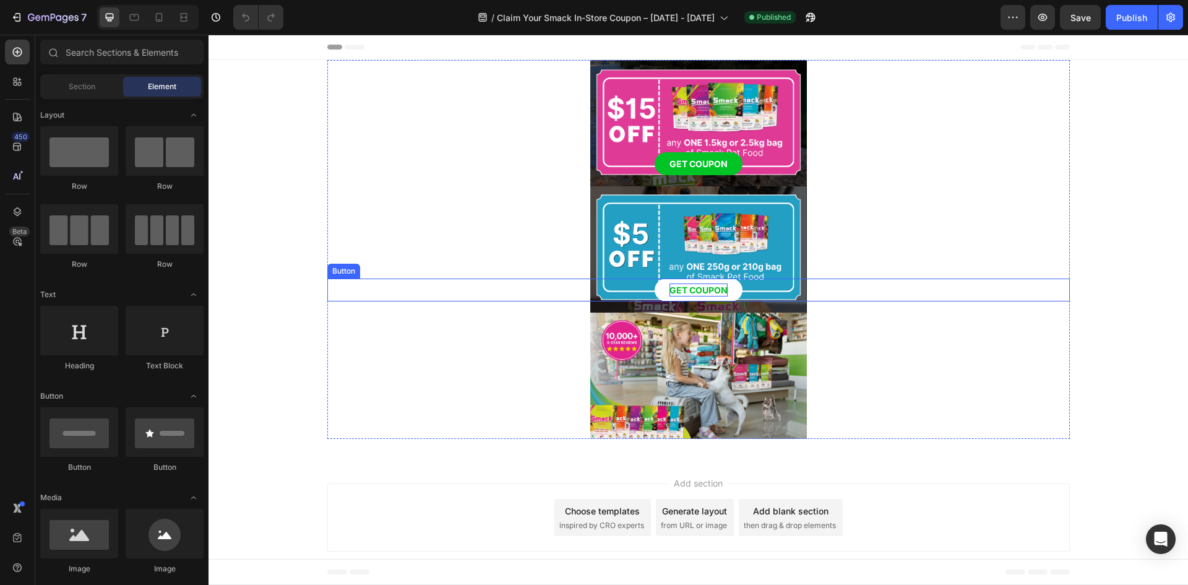
click at [686, 285] on p "GET COUPON" at bounding box center [699, 289] width 58 height 13
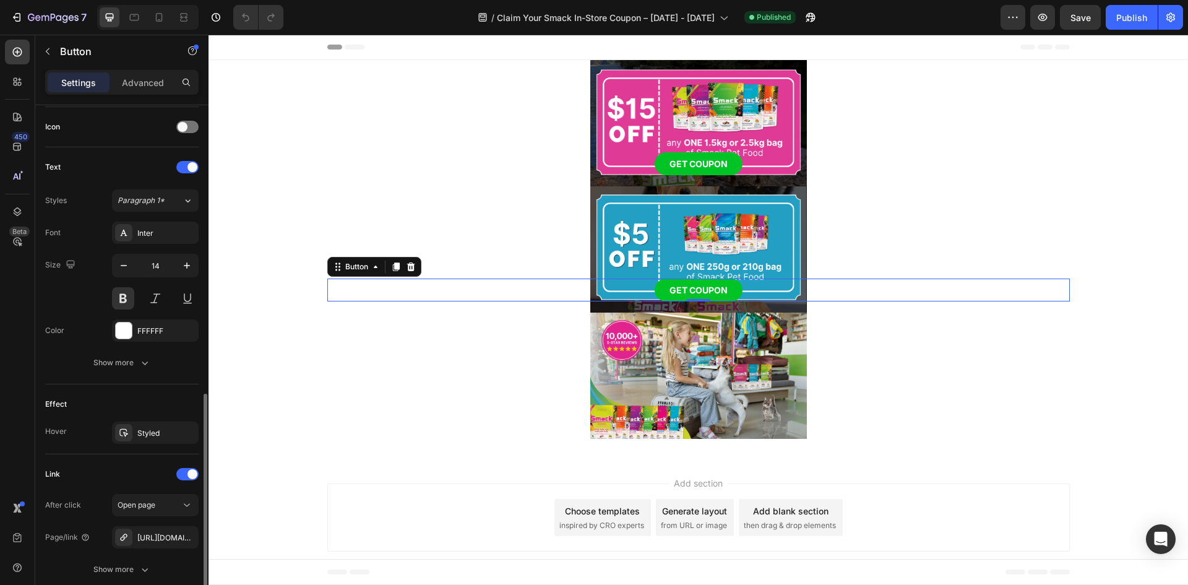
scroll to position [433, 0]
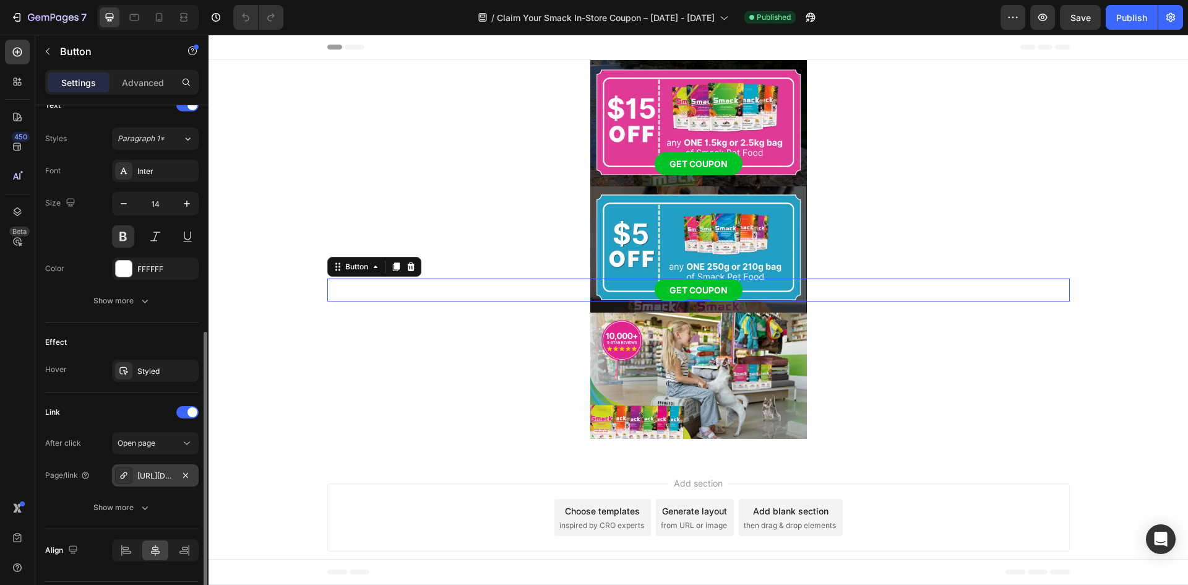
click at [145, 473] on div "[URL][DOMAIN_NAME][DATE]" at bounding box center [155, 475] width 36 height 11
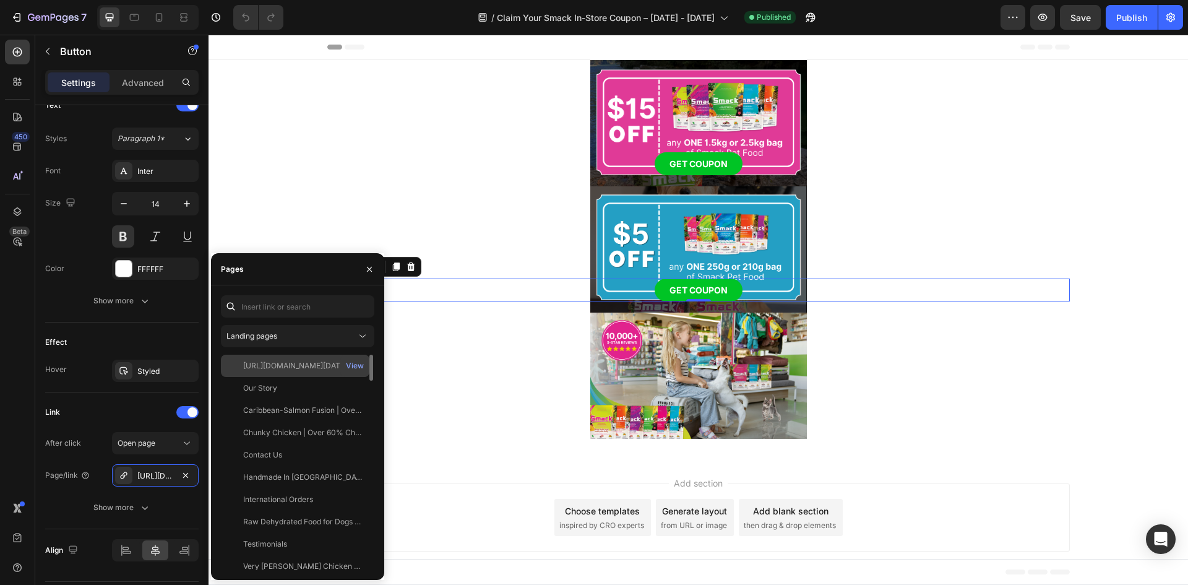
click at [237, 367] on div at bounding box center [234, 365] width 17 height 11
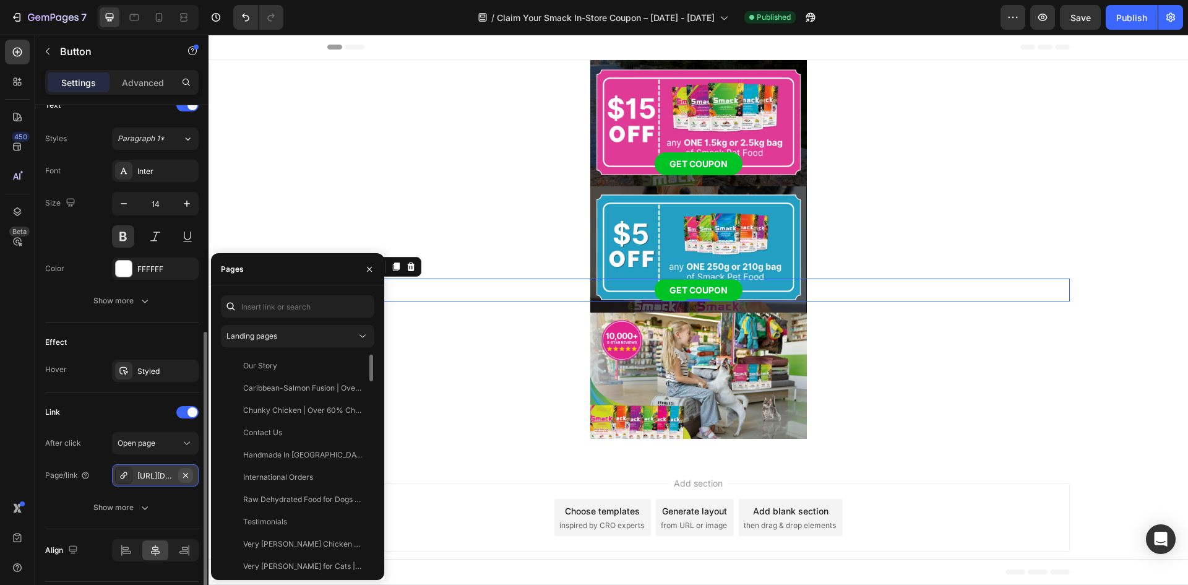
click at [181, 476] on icon "button" at bounding box center [186, 475] width 10 height 10
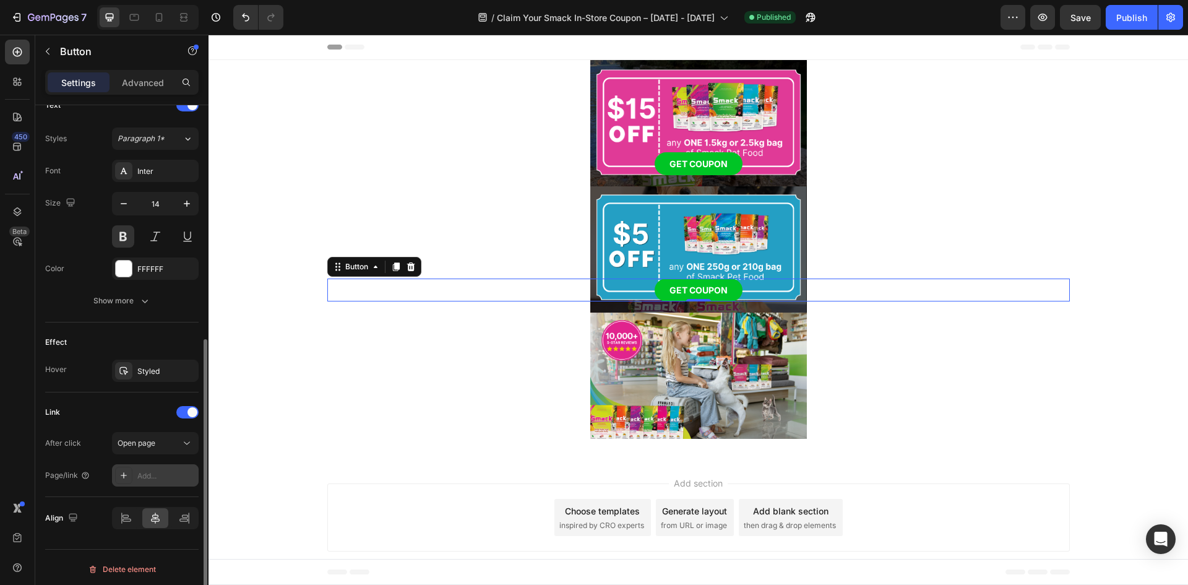
click at [160, 471] on div "Add..." at bounding box center [166, 475] width 58 height 11
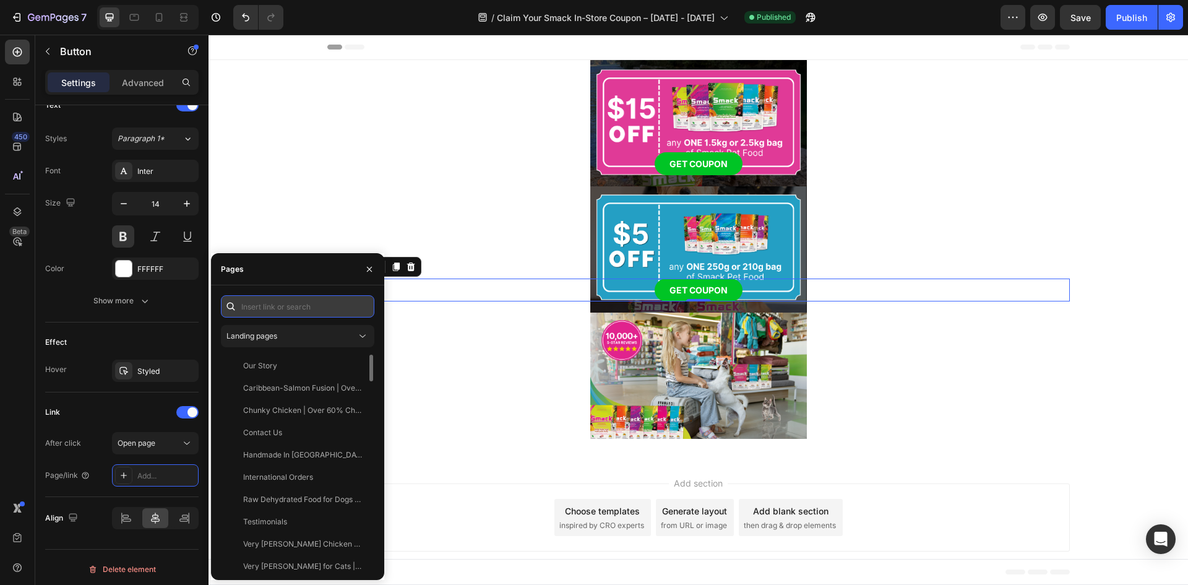
paste input "[URL][DOMAIN_NAME]"
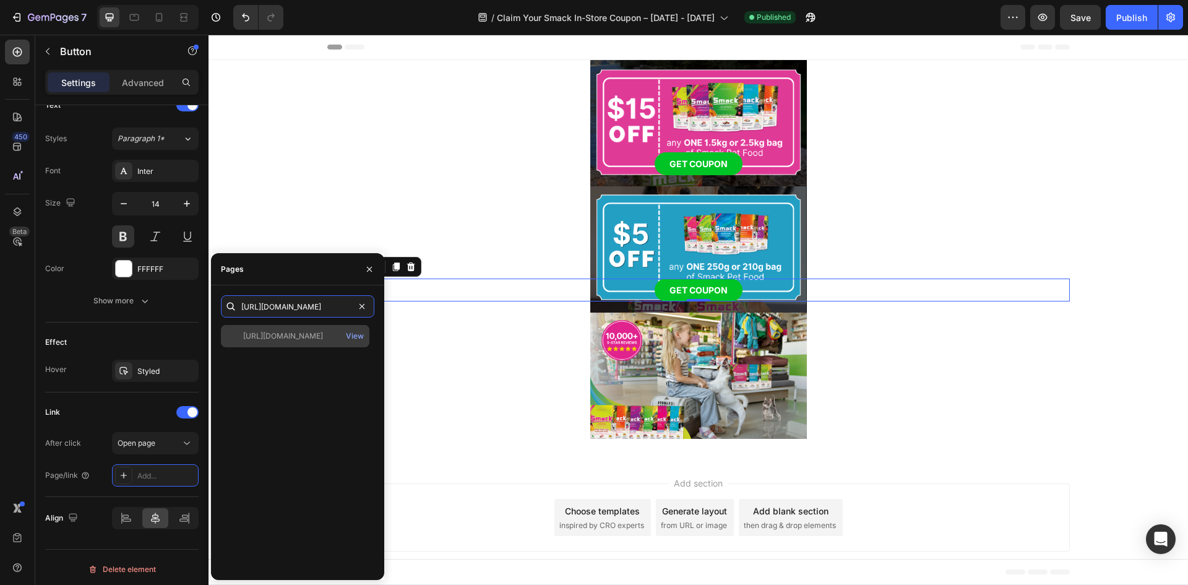
type input "[URL][DOMAIN_NAME]"
click at [231, 339] on div at bounding box center [234, 335] width 17 height 11
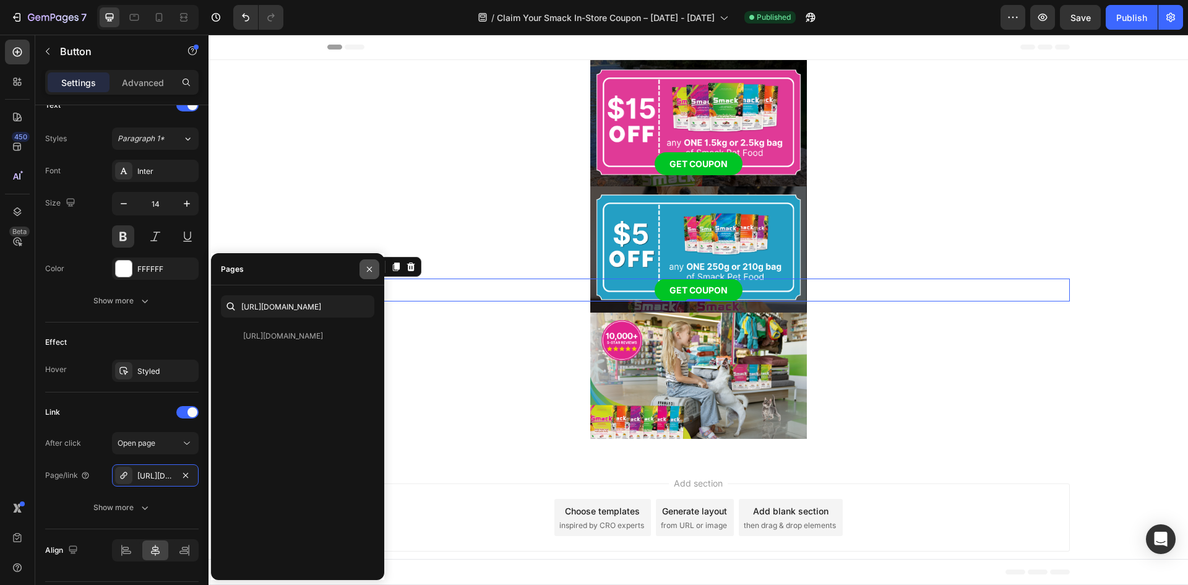
drag, startPoint x: 369, startPoint y: 264, endPoint x: 165, endPoint y: 243, distance: 205.9
click at [369, 264] on icon "button" at bounding box center [370, 269] width 10 height 10
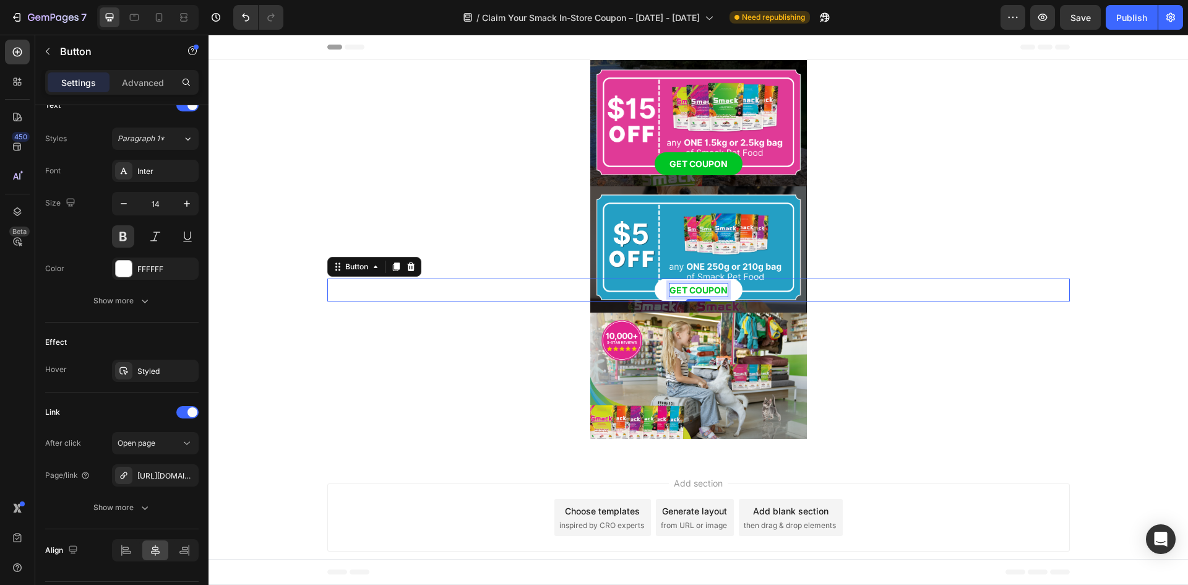
click at [709, 288] on p "GET COUPON" at bounding box center [699, 289] width 58 height 13
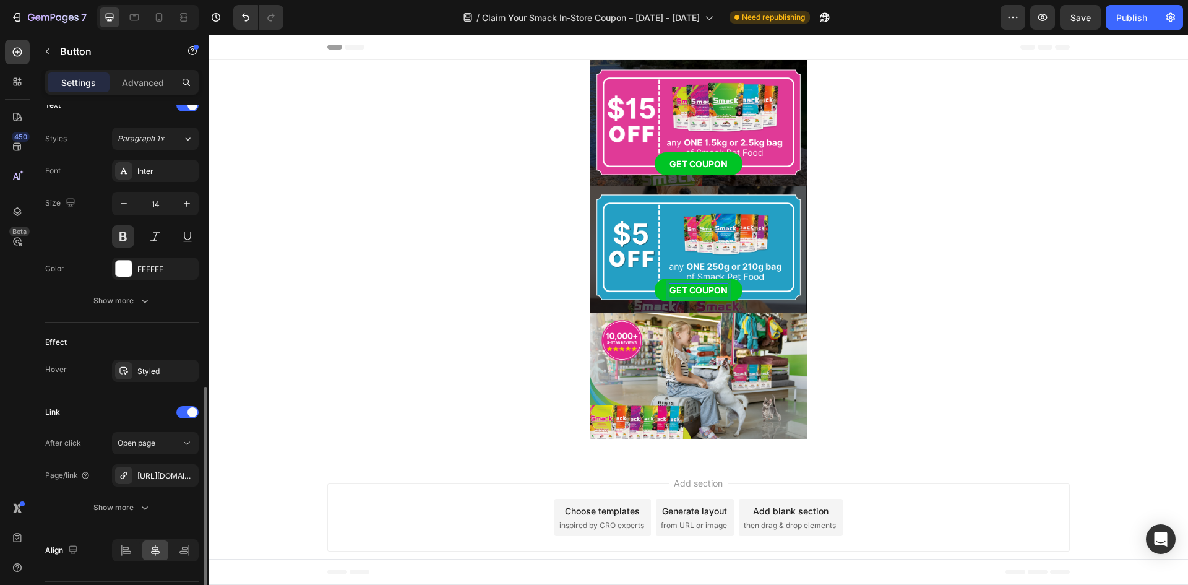
scroll to position [469, 0]
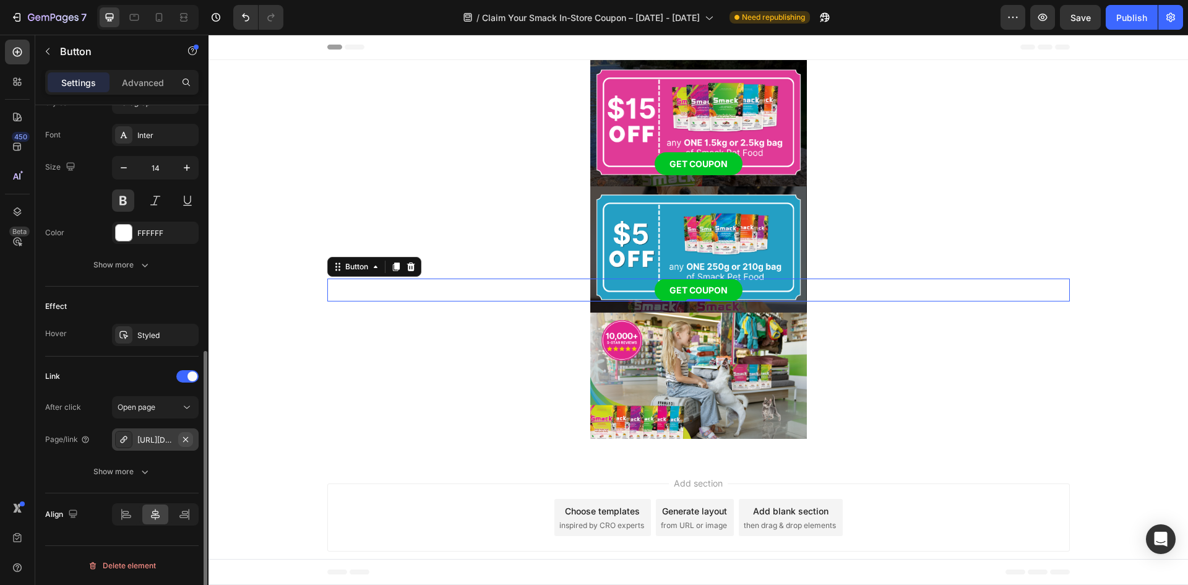
click at [188, 436] on icon "button" at bounding box center [186, 439] width 10 height 10
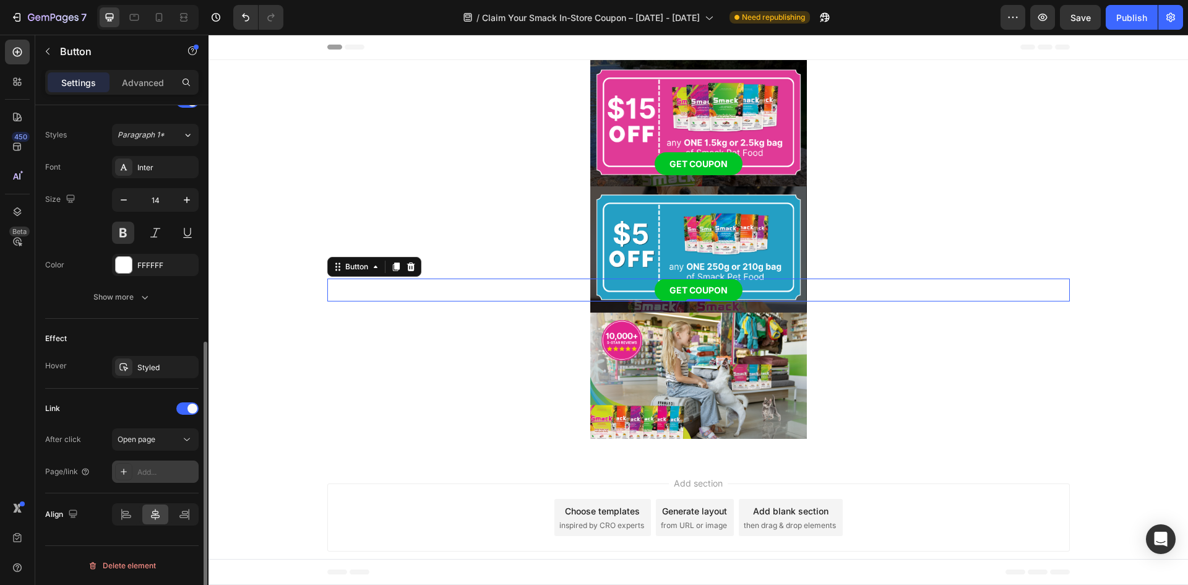
click at [142, 473] on div "Add..." at bounding box center [166, 472] width 58 height 11
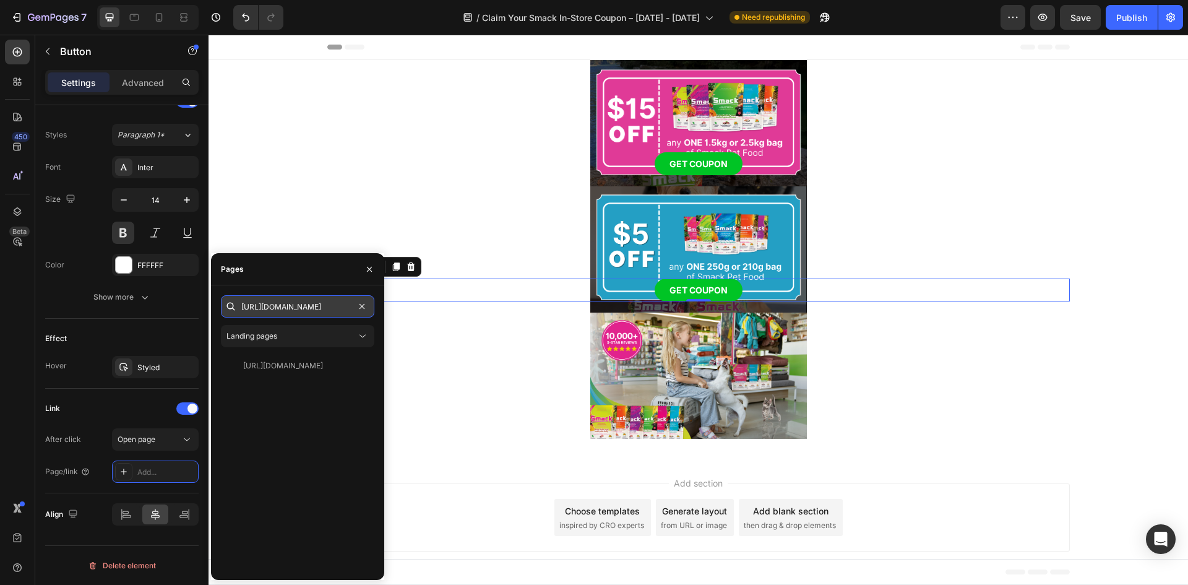
click at [285, 308] on input "[URL][DOMAIN_NAME]" at bounding box center [297, 306] width 153 height 22
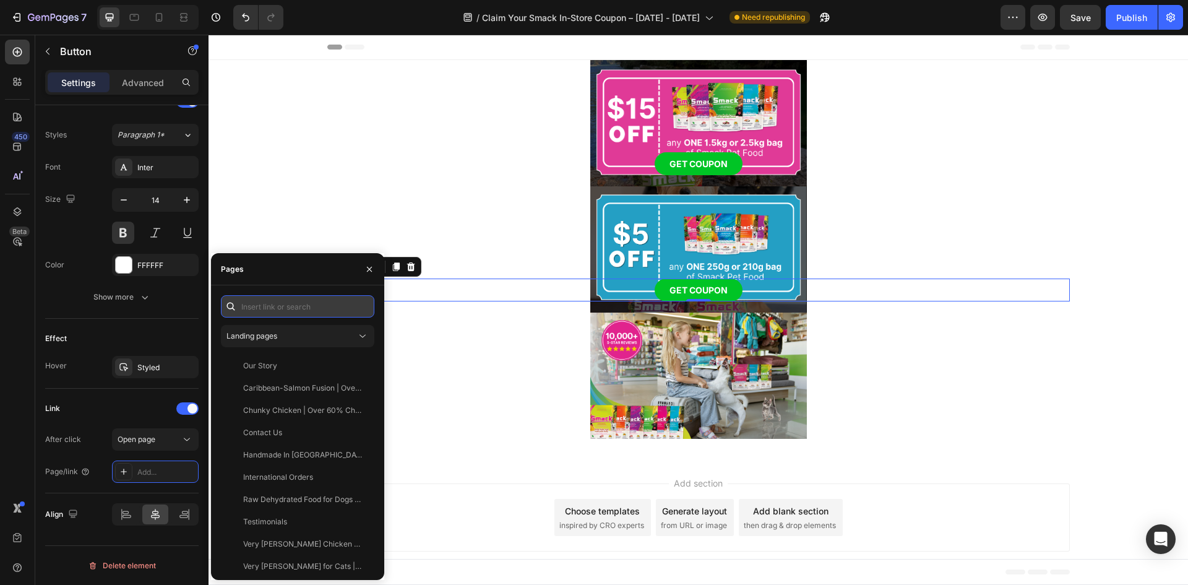
click at [316, 304] on input "text" at bounding box center [297, 306] width 153 height 22
paste input "[URL][DOMAIN_NAME][DATE]"
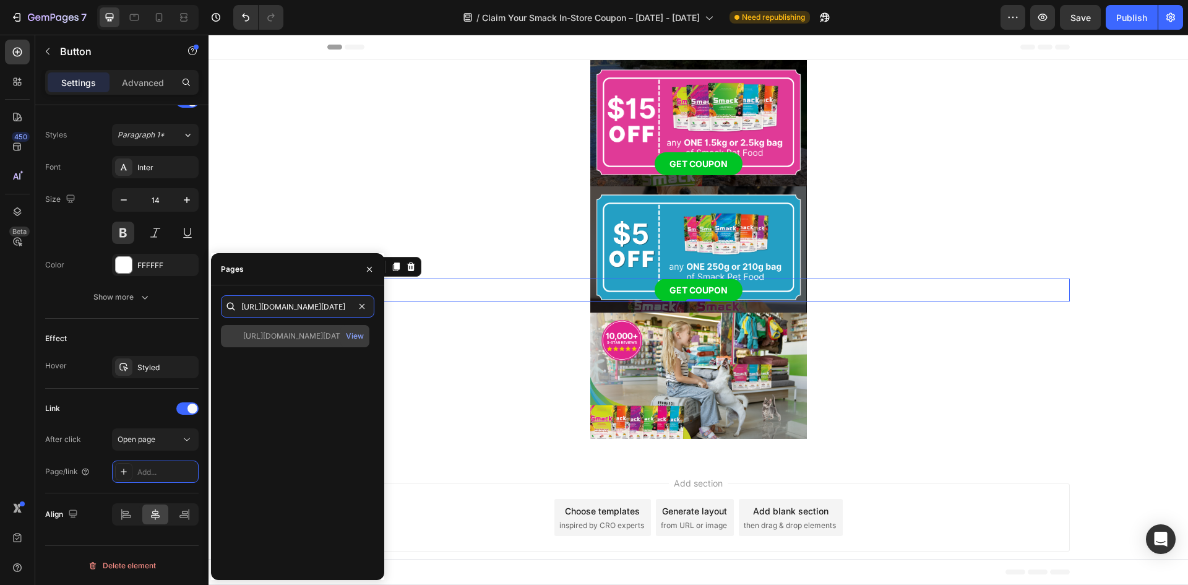
type input "[URL][DOMAIN_NAME][DATE]"
click at [233, 339] on div at bounding box center [234, 335] width 17 height 11
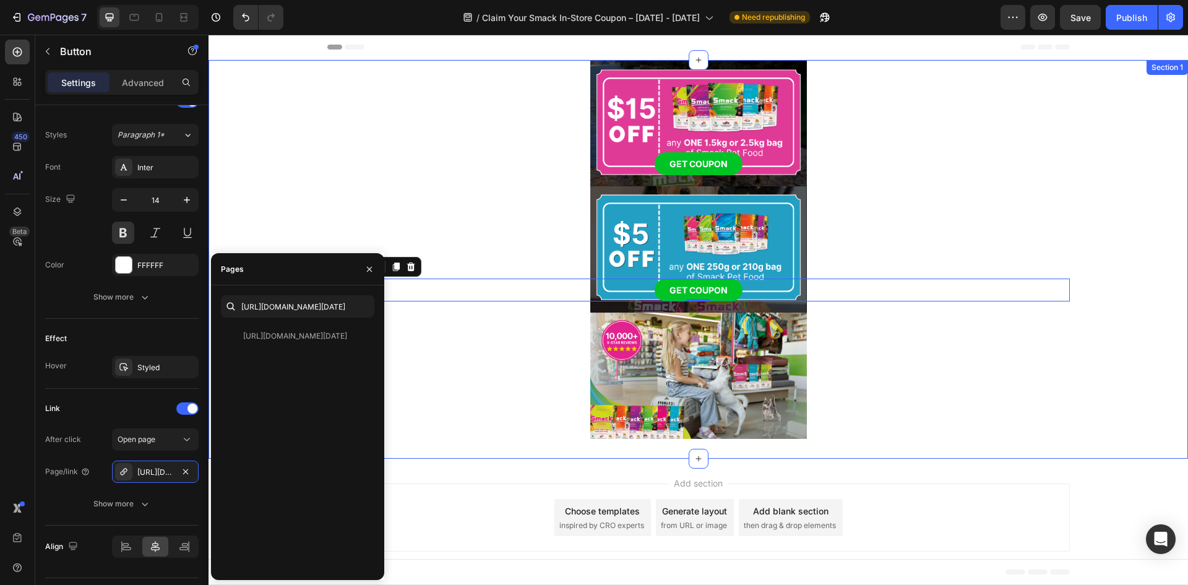
click at [449, 447] on div "Image GET COUPON Button Image GET COUPON Button 0 Image Row Row Section 1" at bounding box center [699, 259] width 980 height 399
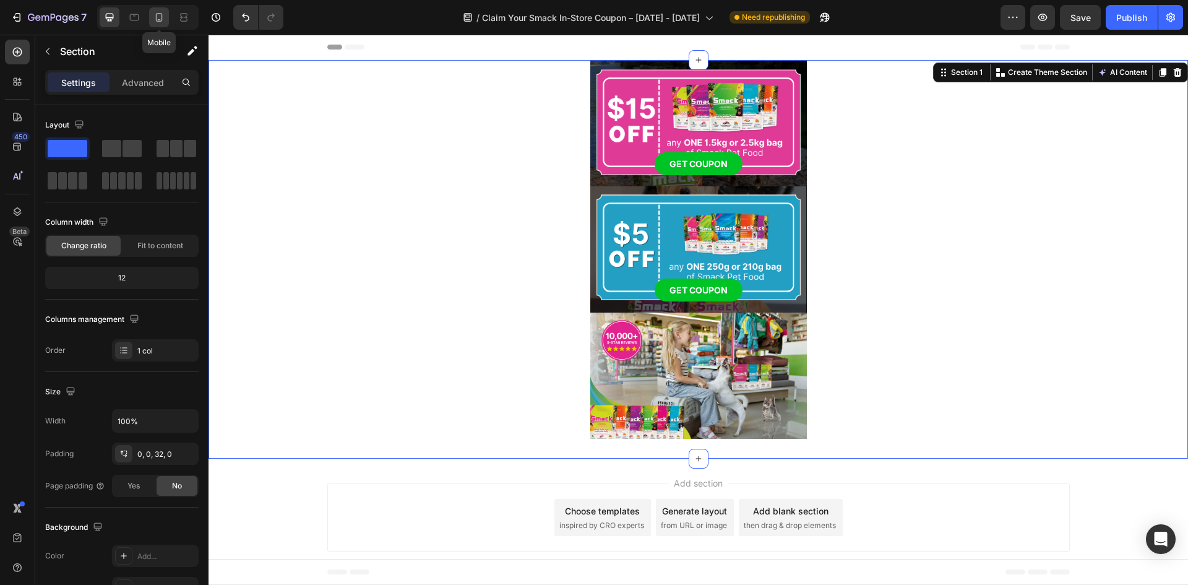
click at [149, 16] on div at bounding box center [159, 17] width 20 height 20
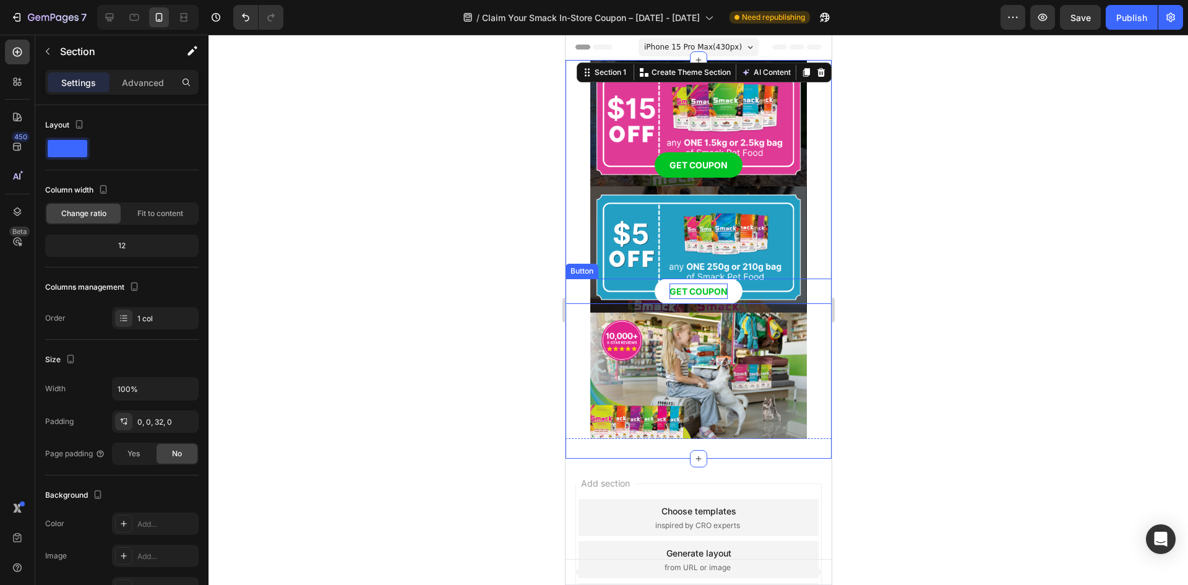
click at [705, 285] on p "GET COUPON" at bounding box center [698, 290] width 58 height 15
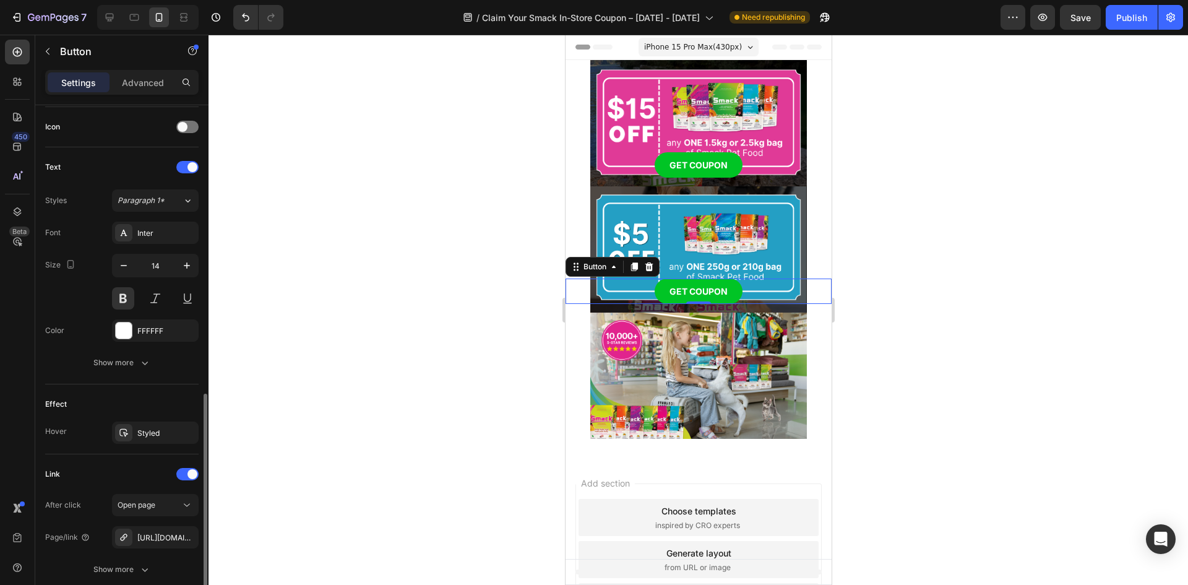
scroll to position [433, 0]
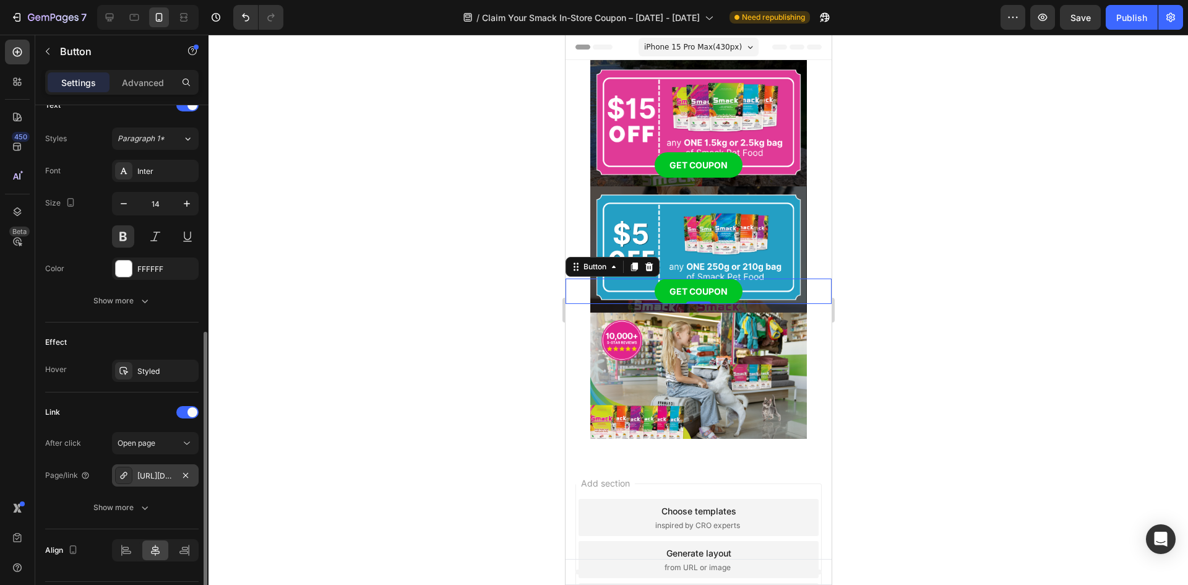
click at [163, 483] on div "[URL][DOMAIN_NAME][DATE]" at bounding box center [155, 475] width 87 height 22
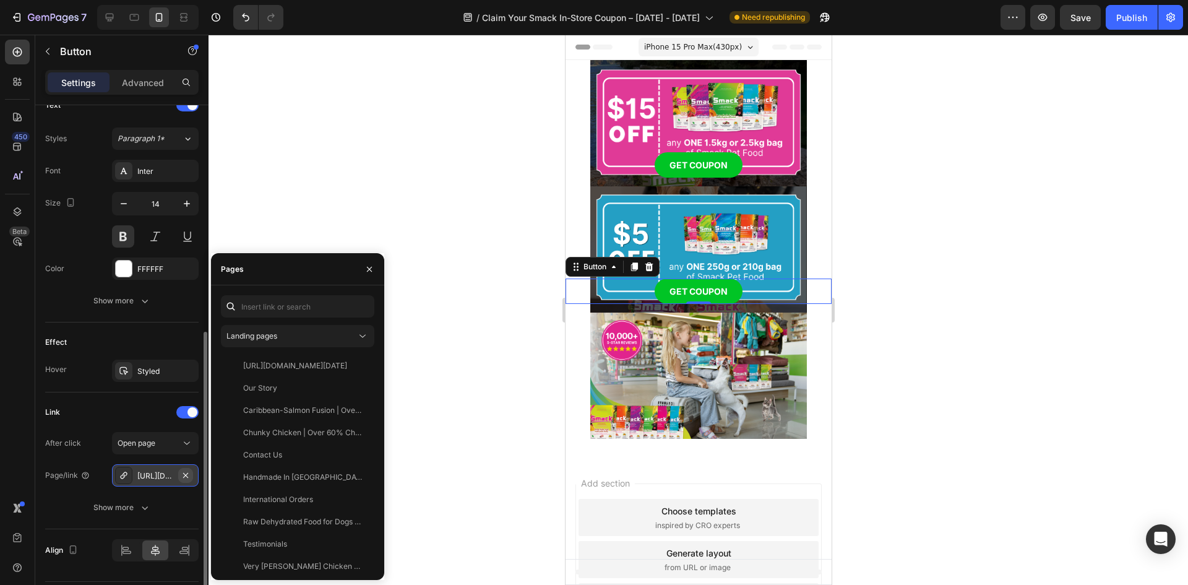
click at [188, 472] on icon "button" at bounding box center [186, 475] width 10 height 10
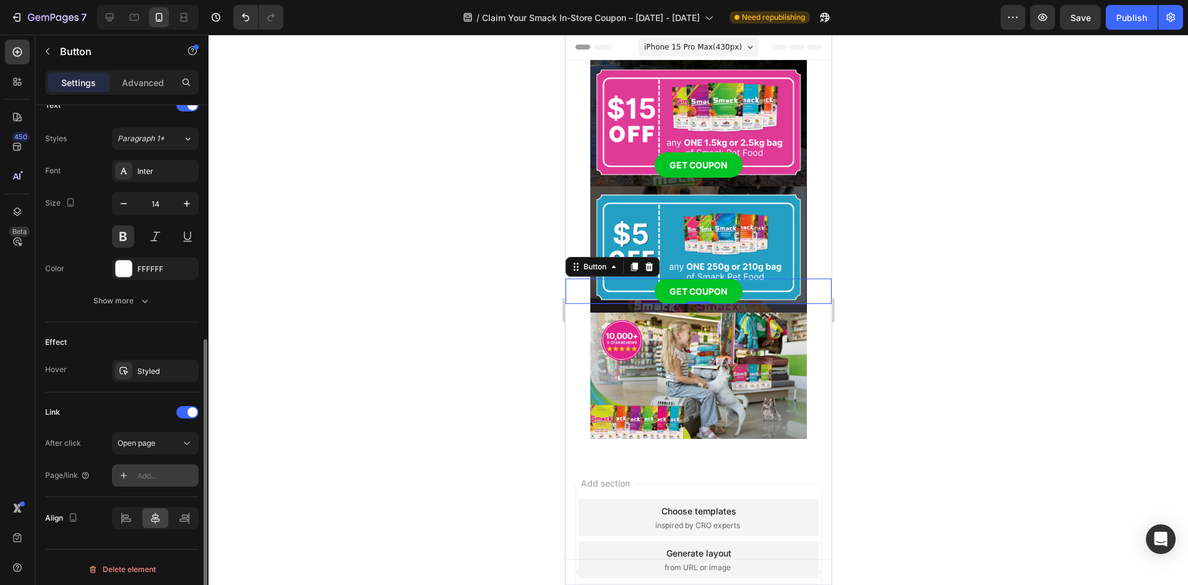
click at [136, 477] on div "Add..." at bounding box center [155, 475] width 87 height 22
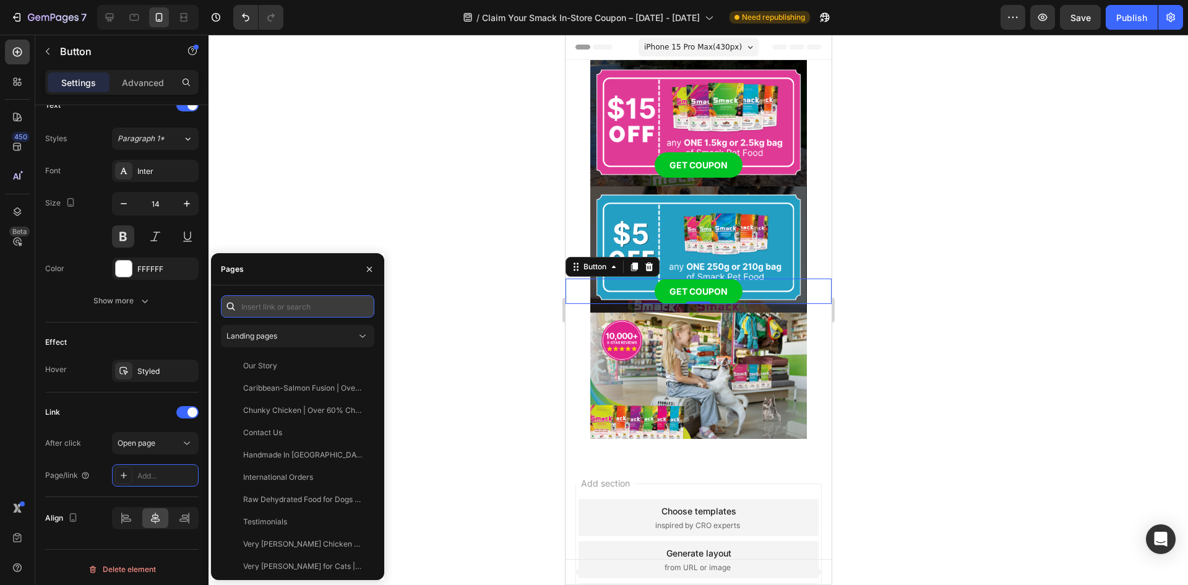
click at [273, 308] on input "text" at bounding box center [297, 306] width 153 height 22
paste input "[URL][DOMAIN_NAME][DATE]"
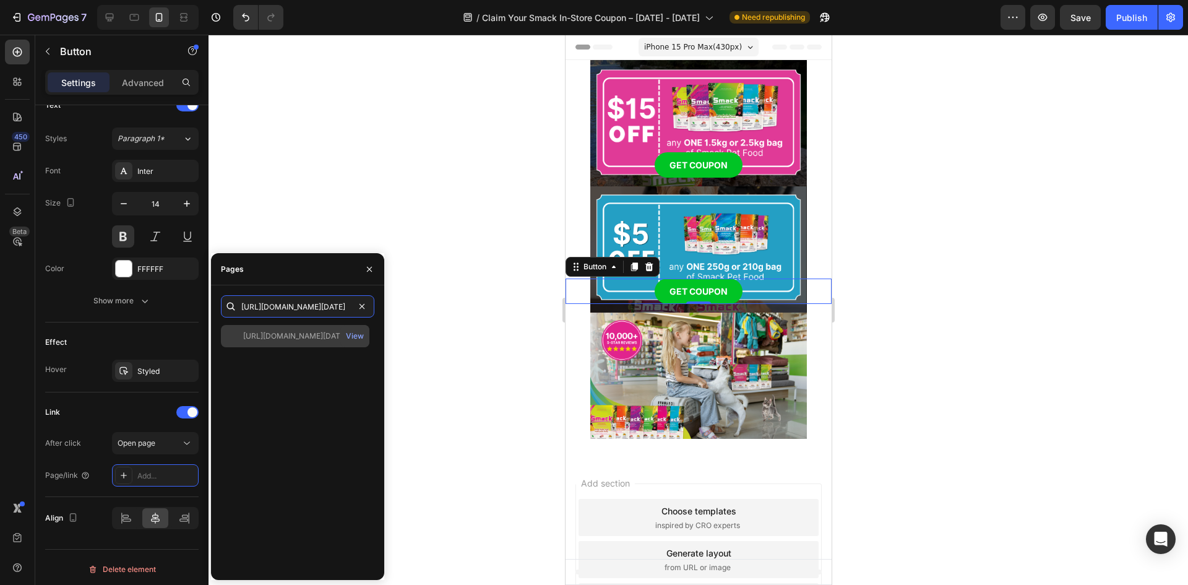
type input "[URL][DOMAIN_NAME][DATE]"
click at [231, 337] on div at bounding box center [234, 335] width 17 height 11
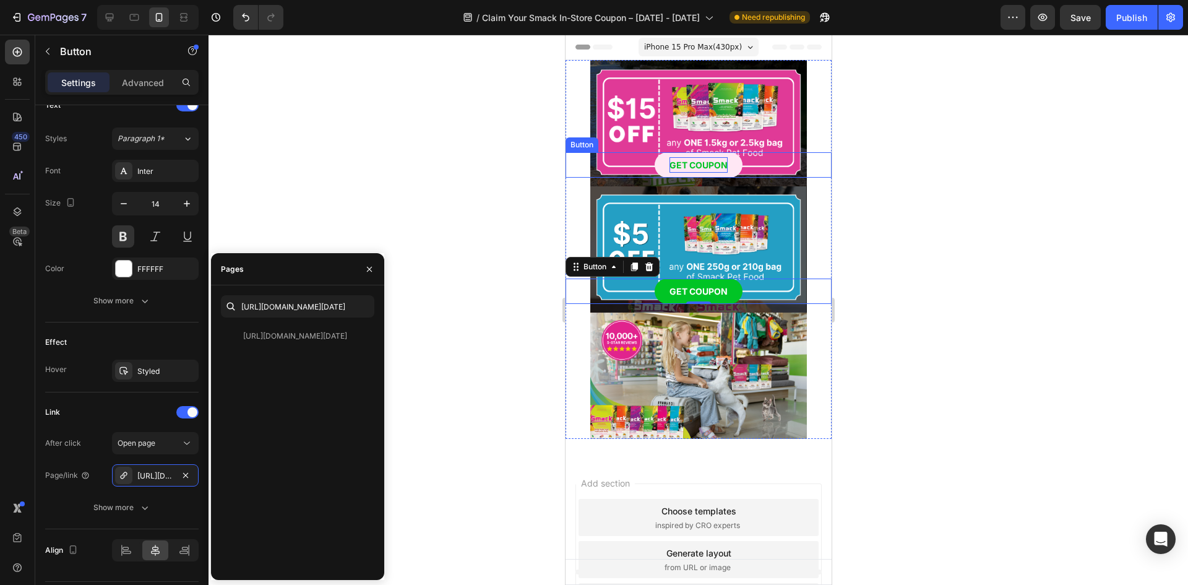
click at [703, 170] on p "GET COUPON" at bounding box center [698, 164] width 58 height 15
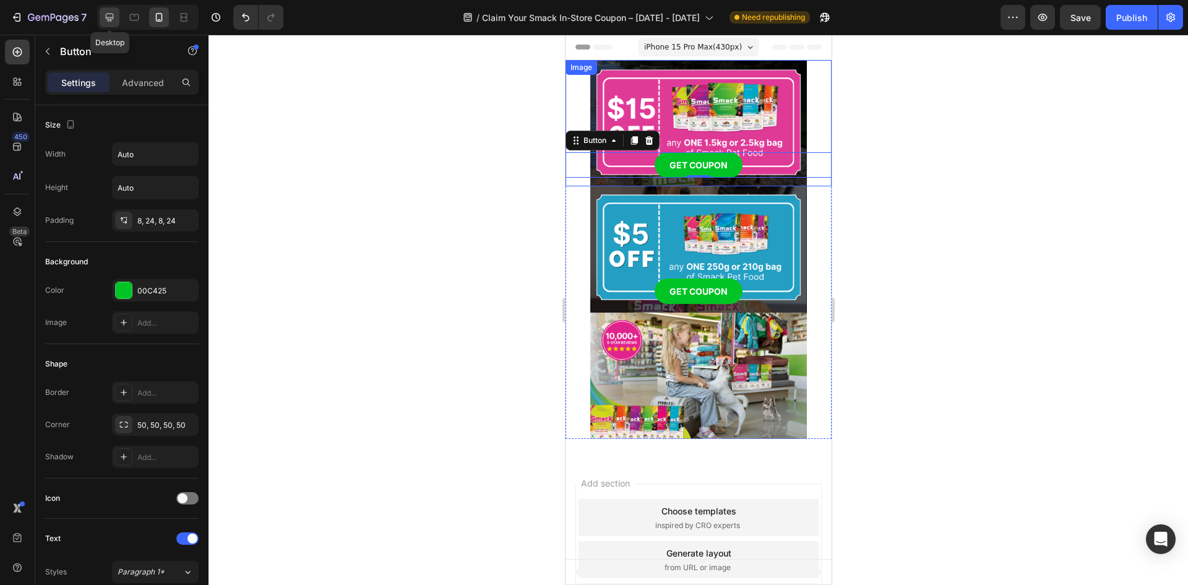
click at [111, 14] on icon at bounding box center [110, 18] width 8 height 8
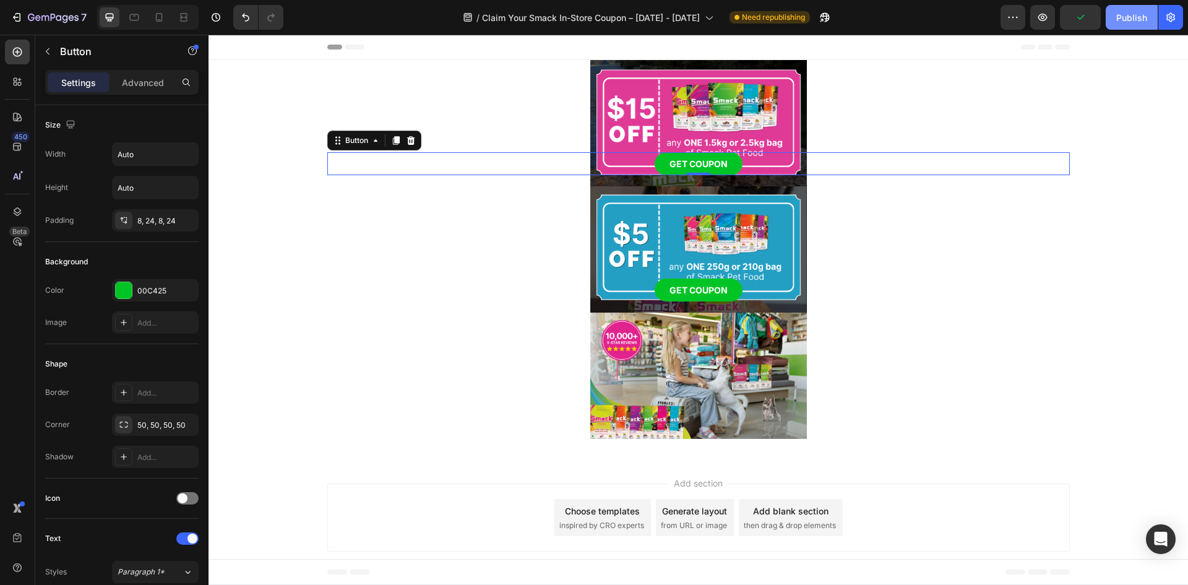
click at [1113, 19] on button "Publish" at bounding box center [1132, 17] width 52 height 25
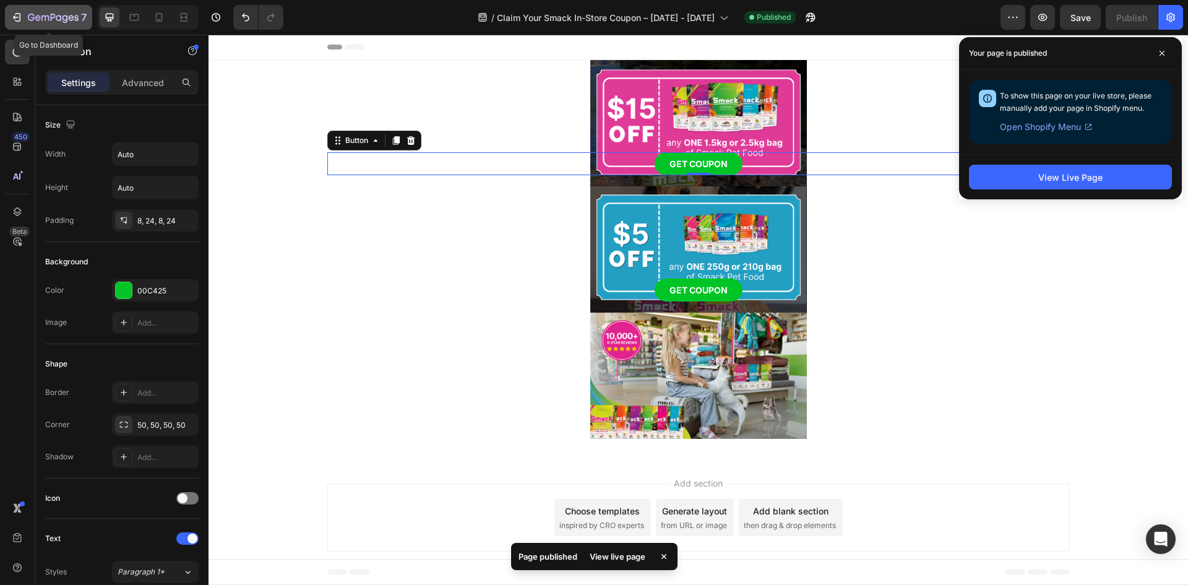
click at [53, 14] on icon "button" at bounding box center [53, 18] width 51 height 11
